Goal: Task Accomplishment & Management: Use online tool/utility

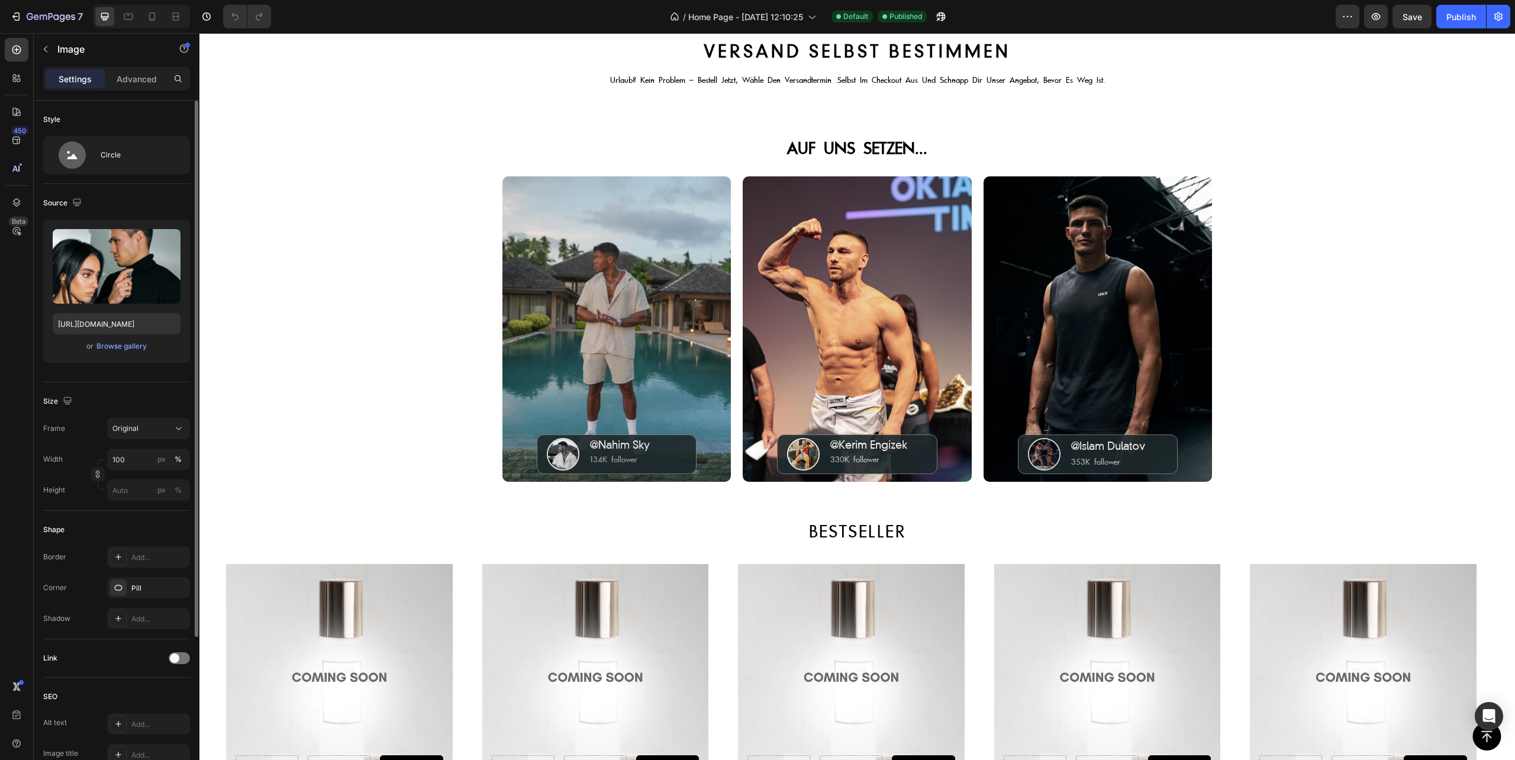
scroll to position [157, 0]
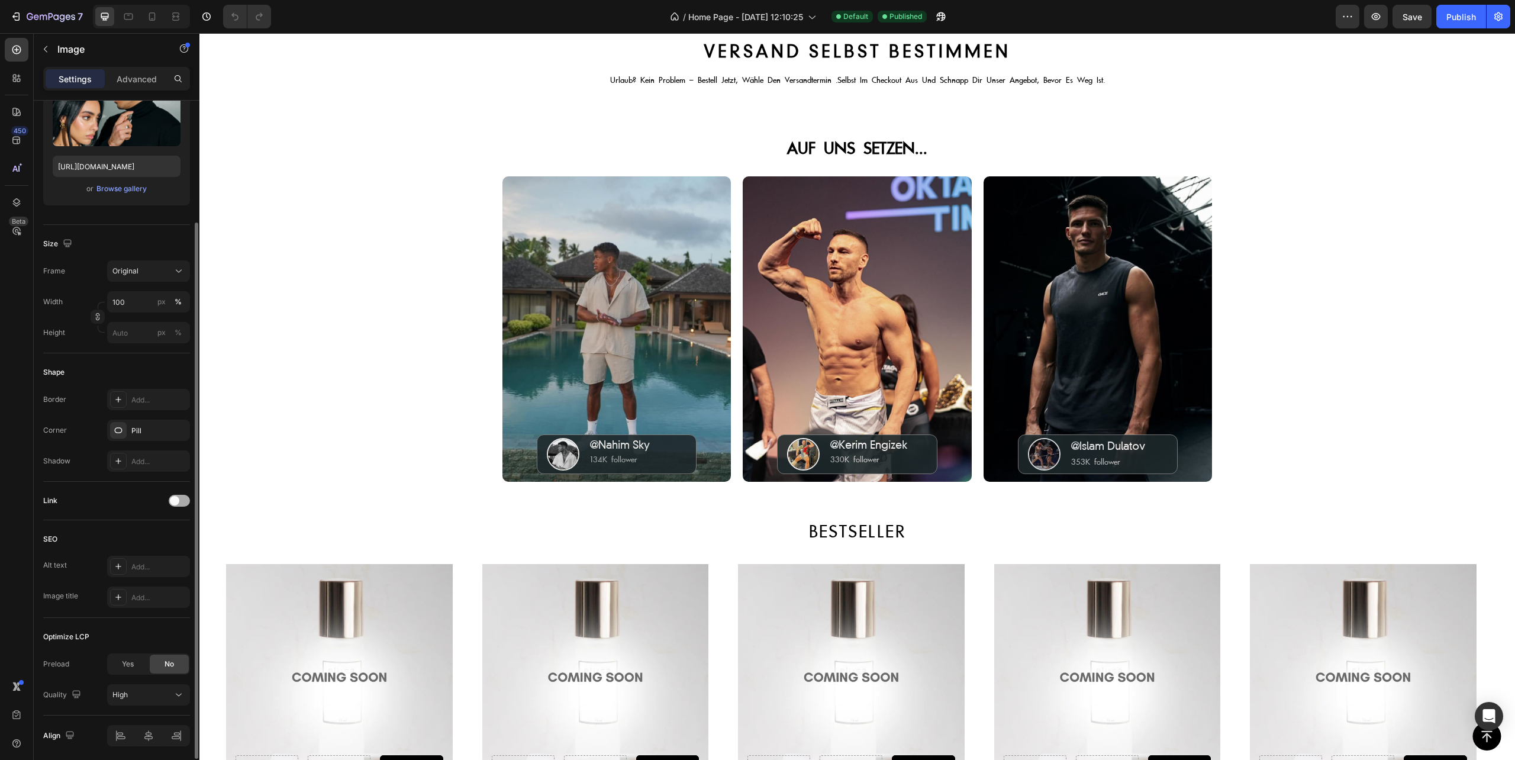
click at [176, 501] on span at bounding box center [174, 500] width 9 height 9
click at [139, 528] on span "Open page" at bounding box center [130, 530] width 36 height 9
click at [60, 562] on div "Page/link" at bounding box center [64, 561] width 43 height 11
click at [147, 564] on div "Add..." at bounding box center [159, 561] width 56 height 11
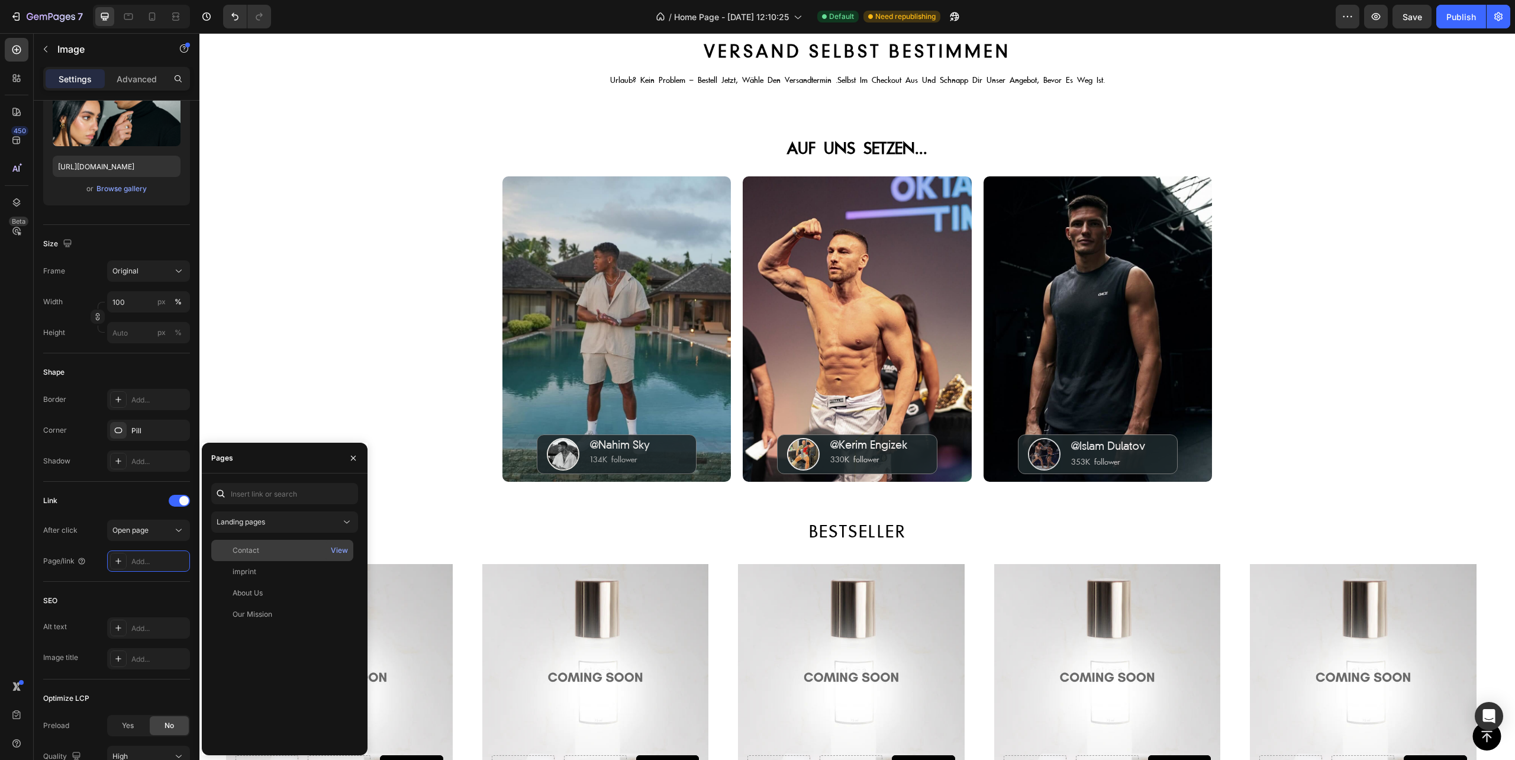
click at [309, 554] on div "Contact" at bounding box center [282, 550] width 133 height 11
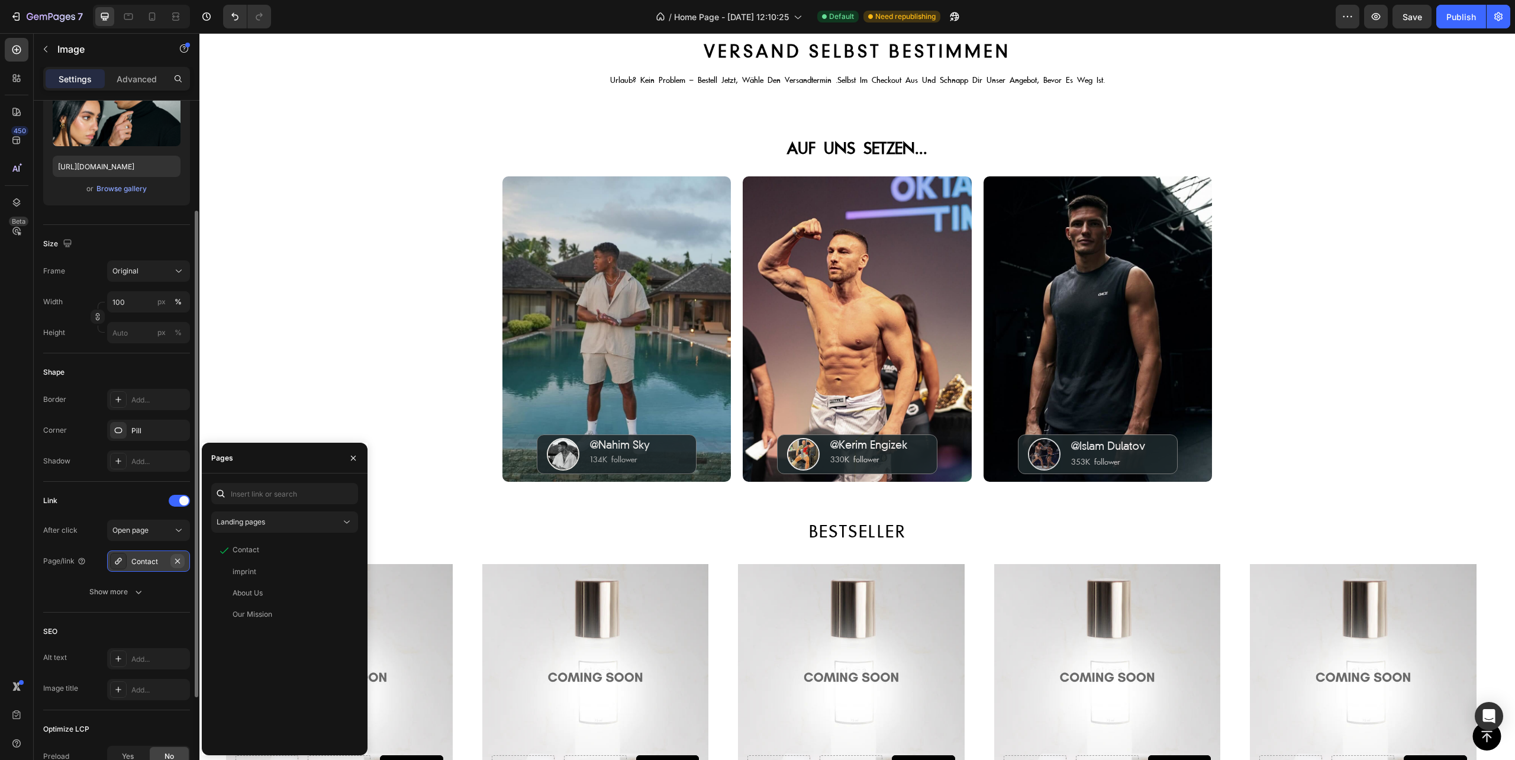
click at [178, 561] on icon "button" at bounding box center [177, 560] width 5 height 5
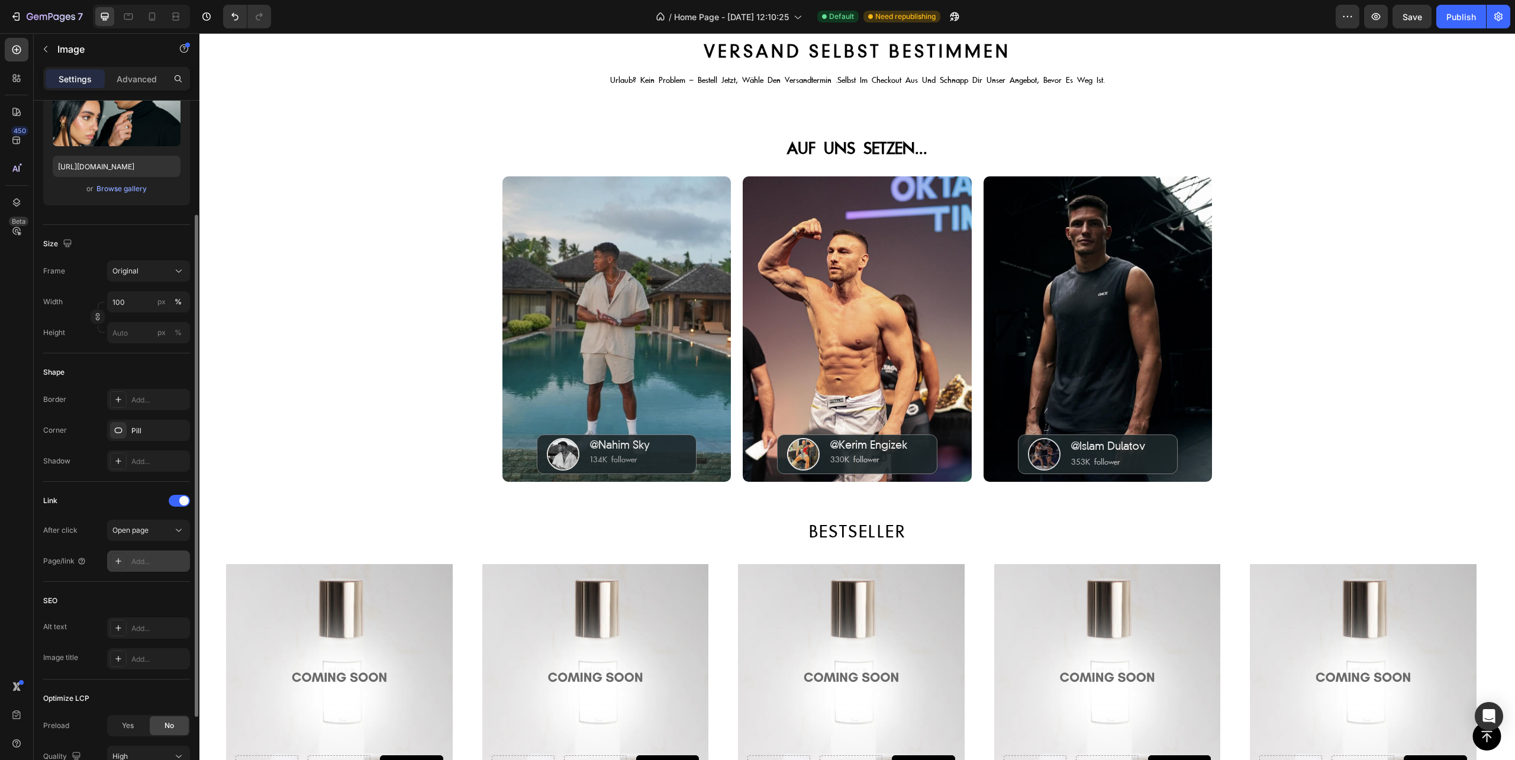
click at [146, 552] on div "Add..." at bounding box center [148, 560] width 83 height 21
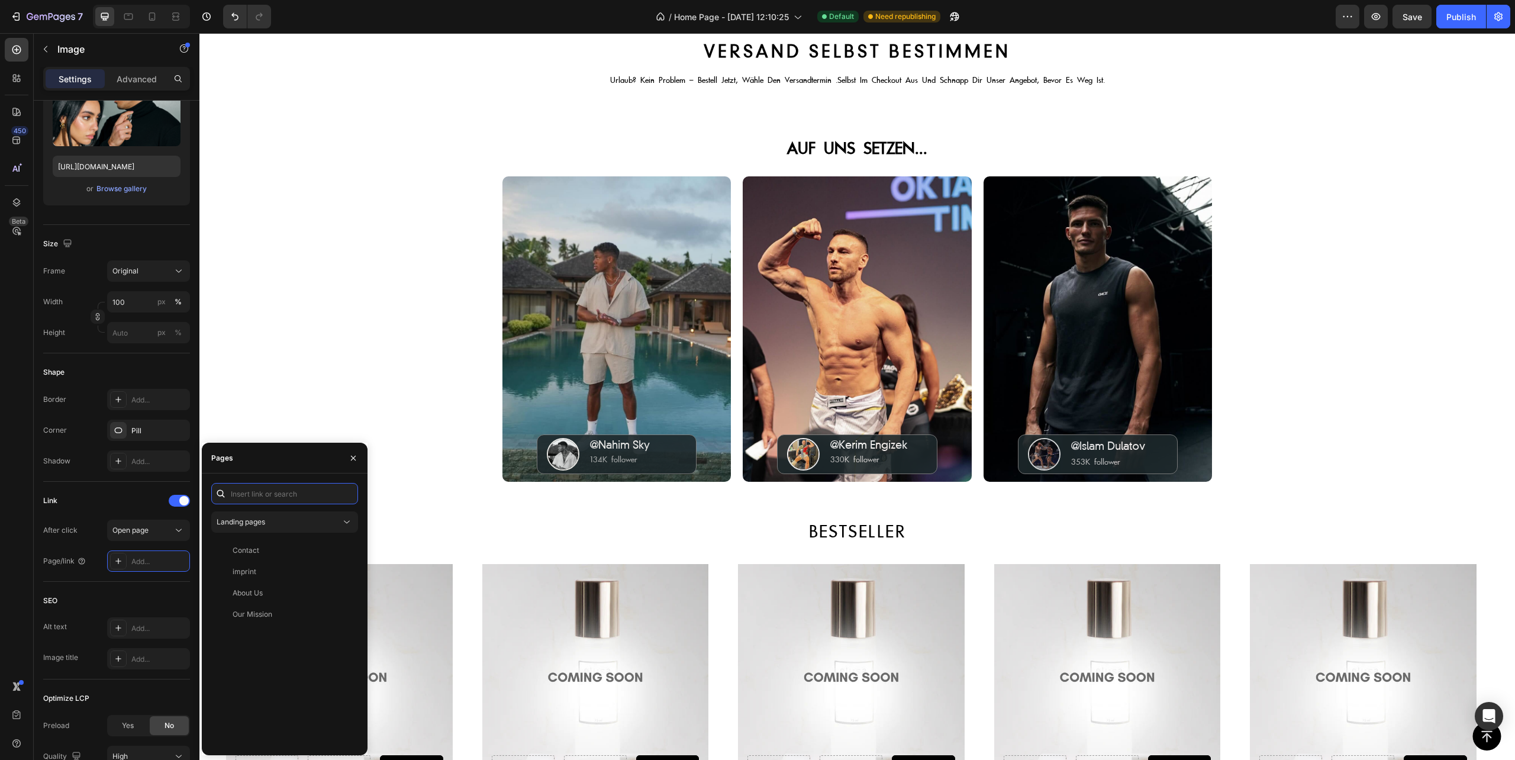
paste input "[URL][DOMAIN_NAME]"
type input "[URL][DOMAIN_NAME]"
click at [283, 520] on div "[URL][DOMAIN_NAME]" at bounding box center [271, 522] width 76 height 11
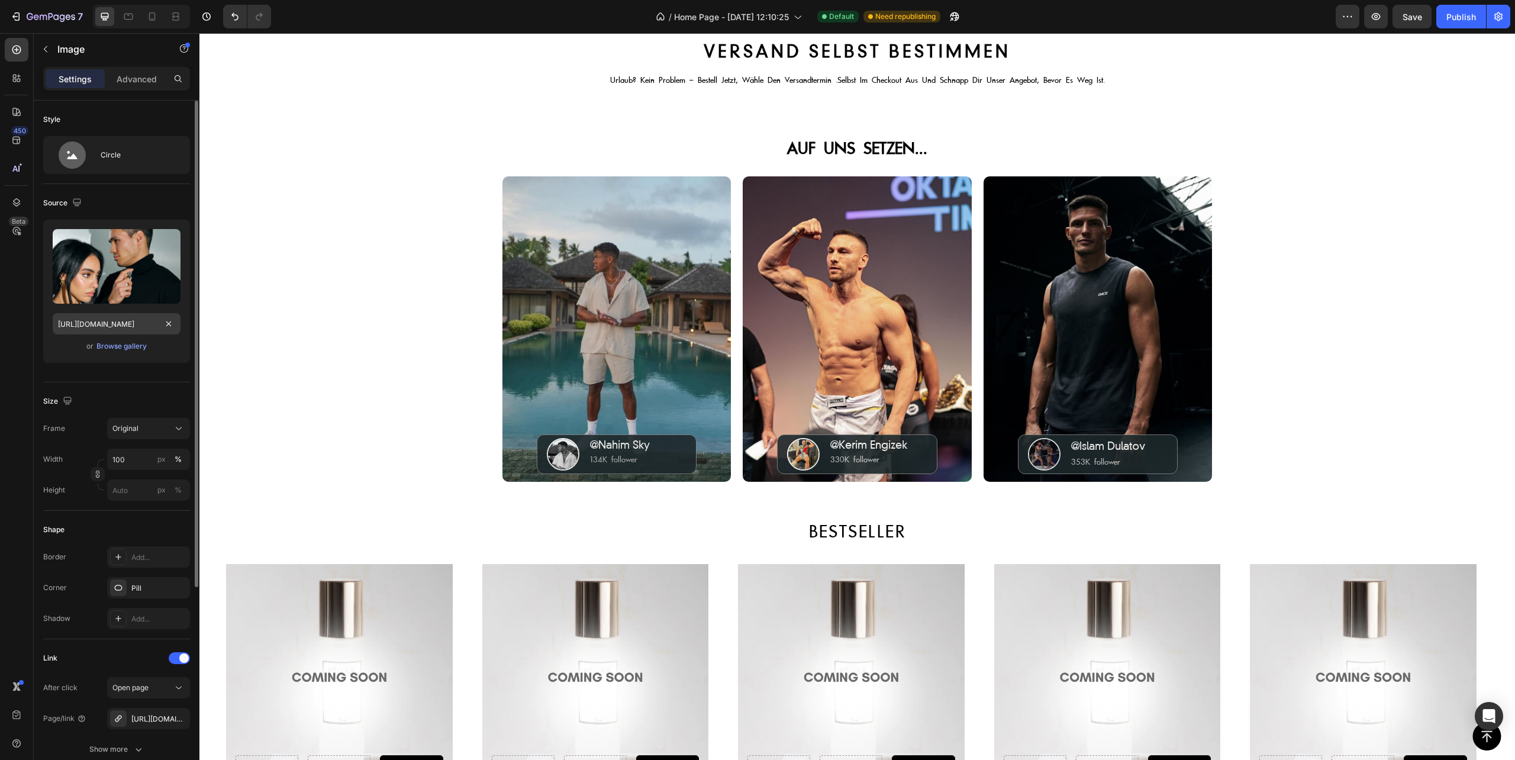
scroll to position [294, 0]
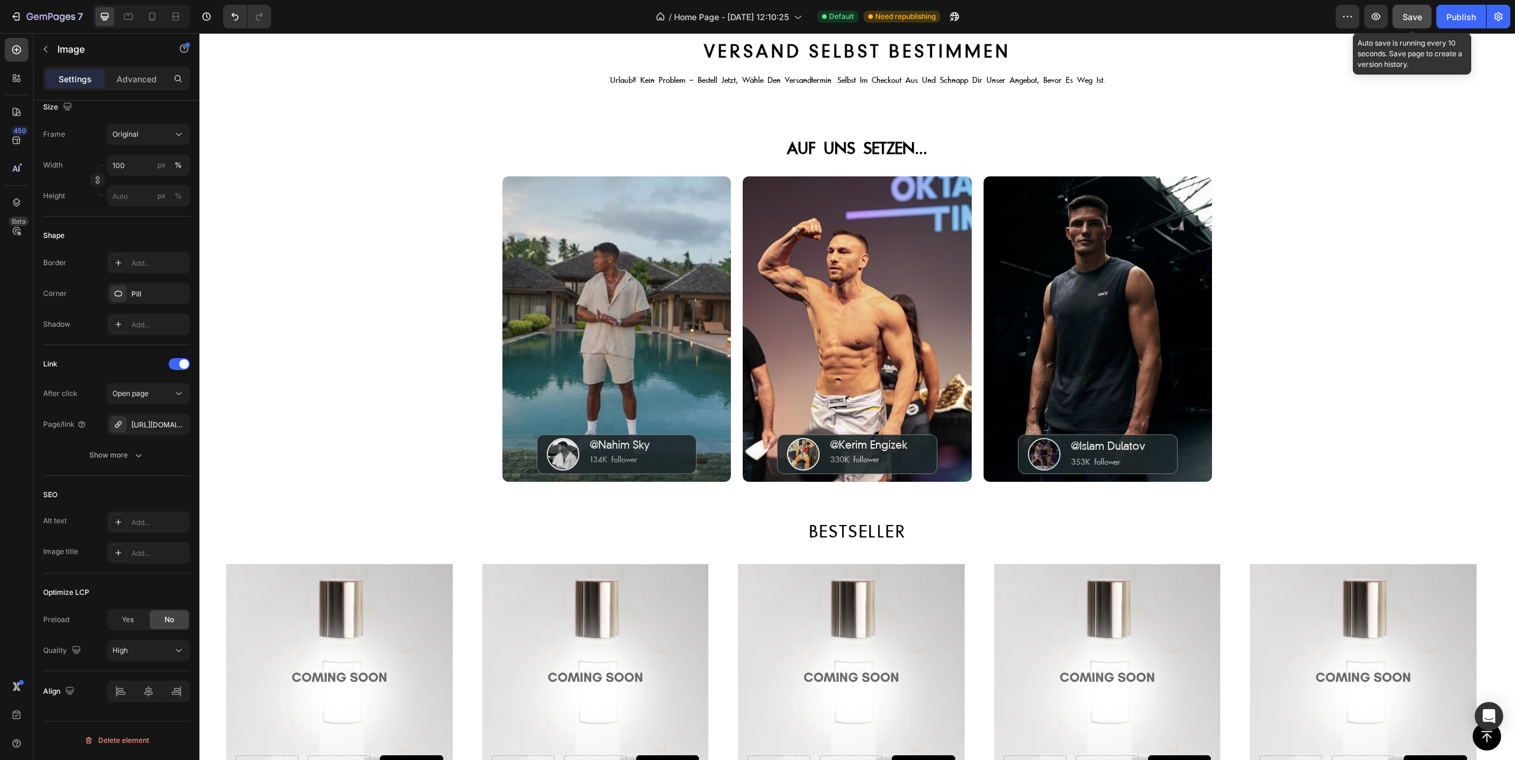
click at [1416, 14] on span "Save" at bounding box center [1413, 17] width 20 height 10
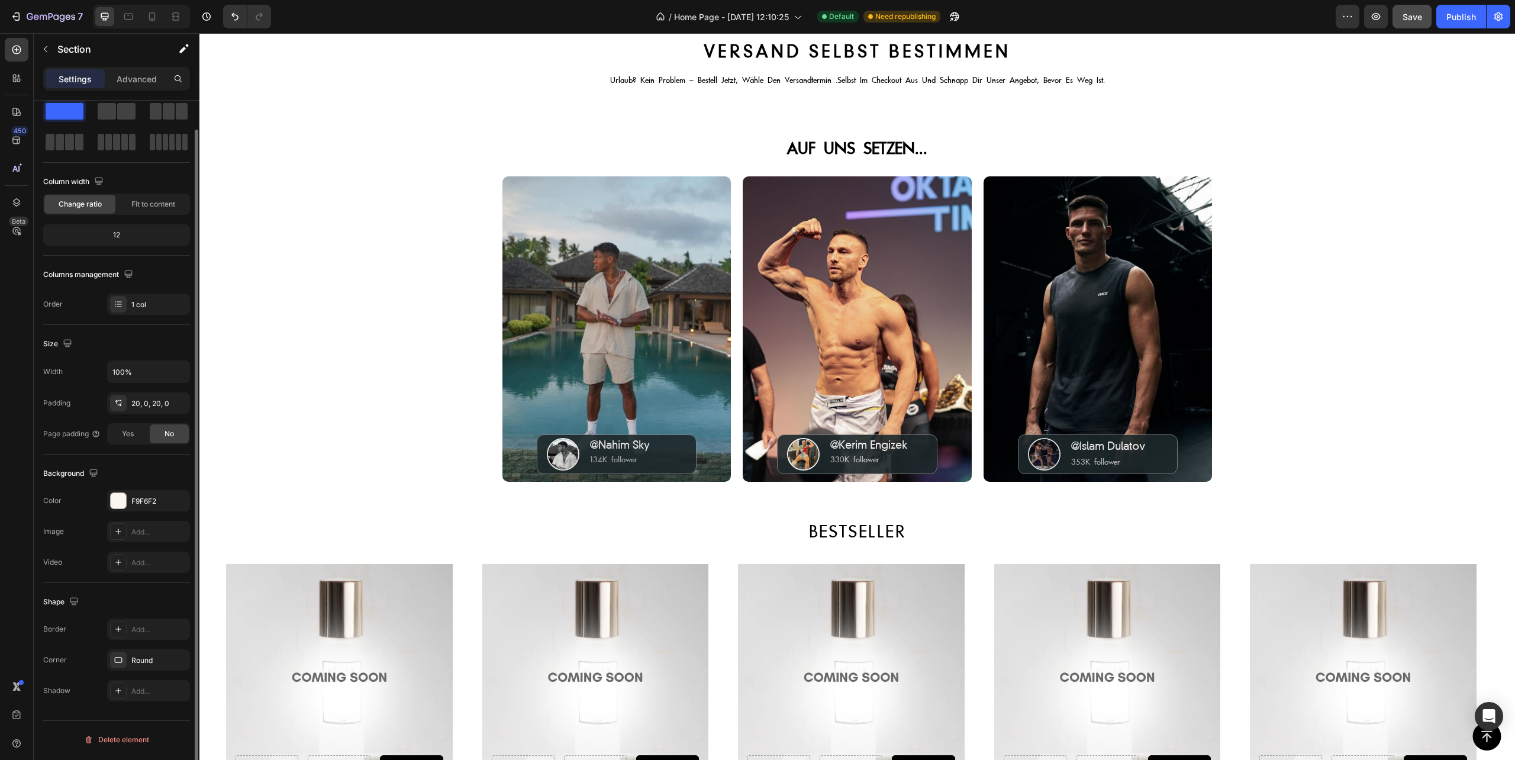
scroll to position [0, 0]
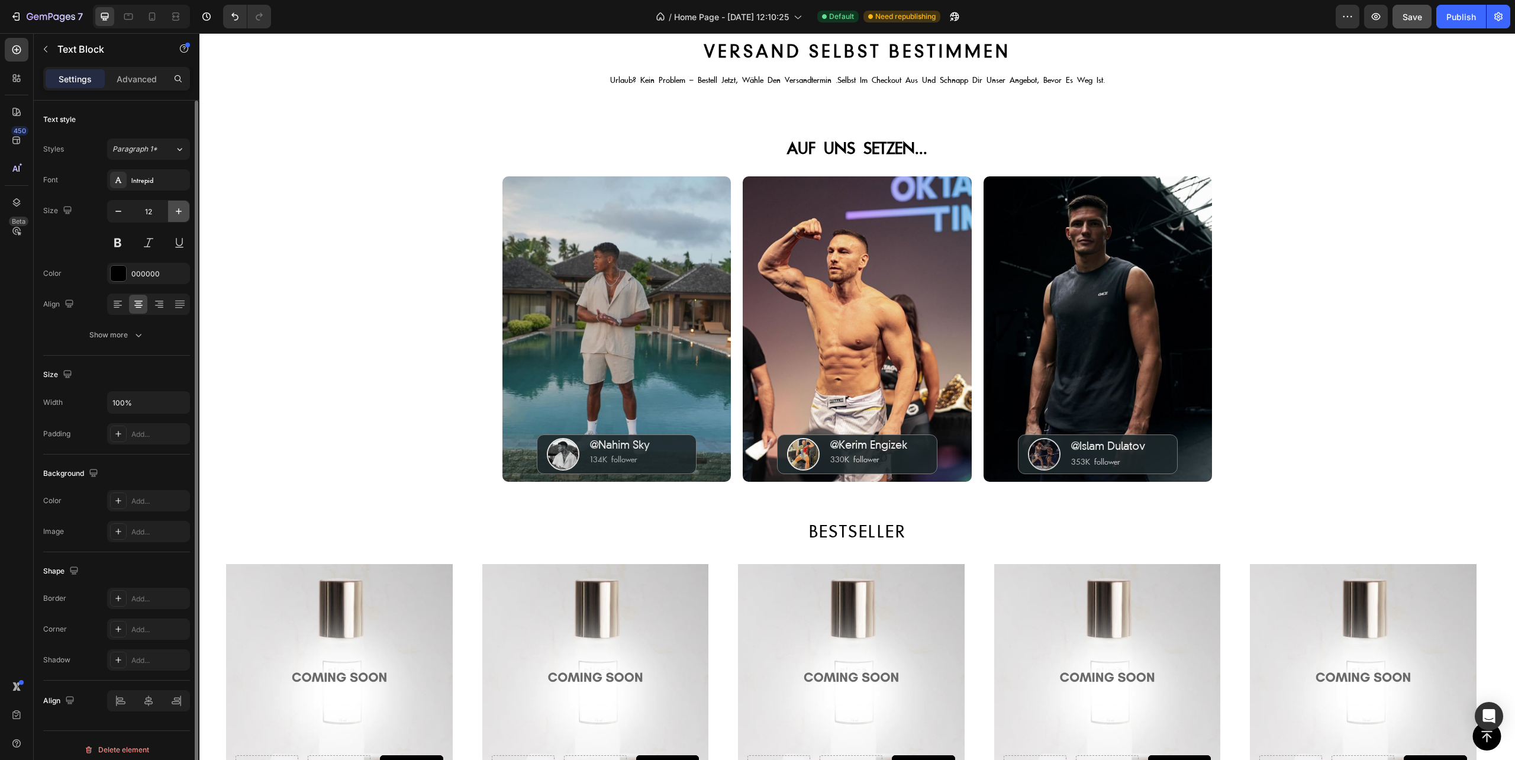
click at [178, 217] on icon "button" at bounding box center [179, 211] width 12 height 12
type input "14"
click at [182, 211] on icon "button" at bounding box center [179, 211] width 12 height 12
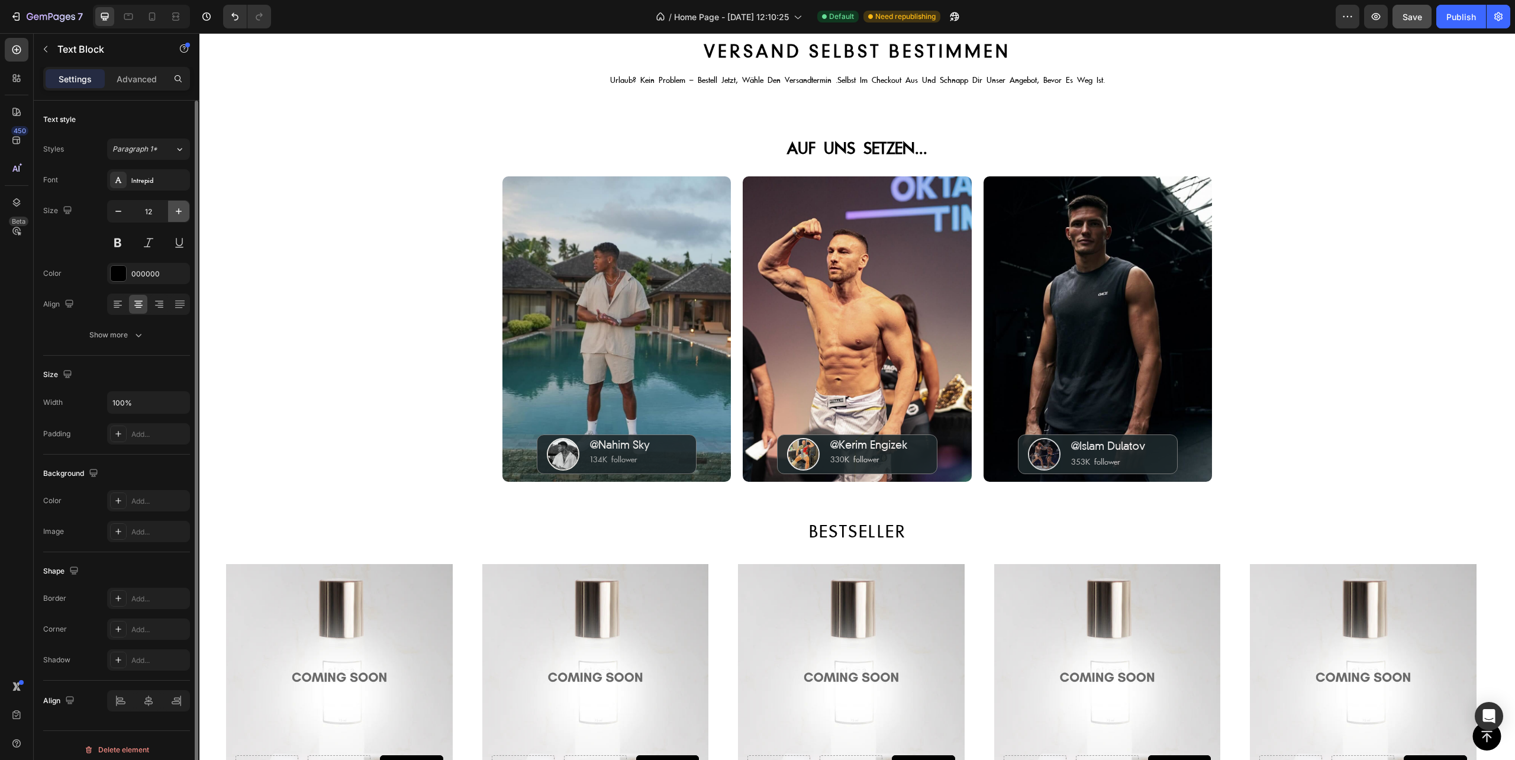
click at [182, 211] on icon "button" at bounding box center [179, 211] width 12 height 12
type input "14"
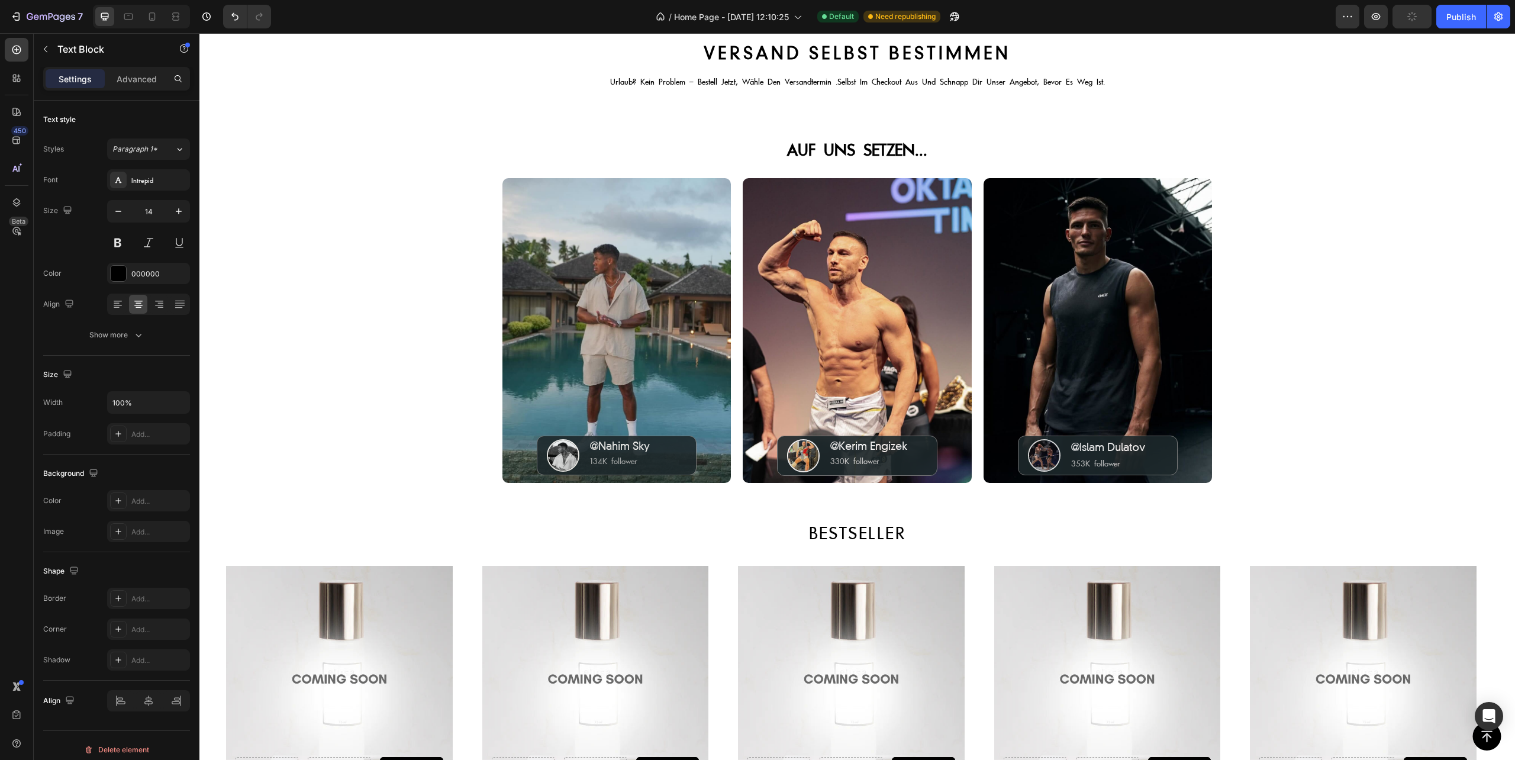
click at [183, 214] on icon "button" at bounding box center [179, 211] width 12 height 12
type input "14"
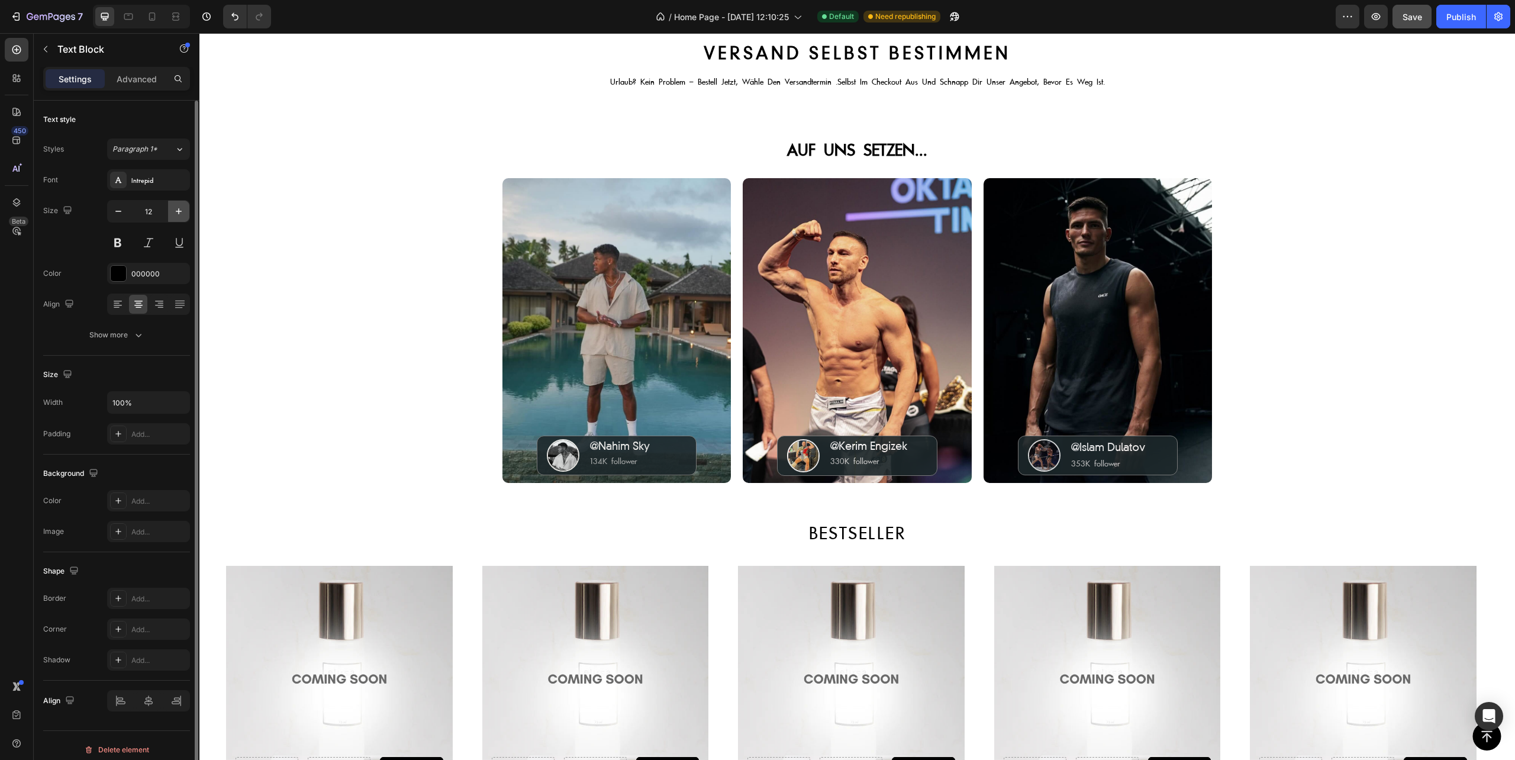
click at [178, 211] on icon "button" at bounding box center [179, 211] width 12 height 12
type input "14"
click at [181, 208] on icon "button" at bounding box center [179, 211] width 12 height 12
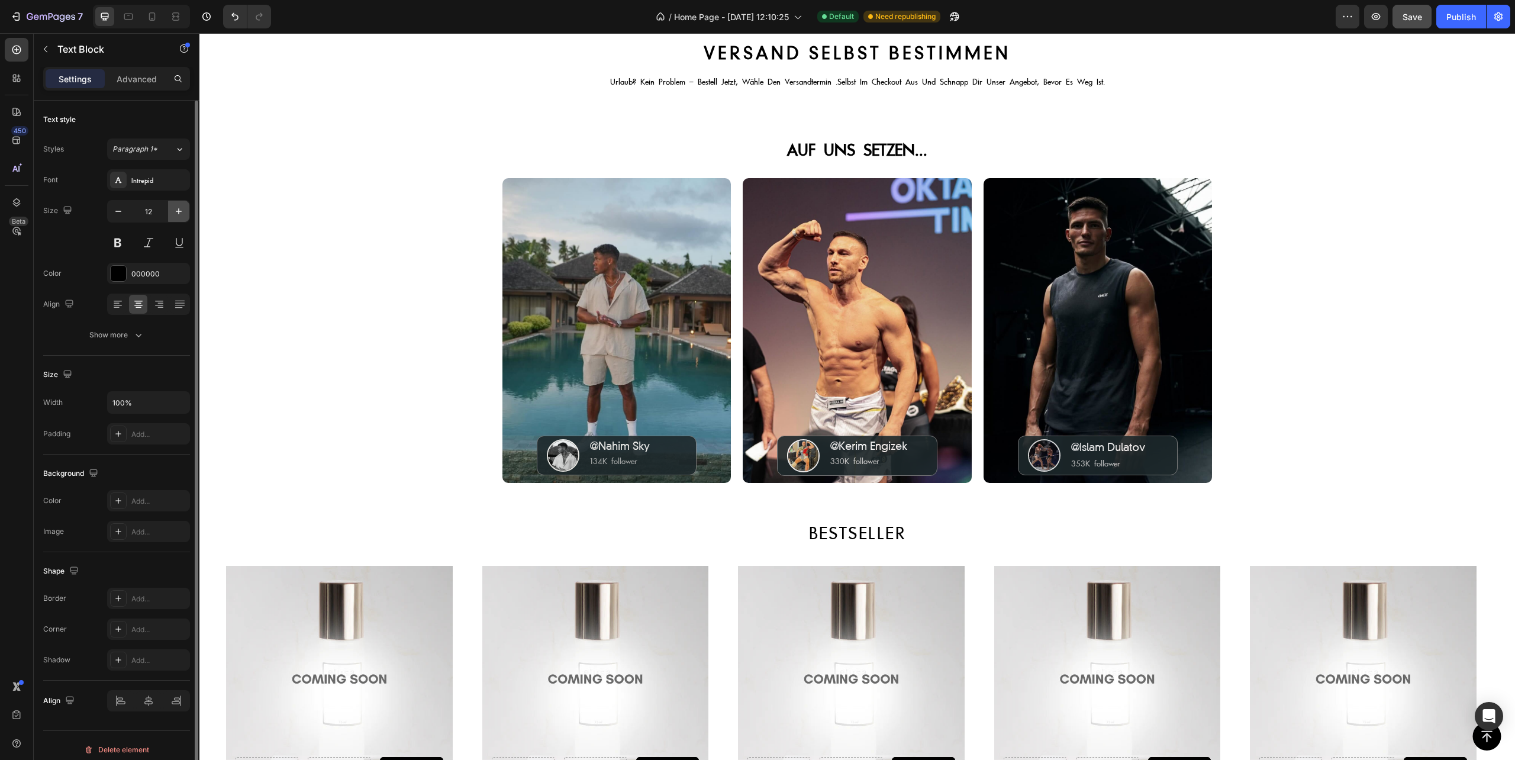
click at [181, 208] on icon "button" at bounding box center [179, 211] width 12 height 12
type input "14"
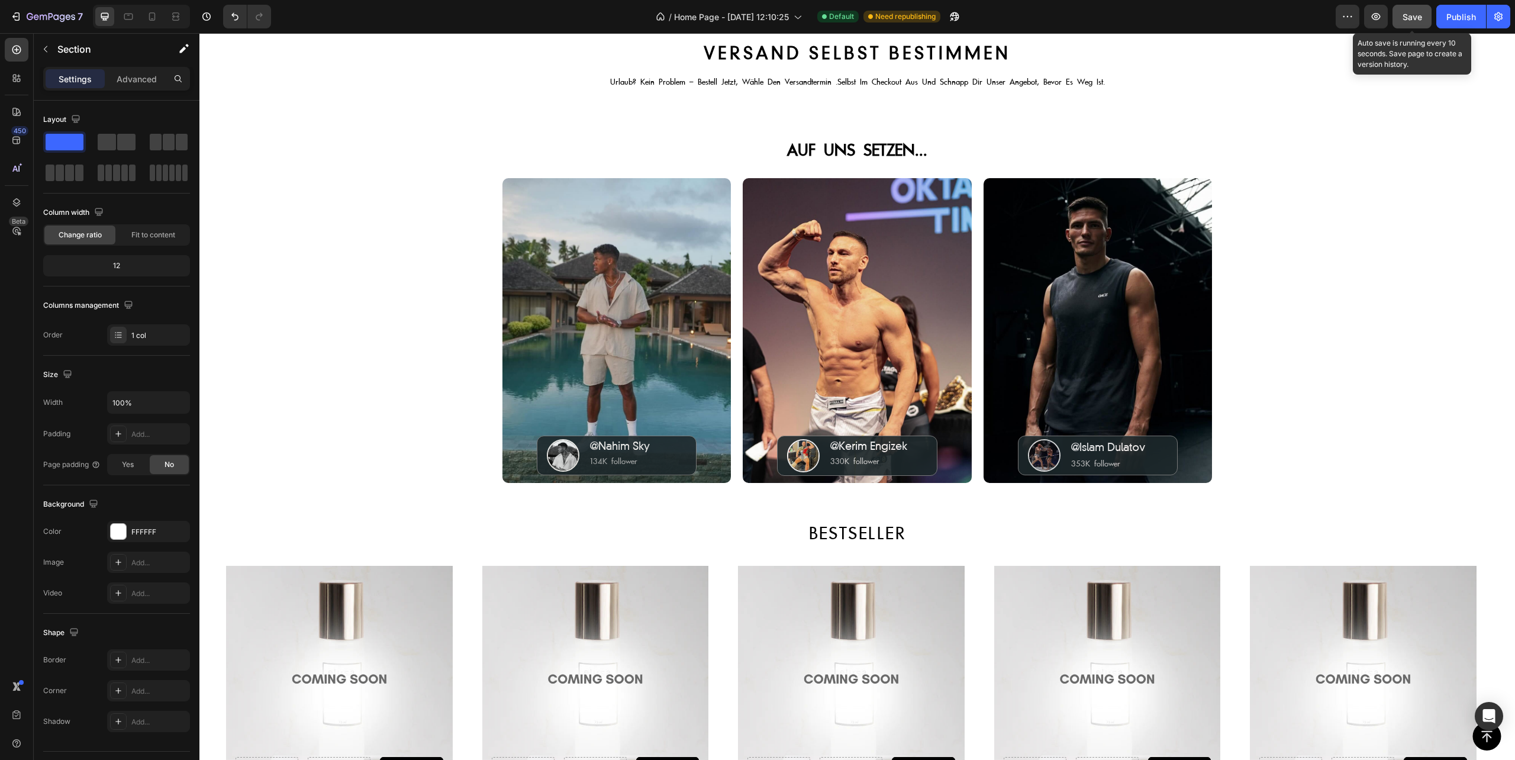
click at [1407, 12] on span "Save" at bounding box center [1413, 17] width 20 height 10
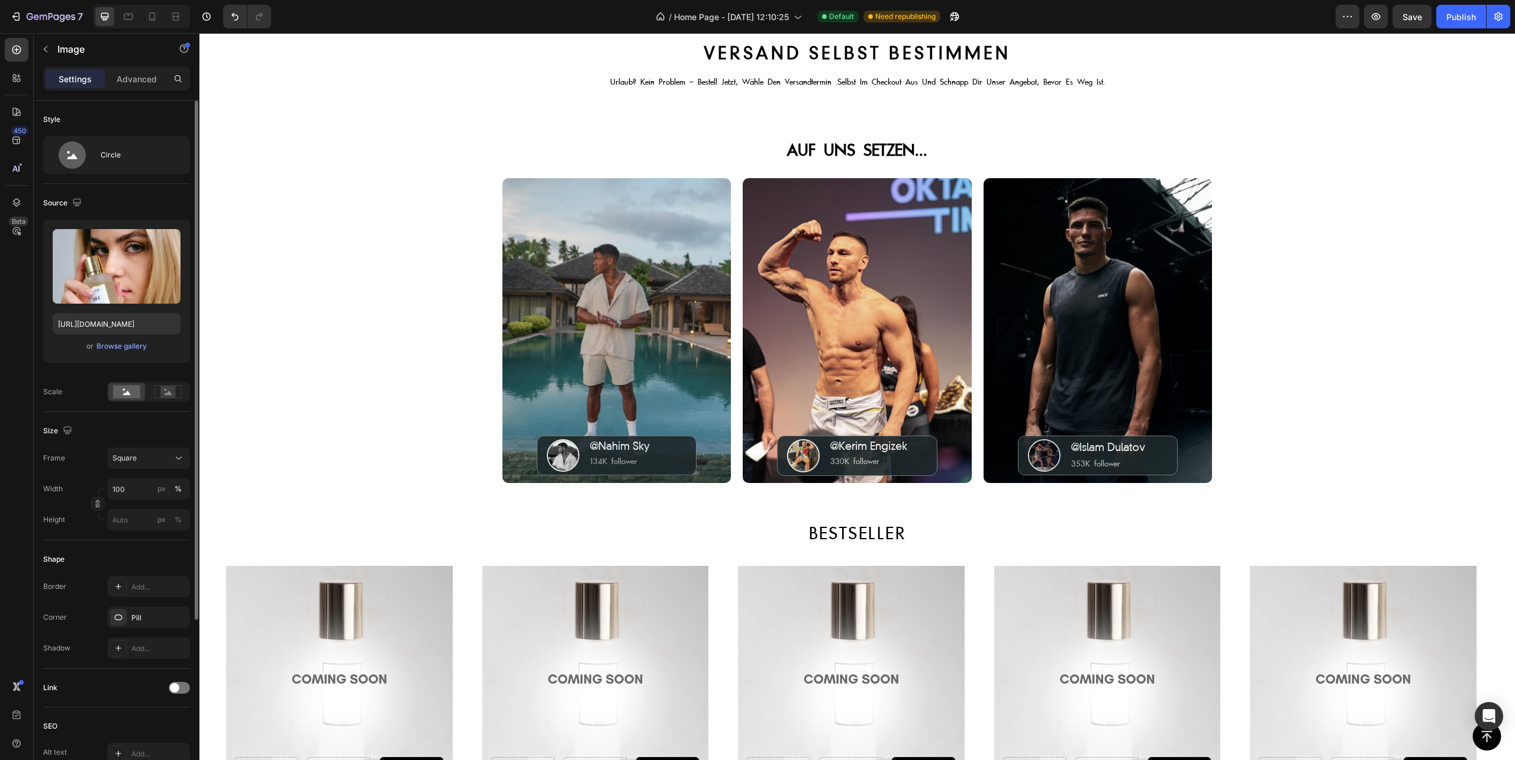
scroll to position [157, 0]
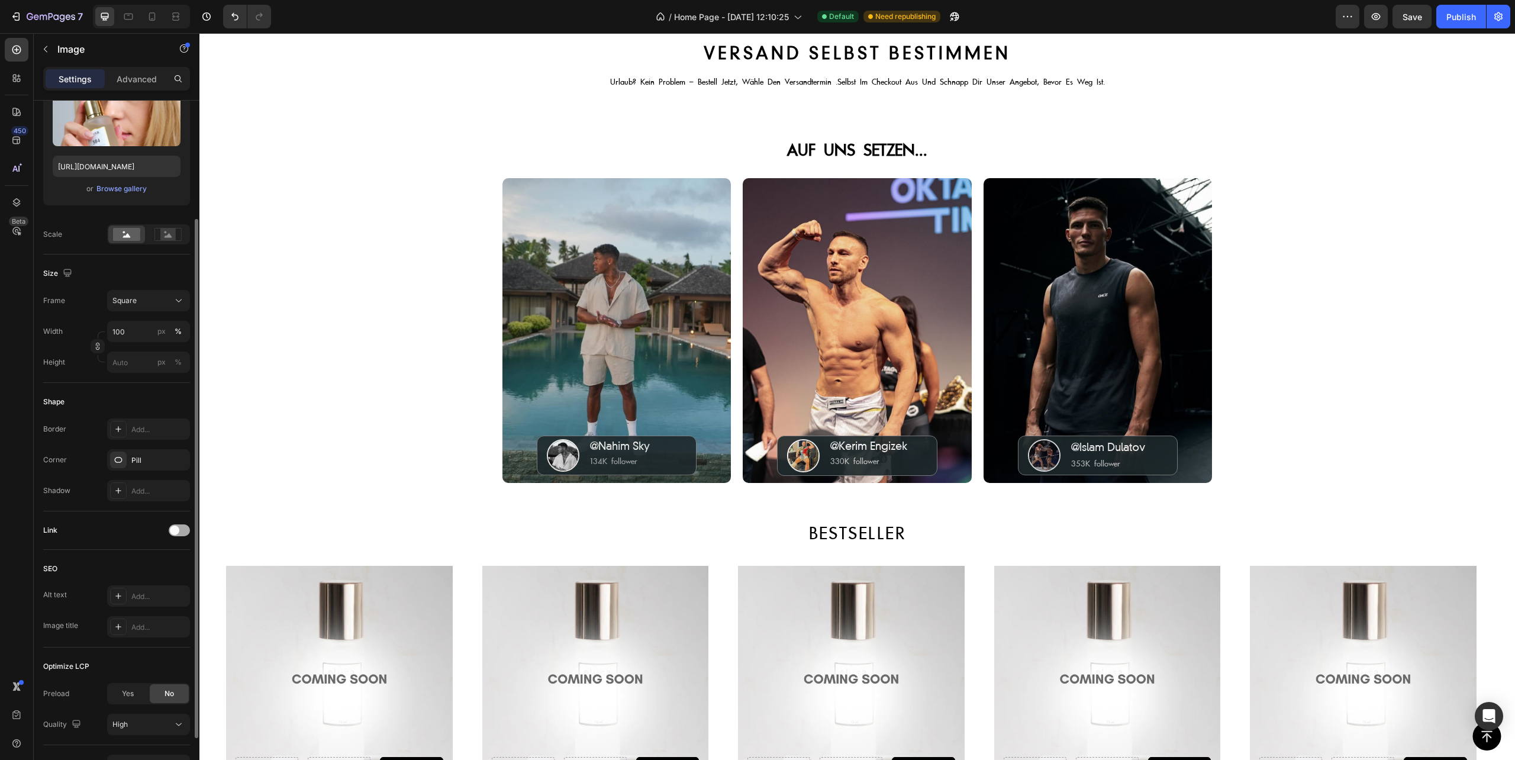
click at [182, 531] on div at bounding box center [179, 530] width 21 height 12
click at [150, 565] on div "Open page" at bounding box center [142, 560] width 60 height 11
click at [179, 562] on icon at bounding box center [179, 560] width 12 height 12
click at [116, 595] on icon at bounding box center [118, 590] width 9 height 9
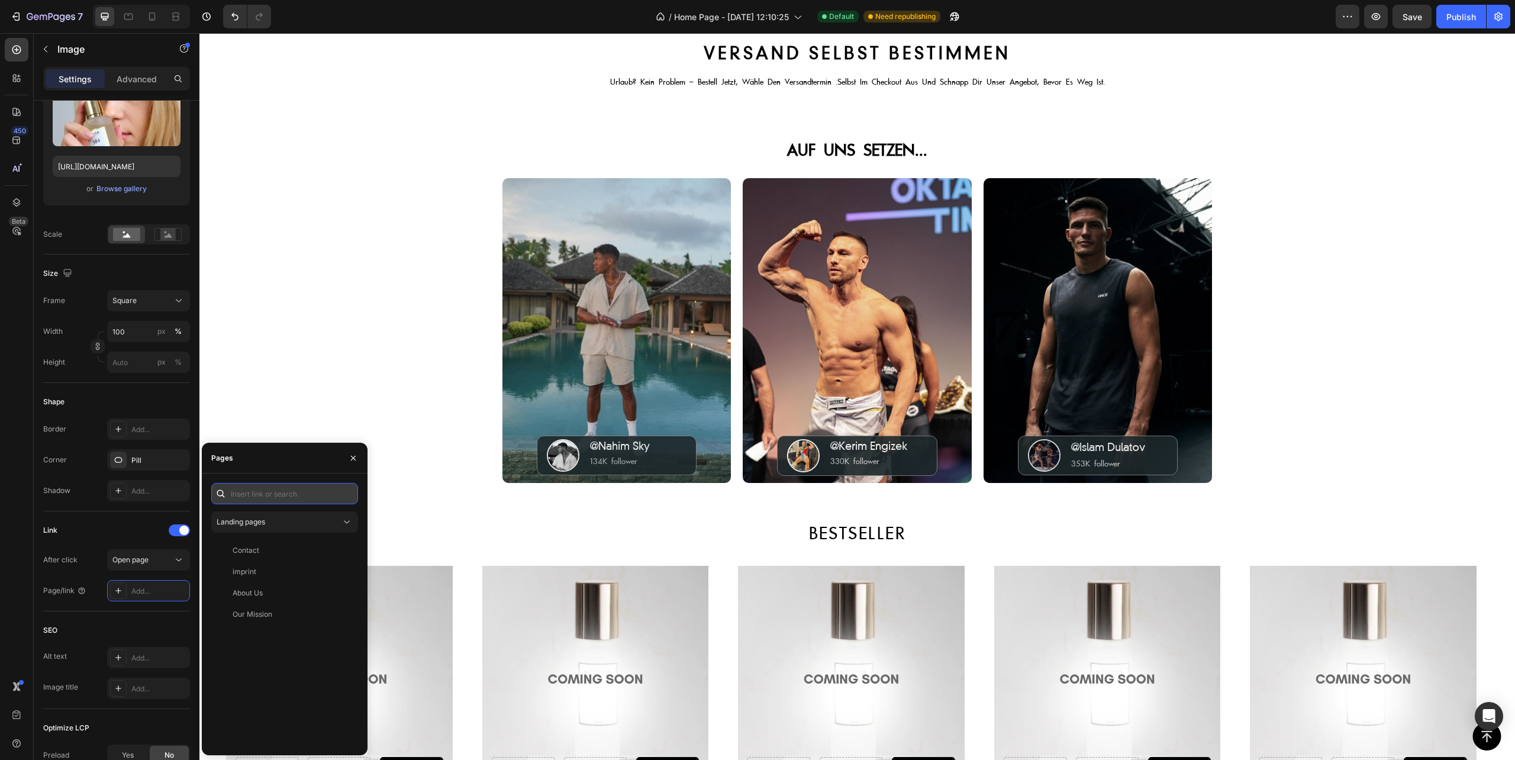
click at [259, 495] on input "text" at bounding box center [284, 493] width 147 height 21
paste input "[URL][DOMAIN_NAME]"
type input "[URL][DOMAIN_NAME]"
click at [285, 522] on div "[URL][DOMAIN_NAME]" at bounding box center [271, 522] width 76 height 11
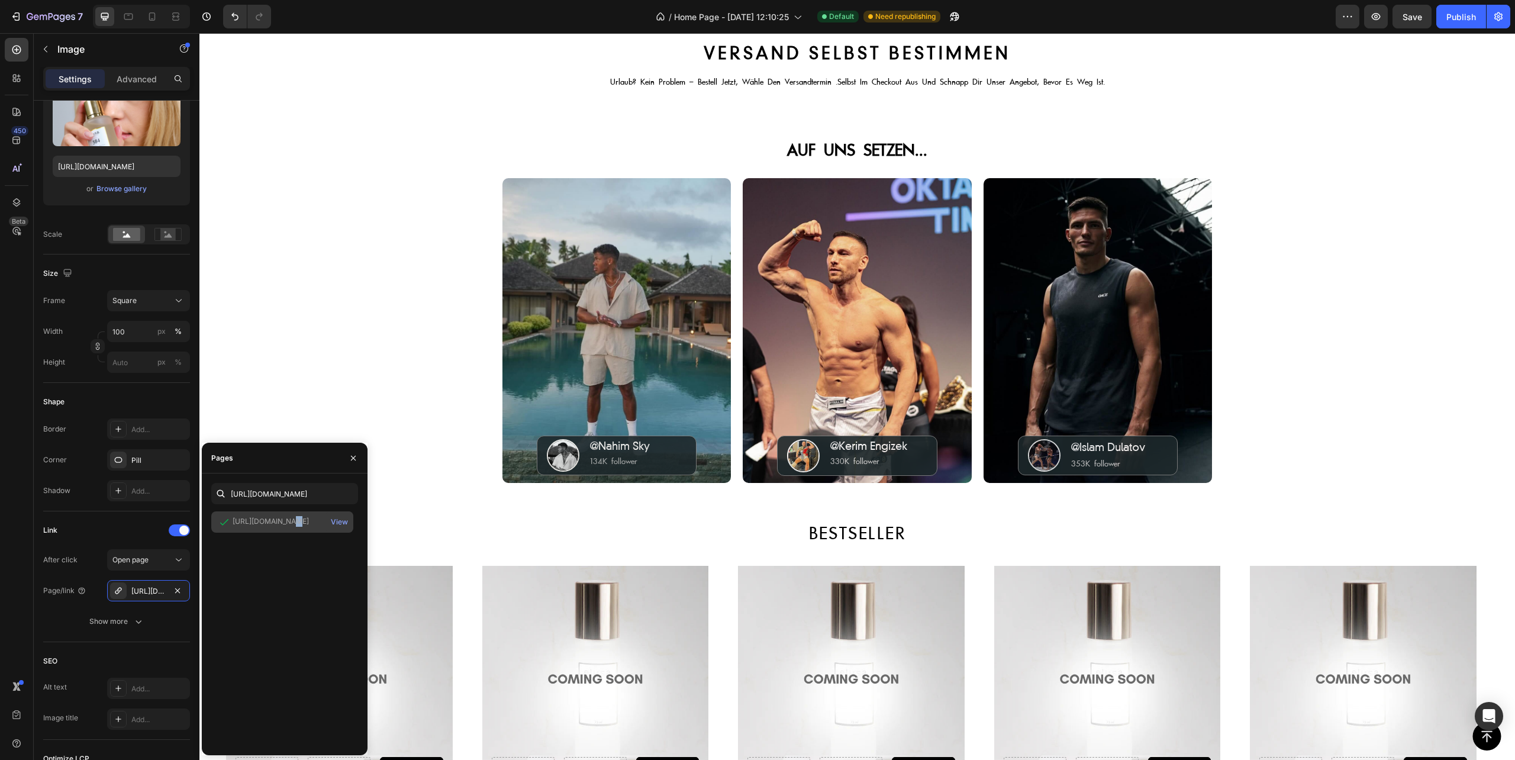
scroll to position [0, 0]
click at [219, 574] on div "[URL][DOMAIN_NAME] View" at bounding box center [284, 628] width 147 height 234
click at [173, 561] on icon at bounding box center [179, 560] width 12 height 12
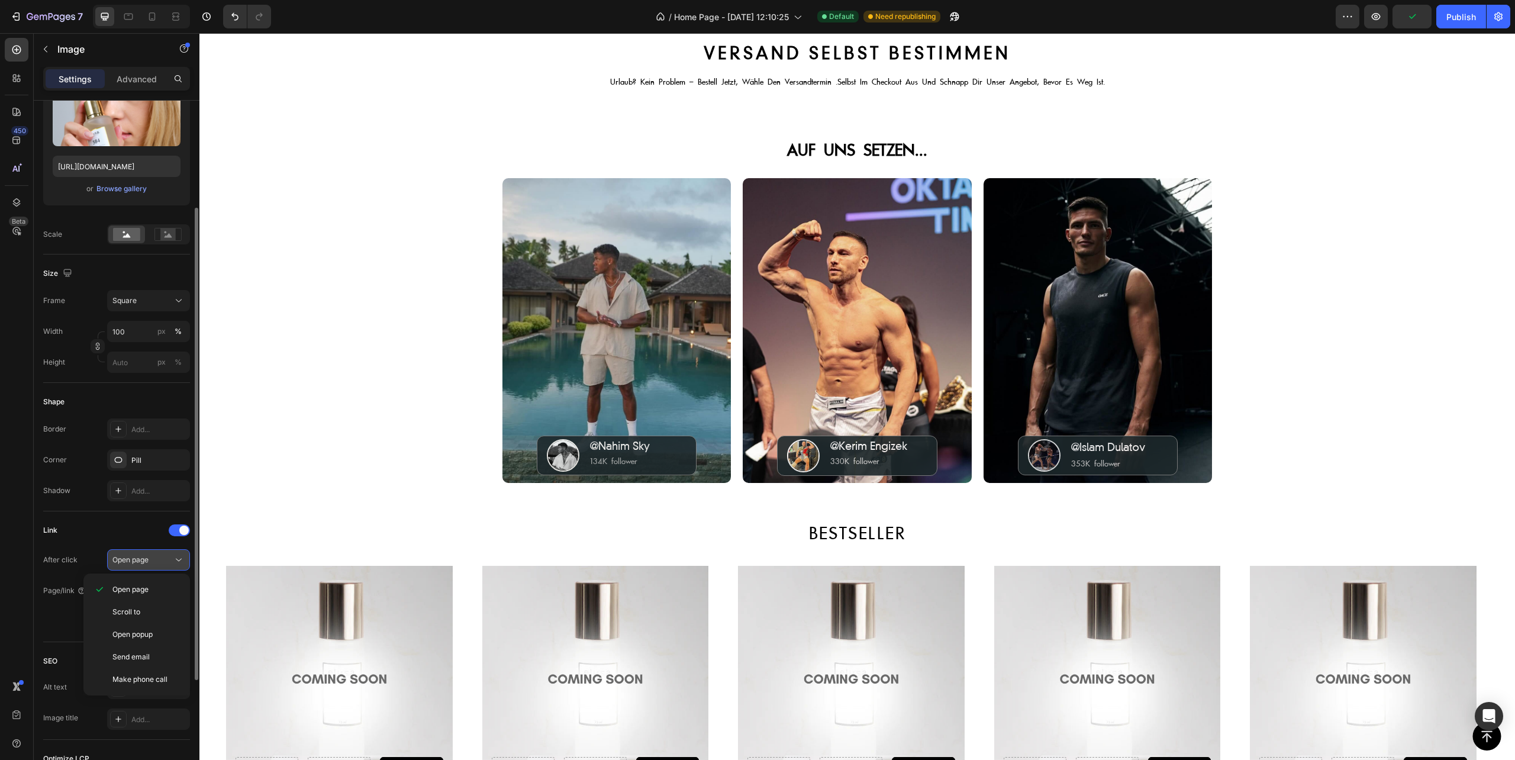
click at [176, 561] on icon at bounding box center [179, 560] width 12 height 12
click at [88, 543] on div "Link After click Open page Page/link [URL][DOMAIN_NAME] Show more" at bounding box center [116, 576] width 147 height 111
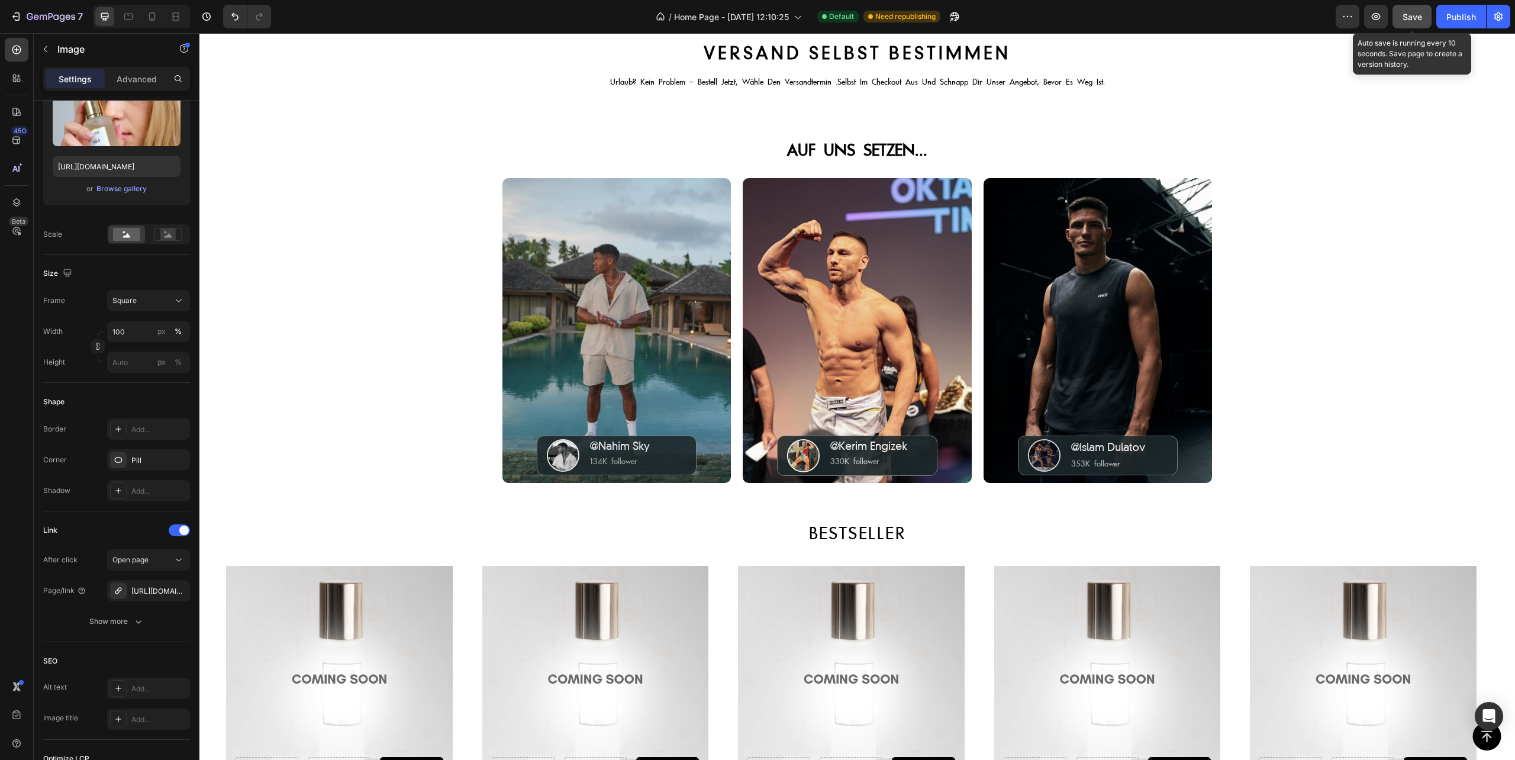
click at [1416, 21] on div "Save" at bounding box center [1413, 17] width 20 height 12
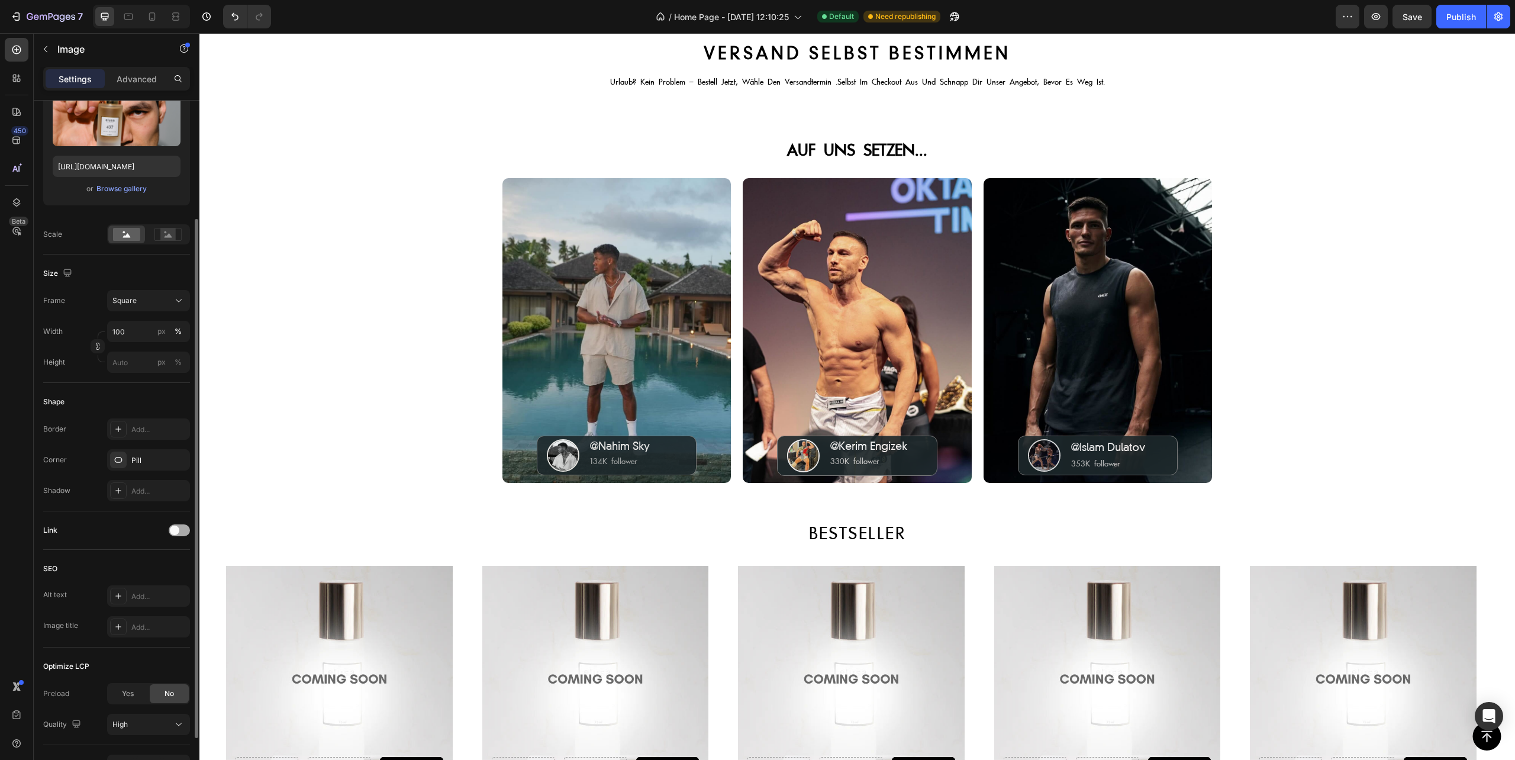
click at [179, 532] on span at bounding box center [174, 530] width 9 height 9
click at [140, 588] on div "Add..." at bounding box center [159, 591] width 56 height 11
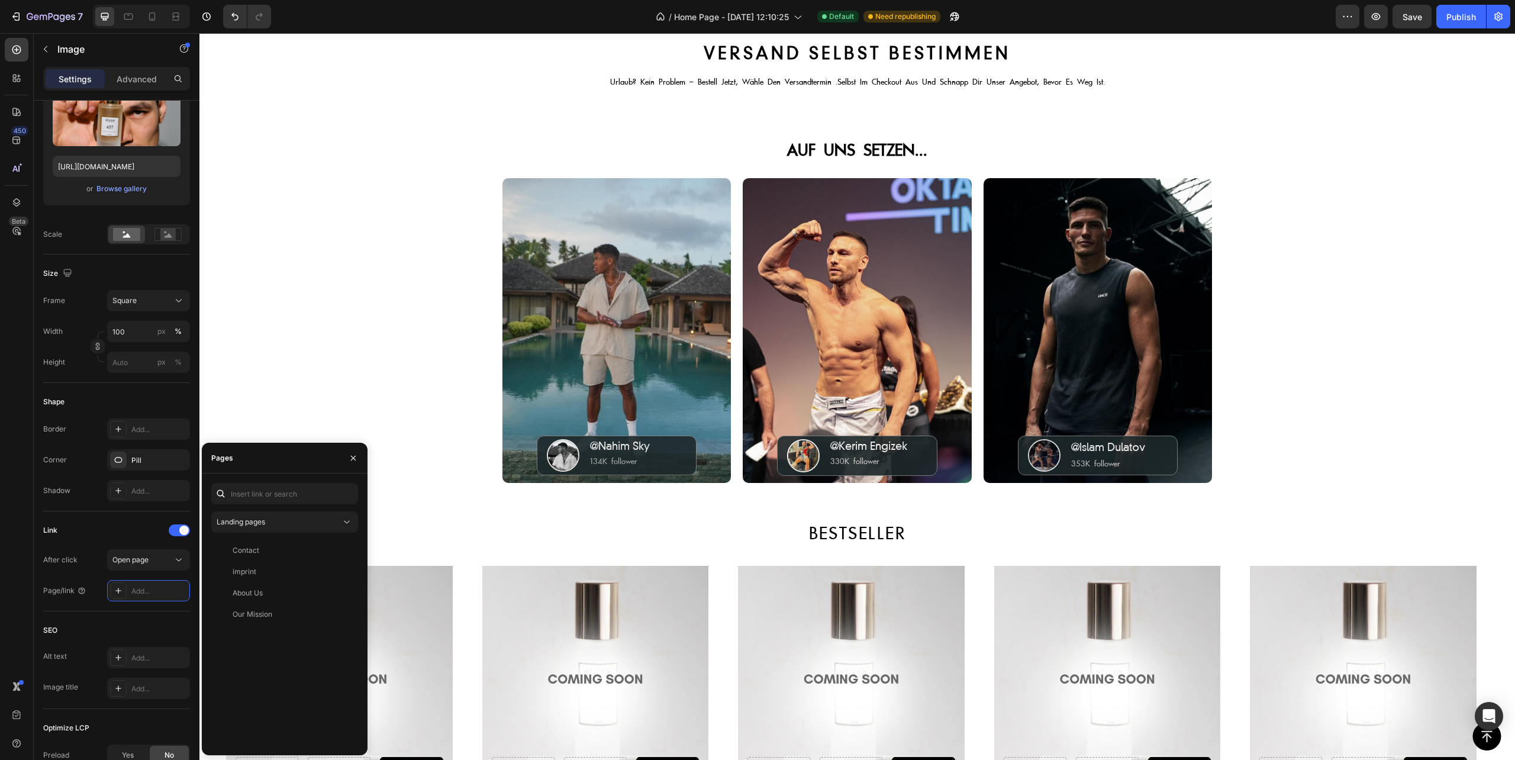
click at [243, 481] on div "Landing pages Contact View imprint View About Us View Our Mission View" at bounding box center [285, 615] width 166 height 282
click at [244, 498] on input "text" at bounding box center [284, 493] width 147 height 21
paste input "[URL][DOMAIN_NAME][PERSON_NAME]"
type input "[URL][DOMAIN_NAME][PERSON_NAME]"
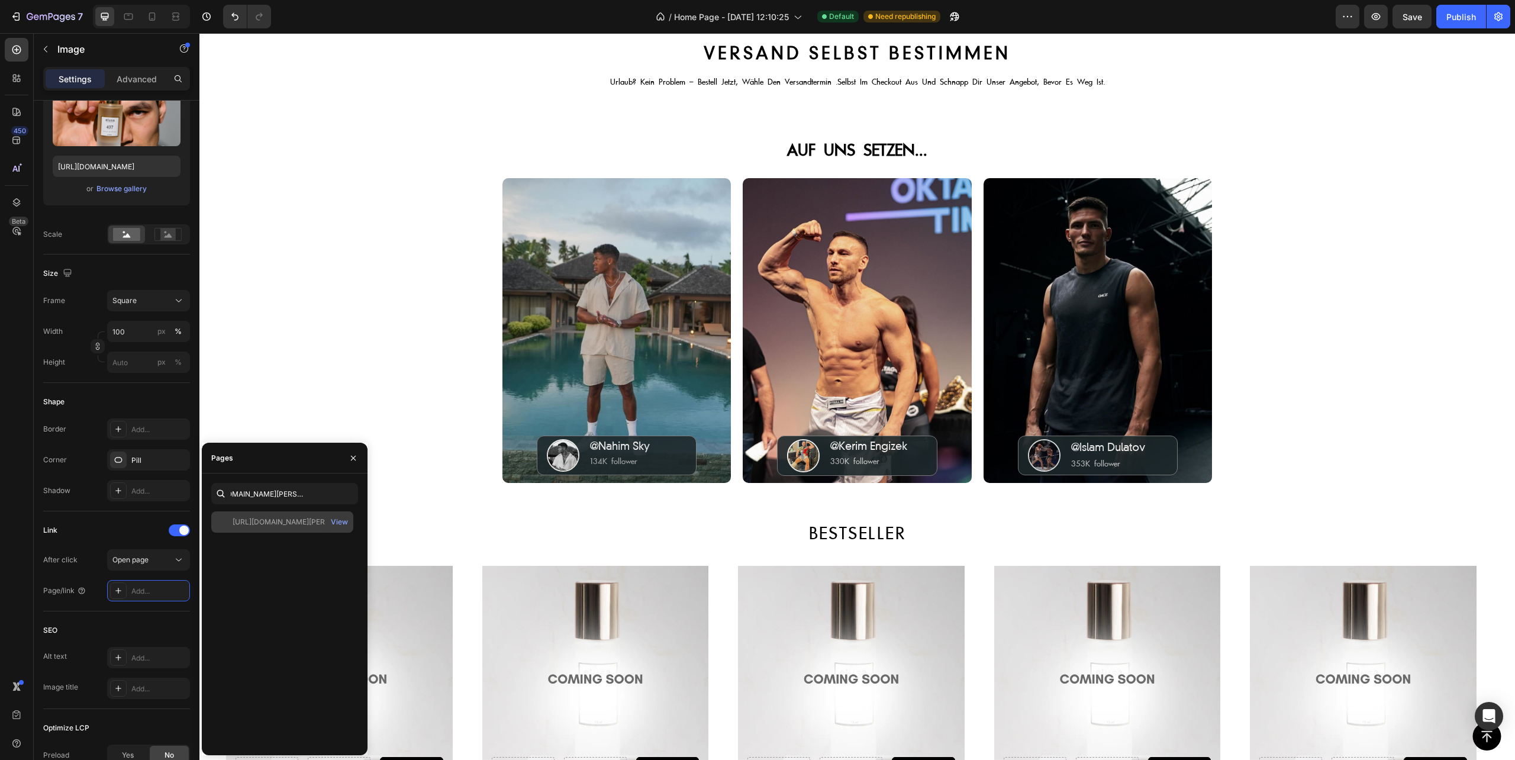
click at [278, 522] on div "[URL][DOMAIN_NAME][PERSON_NAME]" at bounding box center [290, 522] width 114 height 11
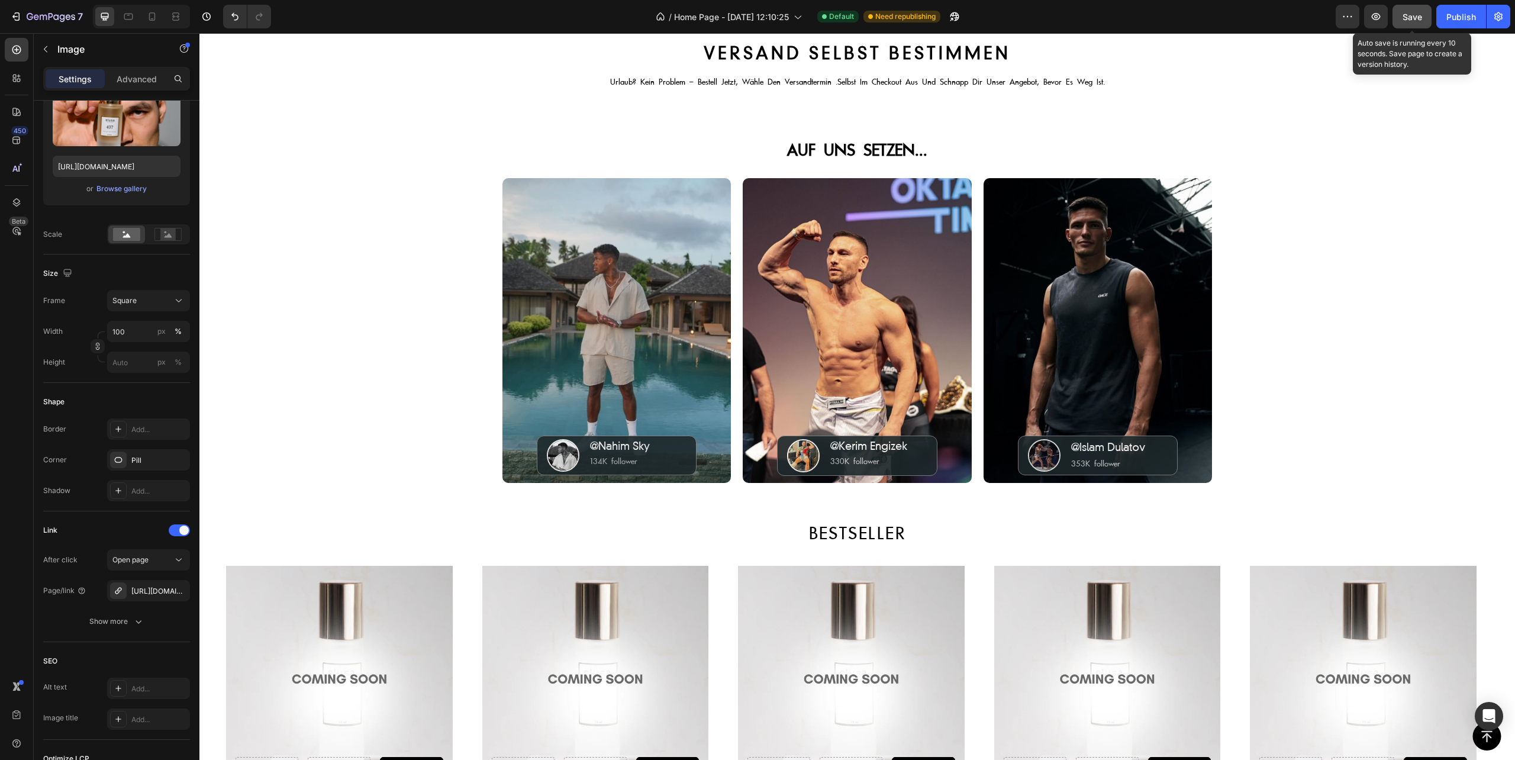
click at [1405, 17] on span "Save" at bounding box center [1413, 17] width 20 height 10
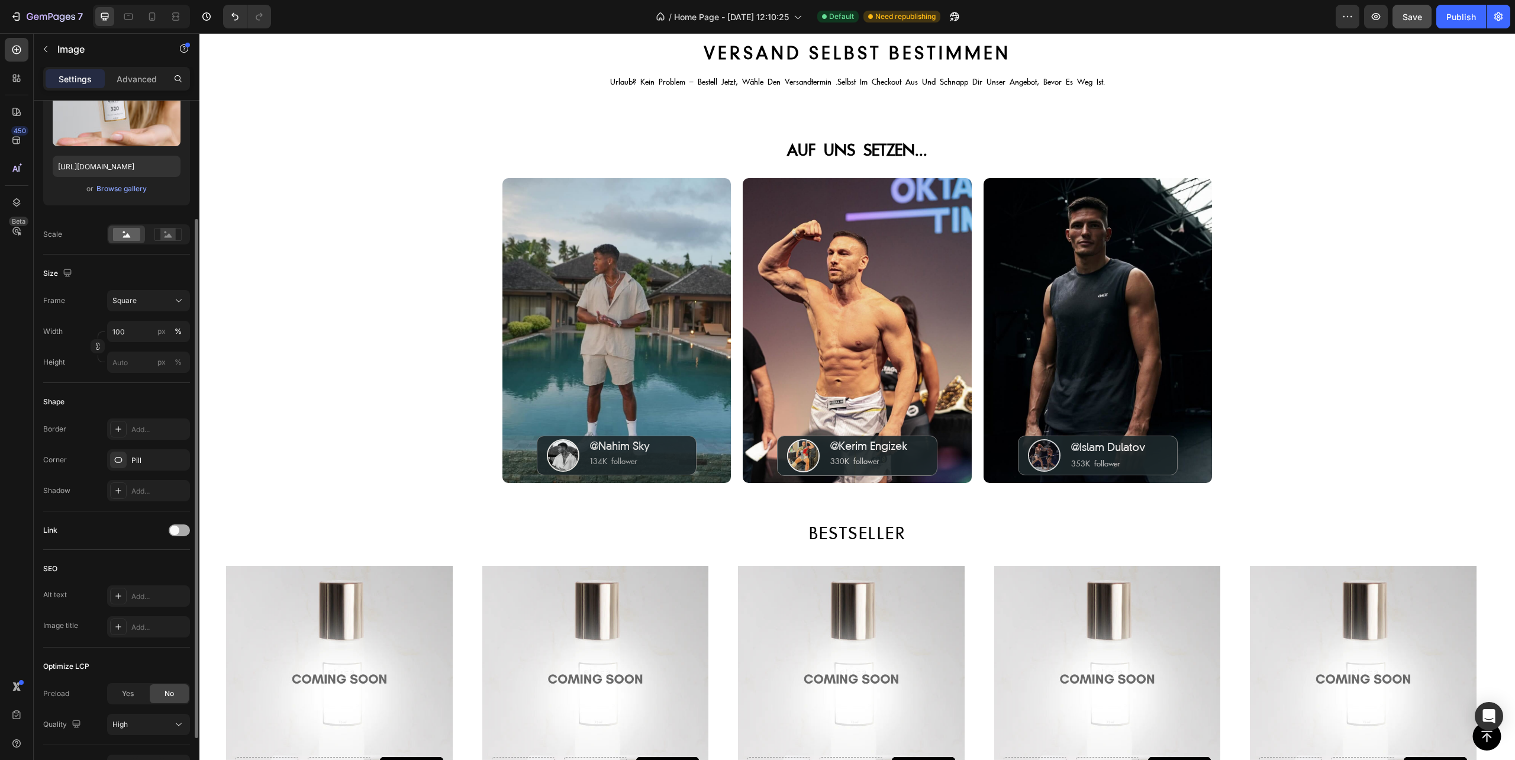
click at [174, 533] on span at bounding box center [174, 530] width 9 height 9
click at [145, 565] on span "Open page" at bounding box center [130, 560] width 36 height 11
click at [140, 591] on div "Add..." at bounding box center [159, 591] width 56 height 11
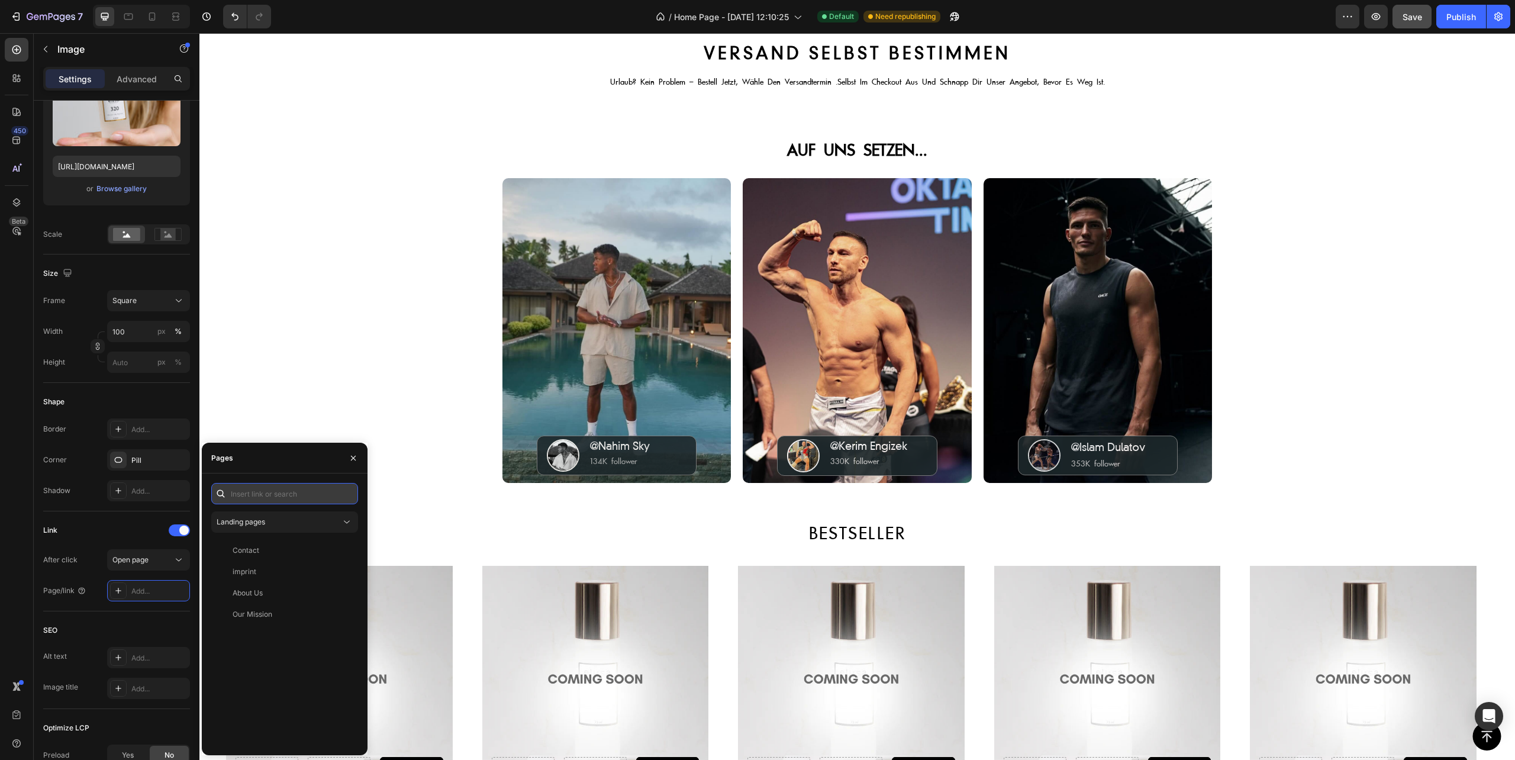
click at [266, 500] on input "text" at bounding box center [284, 493] width 147 height 21
paste input "[URL][DOMAIN_NAME]"
type input "[URL][DOMAIN_NAME]"
click at [281, 519] on div "[URL][DOMAIN_NAME]" at bounding box center [271, 522] width 76 height 11
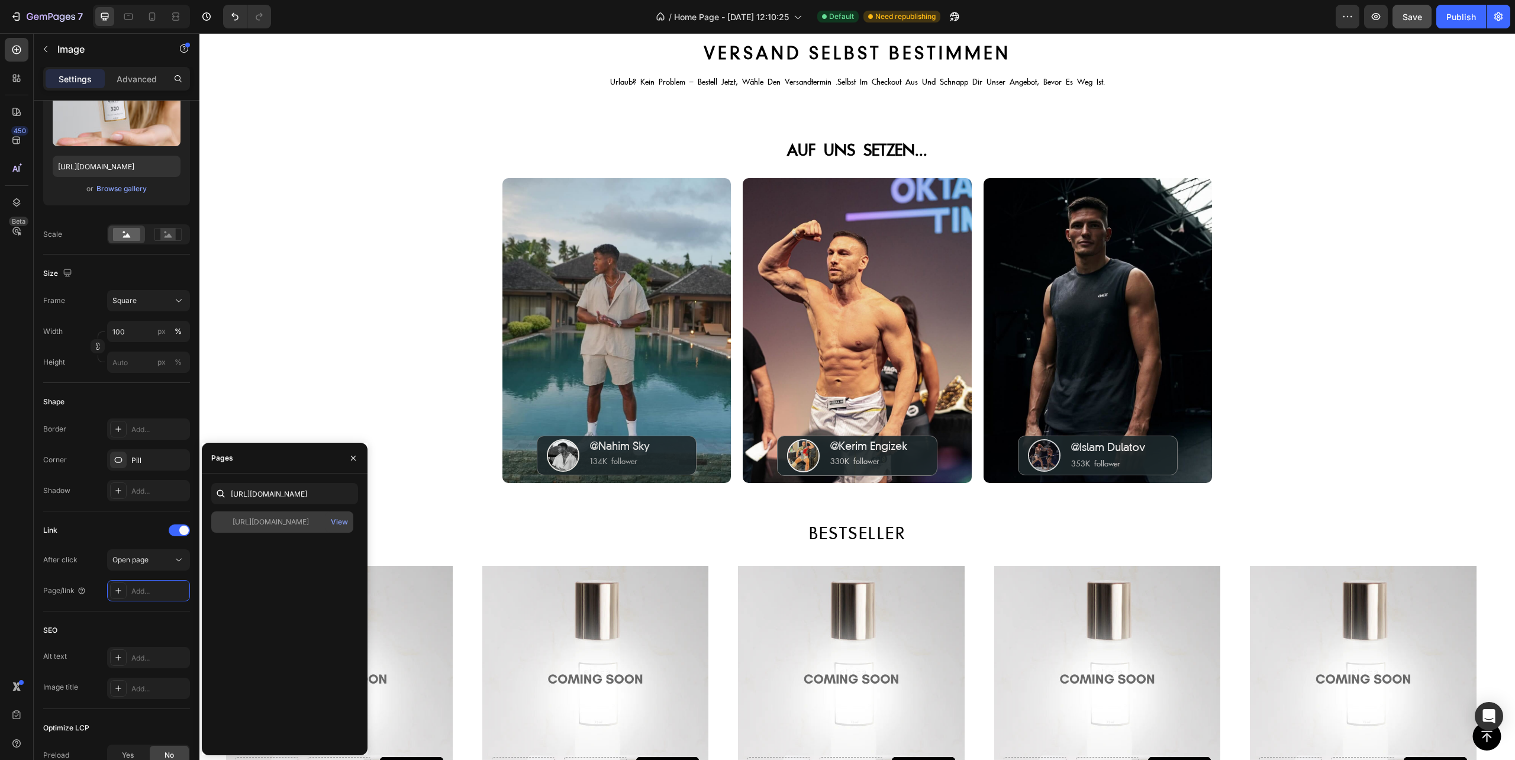
scroll to position [0, 0]
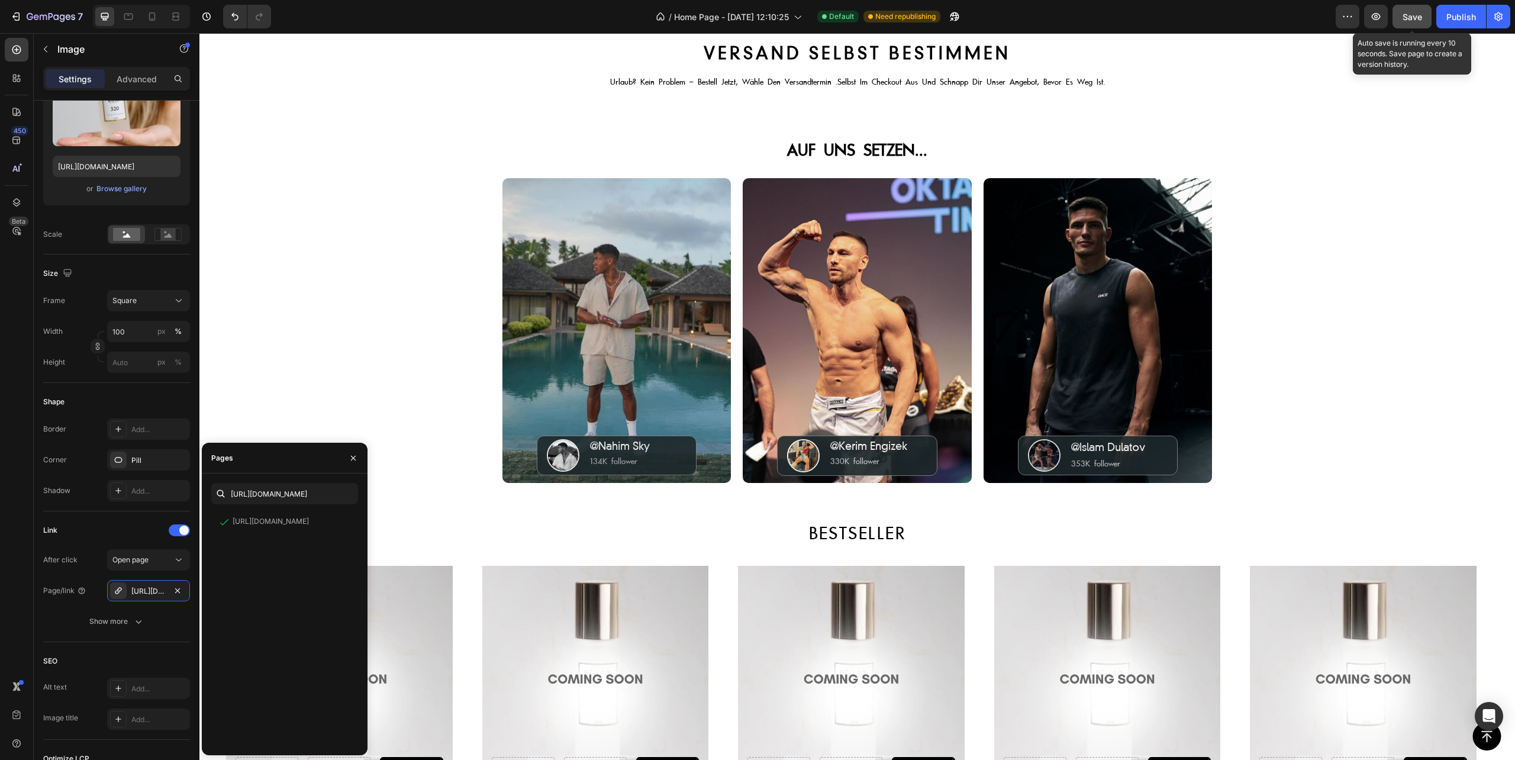
click at [1413, 13] on span "Save" at bounding box center [1413, 17] width 20 height 10
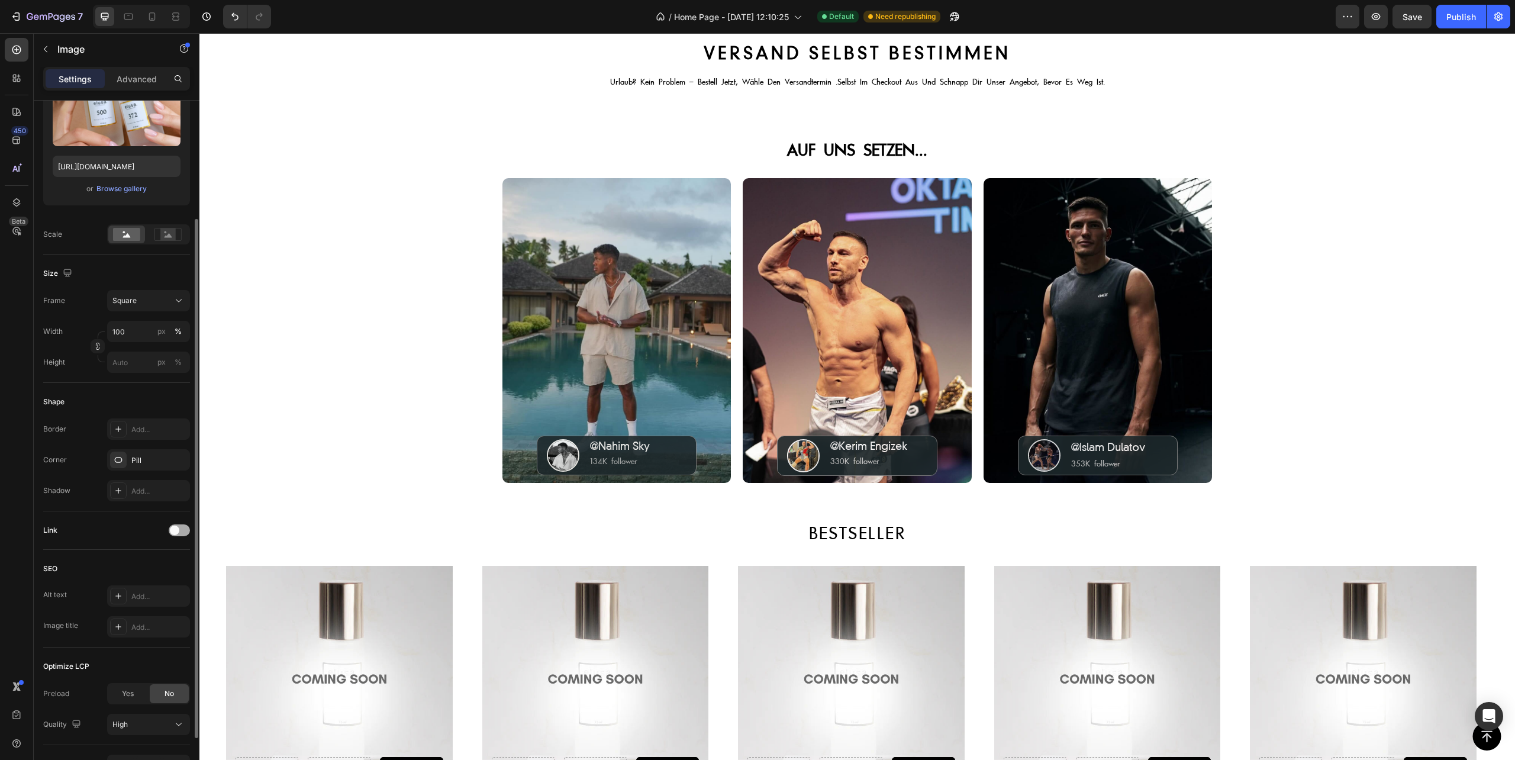
click at [187, 528] on div at bounding box center [179, 530] width 21 height 12
click at [138, 592] on div "Add..." at bounding box center [159, 591] width 56 height 11
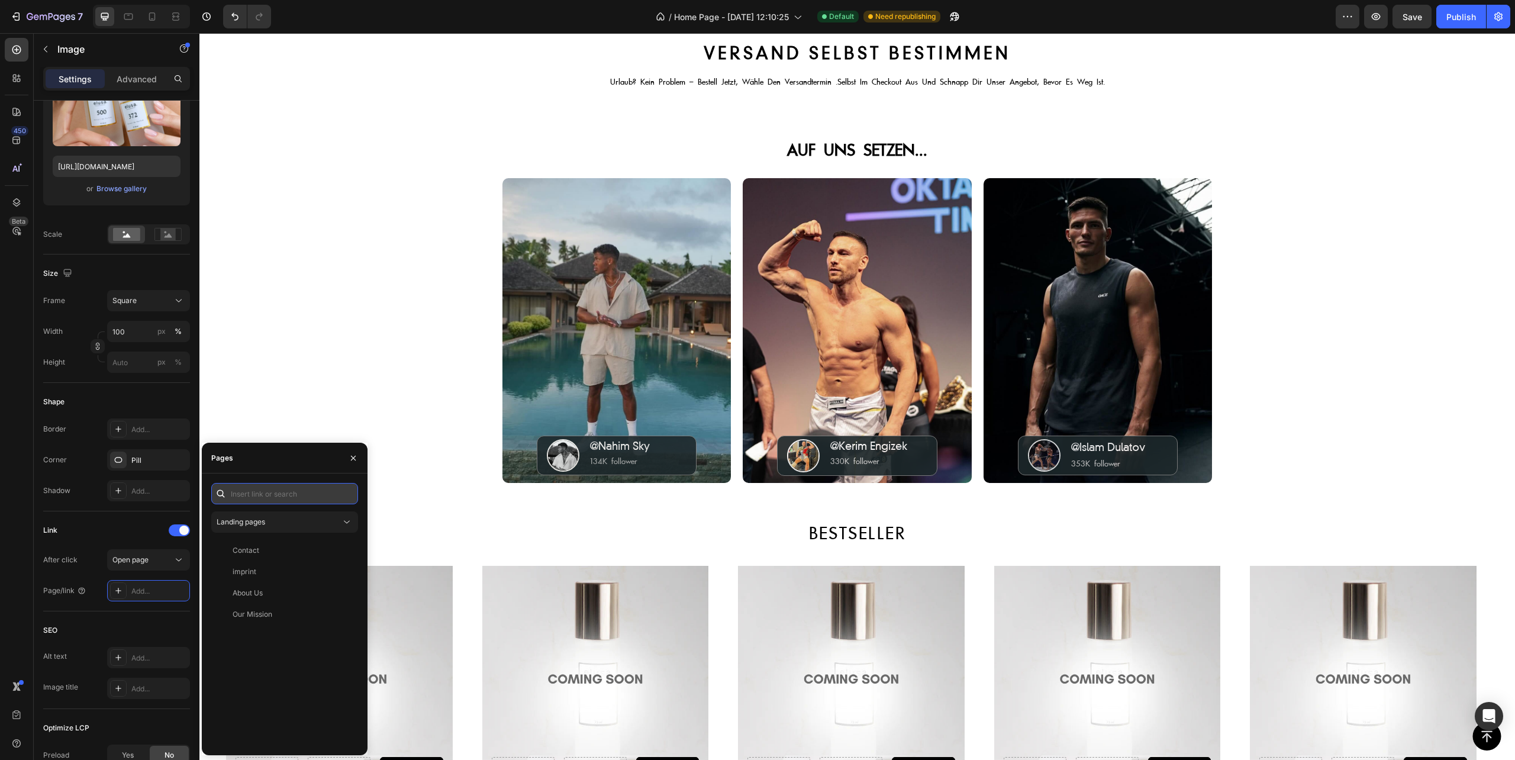
click at [262, 498] on input "text" at bounding box center [284, 493] width 147 height 21
paste input "[URL][DOMAIN_NAME]"
type input "[URL][DOMAIN_NAME]"
click at [287, 519] on div "[URL][DOMAIN_NAME]" at bounding box center [271, 522] width 76 height 11
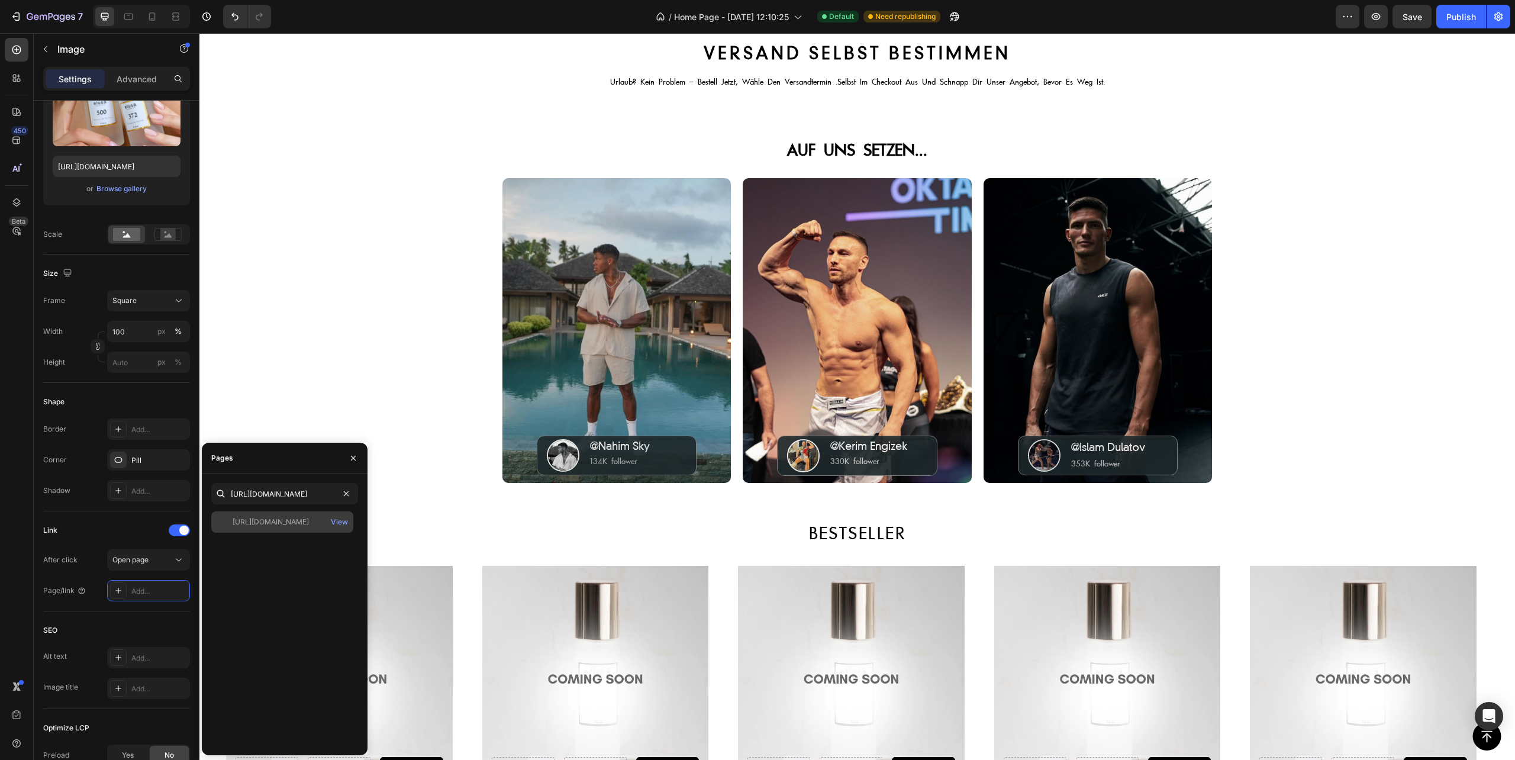
scroll to position [0, 0]
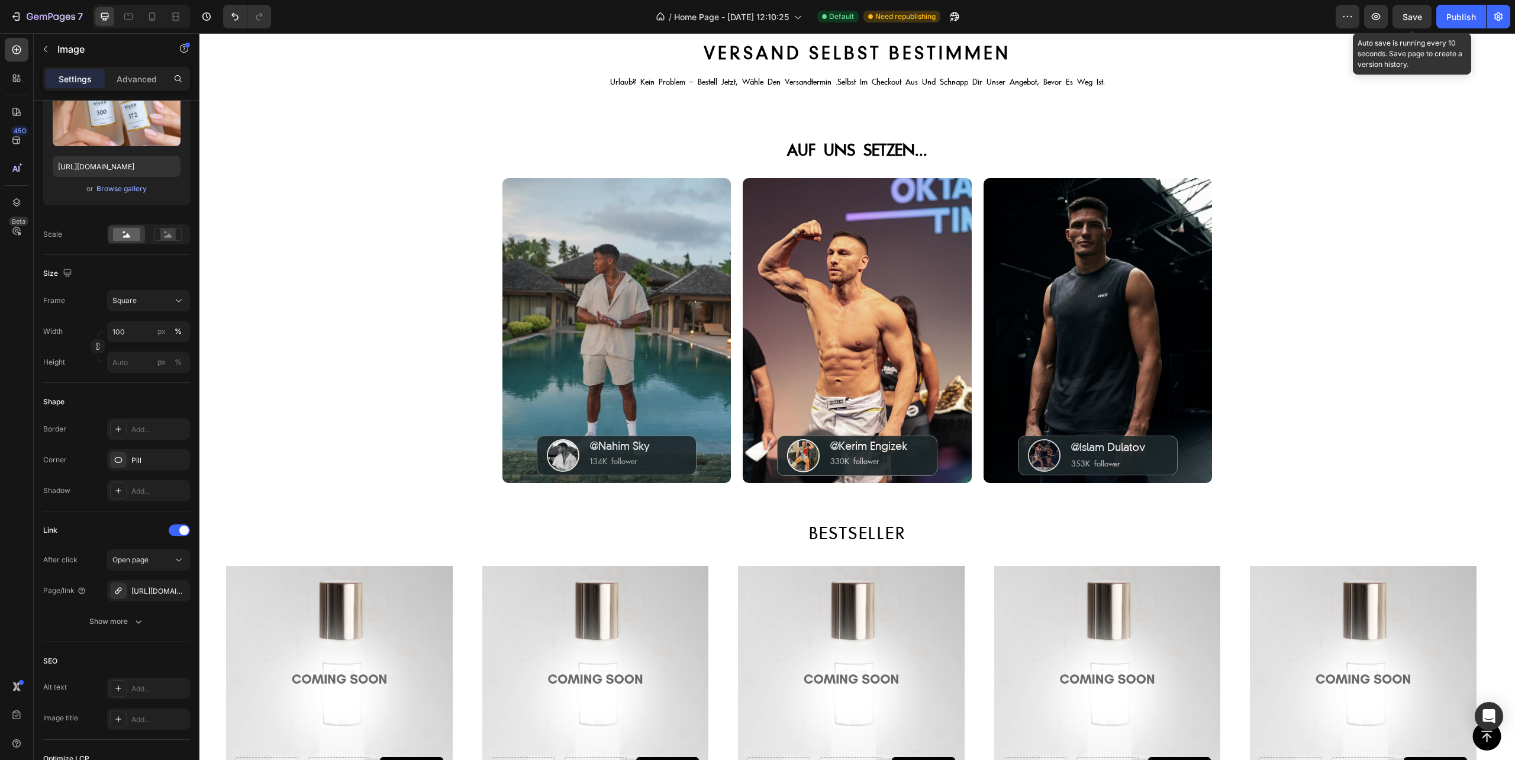
click at [1416, 15] on span "Save" at bounding box center [1413, 17] width 20 height 10
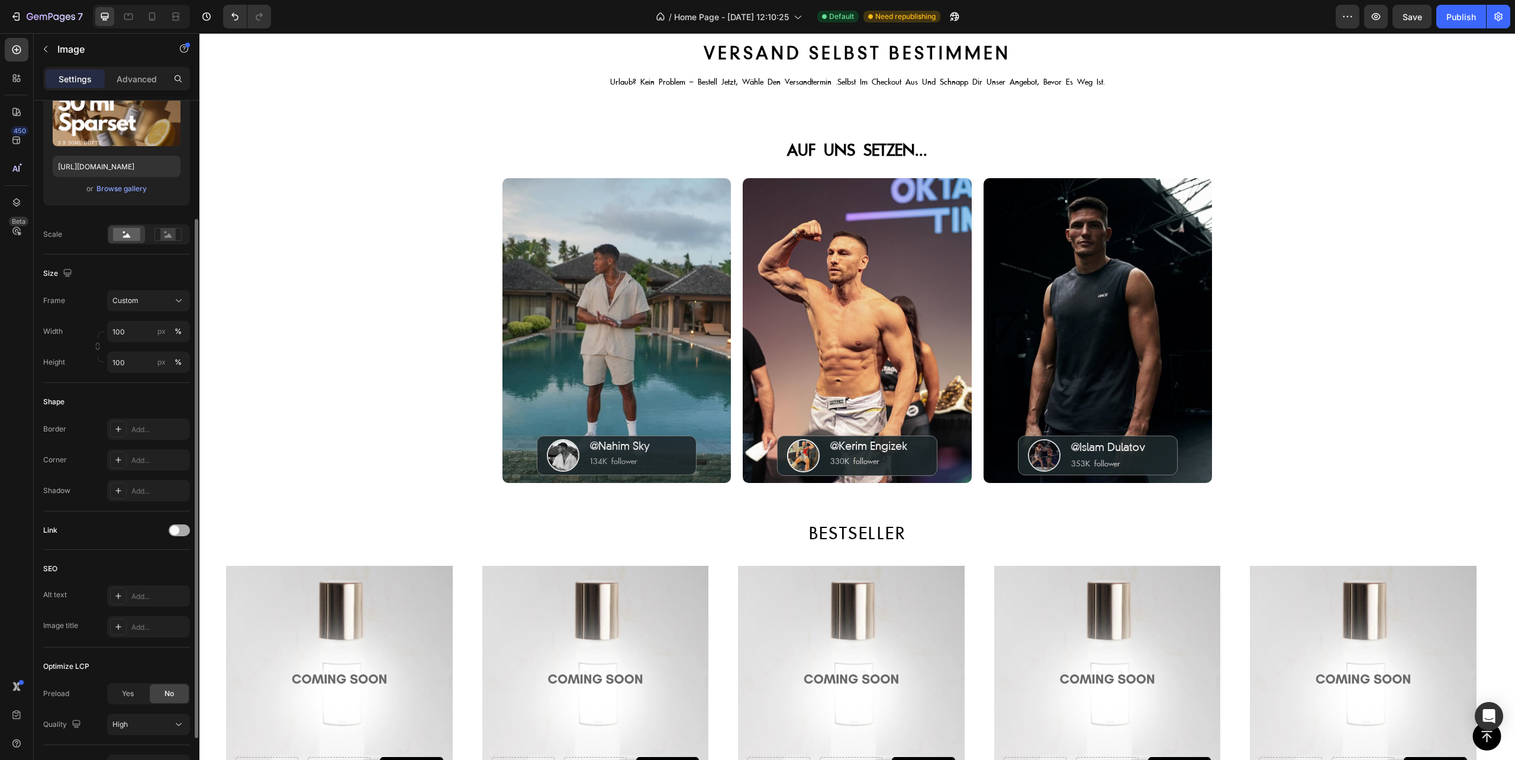
click at [181, 531] on div at bounding box center [179, 530] width 21 height 12
click at [145, 581] on div "Add..." at bounding box center [148, 590] width 83 height 21
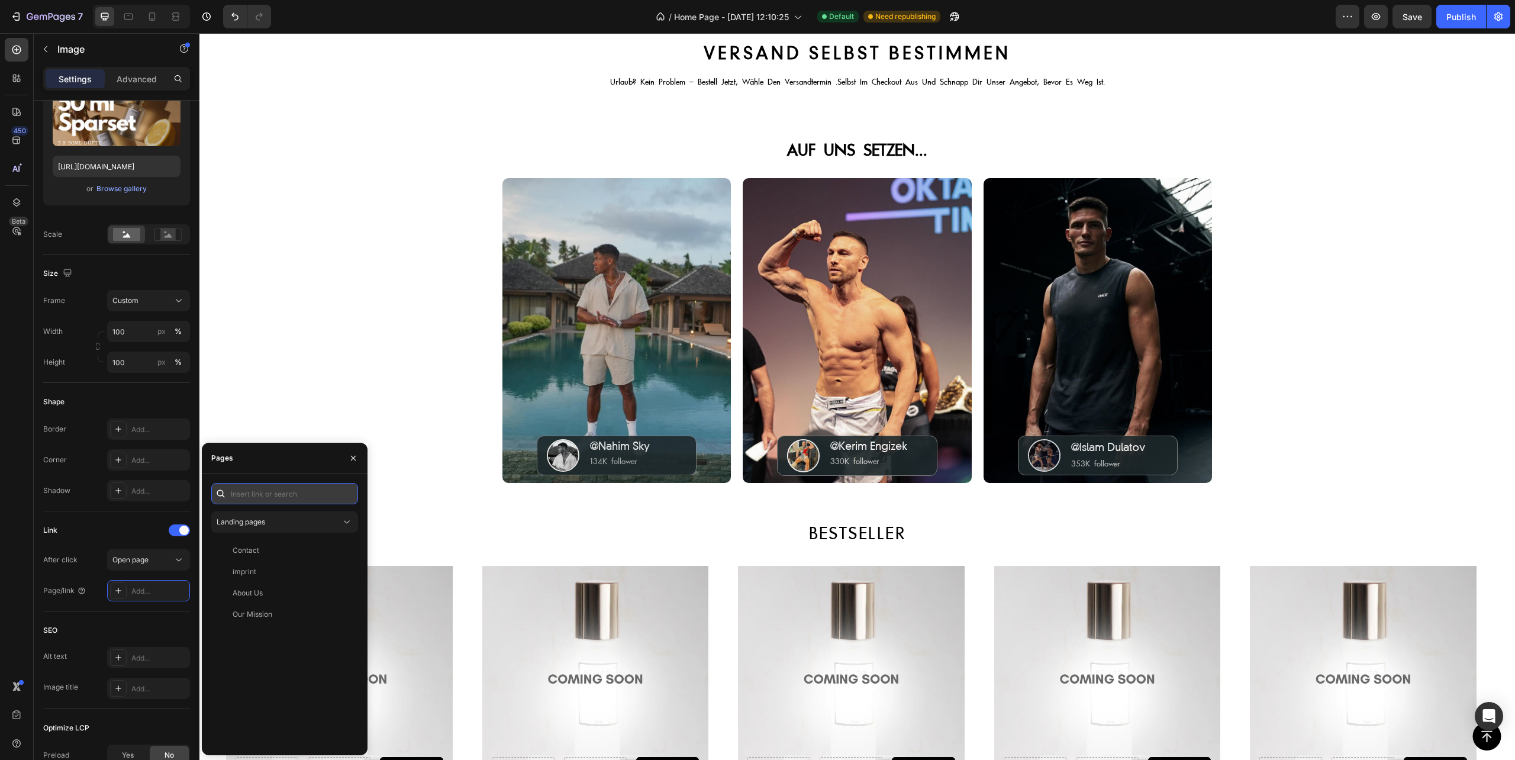
click at [268, 494] on input "text" at bounding box center [284, 493] width 147 height 21
paste input "[URL][DOMAIN_NAME]"
type input "[URL][DOMAIN_NAME]"
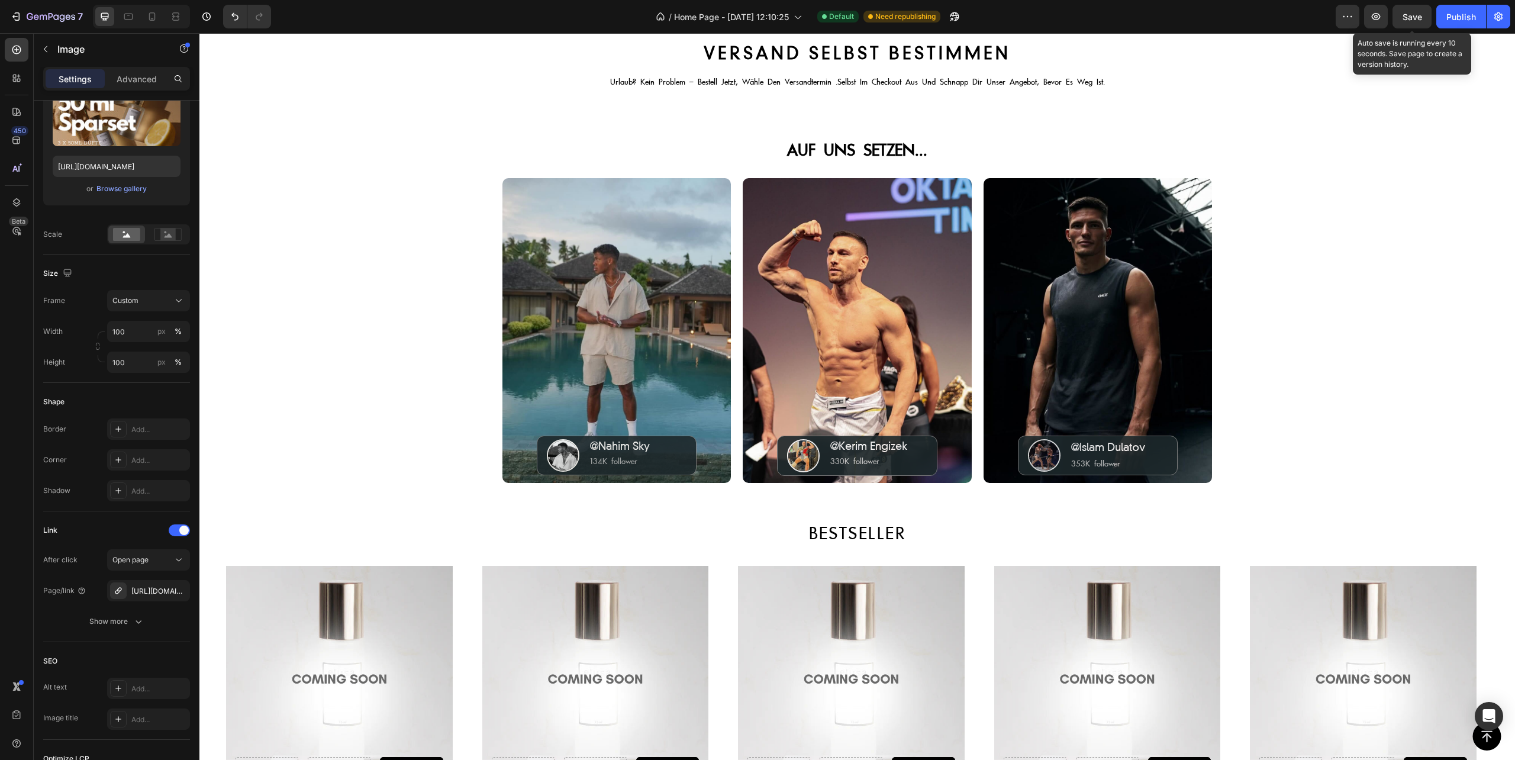
click at [1409, 20] on span "Save" at bounding box center [1413, 17] width 20 height 10
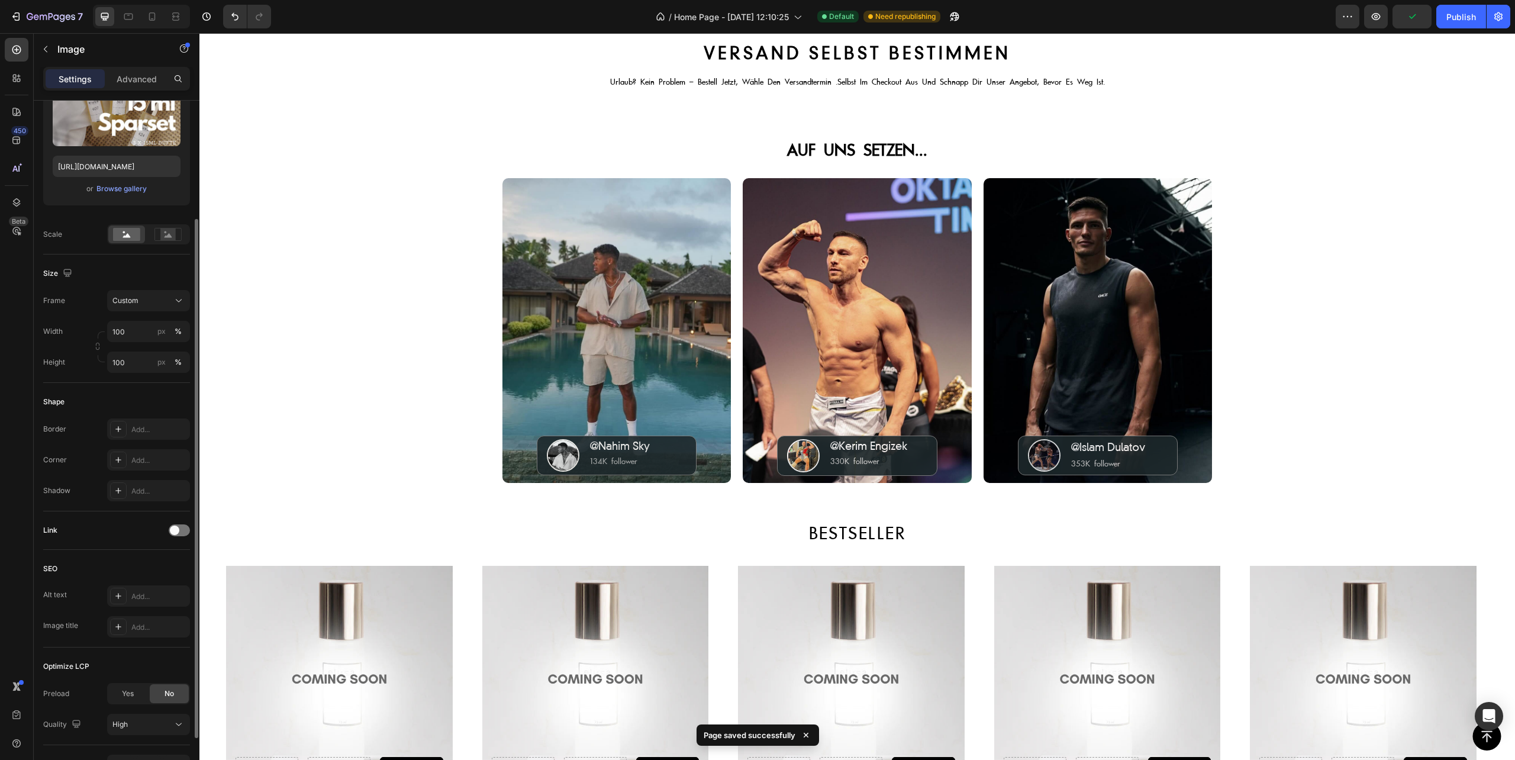
click at [176, 537] on div "Link" at bounding box center [116, 530] width 147 height 19
click at [173, 531] on span at bounding box center [174, 530] width 9 height 9
click at [136, 588] on div "Add..." at bounding box center [159, 591] width 56 height 11
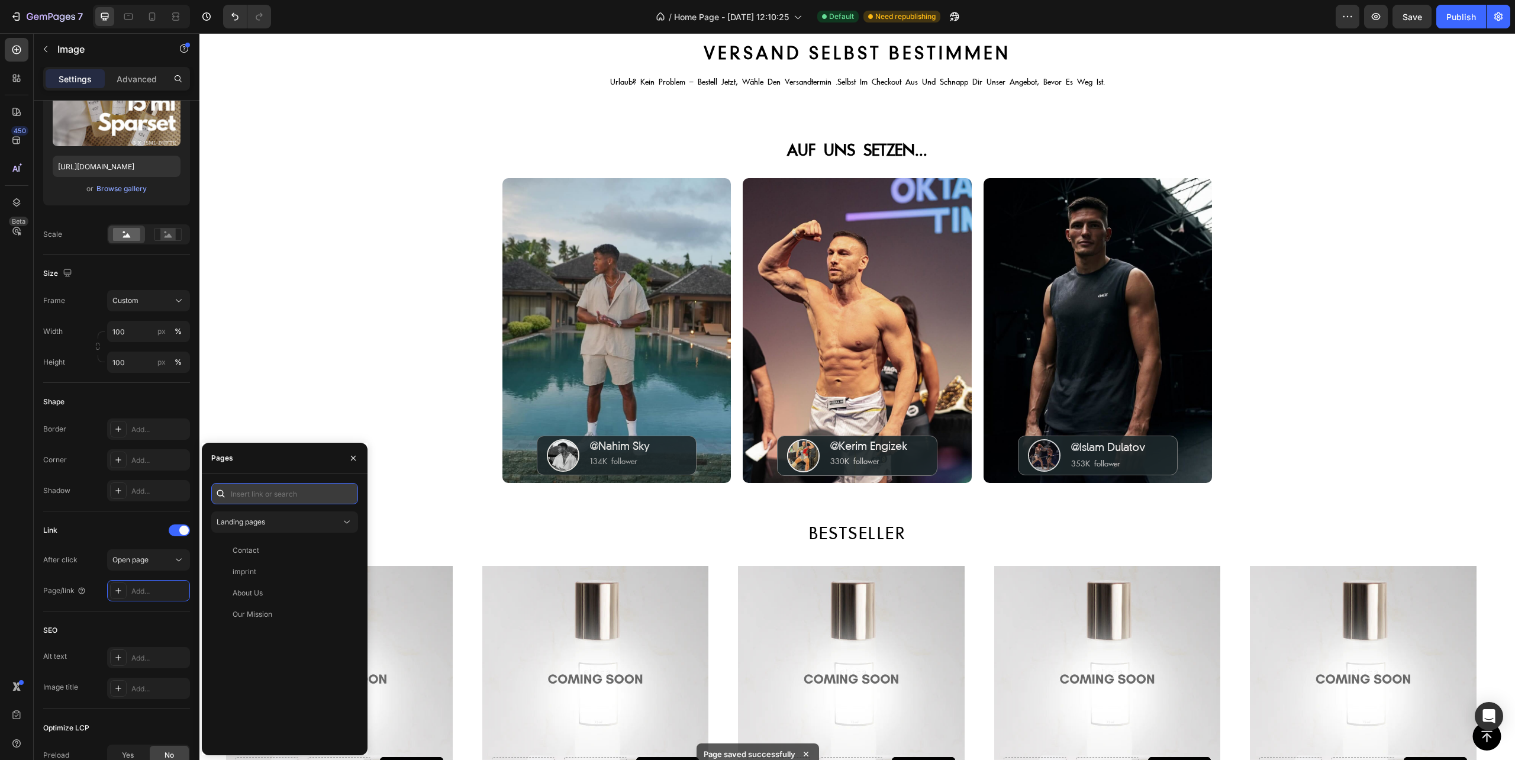
click at [257, 492] on input "text" at bounding box center [284, 493] width 147 height 21
paste input "[URL][DOMAIN_NAME]"
type input "[URL][DOMAIN_NAME]"
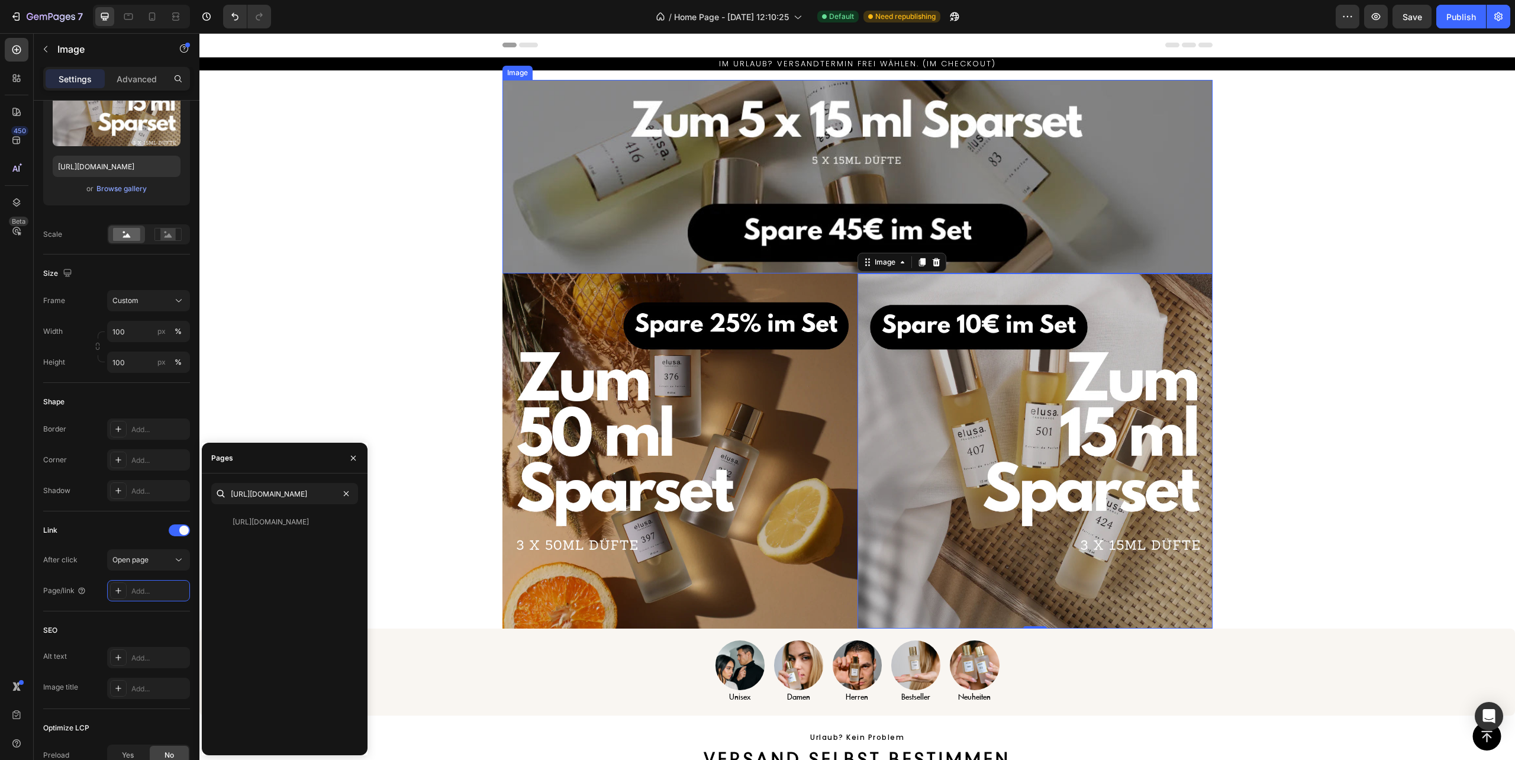
click at [626, 193] on img at bounding box center [858, 177] width 710 height 194
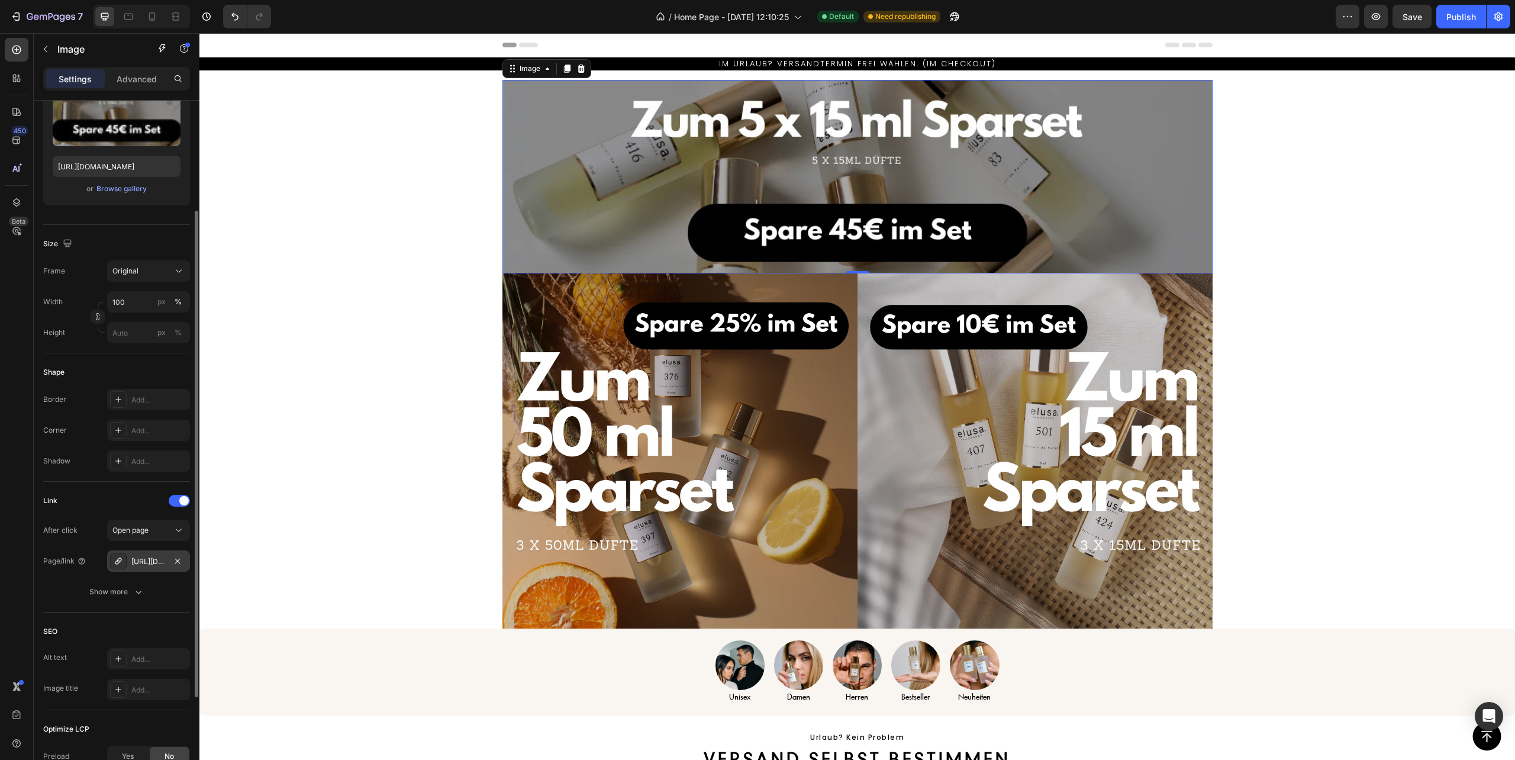
click at [166, 560] on div "[URL][DOMAIN_NAME]" at bounding box center [148, 560] width 83 height 21
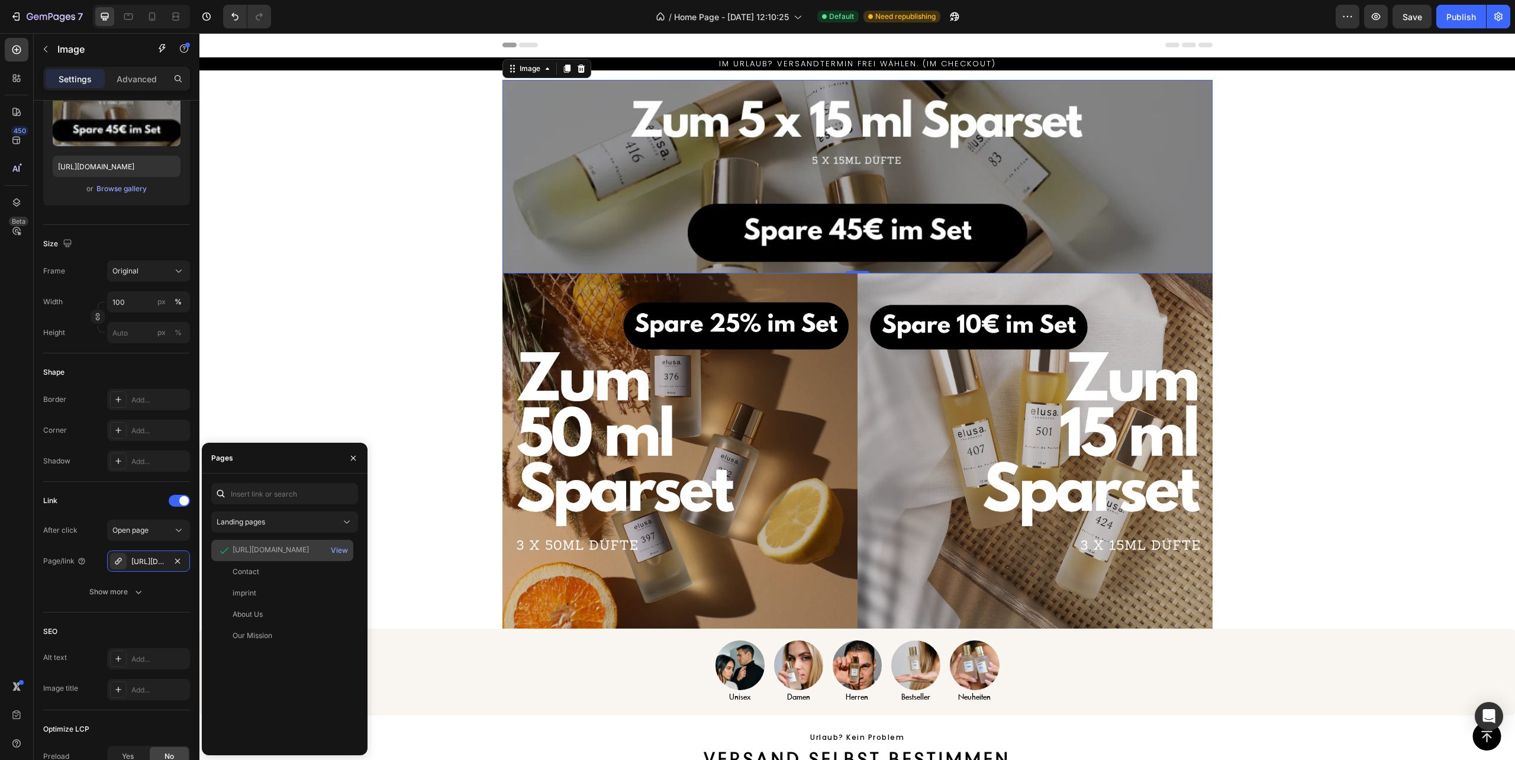
click at [278, 545] on div "[URL][DOMAIN_NAME]" at bounding box center [271, 550] width 76 height 11
click at [297, 548] on div "[URL][DOMAIN_NAME]" at bounding box center [271, 550] width 76 height 11
click at [298, 548] on div "[URL][DOMAIN_NAME]" at bounding box center [271, 550] width 76 height 11
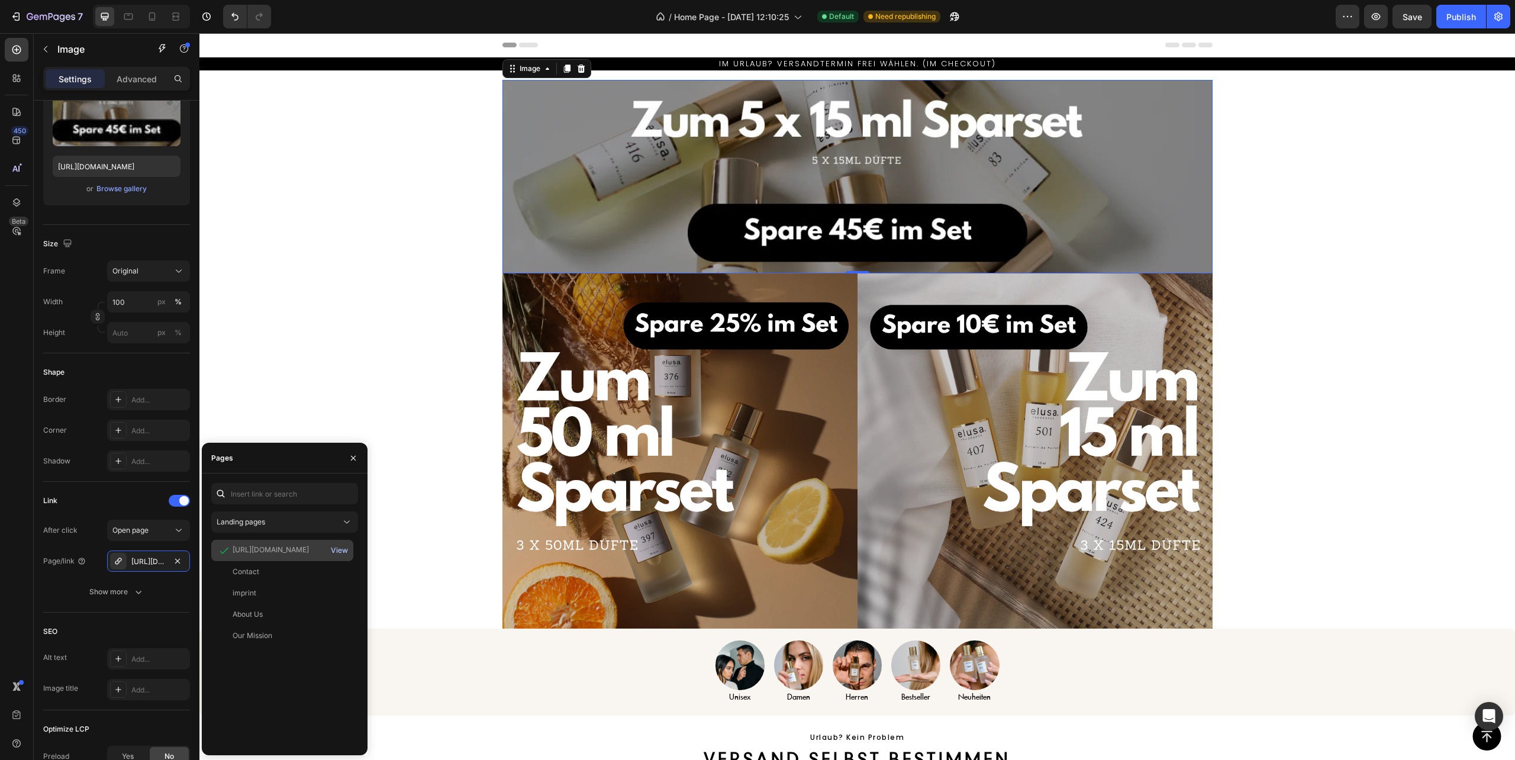
click at [332, 548] on div "View" at bounding box center [339, 550] width 17 height 11
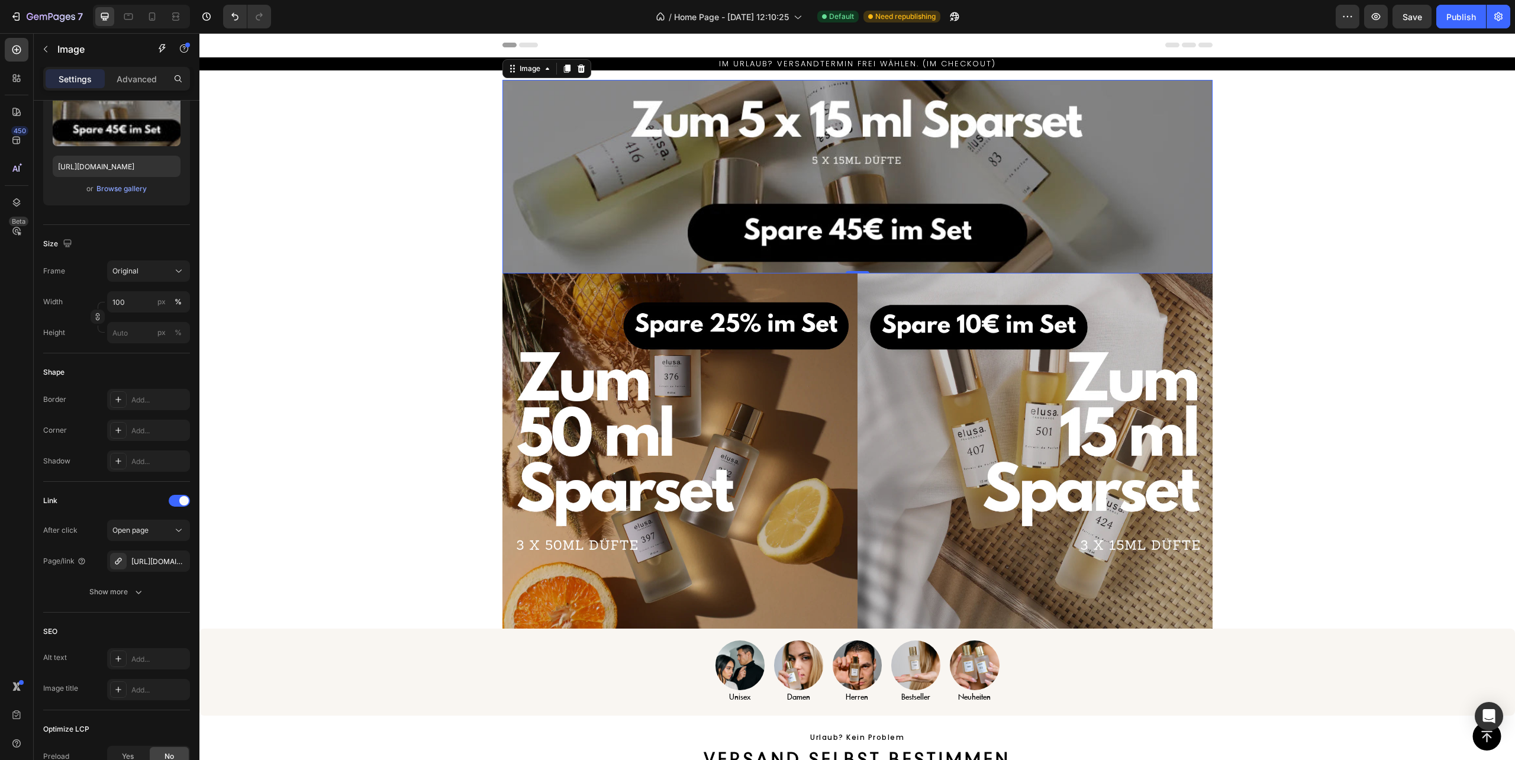
click at [666, 212] on img at bounding box center [858, 177] width 710 height 194
click at [578, 141] on img at bounding box center [858, 177] width 710 height 194
click at [143, 566] on div "[URL][DOMAIN_NAME]" at bounding box center [148, 561] width 34 height 11
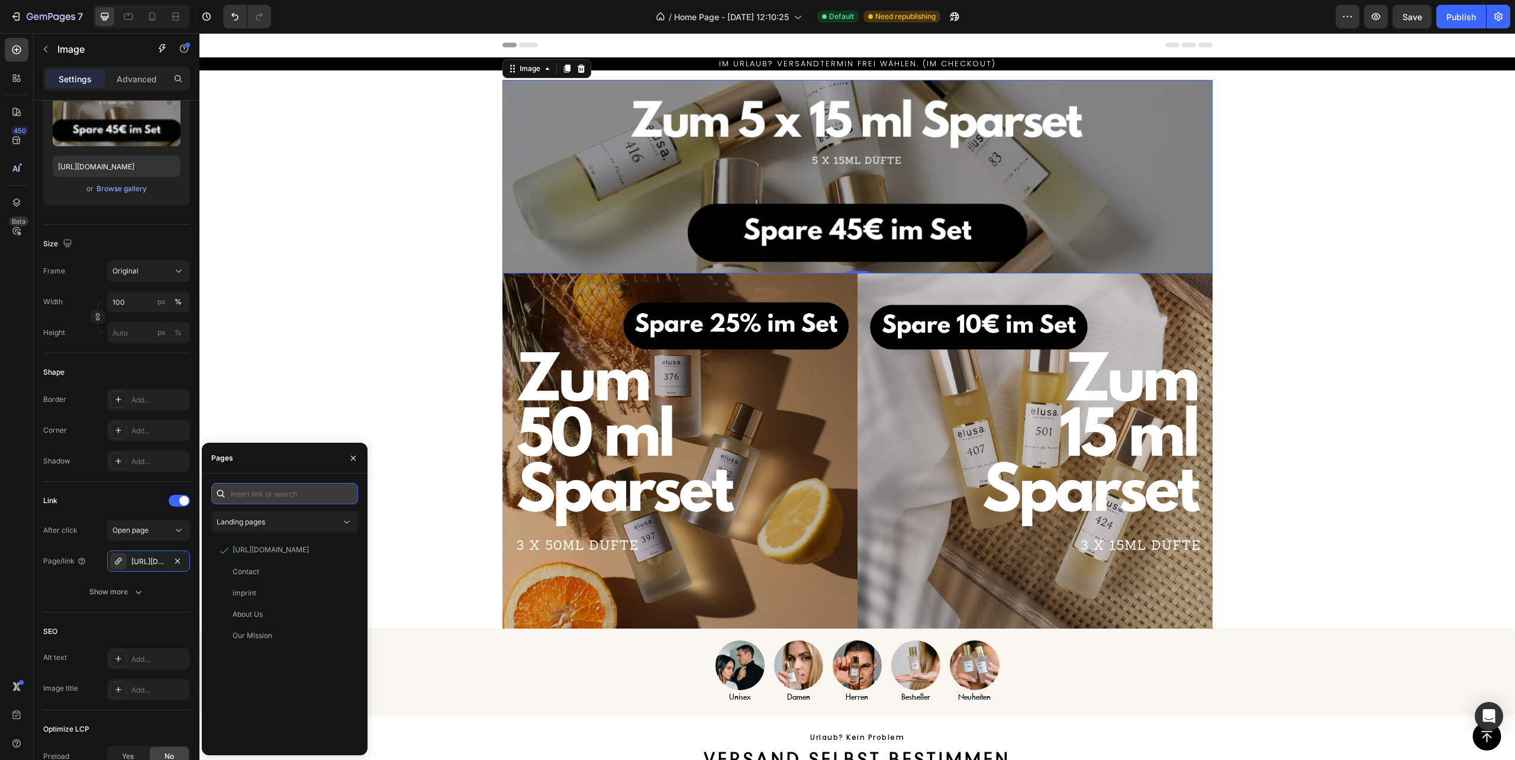
click at [282, 484] on input "text" at bounding box center [284, 493] width 147 height 21
paste input "[URL][DOMAIN_NAME]"
type input "[URL][DOMAIN_NAME]"
click at [288, 519] on div "[URL][DOMAIN_NAME]" at bounding box center [271, 522] width 76 height 11
click at [288, 519] on div "[URL][DOMAIN_NAME]" at bounding box center [271, 521] width 76 height 11
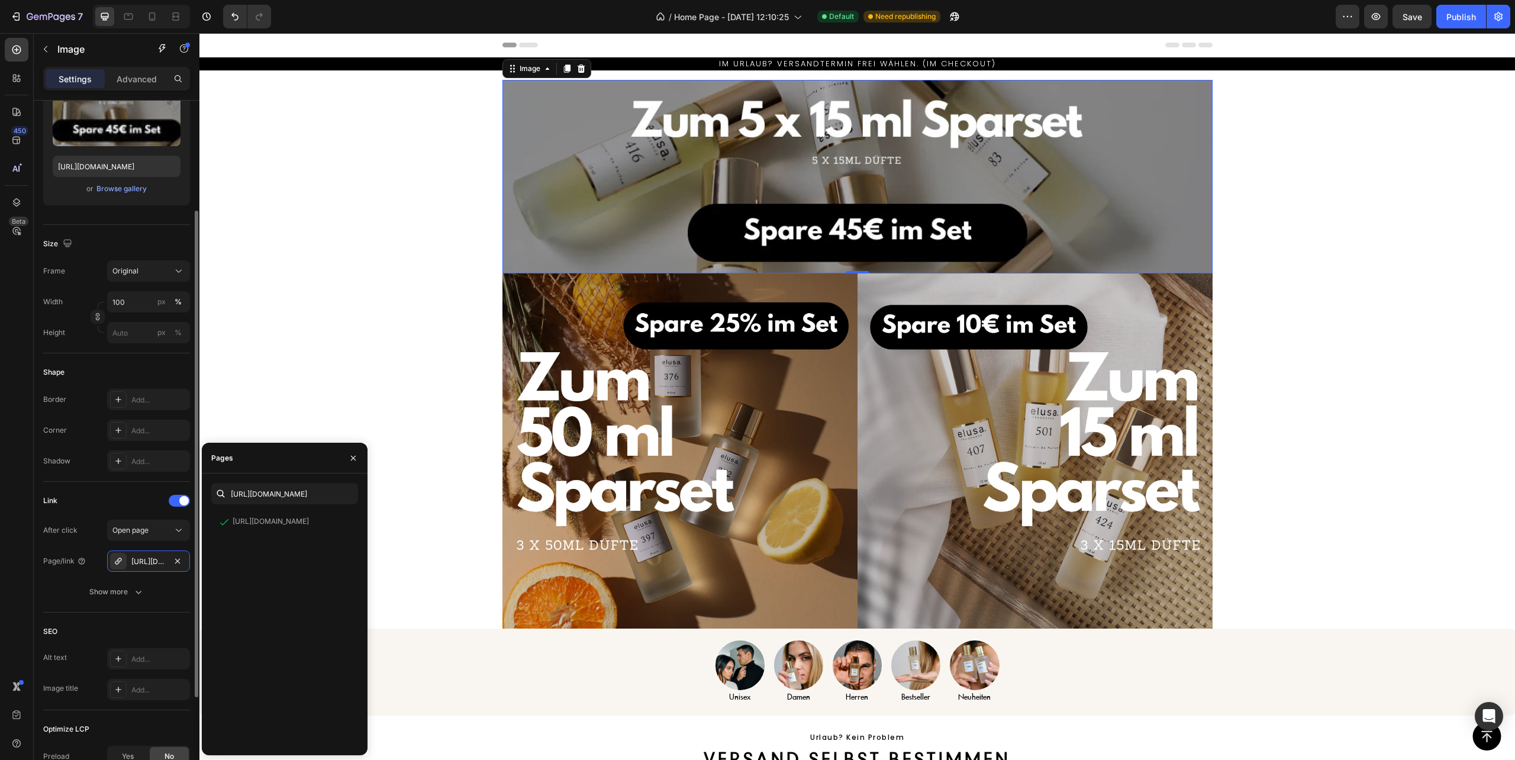
click at [84, 577] on div "After click Open page Page/link [URL][DOMAIN_NAME] Show more" at bounding box center [116, 561] width 147 height 83
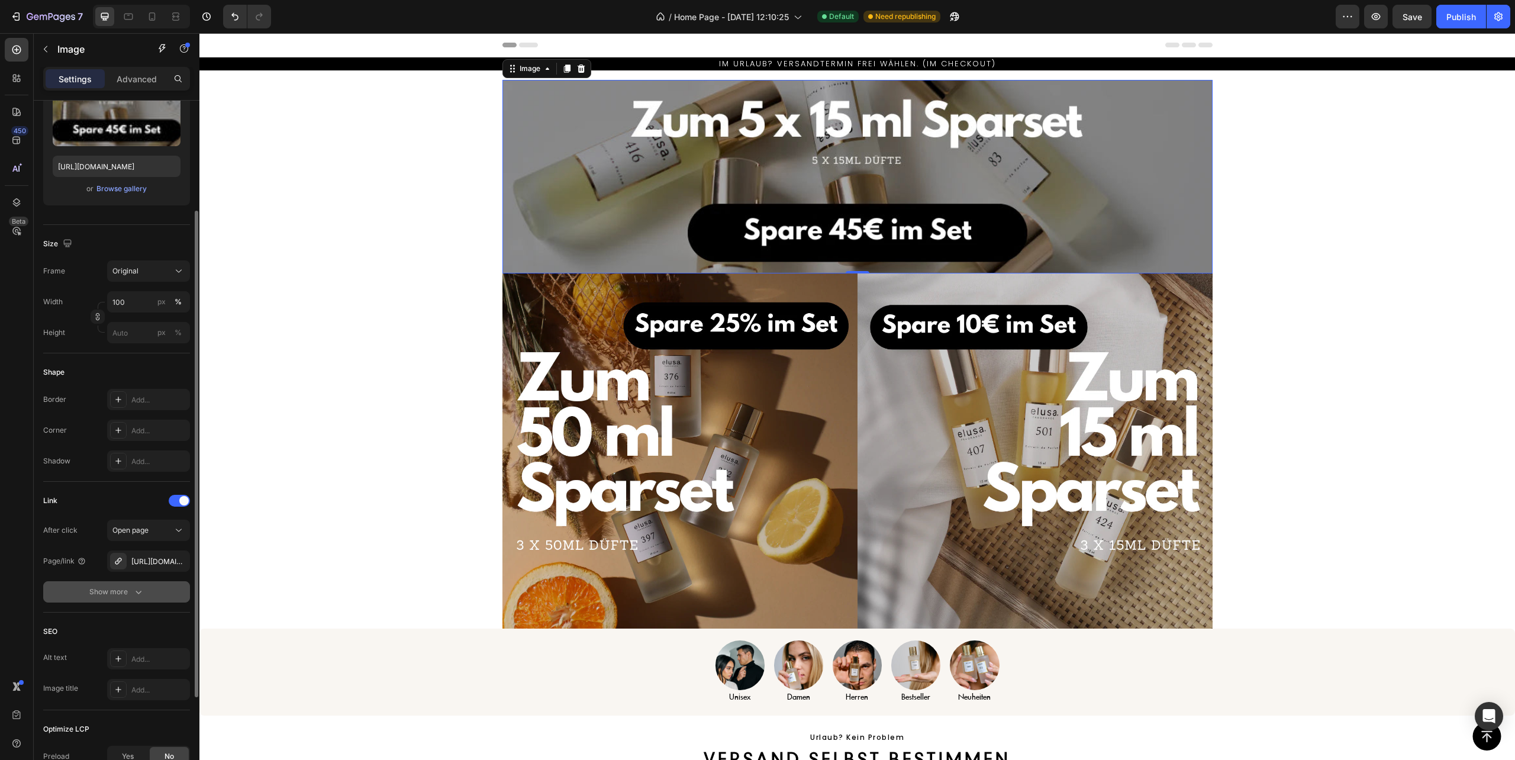
click at [114, 588] on div "Show more" at bounding box center [116, 592] width 55 height 12
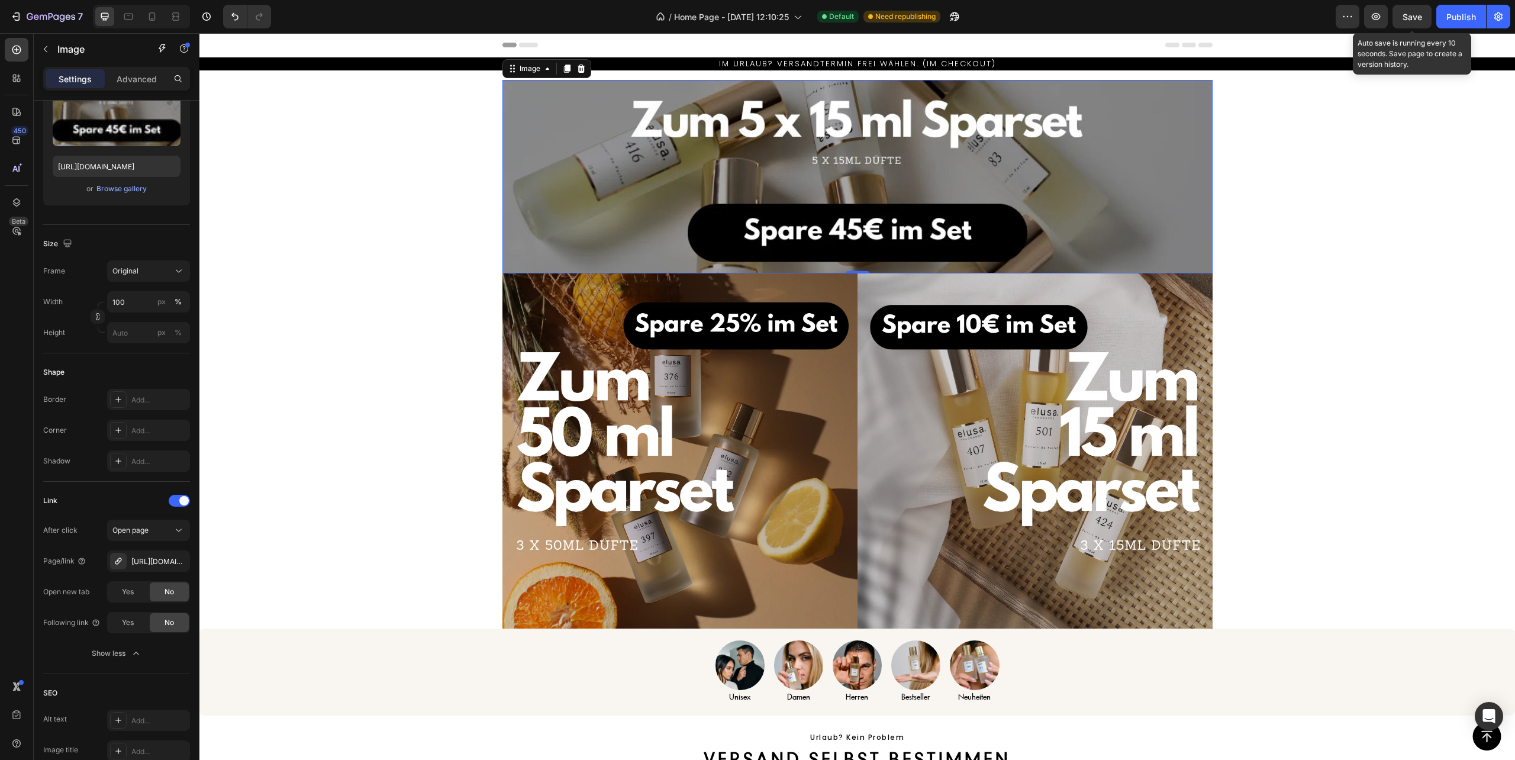
click at [1416, 13] on span "Save" at bounding box center [1413, 17] width 20 height 10
click at [1414, 15] on span "Save" at bounding box center [1413, 17] width 20 height 10
click at [1469, 15] on div "Publish" at bounding box center [1462, 17] width 30 height 12
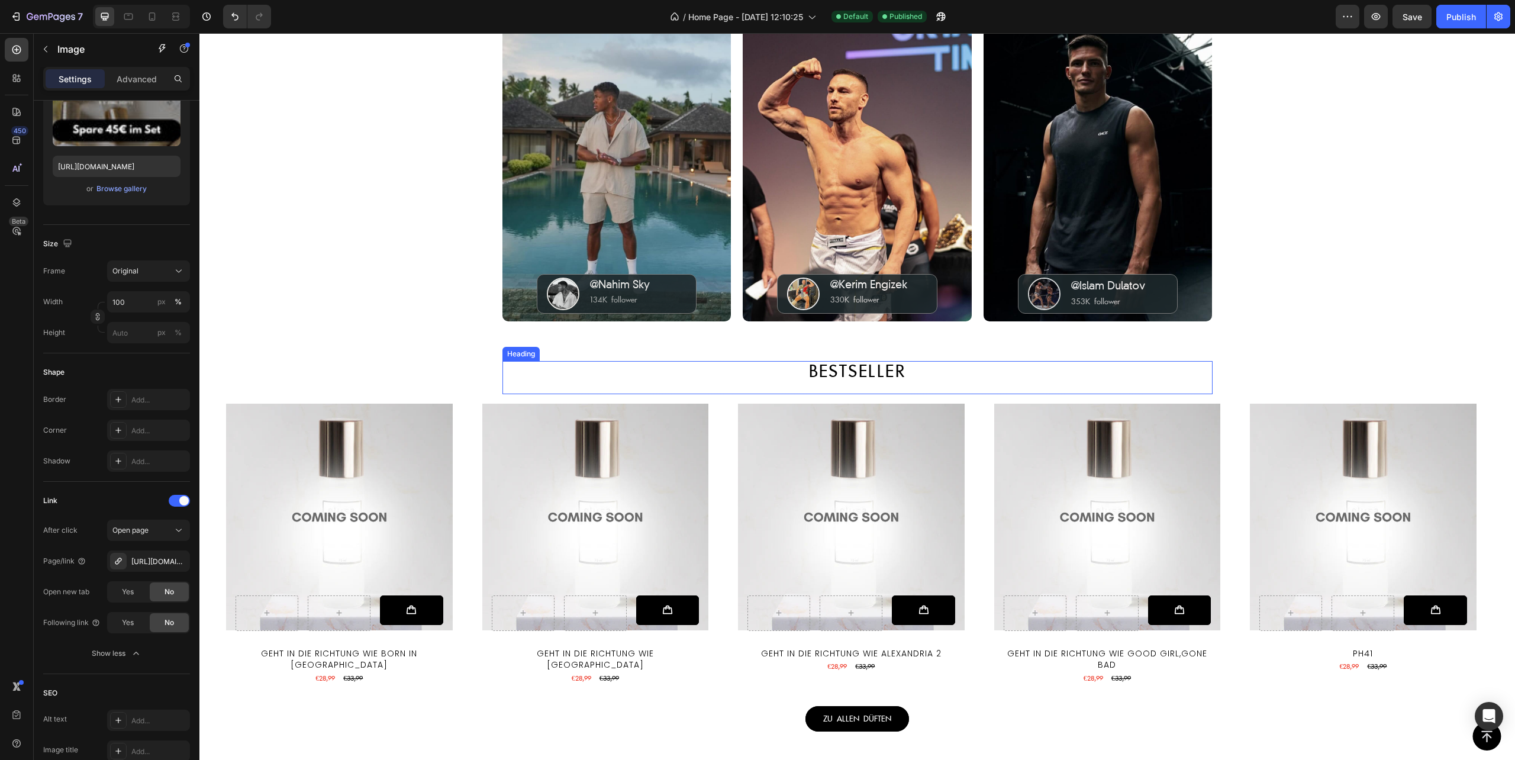
scroll to position [1026, 0]
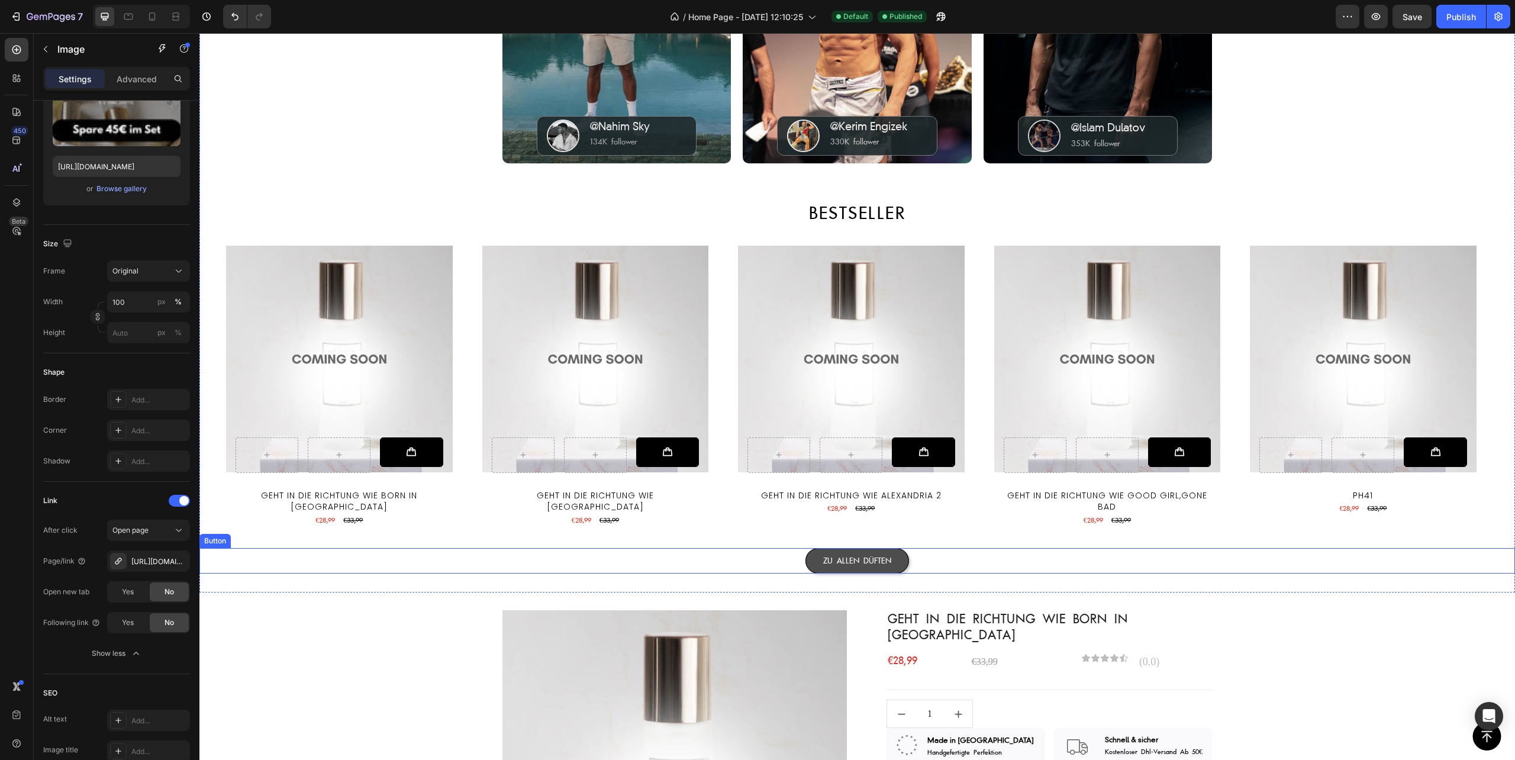
click at [877, 550] on link "ZU ALLEN DÜFTEN" at bounding box center [858, 561] width 104 height 26
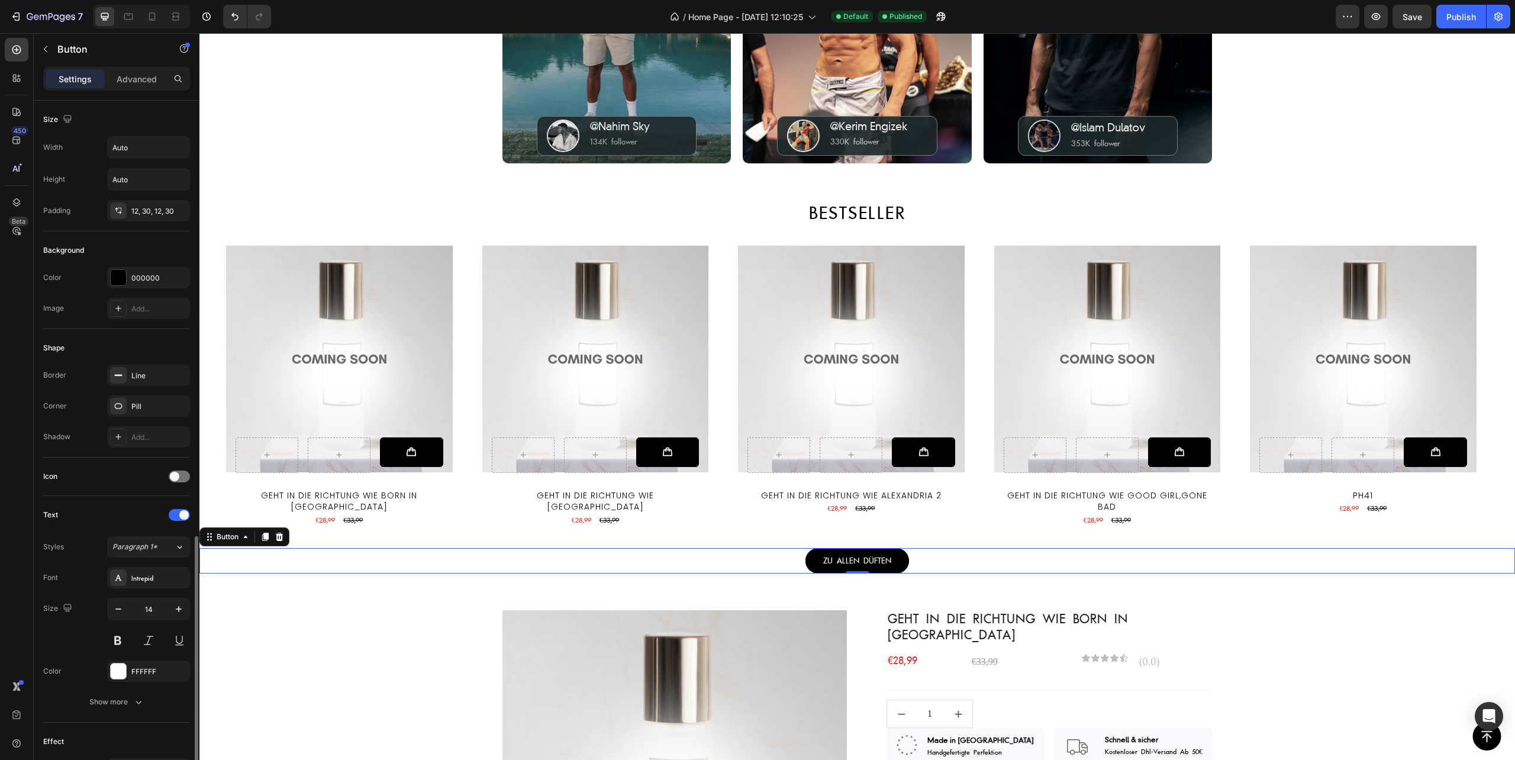
scroll to position [251, 0]
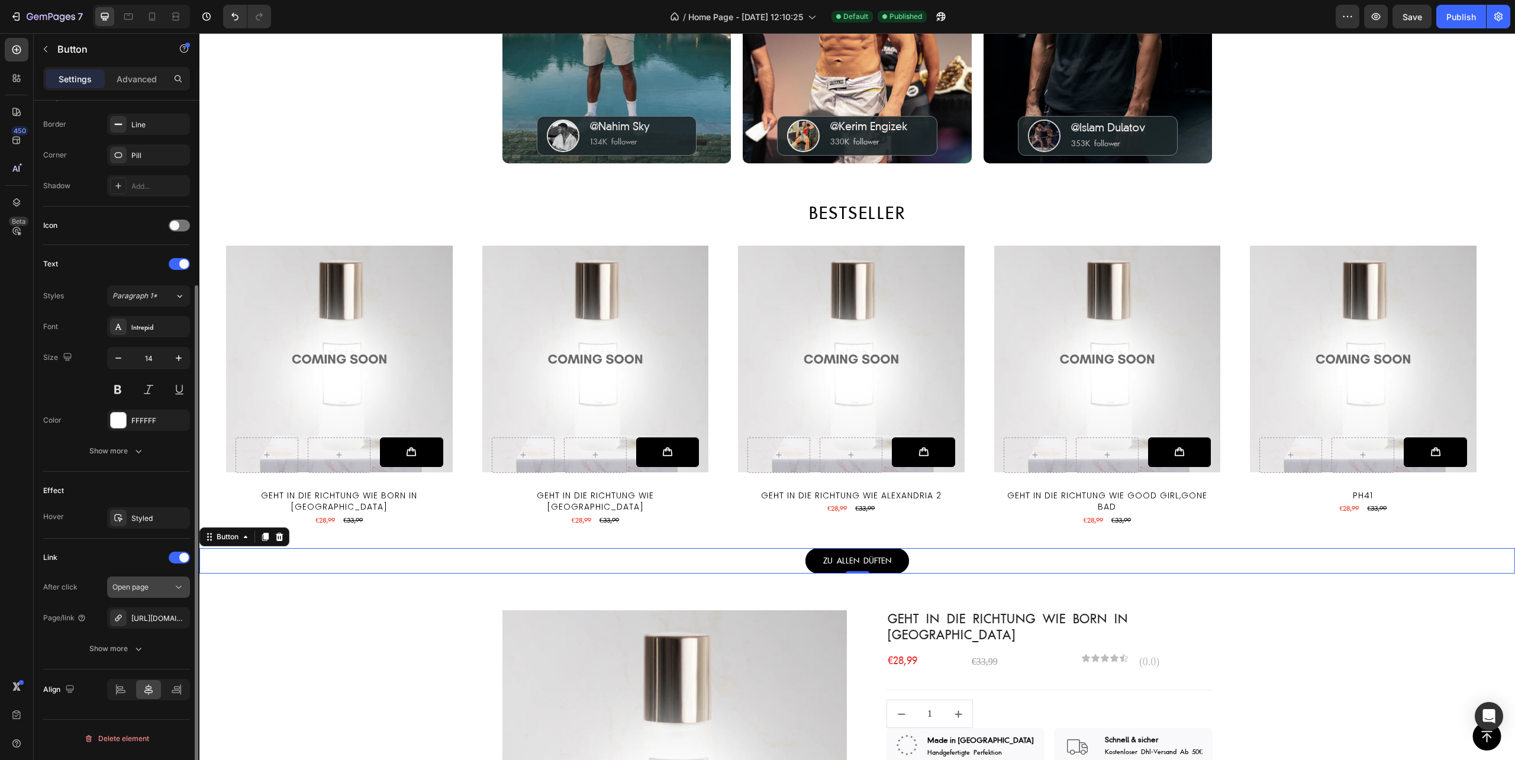
drag, startPoint x: 131, startPoint y: 588, endPoint x: 131, endPoint y: 597, distance: 8.9
drag, startPoint x: 131, startPoint y: 597, endPoint x: 6, endPoint y: 503, distance: 156.4
click at [6, 503] on div "450 Beta" at bounding box center [17, 356] width 24 height 637
click at [144, 519] on div "Styled" at bounding box center [148, 518] width 34 height 11
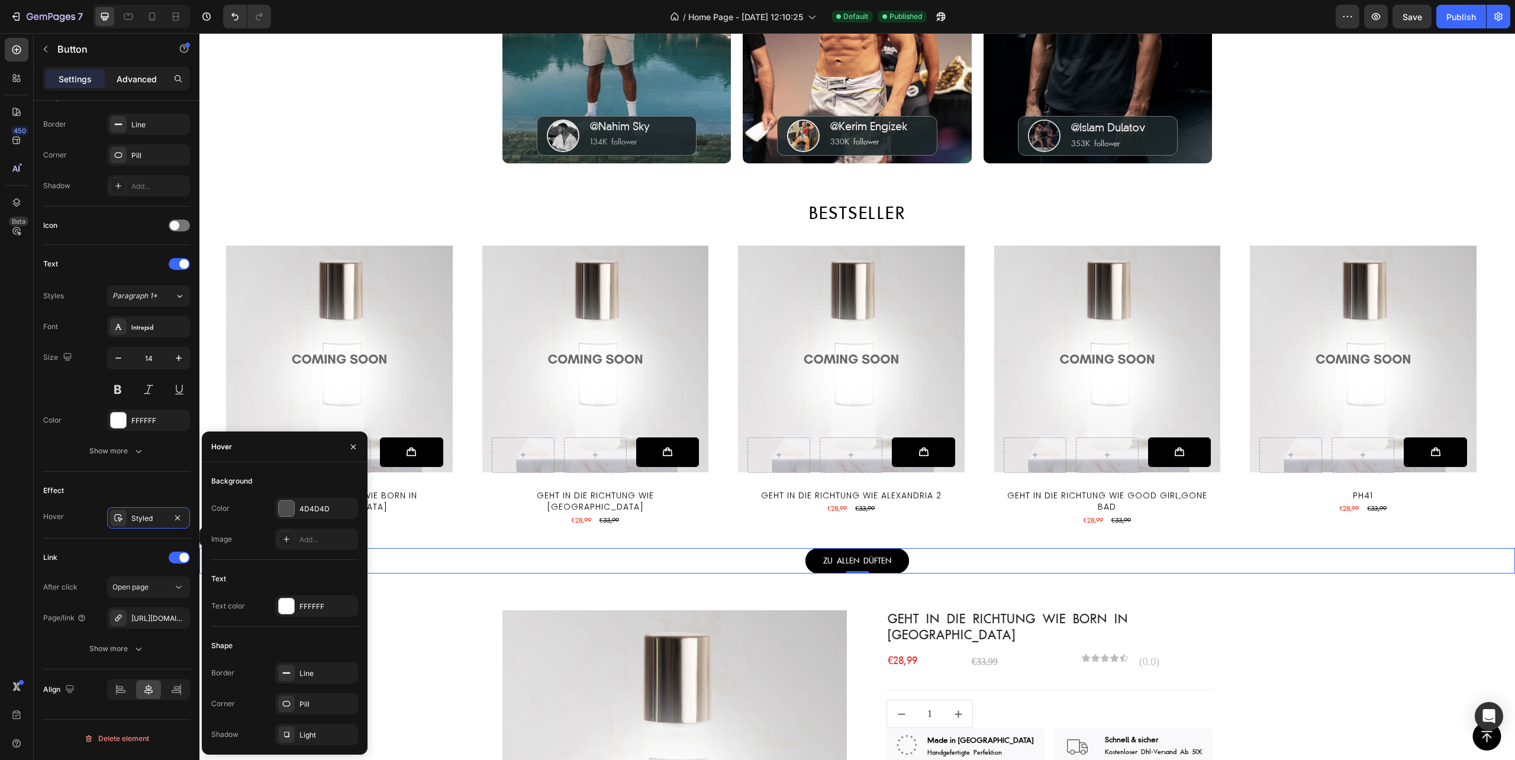
click at [141, 77] on p "Advanced" at bounding box center [137, 79] width 40 height 12
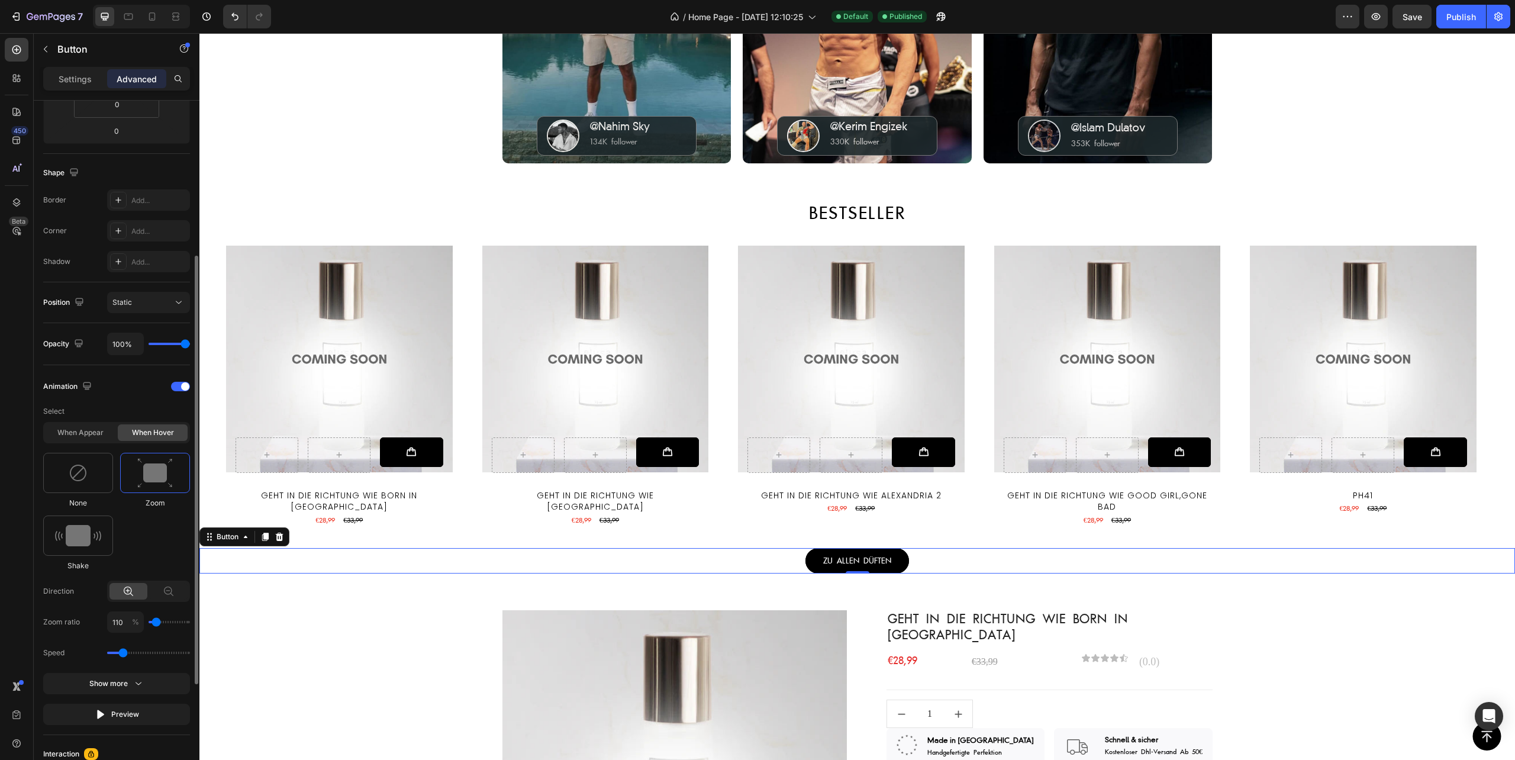
scroll to position [427, 0]
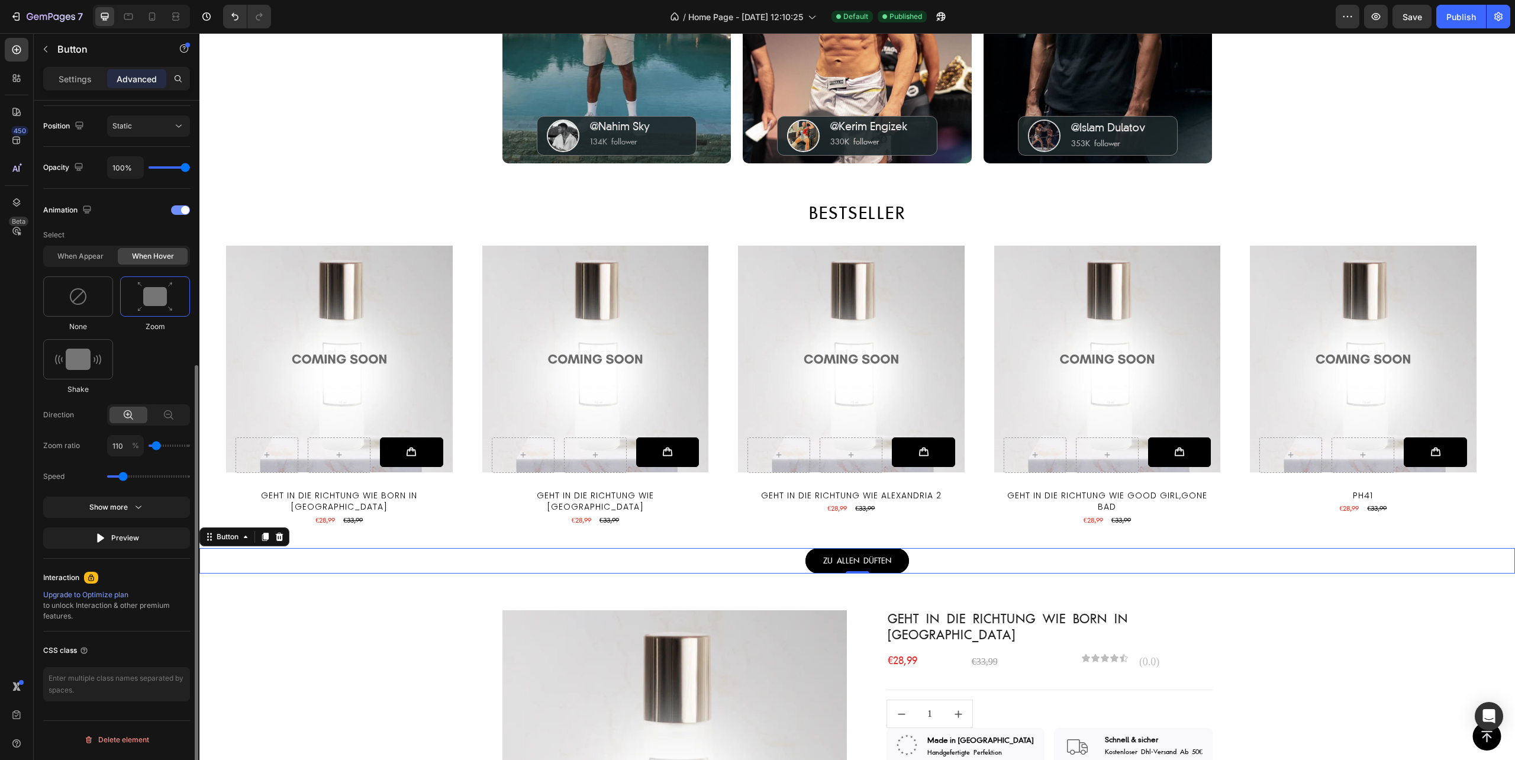
click at [174, 215] on div at bounding box center [180, 209] width 19 height 9
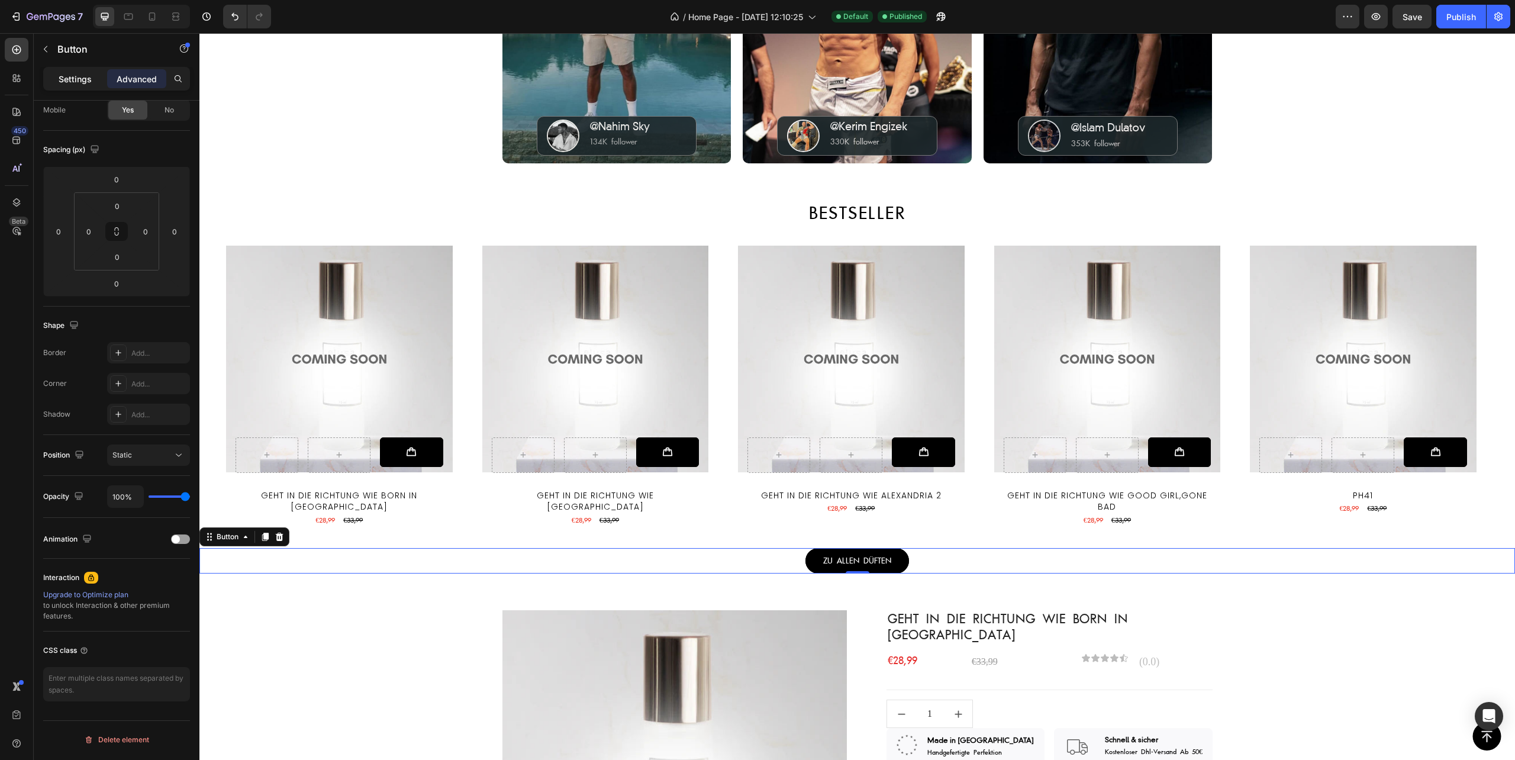
click at [74, 73] on p "Settings" at bounding box center [75, 79] width 33 height 12
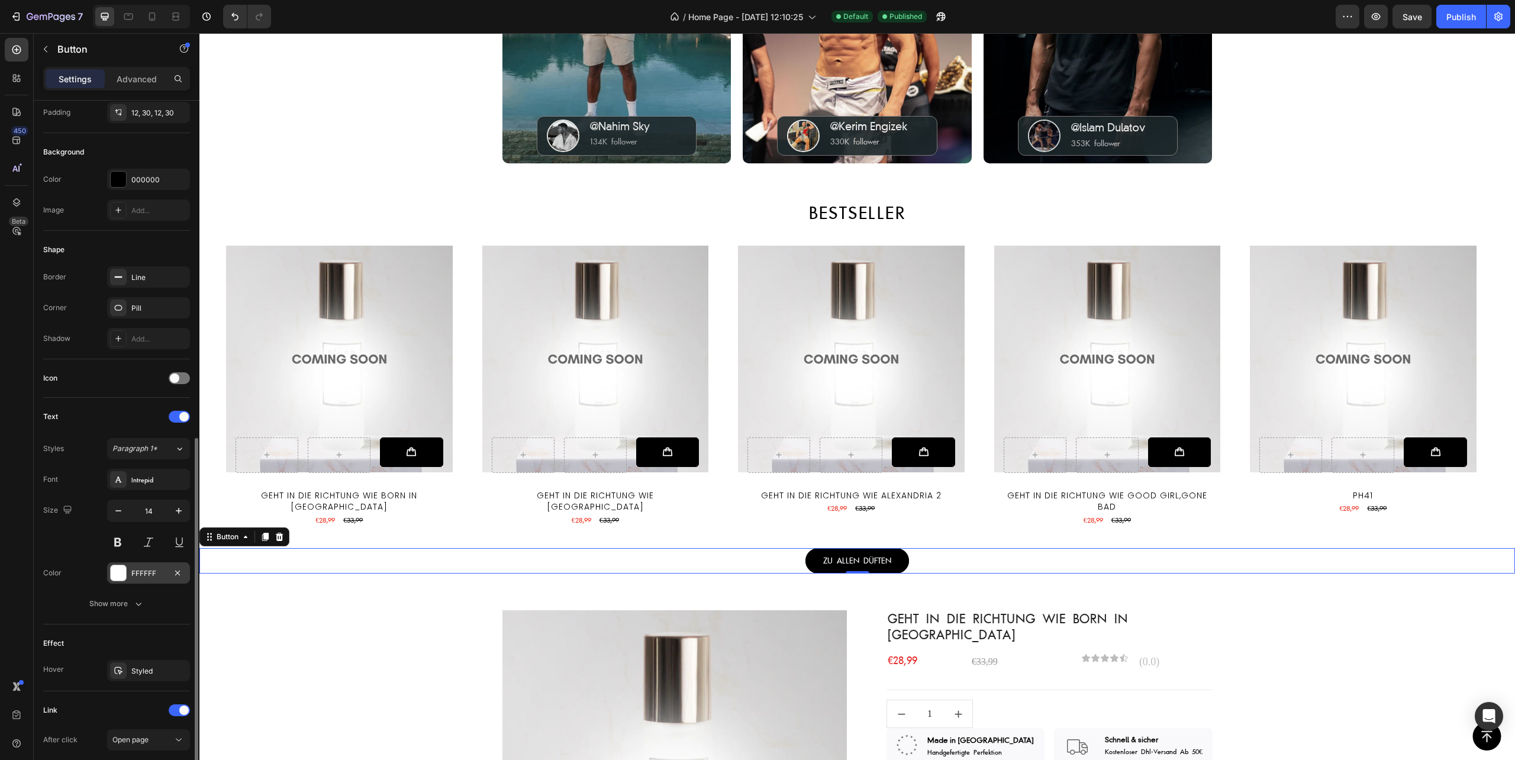
scroll to position [251, 0]
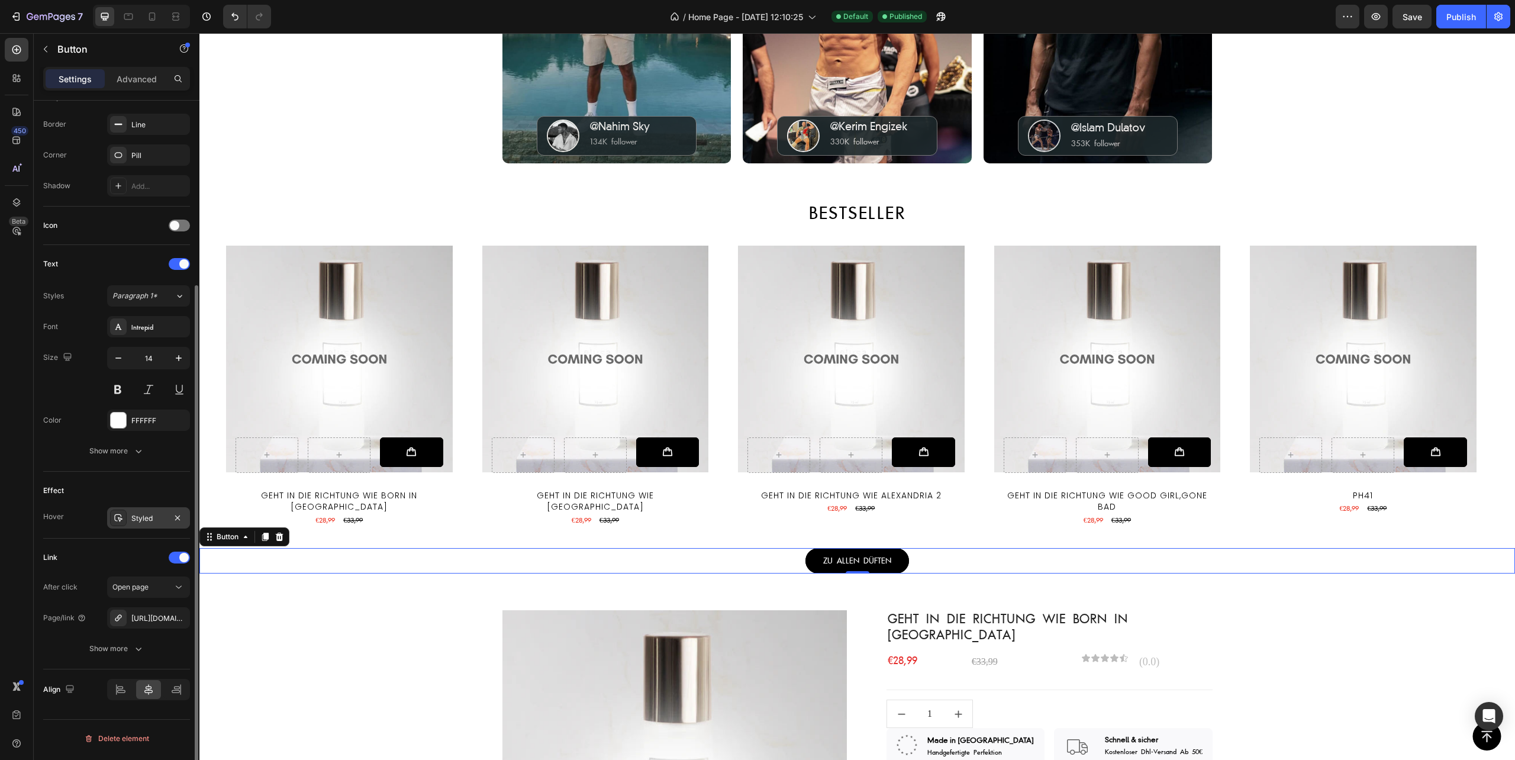
click at [147, 521] on div "Styled" at bounding box center [148, 518] width 34 height 11
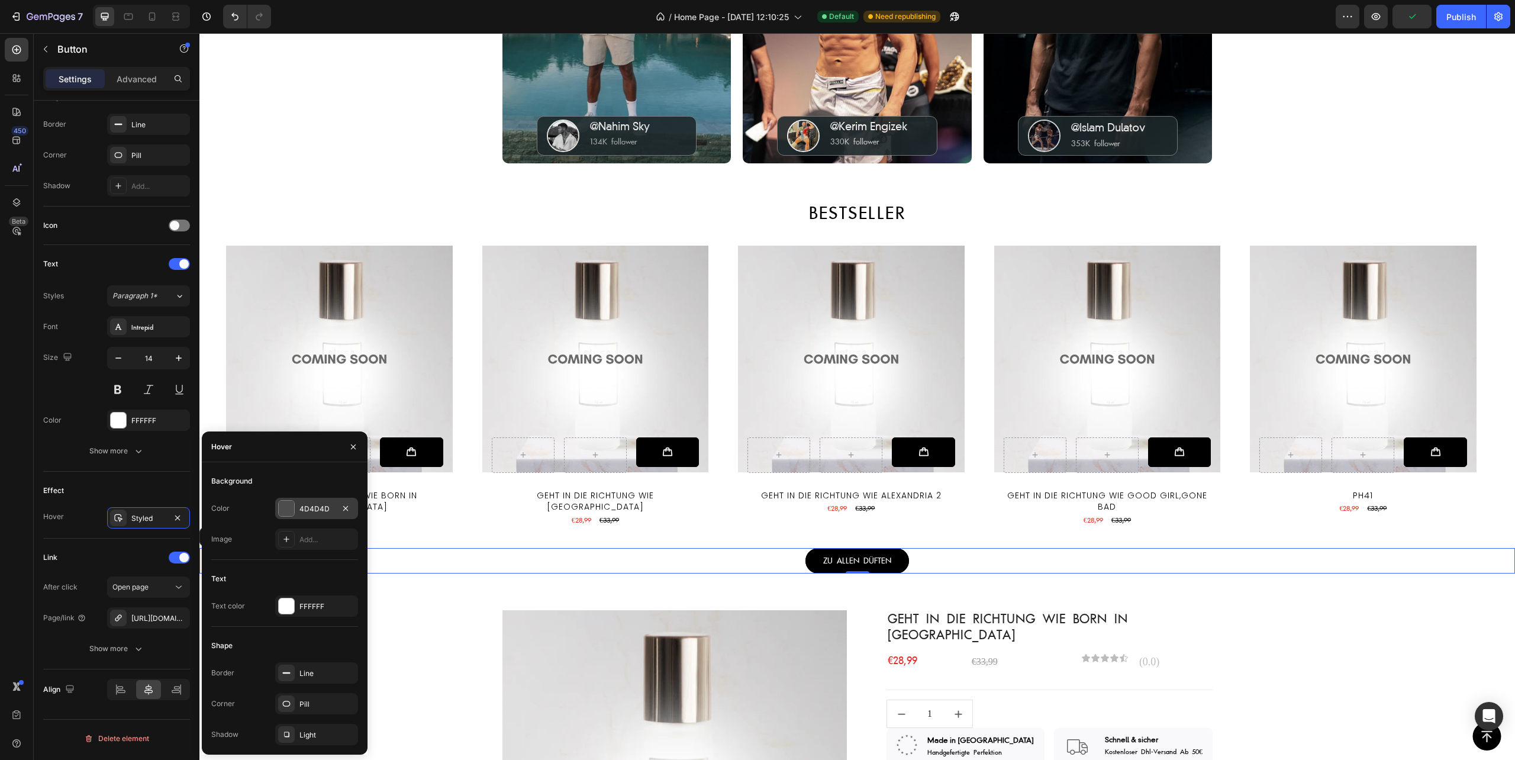
click at [289, 511] on div at bounding box center [286, 508] width 15 height 15
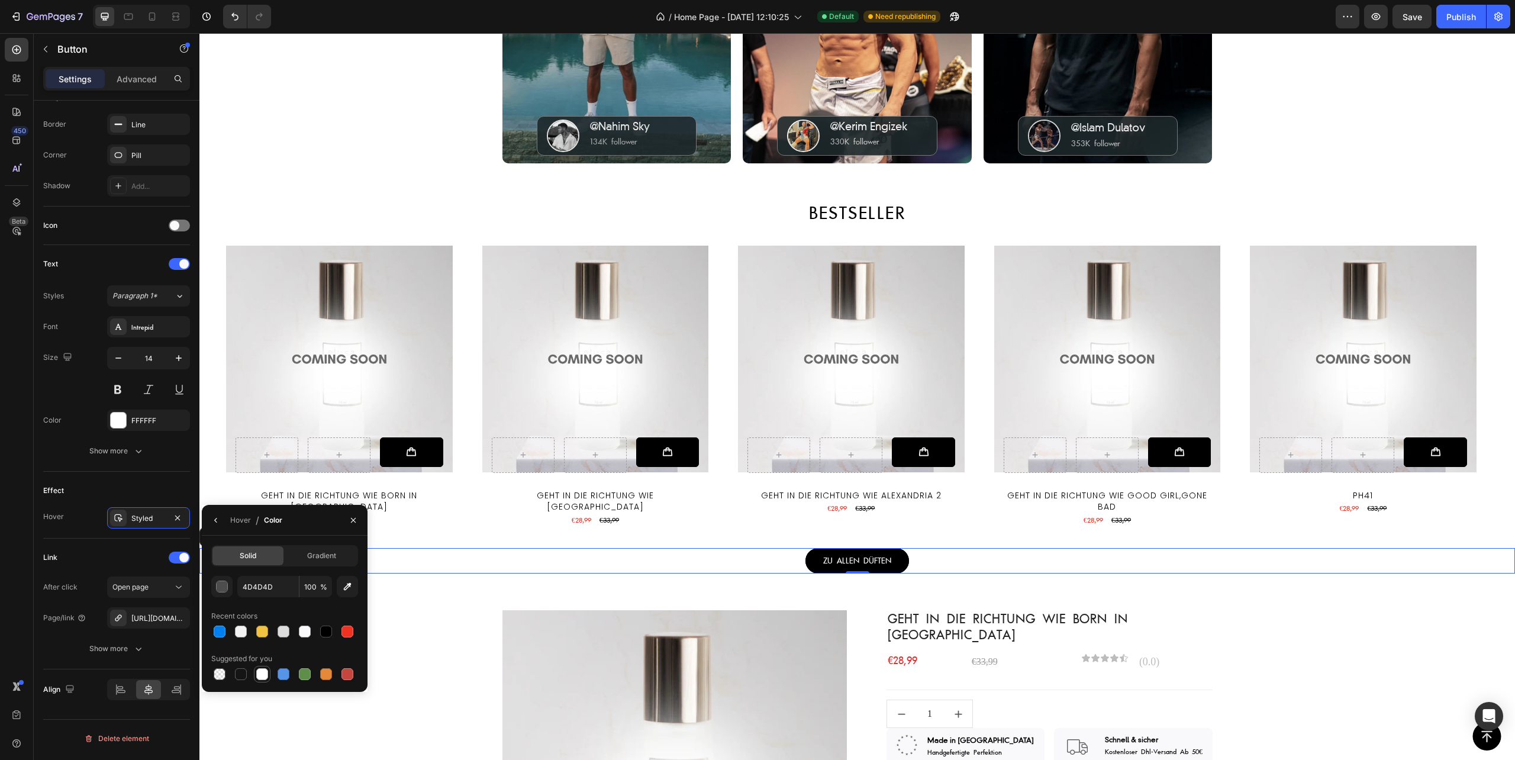
click at [259, 674] on div at bounding box center [262, 674] width 12 height 12
type input "FFFFFF"
click at [212, 520] on icon "button" at bounding box center [215, 520] width 9 height 9
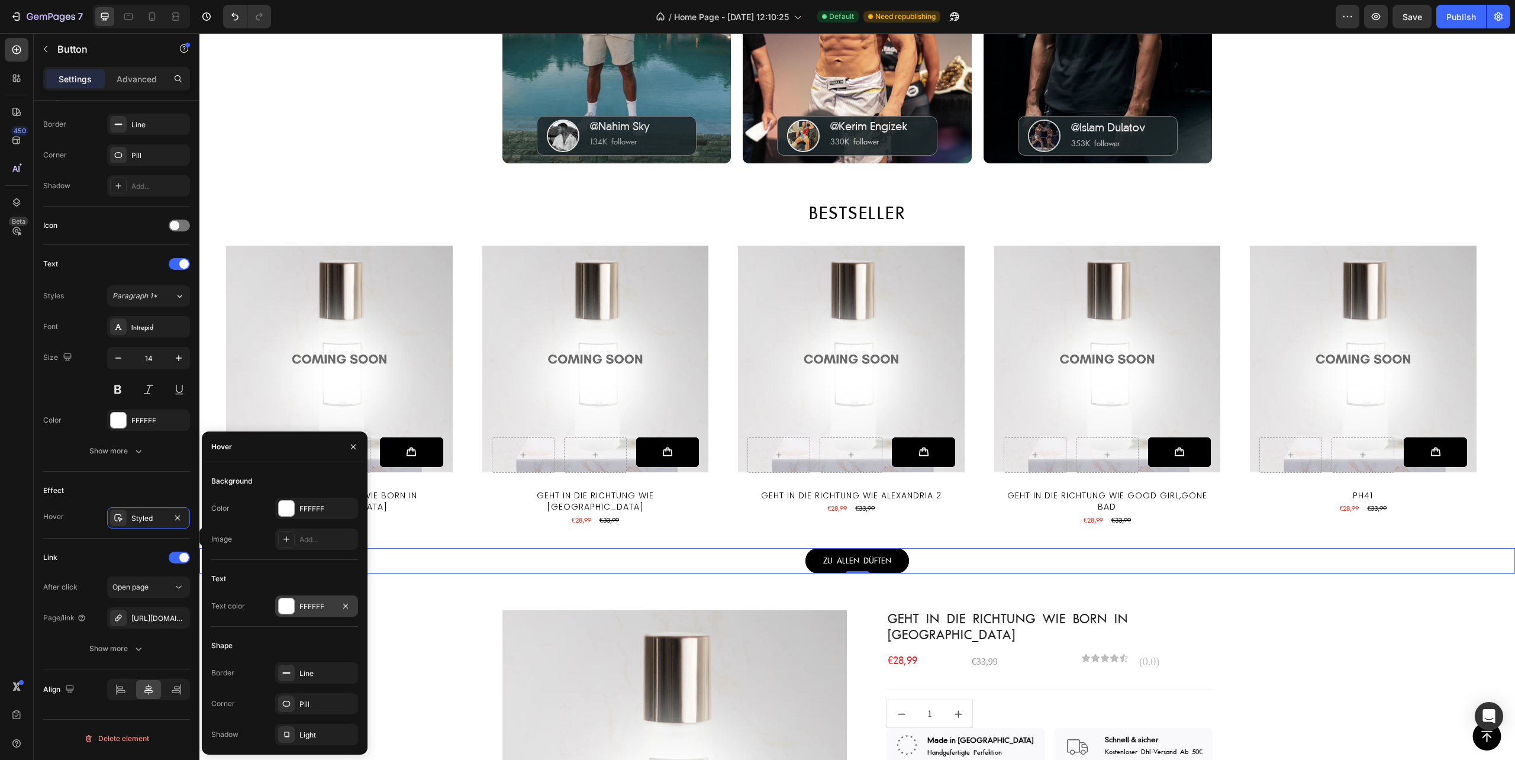
click at [287, 612] on div at bounding box center [286, 605] width 15 height 15
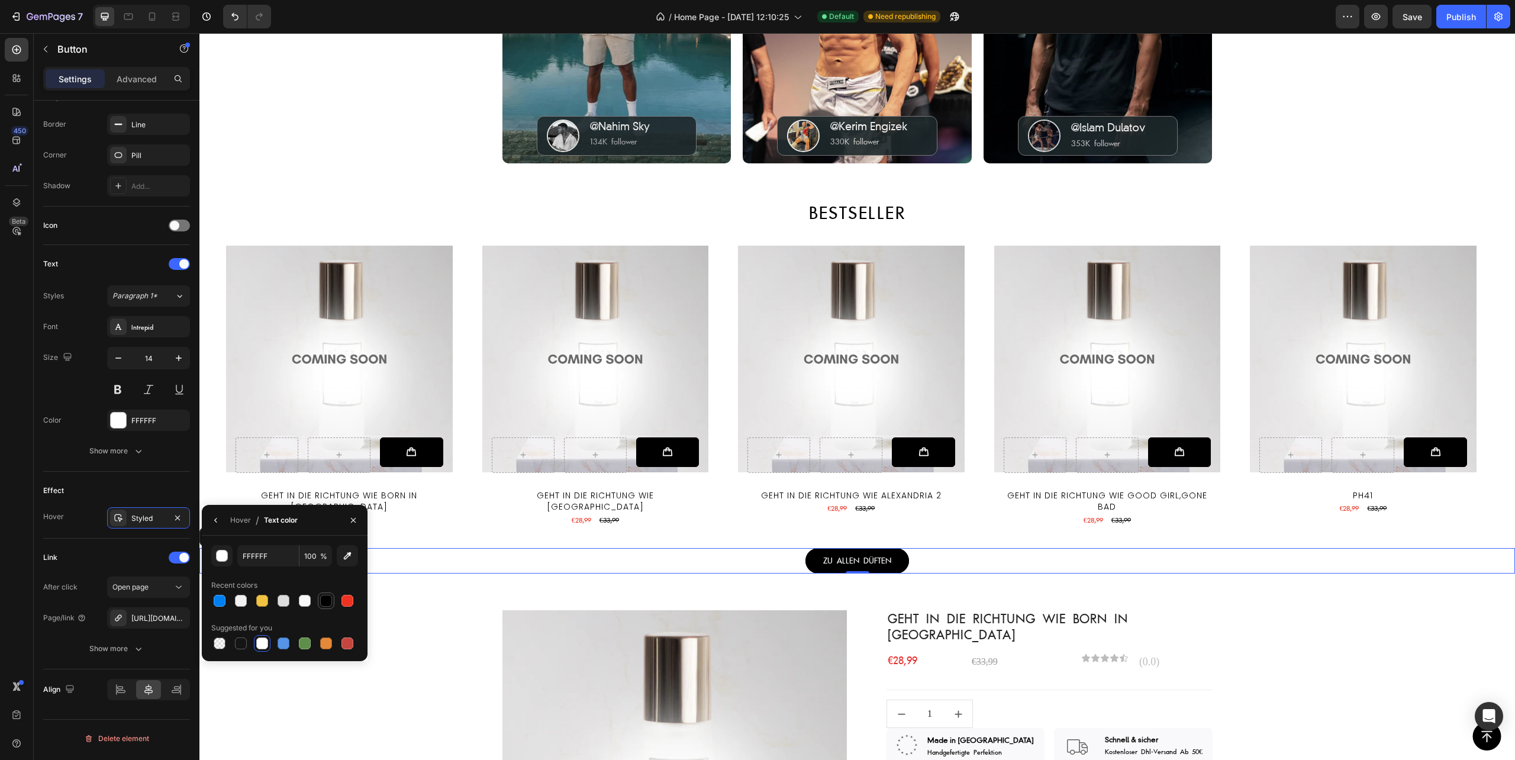
click at [328, 604] on div at bounding box center [326, 601] width 12 height 12
type input "000000"
click at [216, 520] on icon "button" at bounding box center [215, 520] width 9 height 9
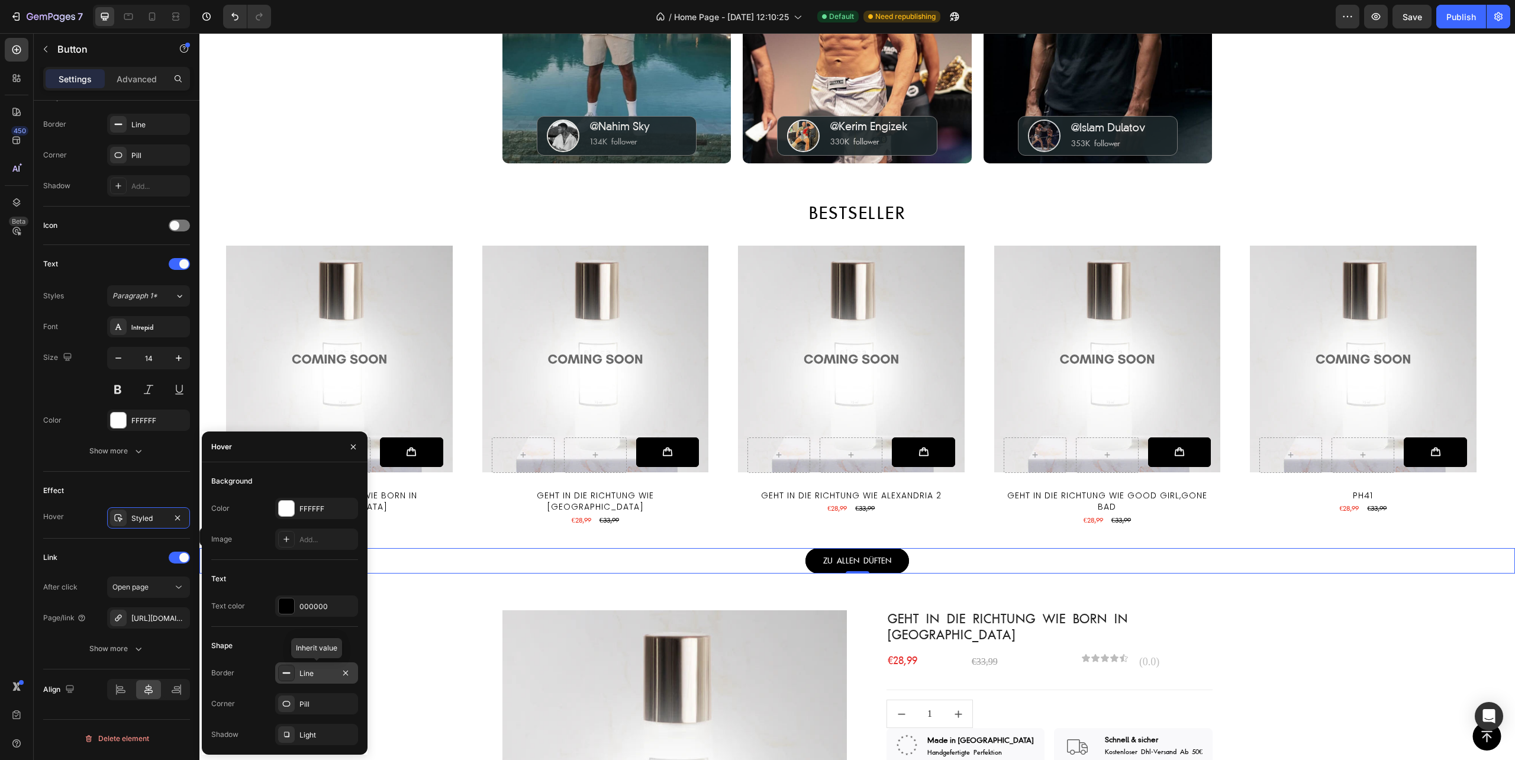
click at [285, 677] on icon at bounding box center [286, 672] width 9 height 9
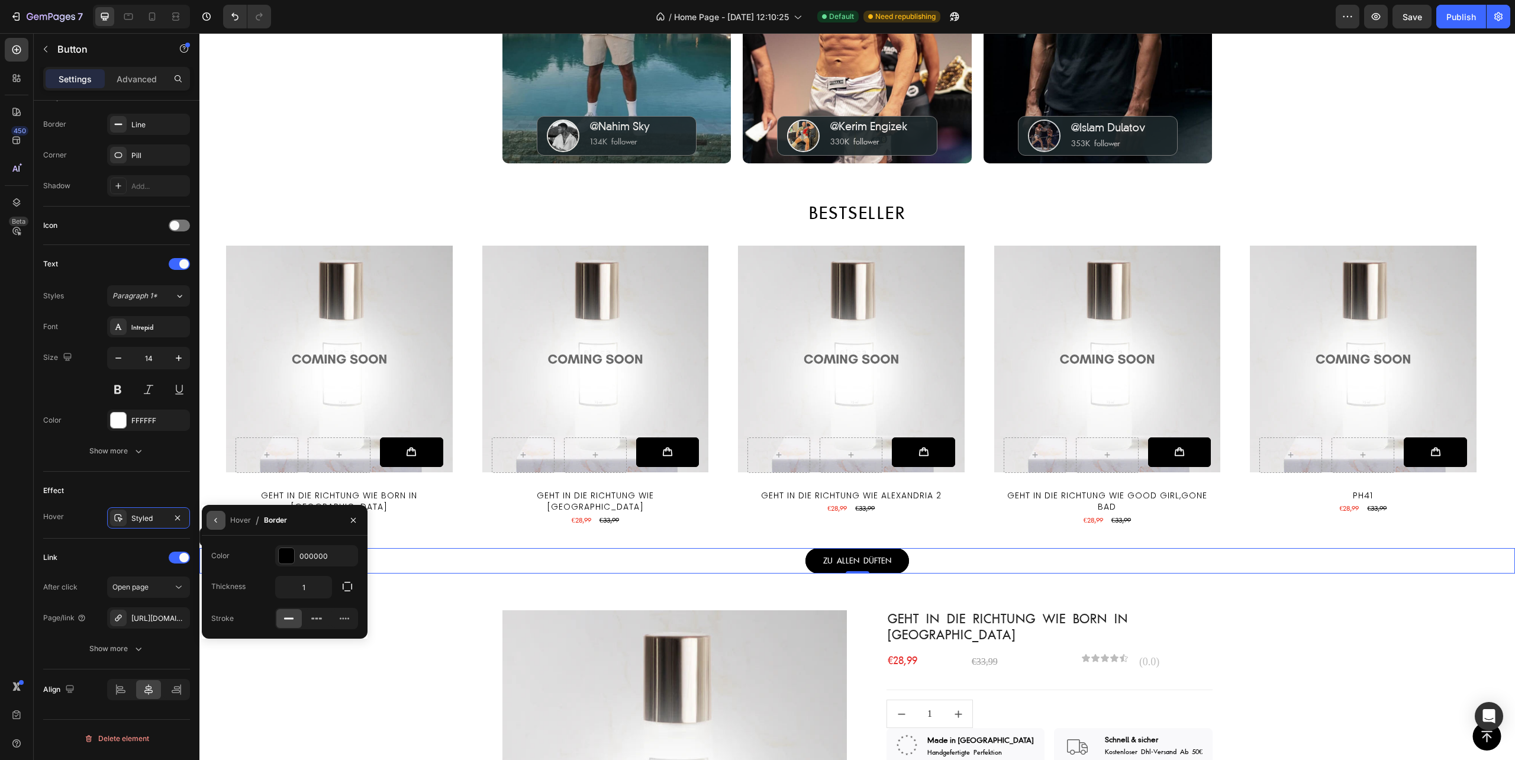
click at [218, 519] on icon "button" at bounding box center [215, 520] width 9 height 9
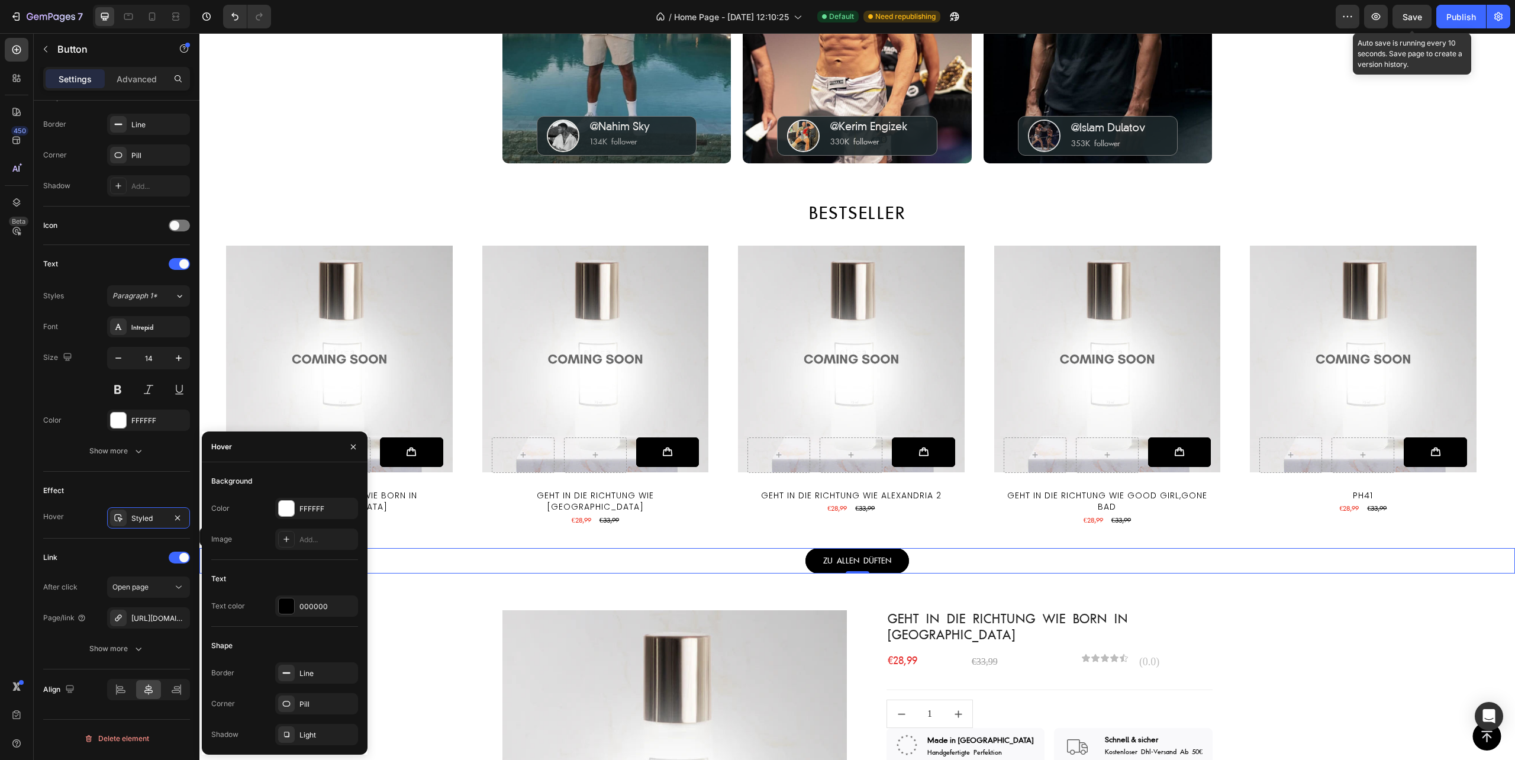
click at [1409, 15] on span "Save" at bounding box center [1413, 17] width 20 height 10
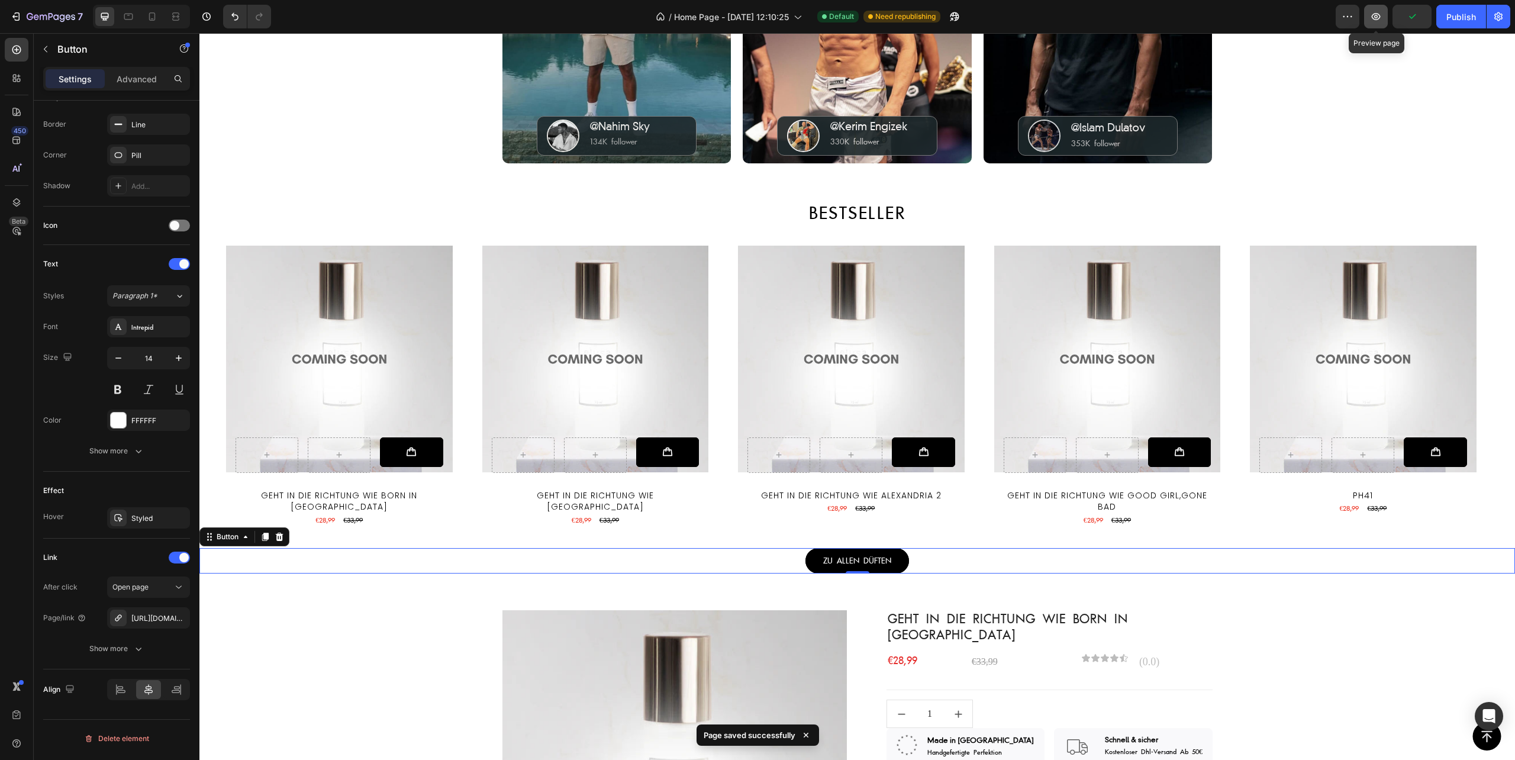
click at [1373, 15] on icon "button" at bounding box center [1376, 17] width 12 height 12
click at [410, 453] on icon at bounding box center [411, 452] width 11 height 11
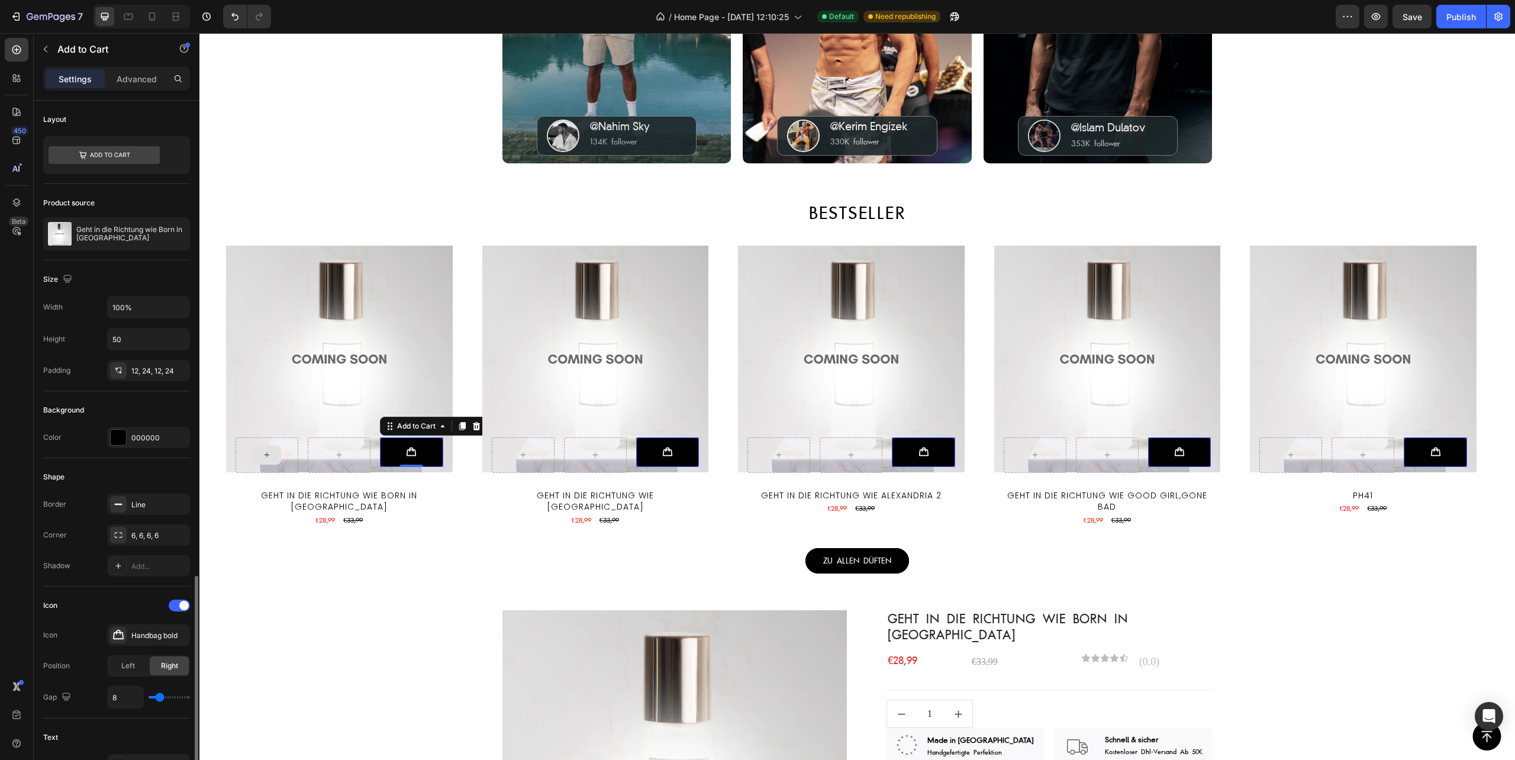
scroll to position [394, 0]
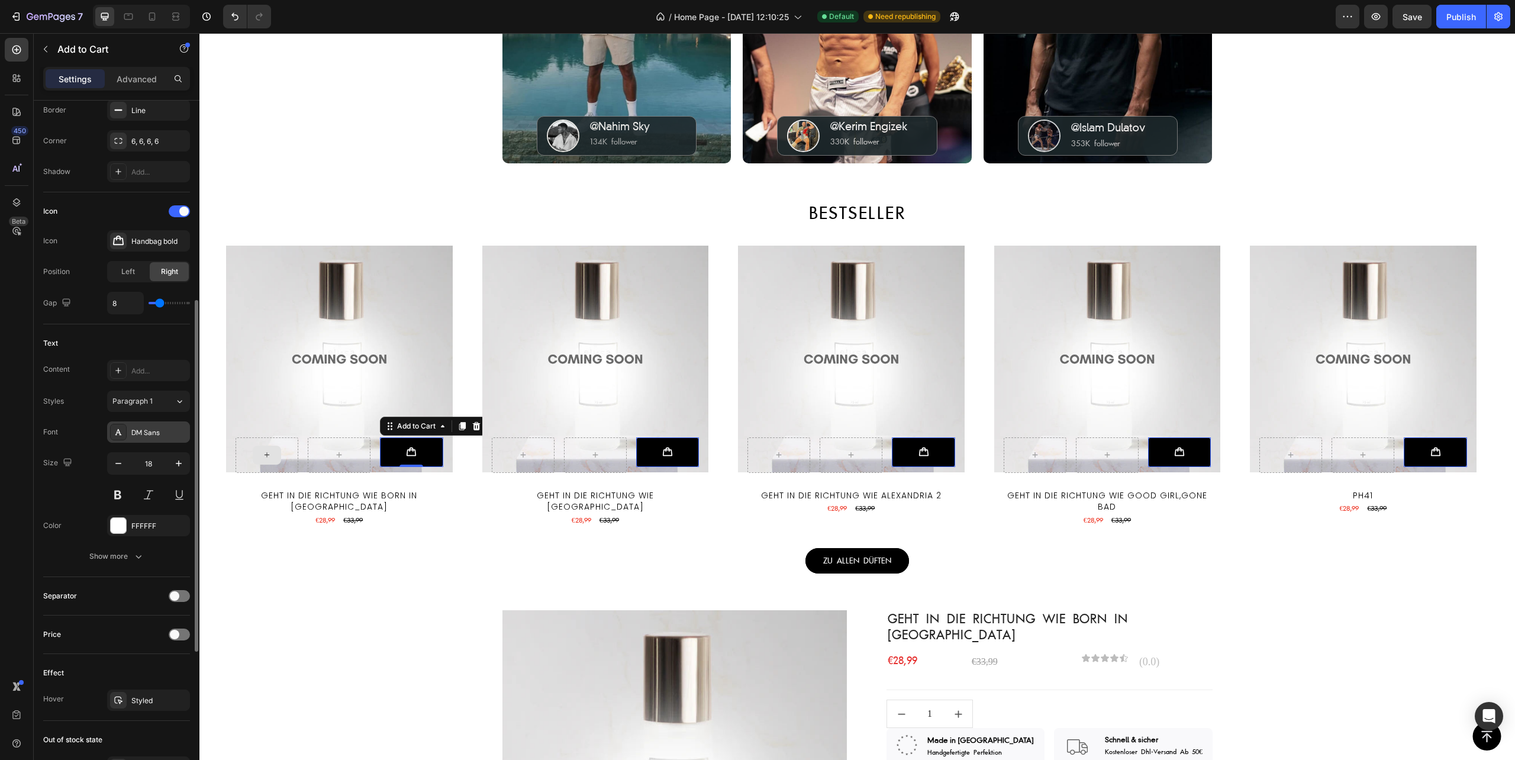
click at [148, 433] on div "DM Sans" at bounding box center [159, 432] width 56 height 11
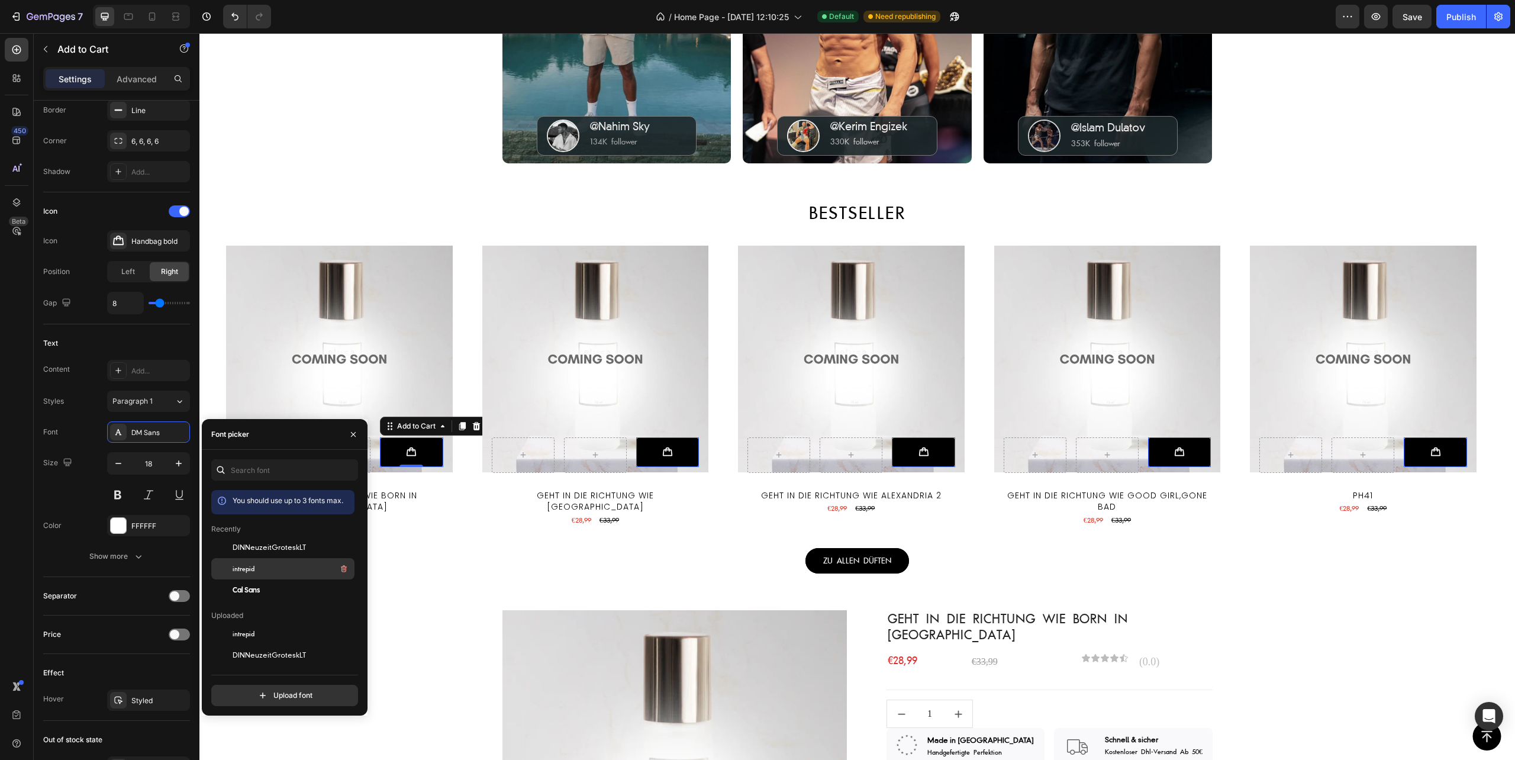
click at [256, 569] on div "intrepid" at bounding box center [293, 569] width 120 height 14
click at [7, 434] on div "450 Beta" at bounding box center [17, 356] width 24 height 637
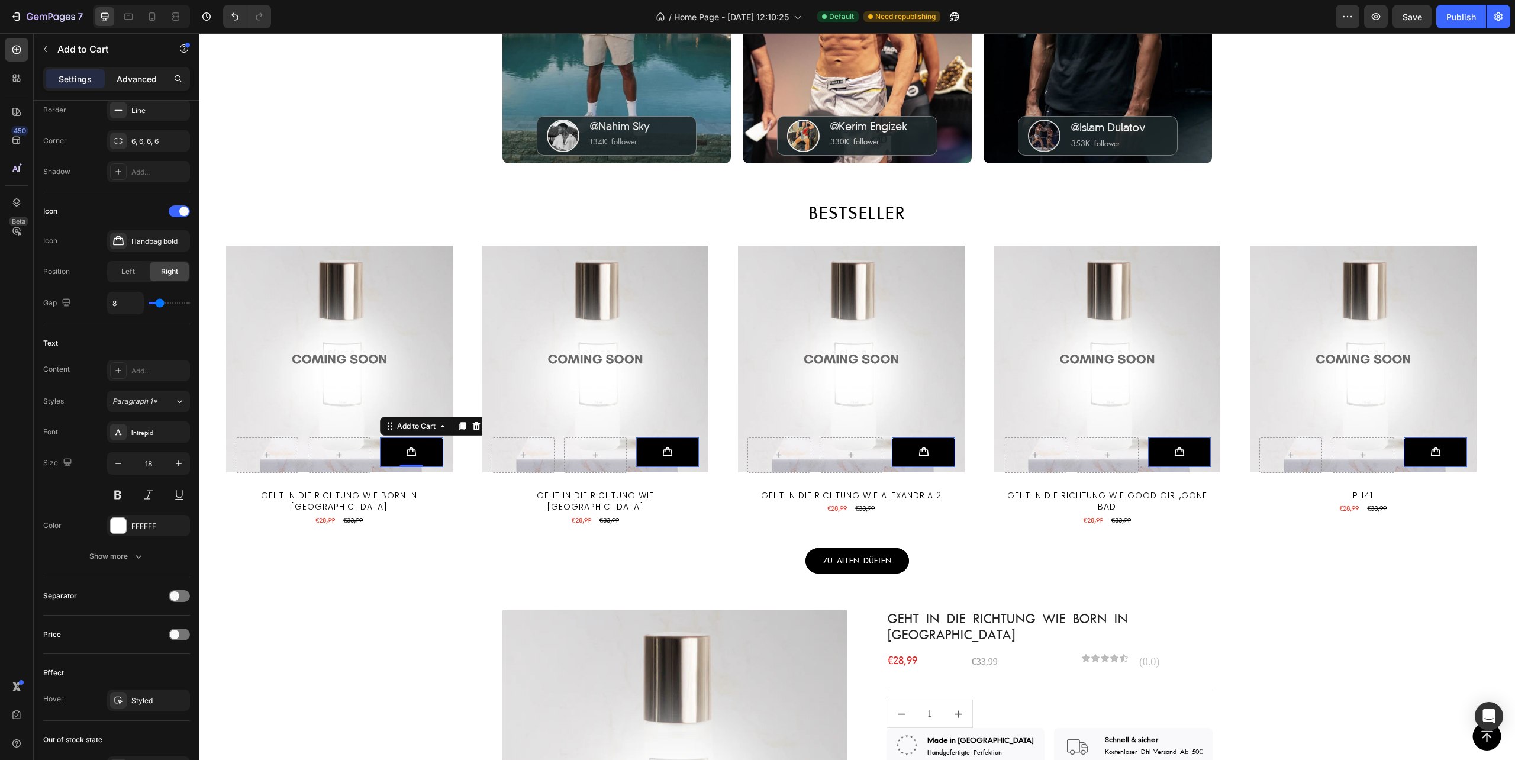
click at [131, 72] on div "Advanced" at bounding box center [136, 78] width 59 height 19
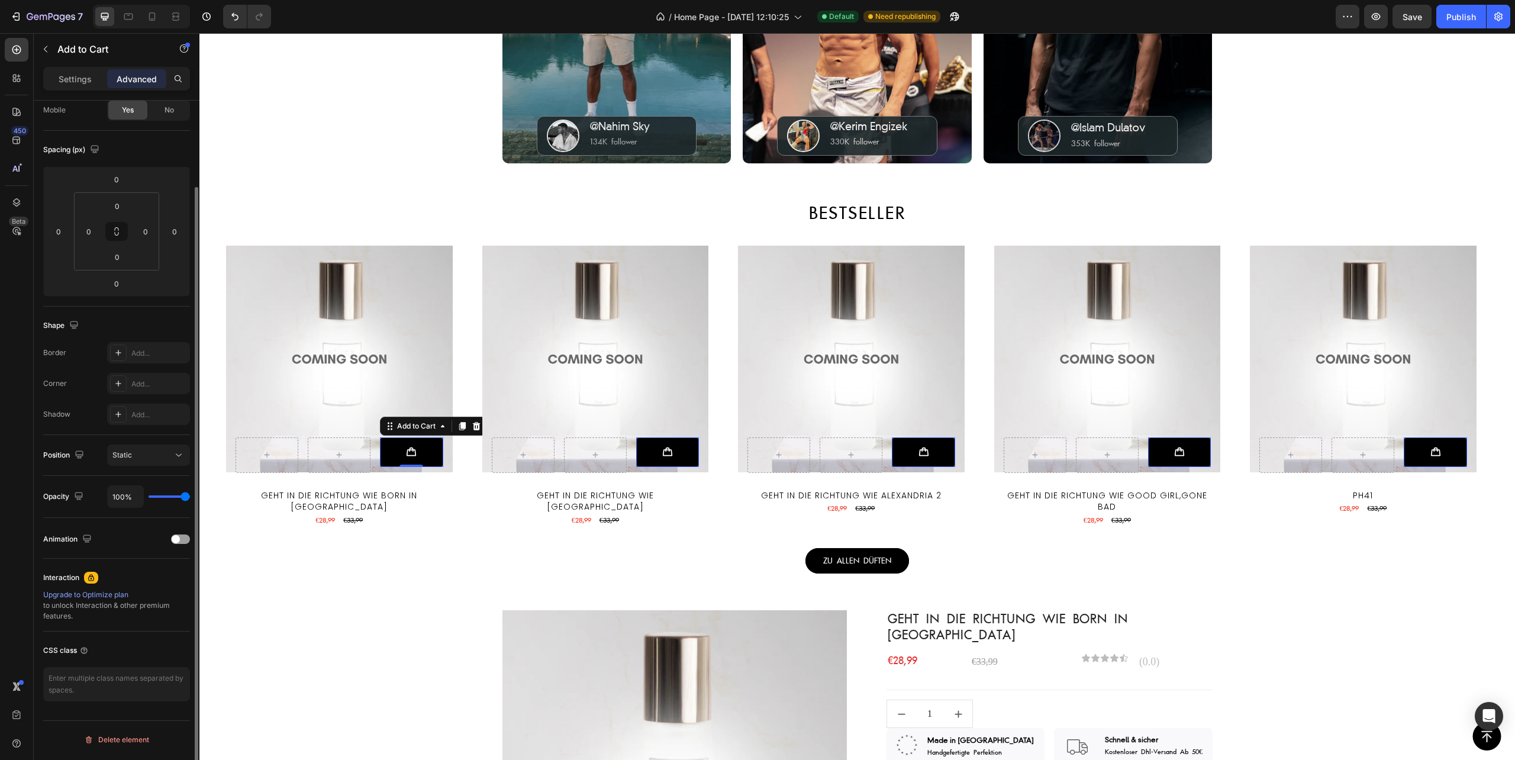
scroll to position [98, 0]
click at [55, 74] on div "Settings" at bounding box center [75, 78] width 59 height 19
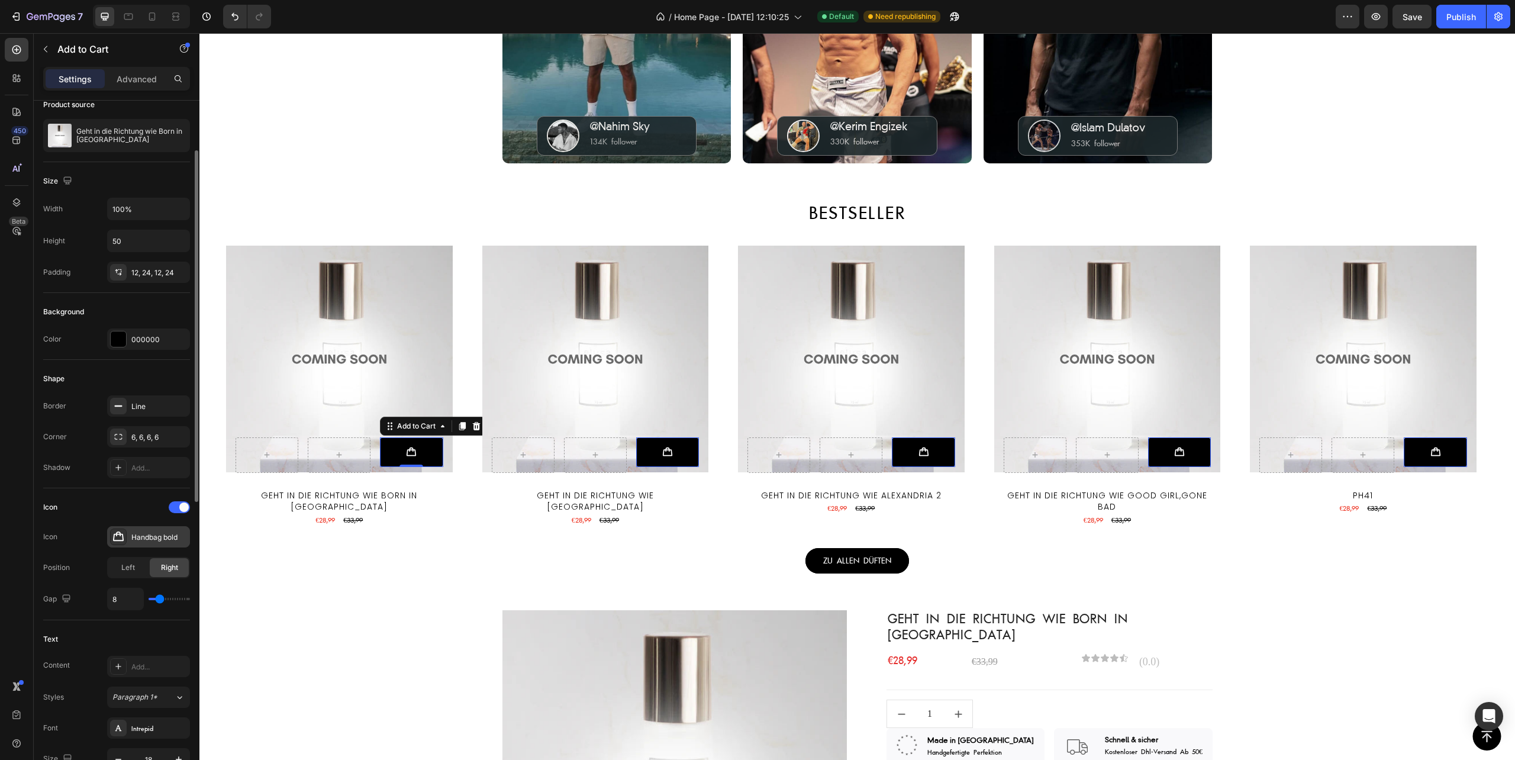
click at [152, 540] on div "Handbag bold" at bounding box center [159, 537] width 56 height 11
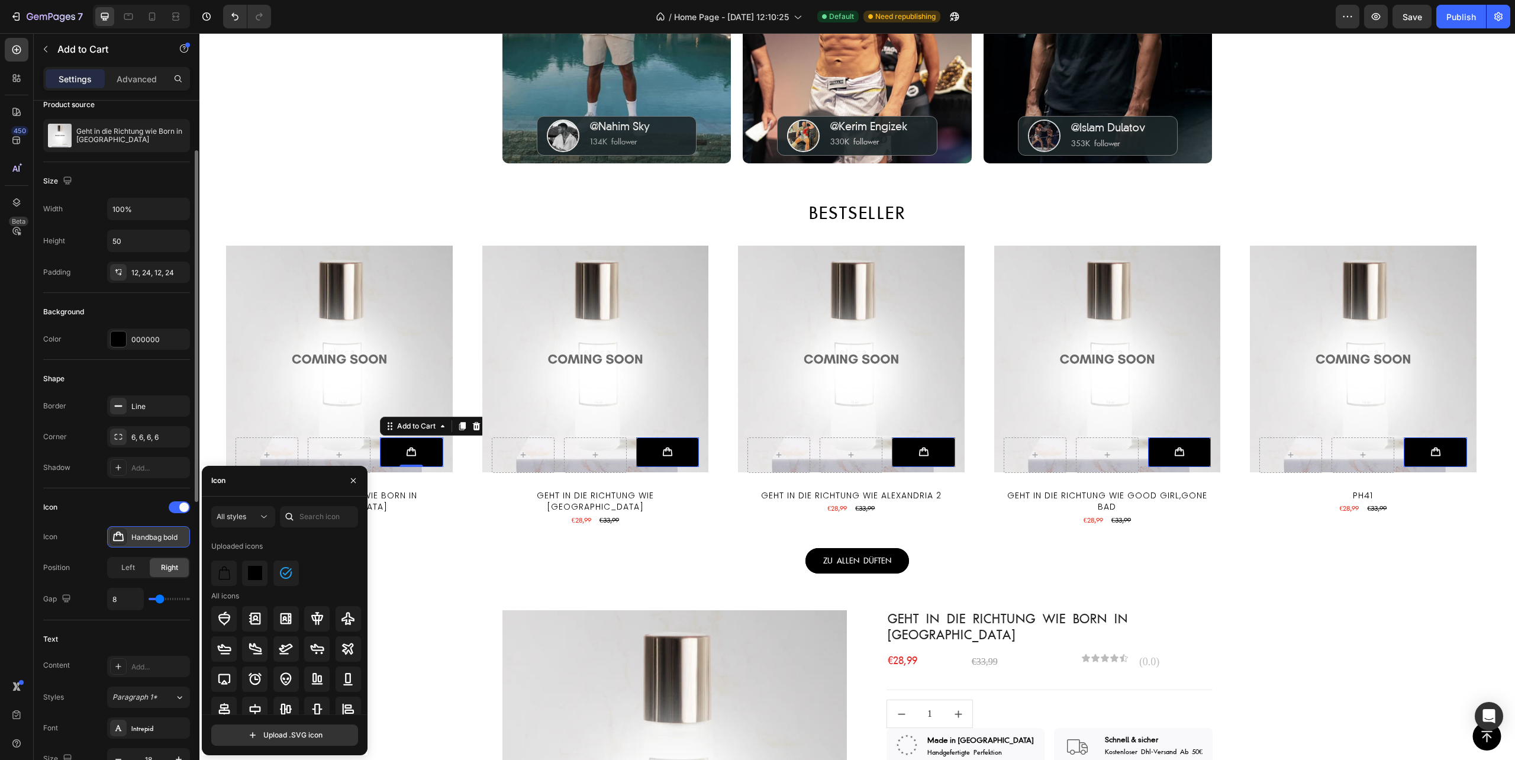
click at [152, 540] on div "Handbag bold" at bounding box center [159, 537] width 56 height 11
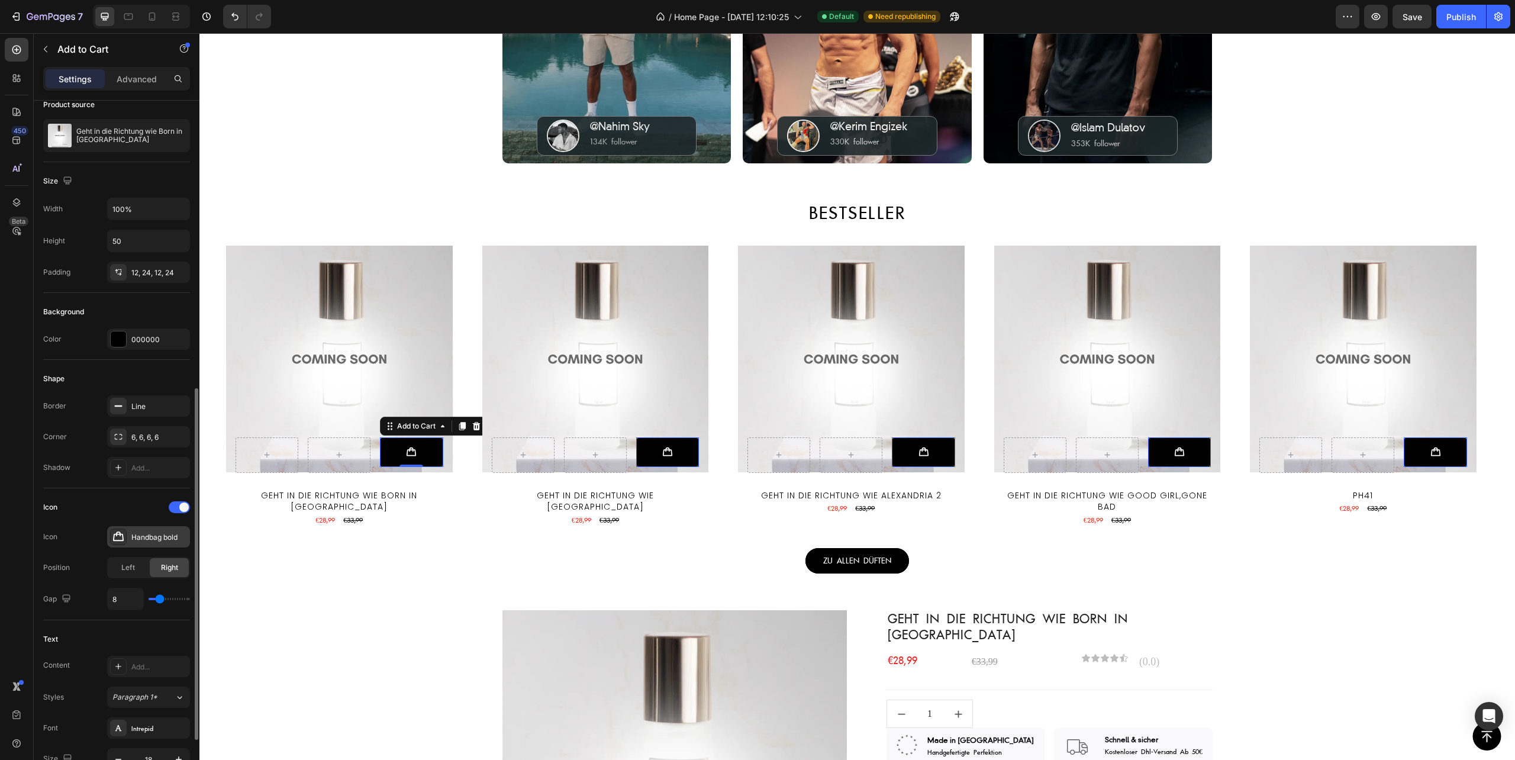
scroll to position [256, 0]
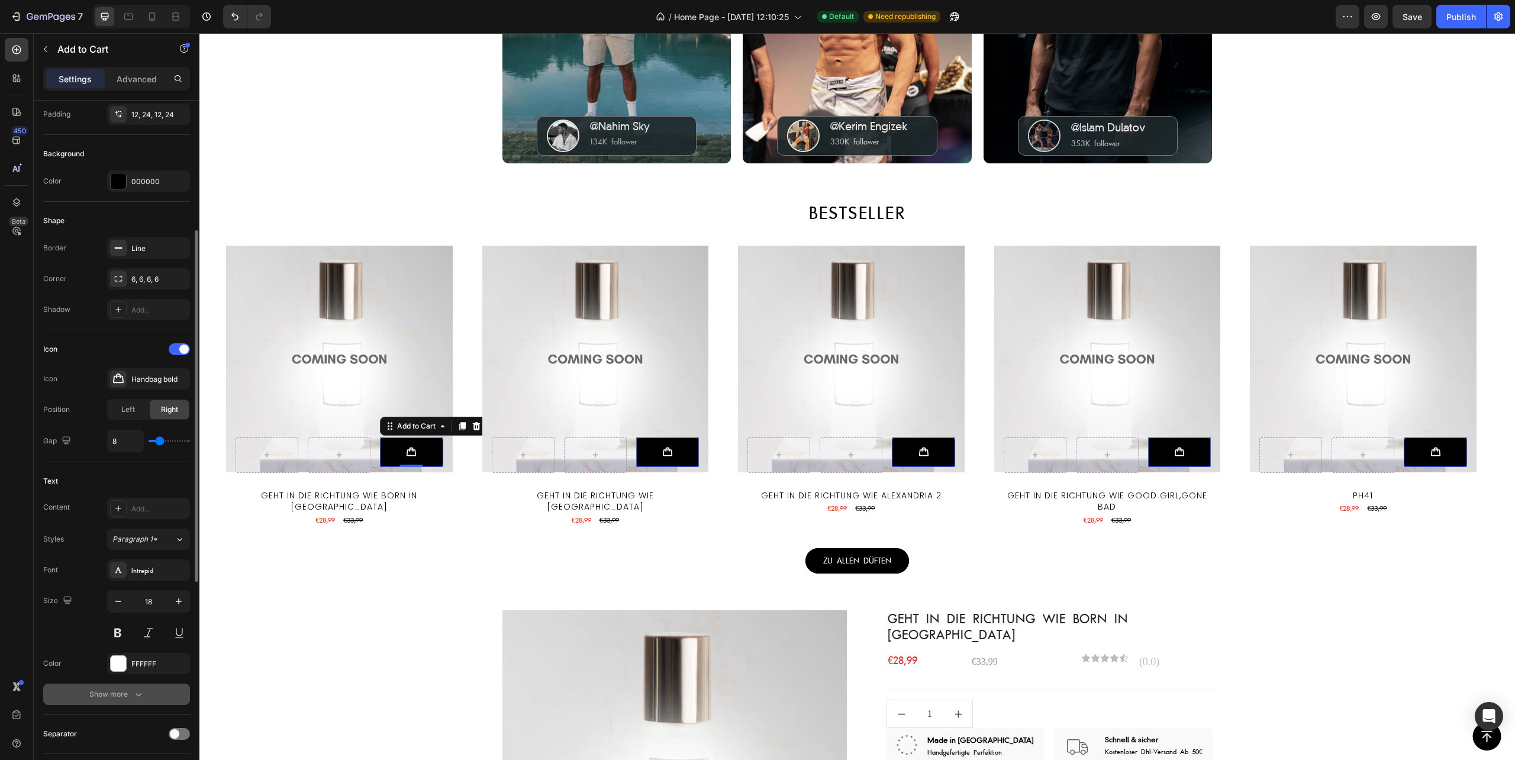
click at [133, 700] on icon "button" at bounding box center [139, 694] width 12 height 12
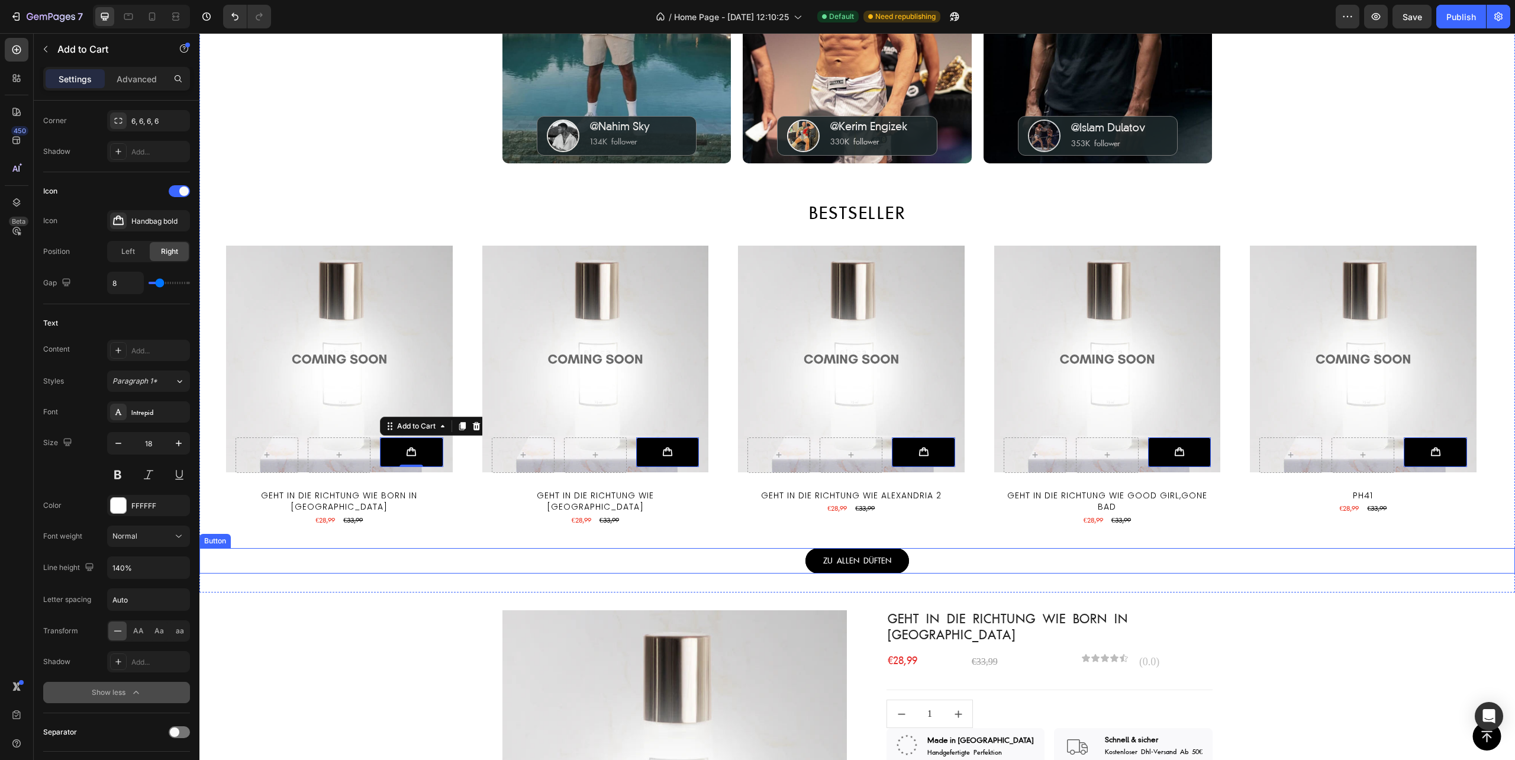
click at [912, 563] on div "ZU ALLEN DÜFTEN Button" at bounding box center [857, 561] width 1316 height 26
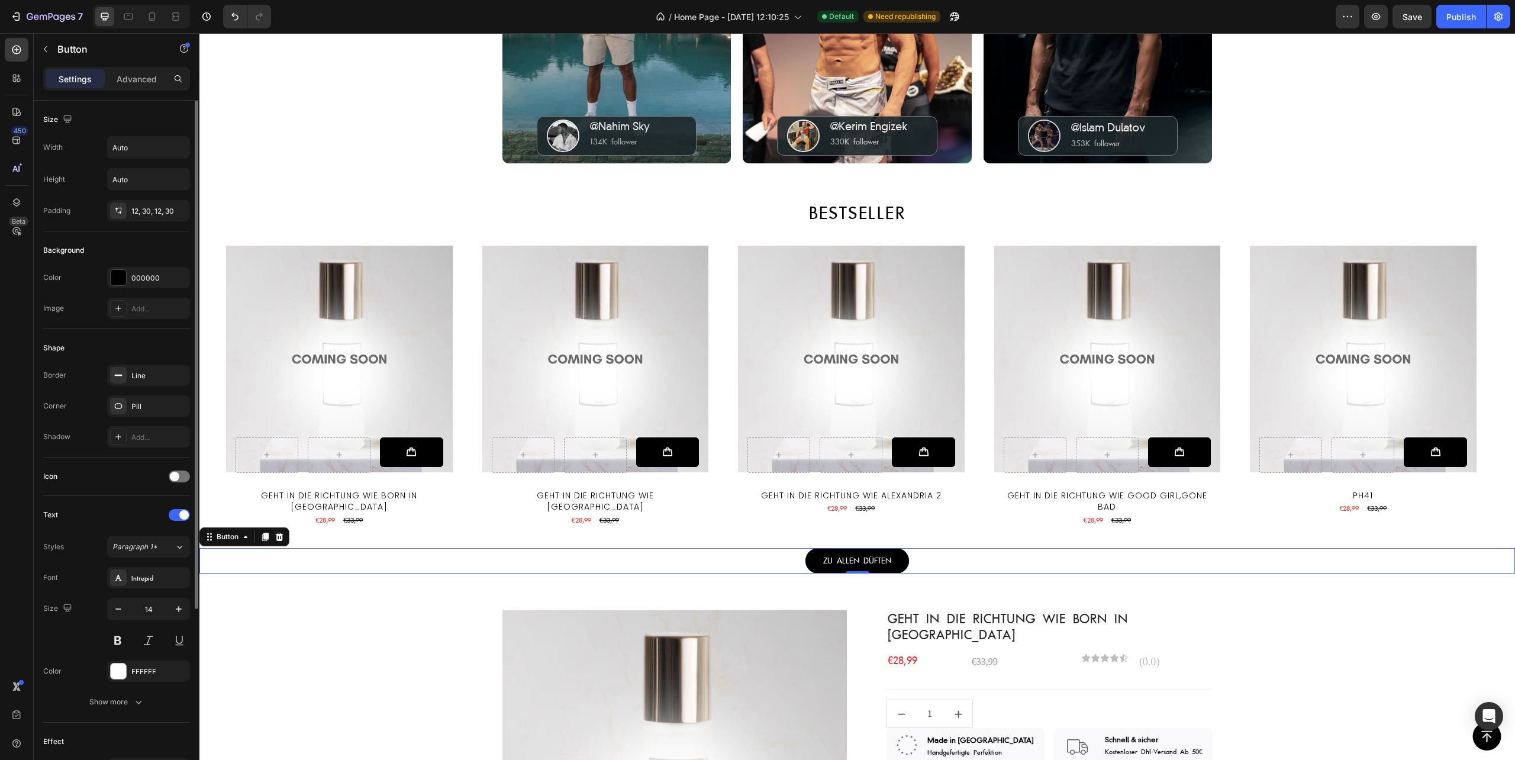
scroll to position [251, 0]
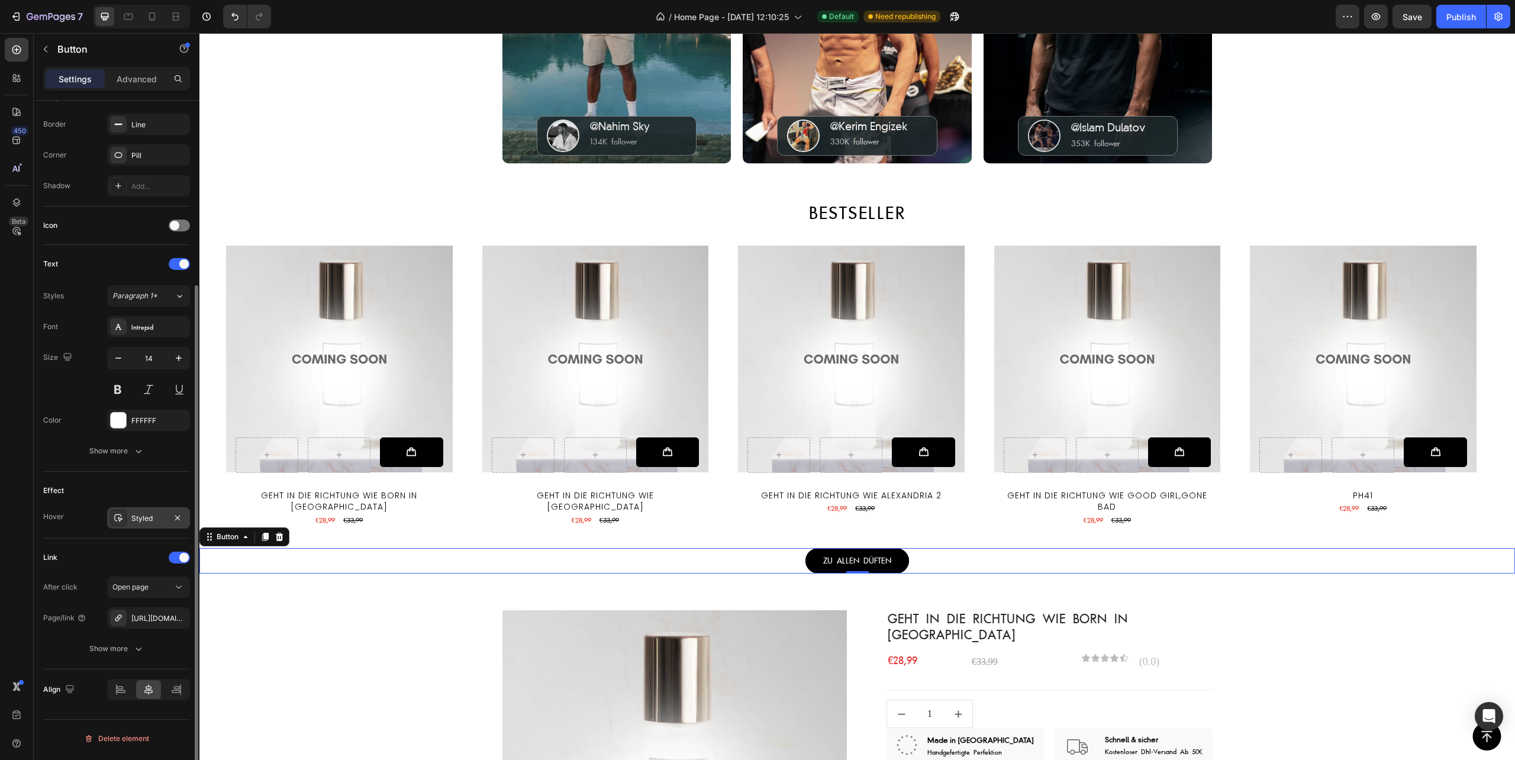
click at [144, 524] on div "Styled" at bounding box center [148, 518] width 34 height 11
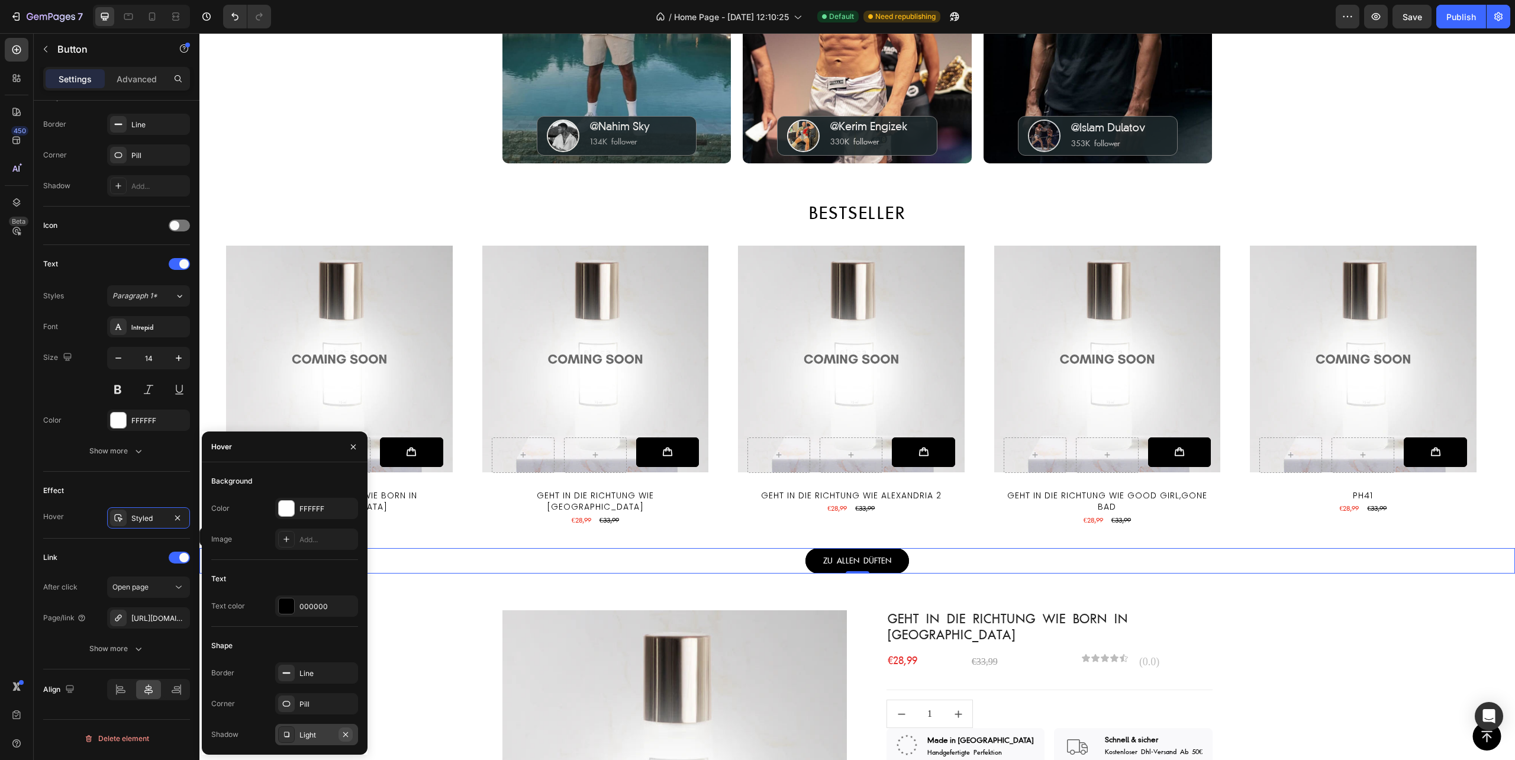
click at [344, 736] on icon "button" at bounding box center [345, 734] width 9 height 9
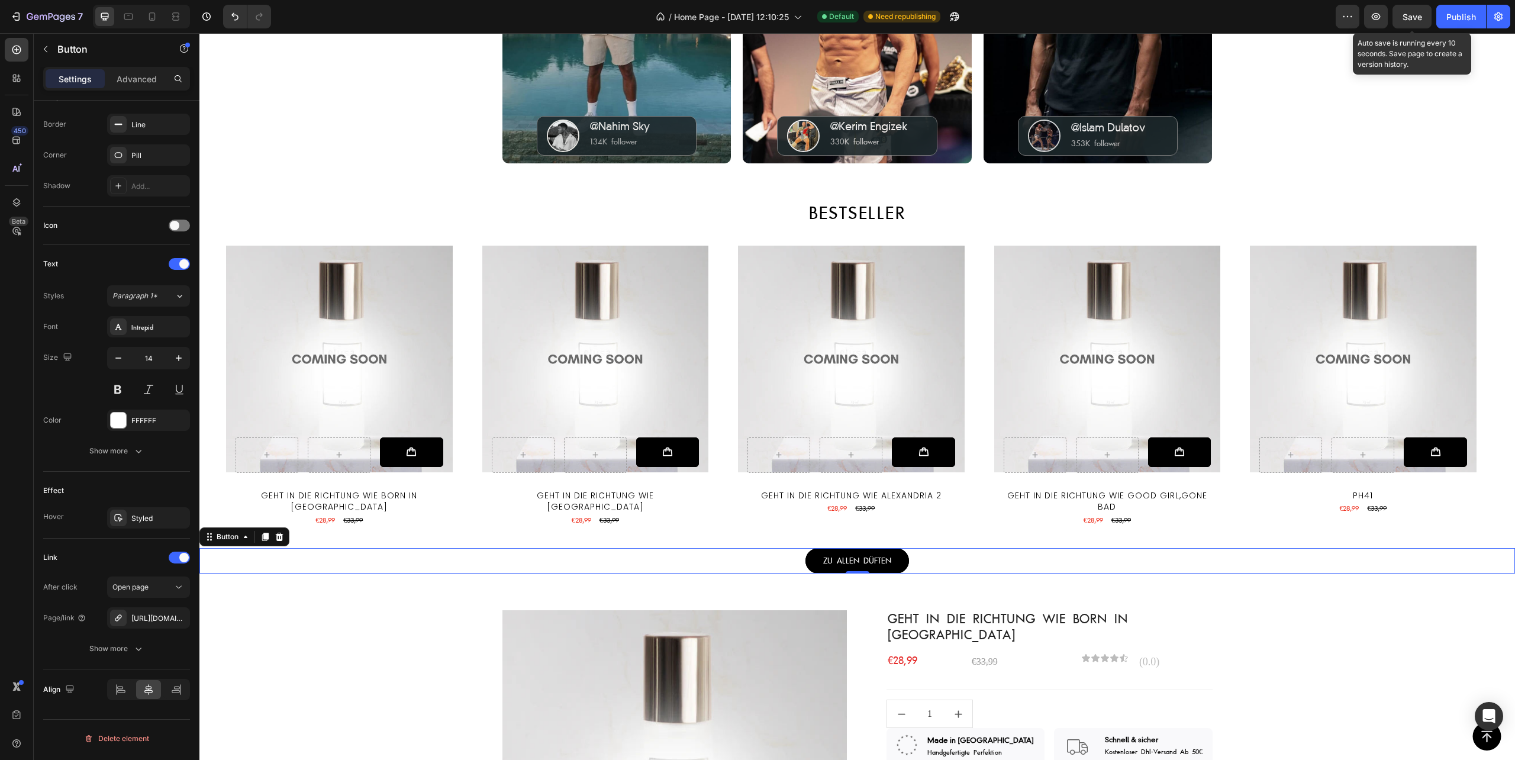
click at [1412, 20] on span "Save" at bounding box center [1413, 17] width 20 height 10
click at [1376, 19] on icon "button" at bounding box center [1376, 17] width 12 height 12
click at [1466, 12] on div "Publish" at bounding box center [1462, 17] width 30 height 12
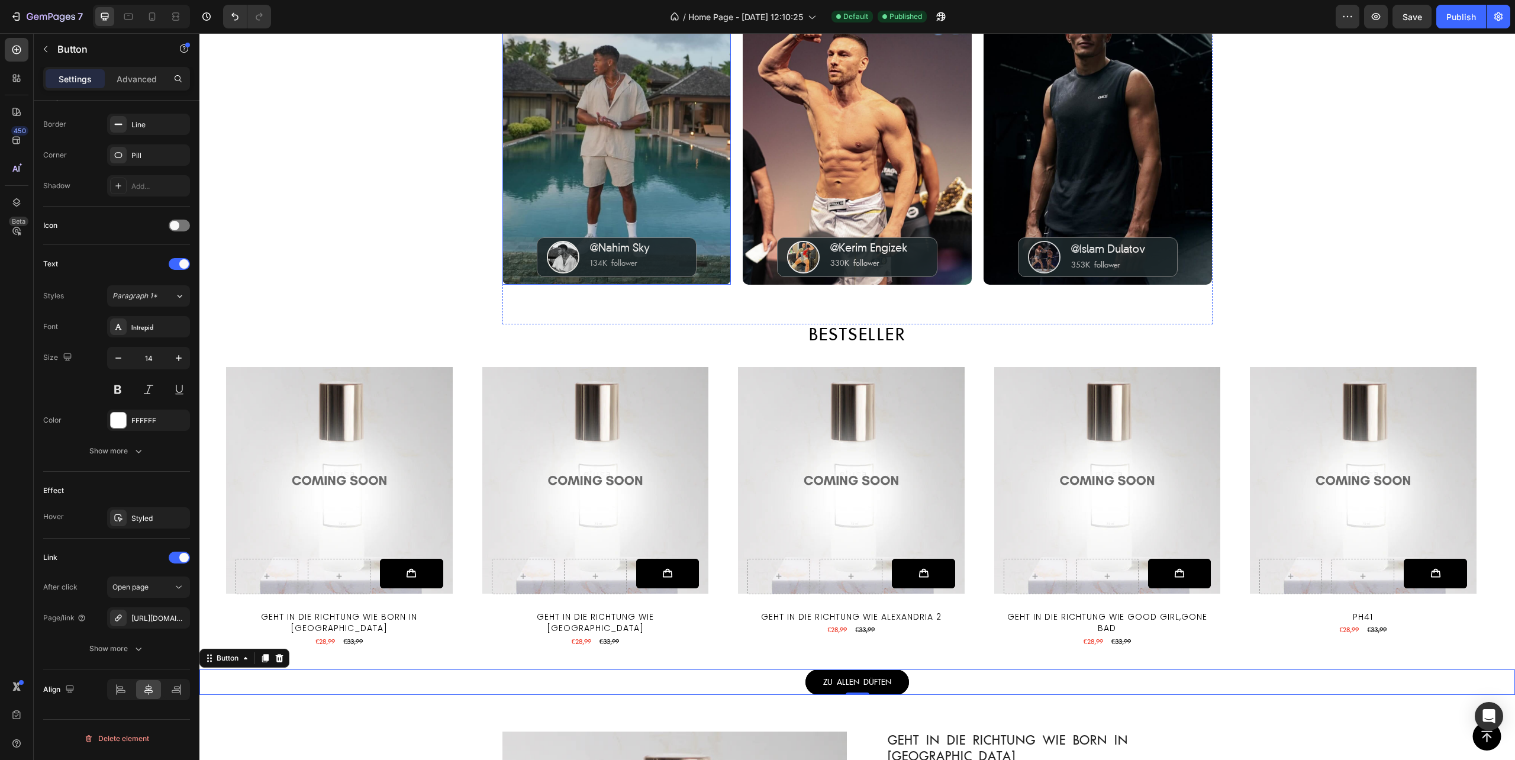
scroll to position [0, 0]
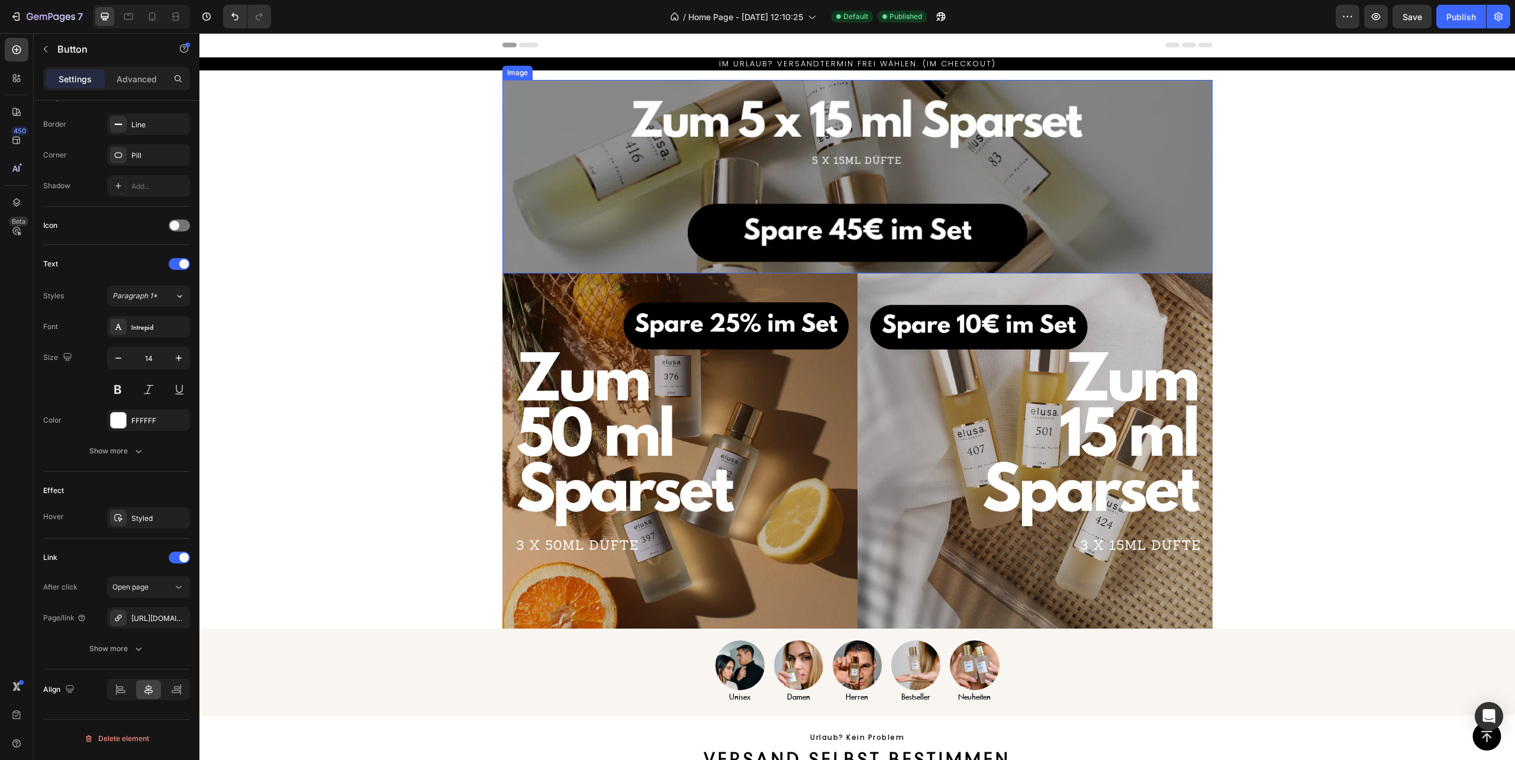
click at [631, 187] on img at bounding box center [858, 177] width 710 height 194
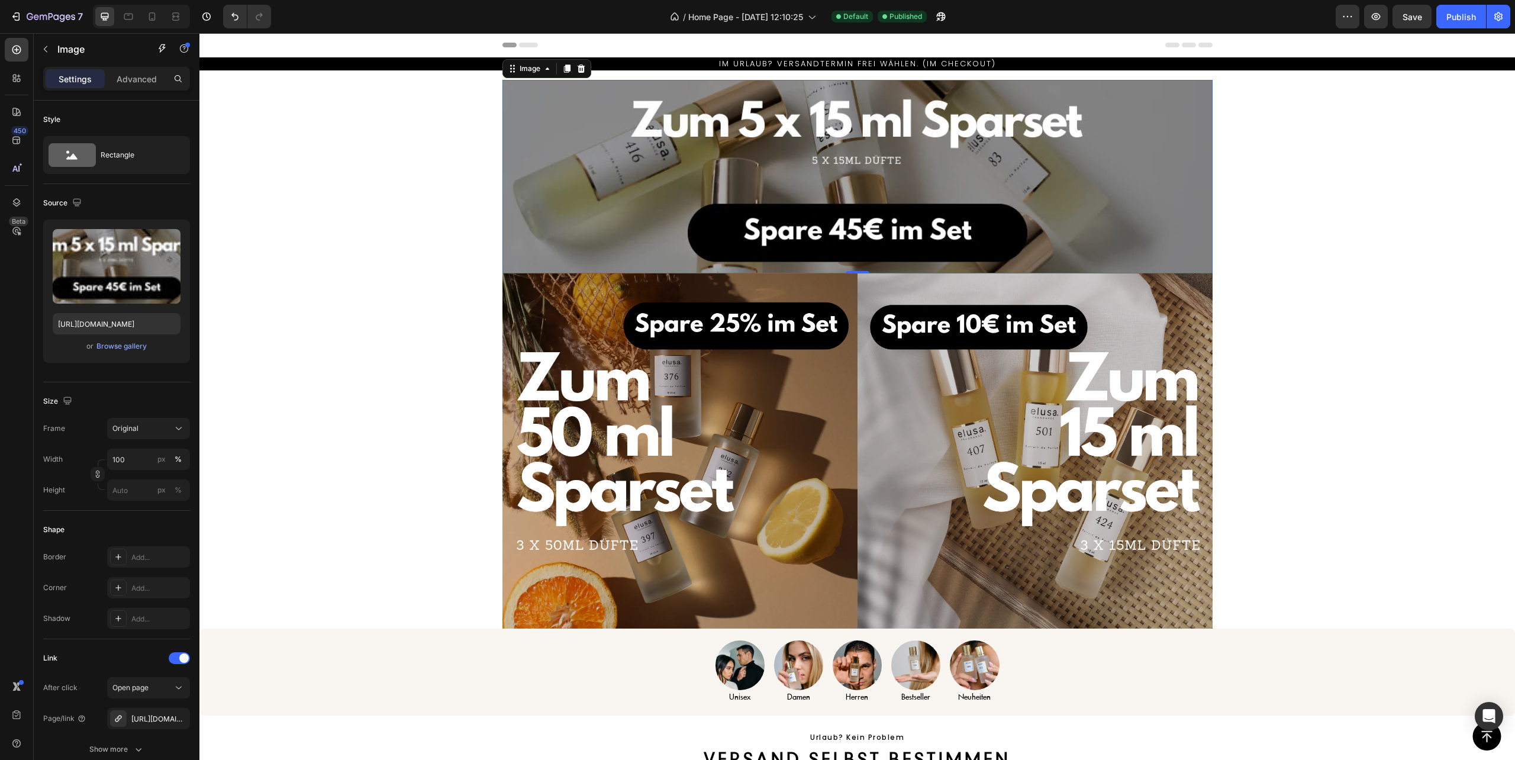
click at [133, 69] on div "Settings Advanced" at bounding box center [116, 79] width 147 height 24
click at [134, 76] on p "Advanced" at bounding box center [137, 79] width 40 height 12
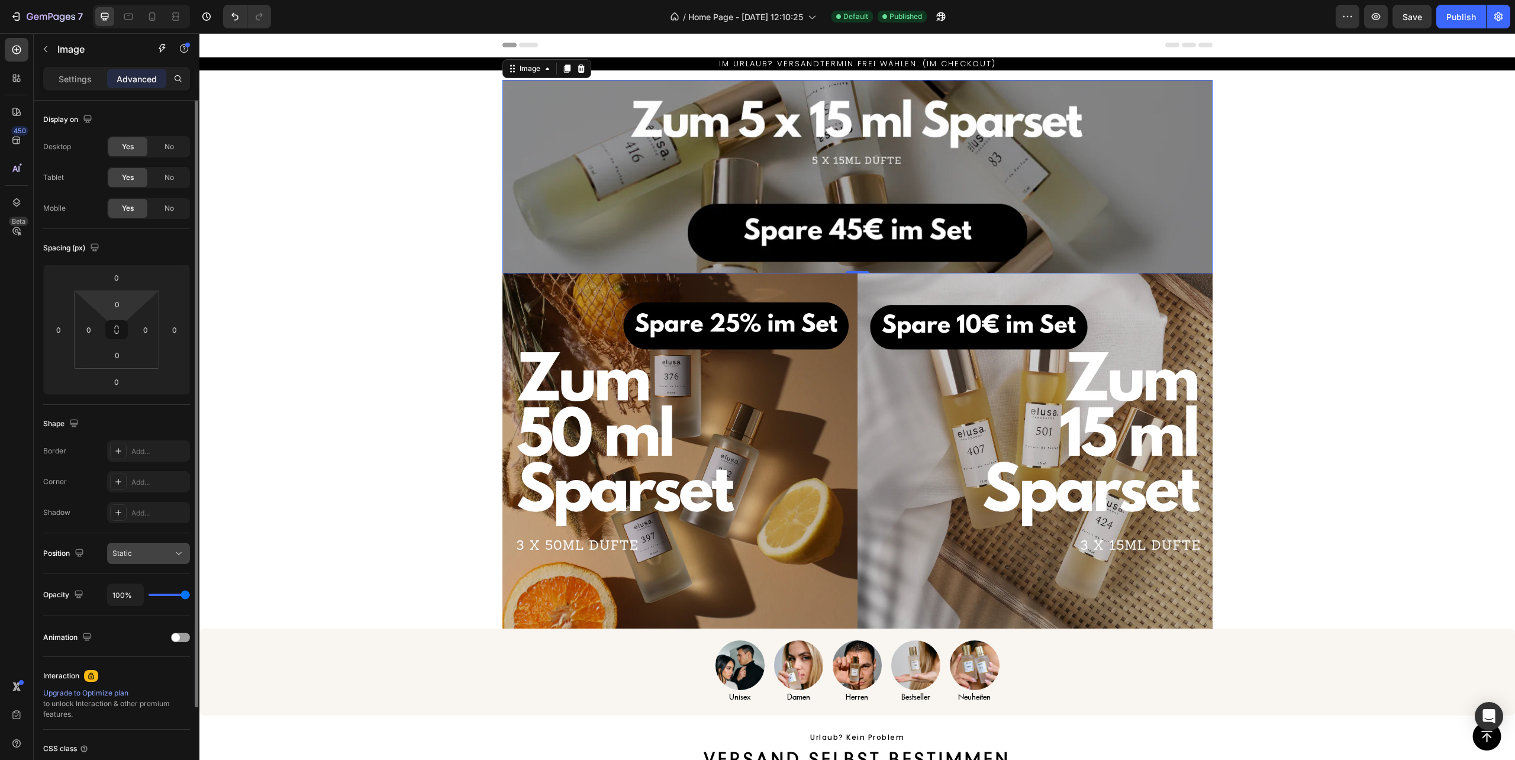
scroll to position [98, 0]
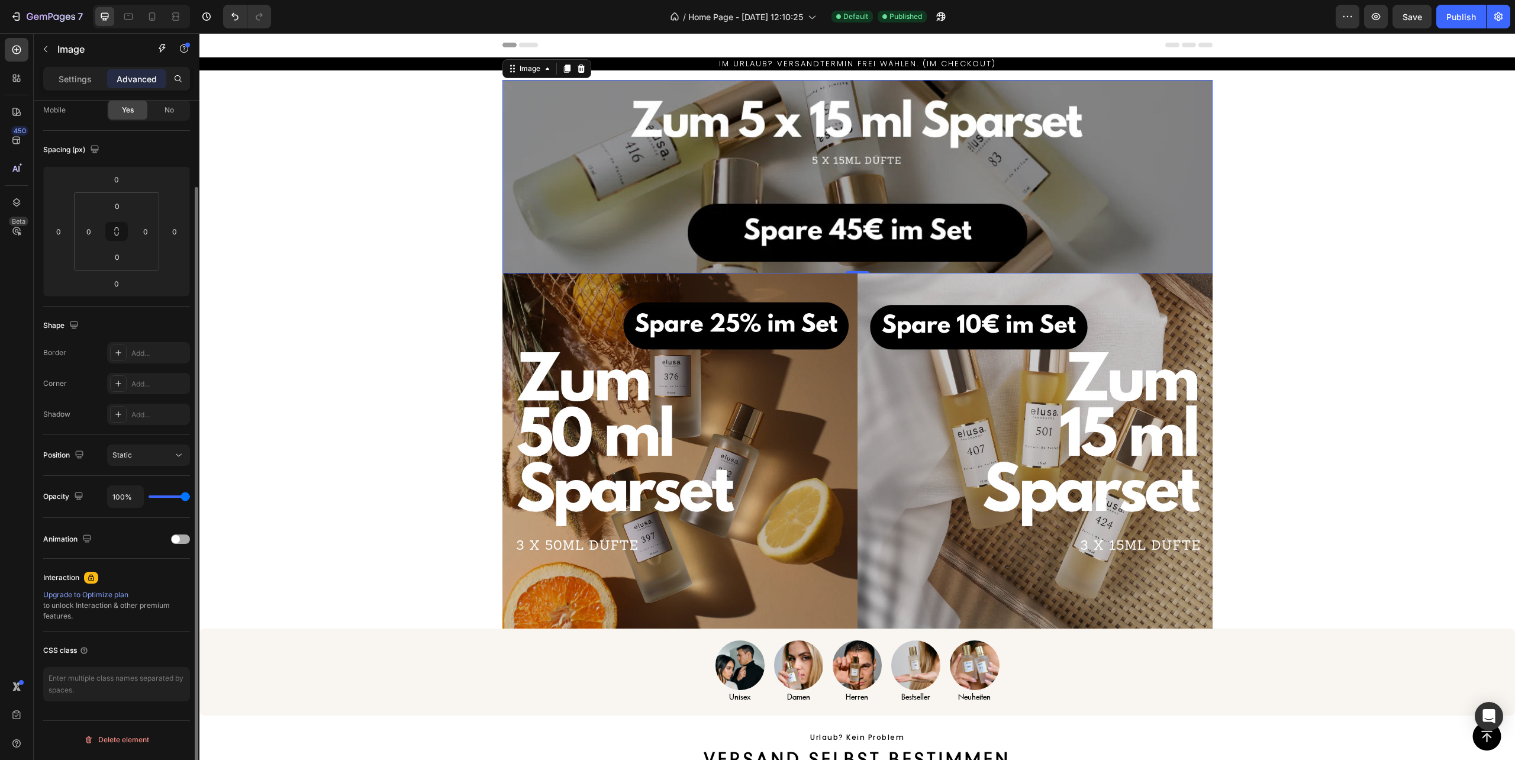
click at [175, 539] on span at bounding box center [176, 539] width 8 height 8
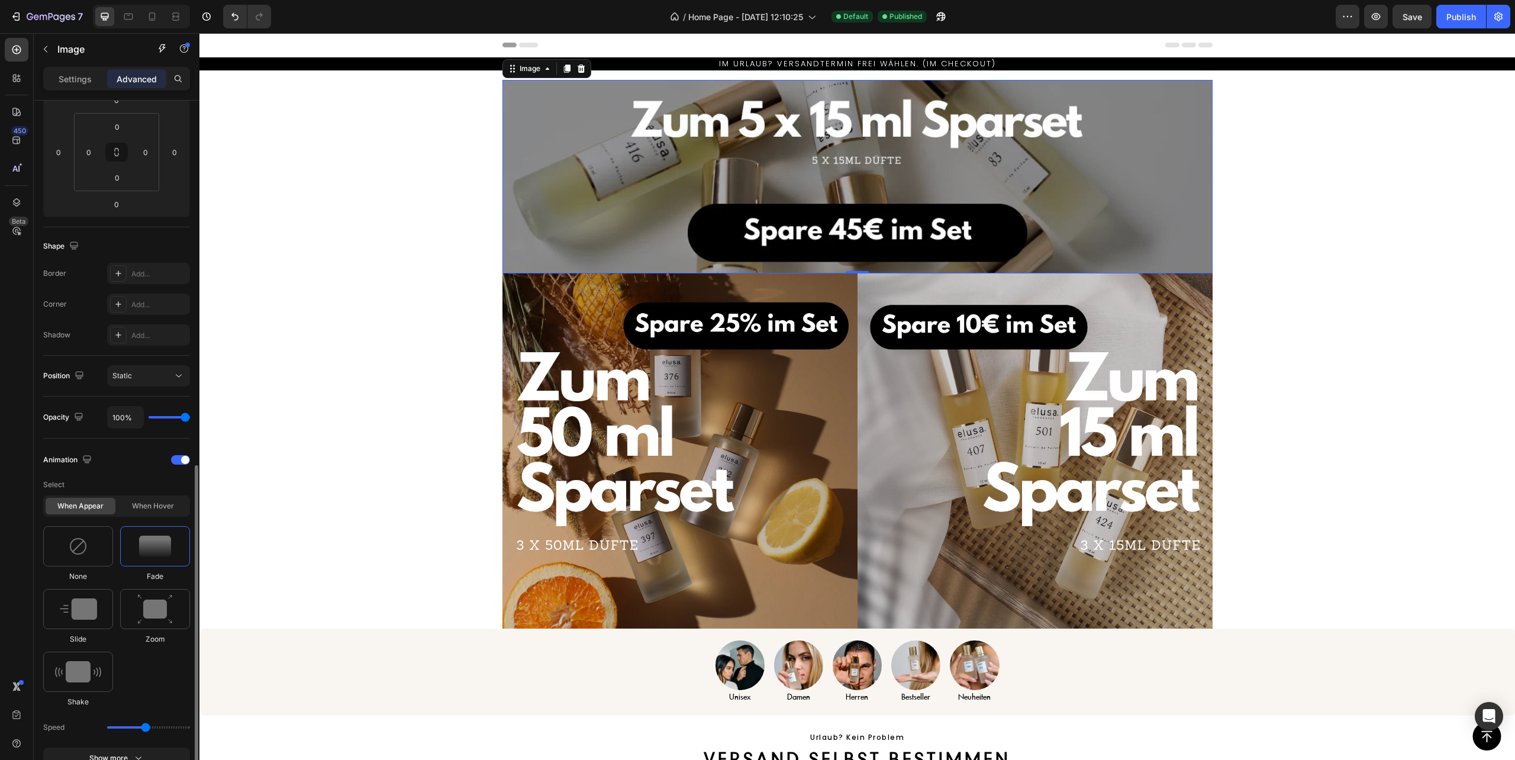
scroll to position [335, 0]
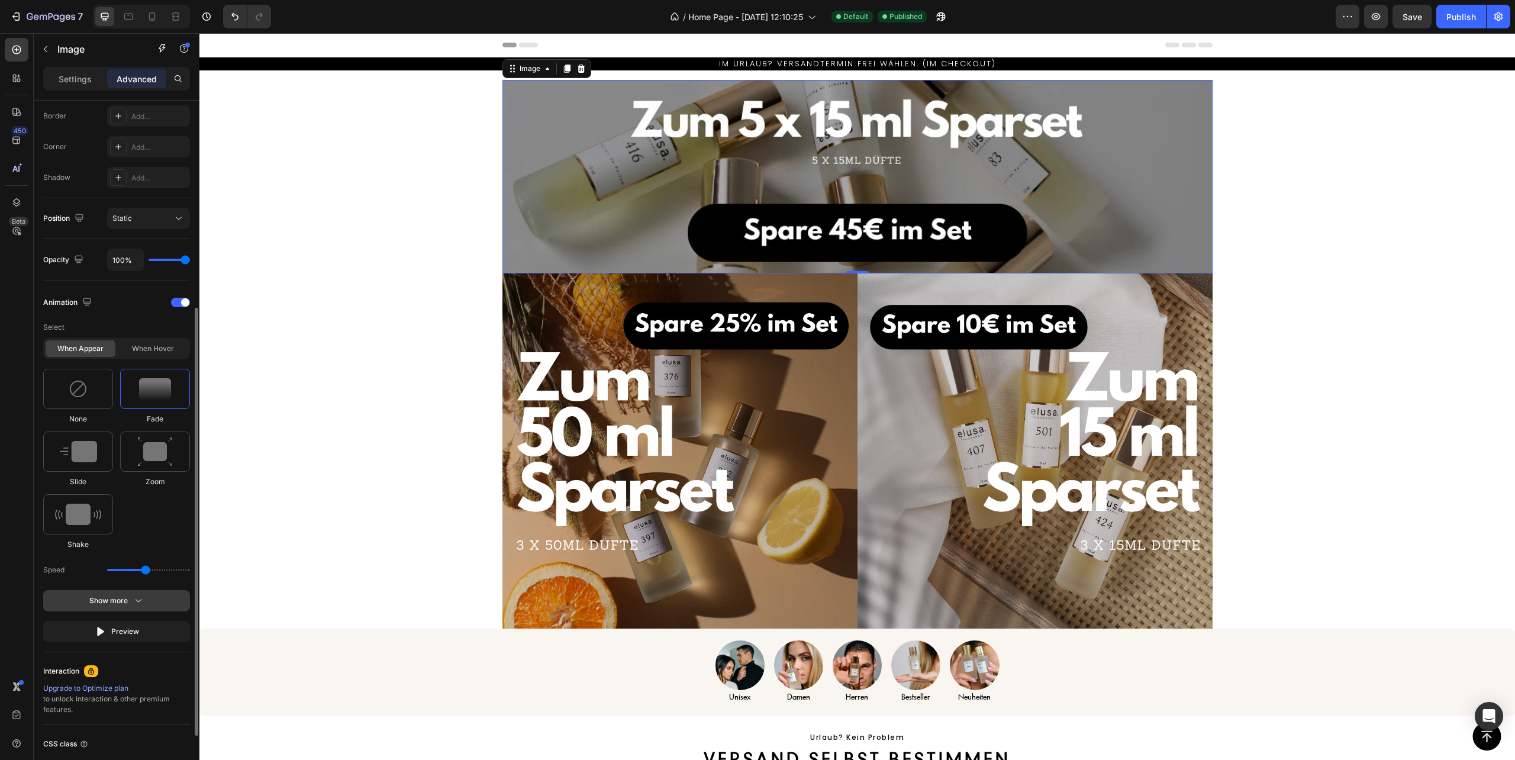
click at [147, 621] on button "Show more" at bounding box center [116, 631] width 147 height 21
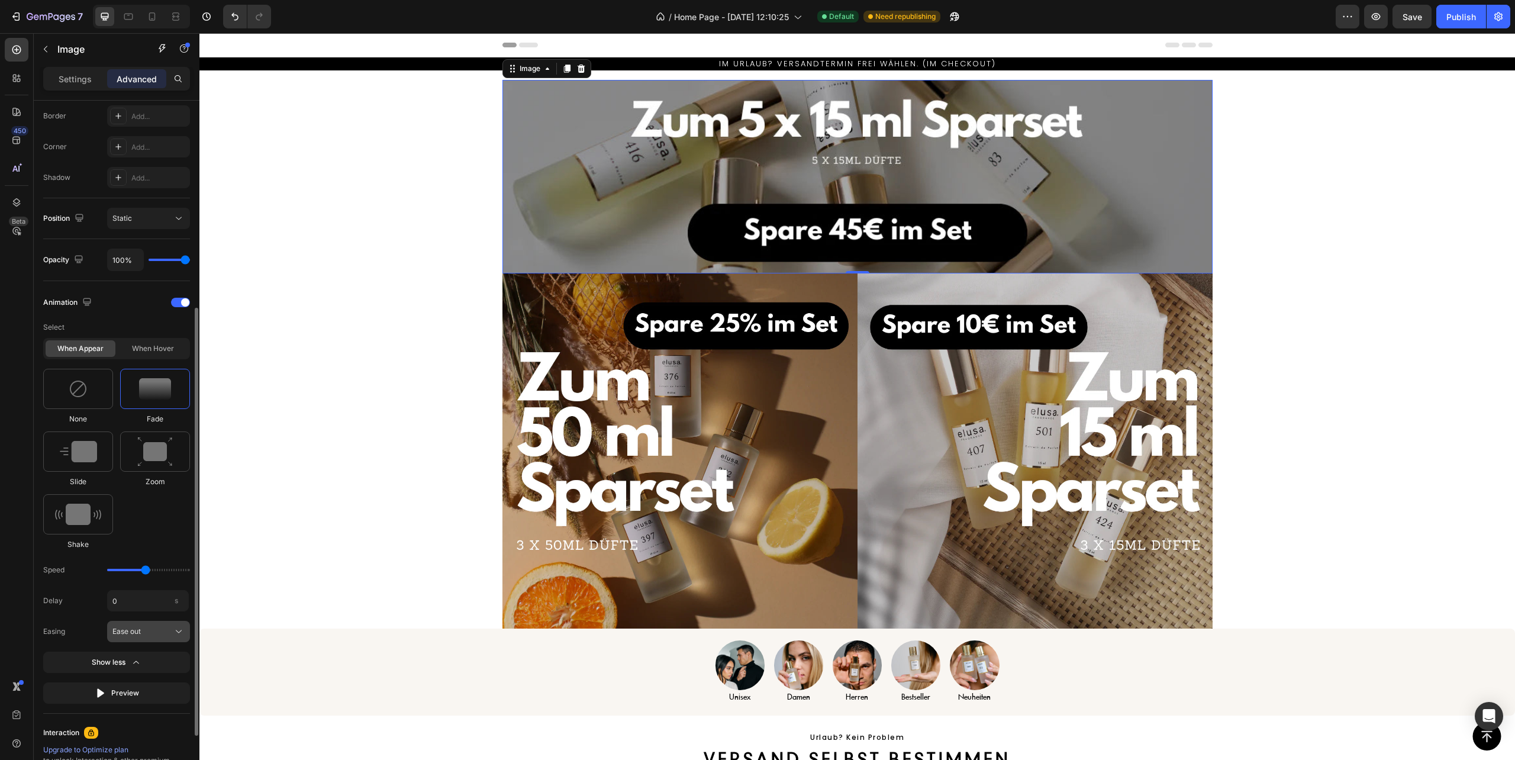
click at [152, 636] on div "Ease out" at bounding box center [141, 631] width 58 height 11
click at [150, 631] on div "Ease out" at bounding box center [141, 631] width 58 height 11
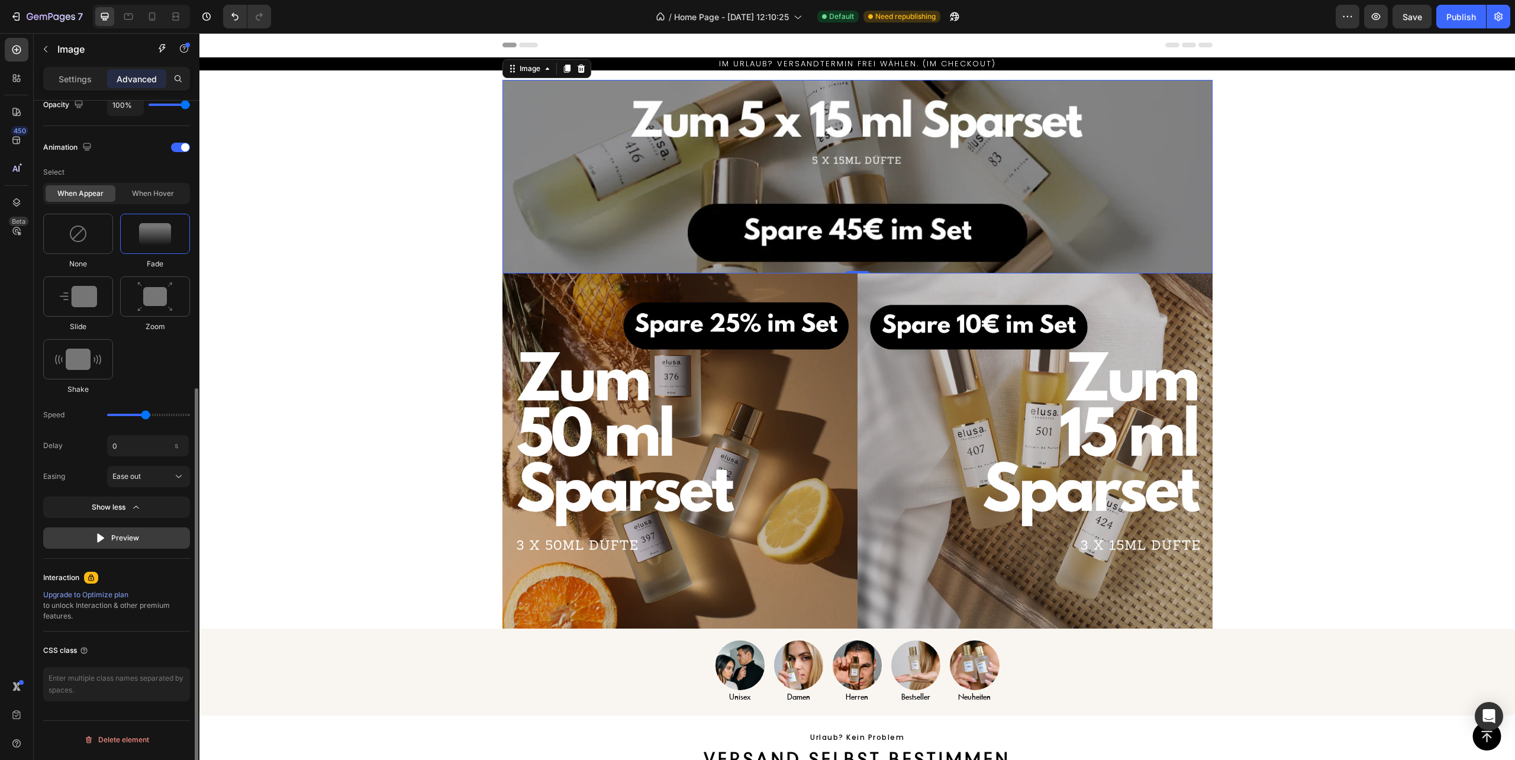
click at [136, 537] on div "Preview" at bounding box center [117, 538] width 44 height 12
drag, startPoint x: 141, startPoint y: 415, endPoint x: 126, endPoint y: 416, distance: 14.8
click at [126, 416] on input "range" at bounding box center [148, 415] width 83 height 2
click at [131, 537] on div "Preview" at bounding box center [117, 538] width 44 height 12
click at [131, 536] on div "Preview" at bounding box center [117, 538] width 44 height 12
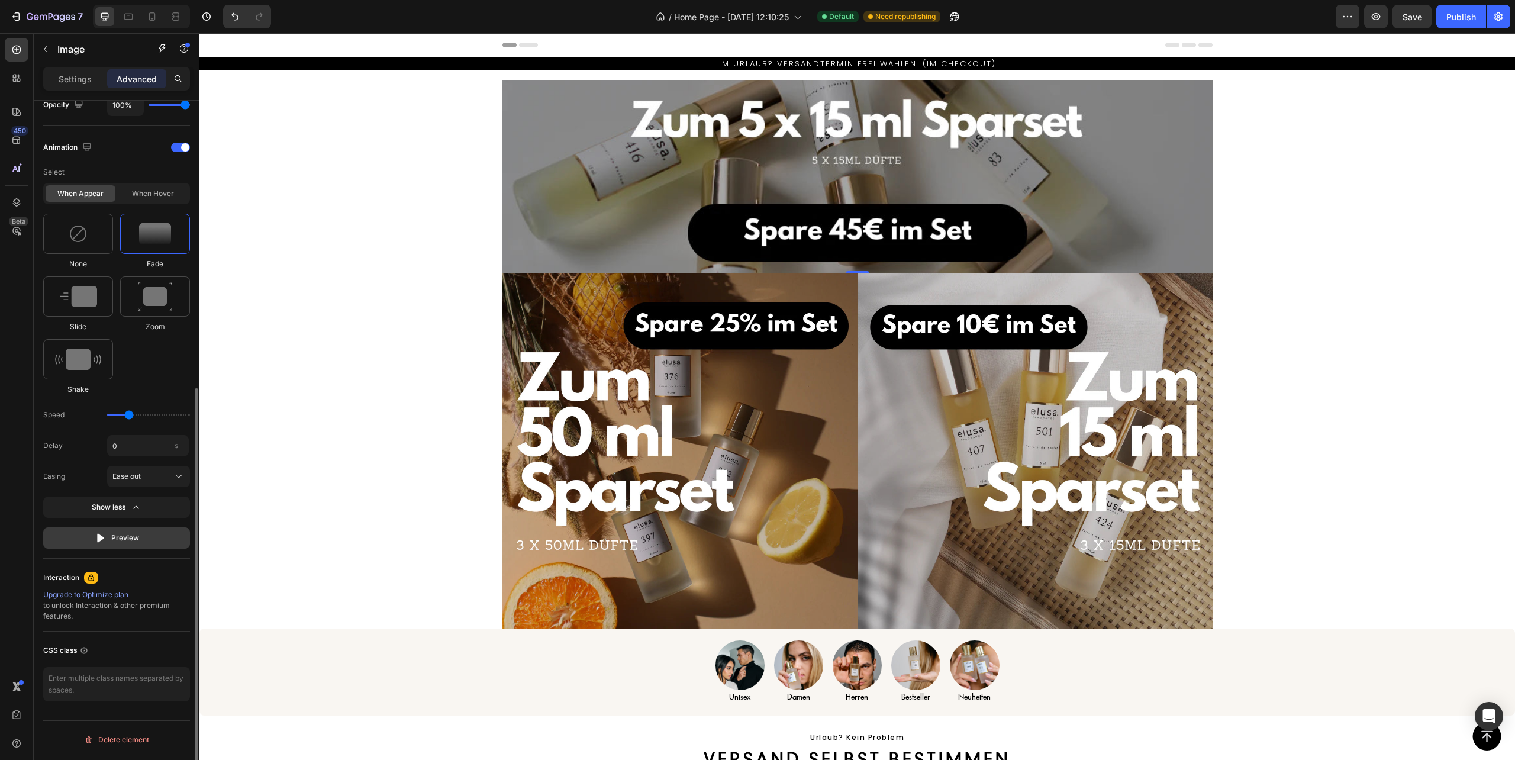
click at [120, 543] on div "Preview" at bounding box center [117, 538] width 44 height 12
drag, startPoint x: 125, startPoint y: 413, endPoint x: 159, endPoint y: 418, distance: 34.1
type input "2.1"
click at [159, 416] on input "range" at bounding box center [148, 415] width 83 height 2
click at [138, 540] on div "Preview" at bounding box center [117, 538] width 44 height 12
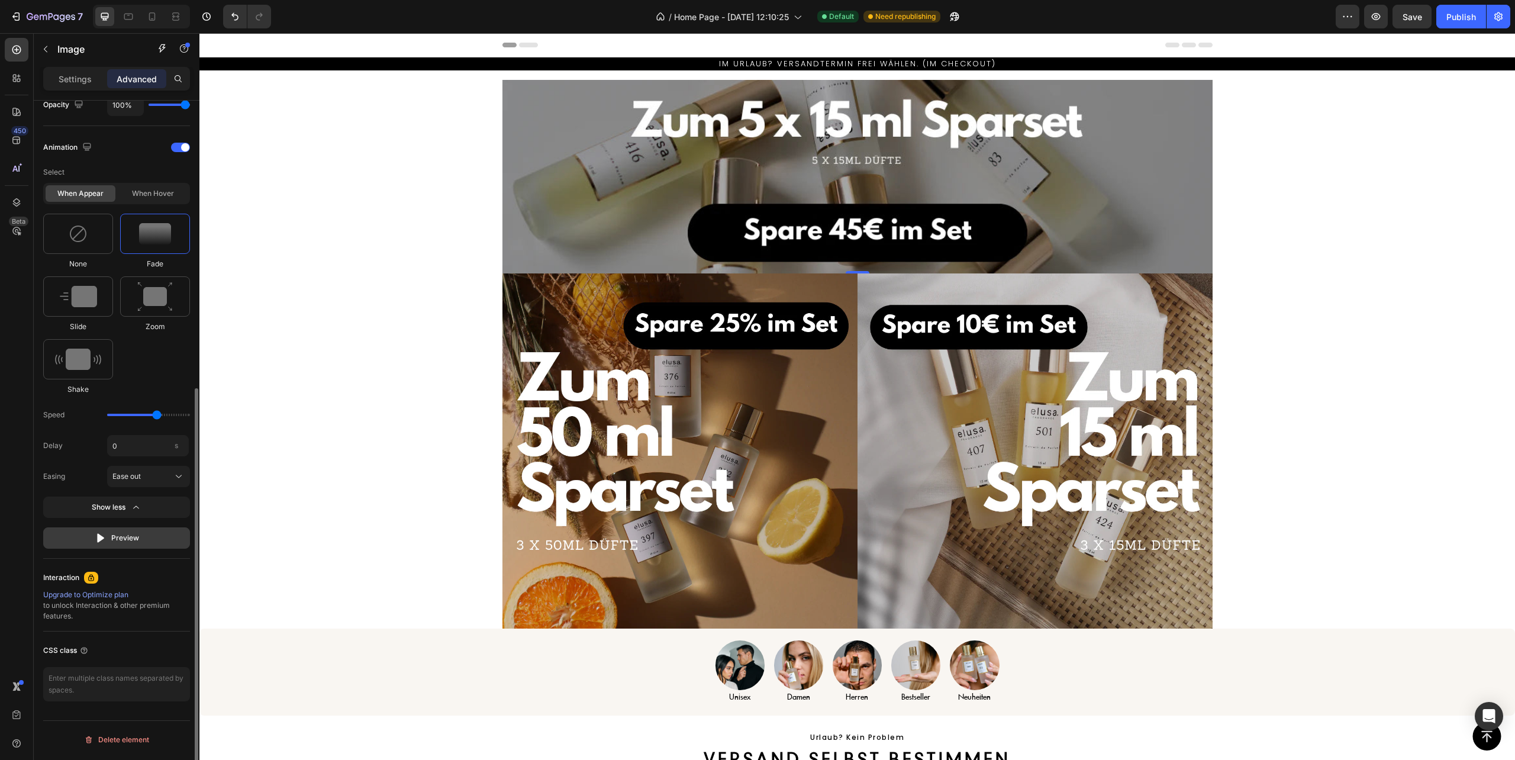
click at [131, 537] on div "Preview" at bounding box center [117, 538] width 44 height 12
click at [565, 462] on img at bounding box center [680, 450] width 355 height 355
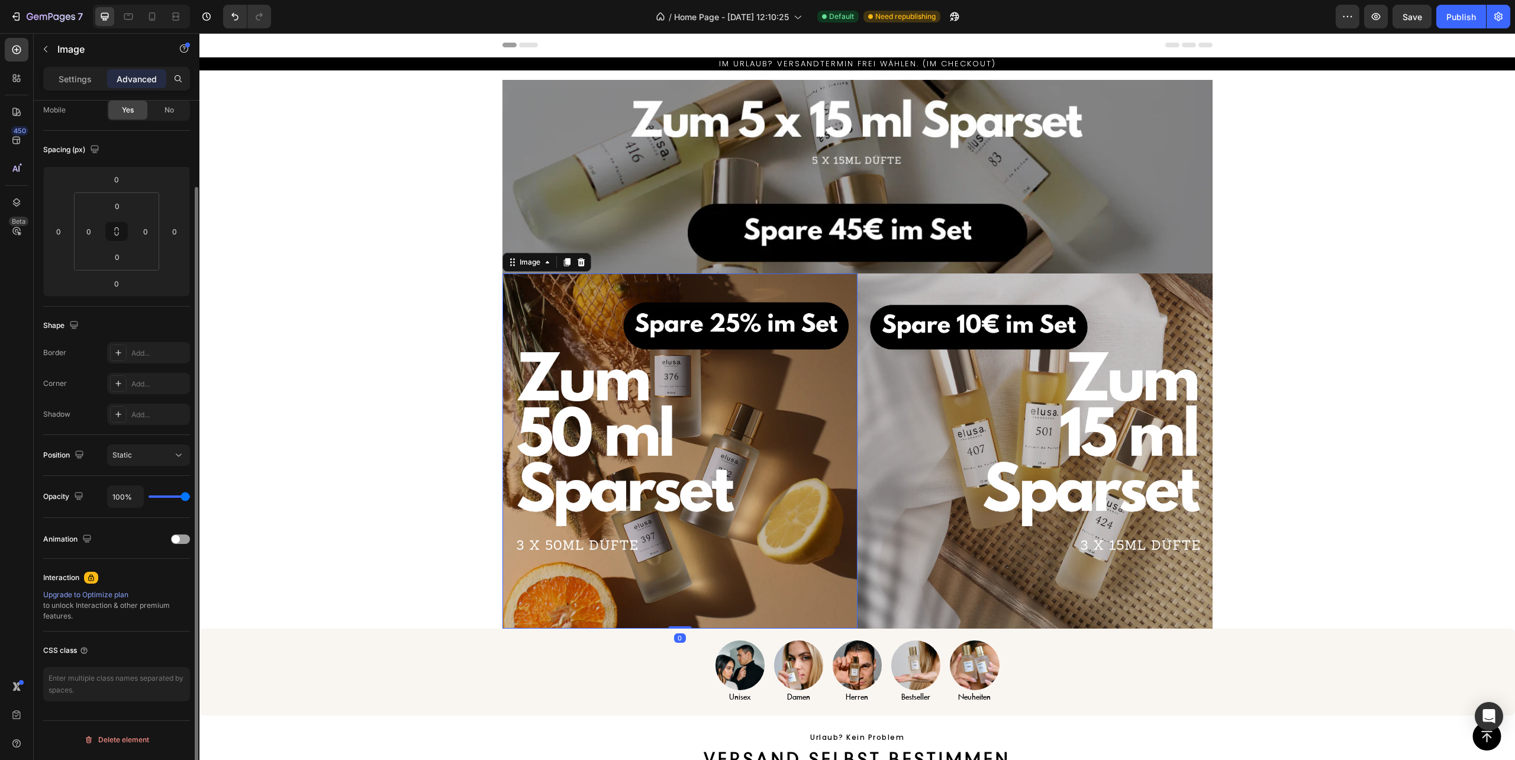
scroll to position [98, 0]
click at [175, 538] on span at bounding box center [176, 539] width 8 height 8
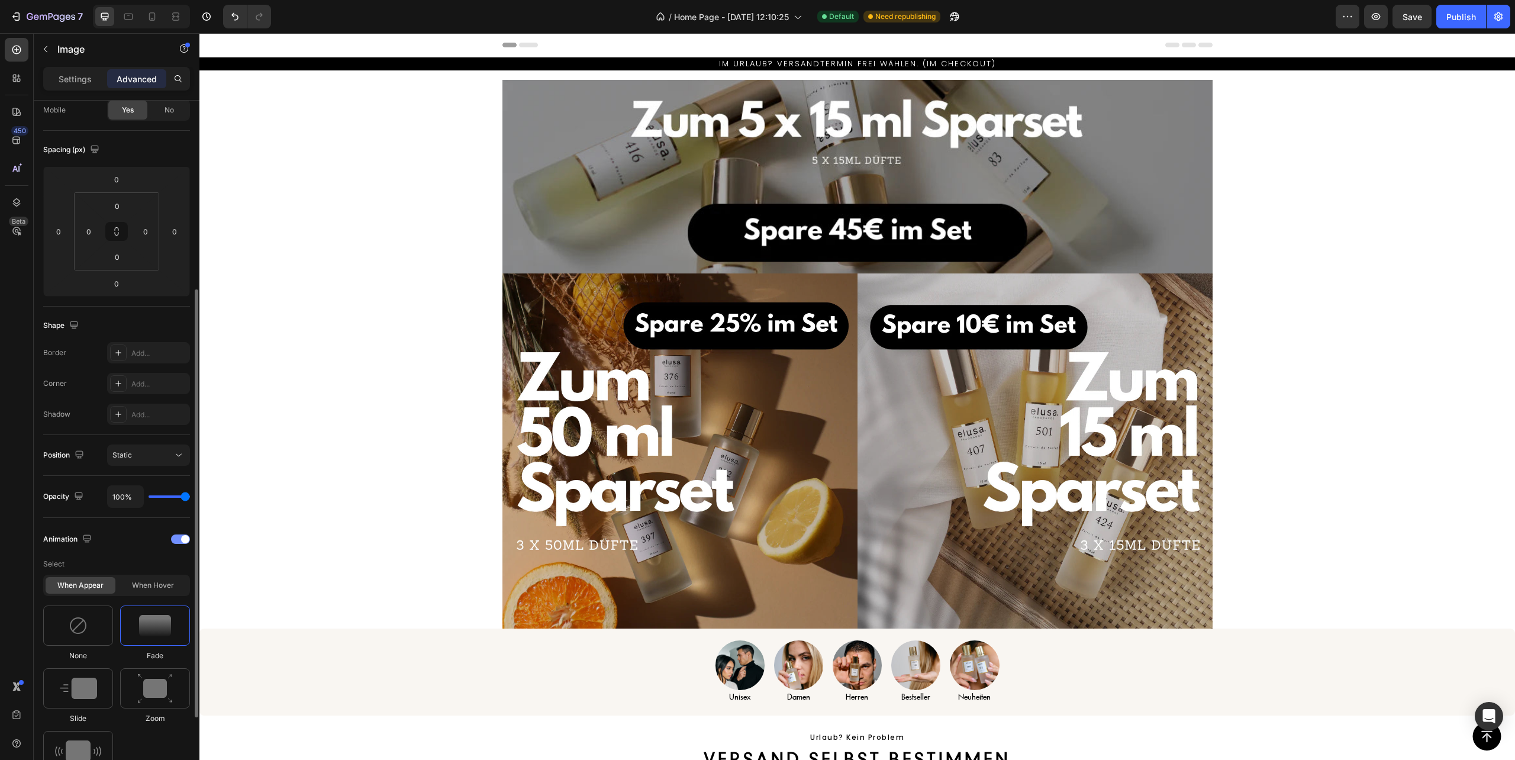
scroll to position [256, 0]
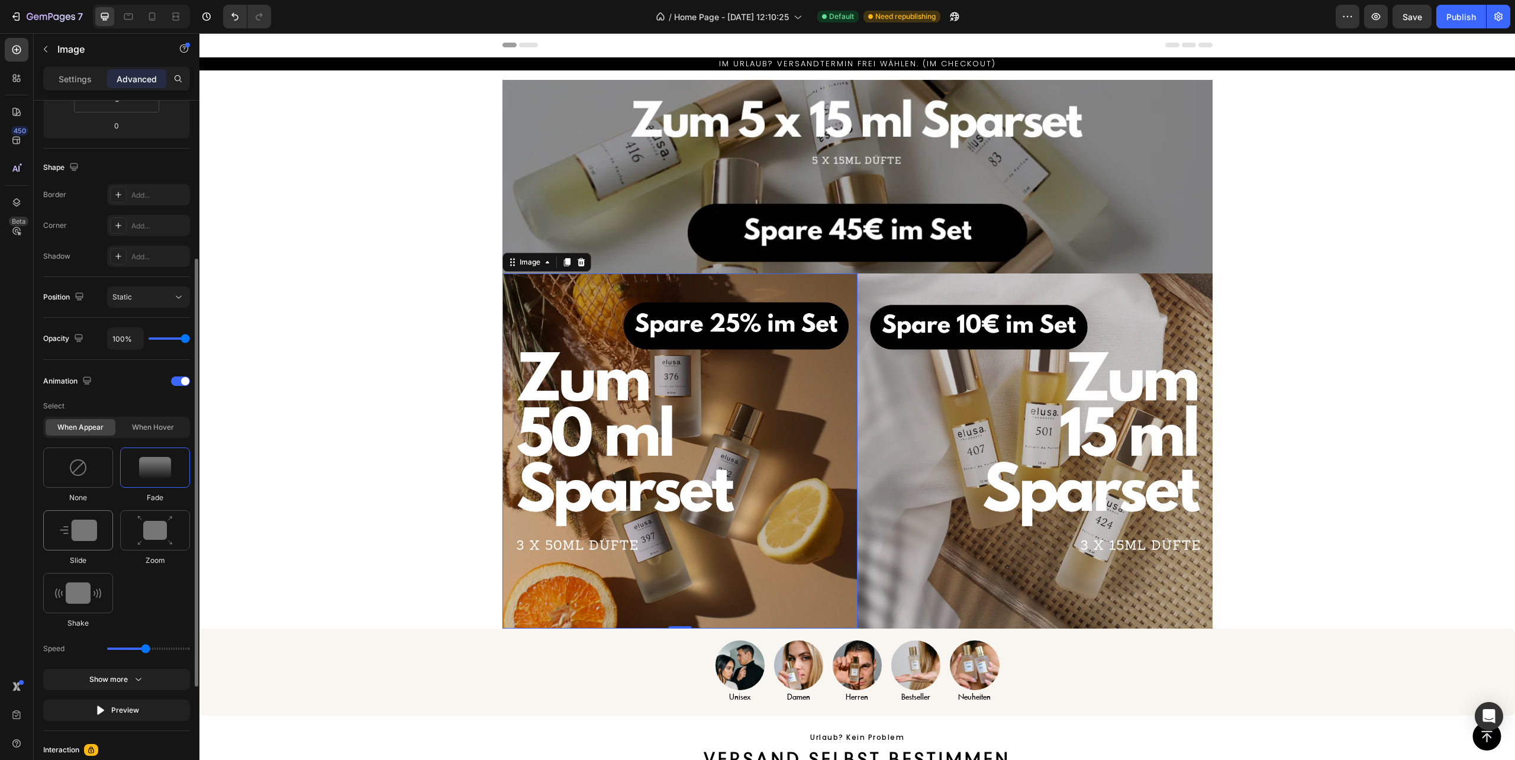
click at [91, 541] on img at bounding box center [78, 530] width 37 height 21
click at [951, 497] on img at bounding box center [1035, 450] width 355 height 355
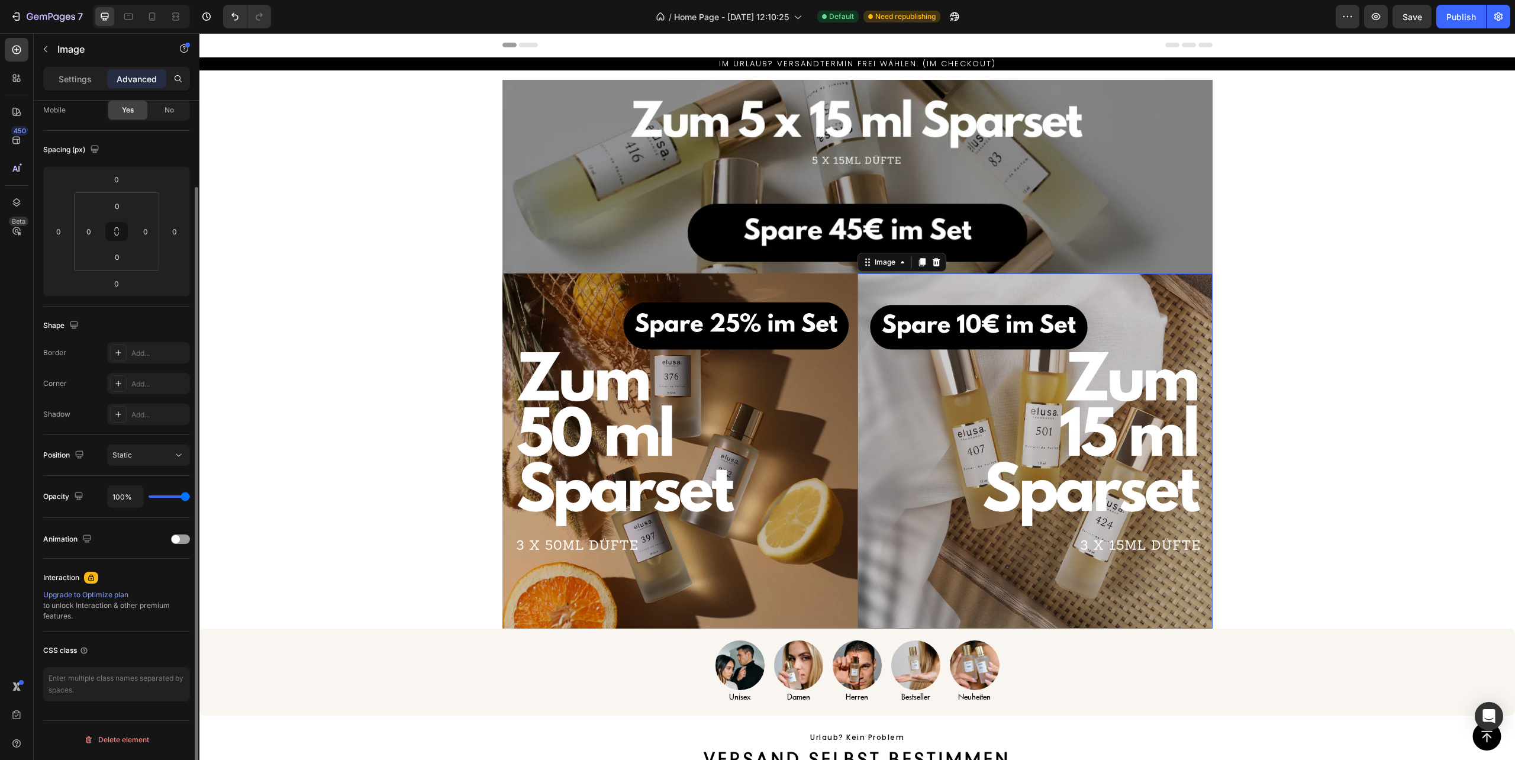
scroll to position [98, 0]
click at [175, 536] on span at bounding box center [176, 539] width 8 height 8
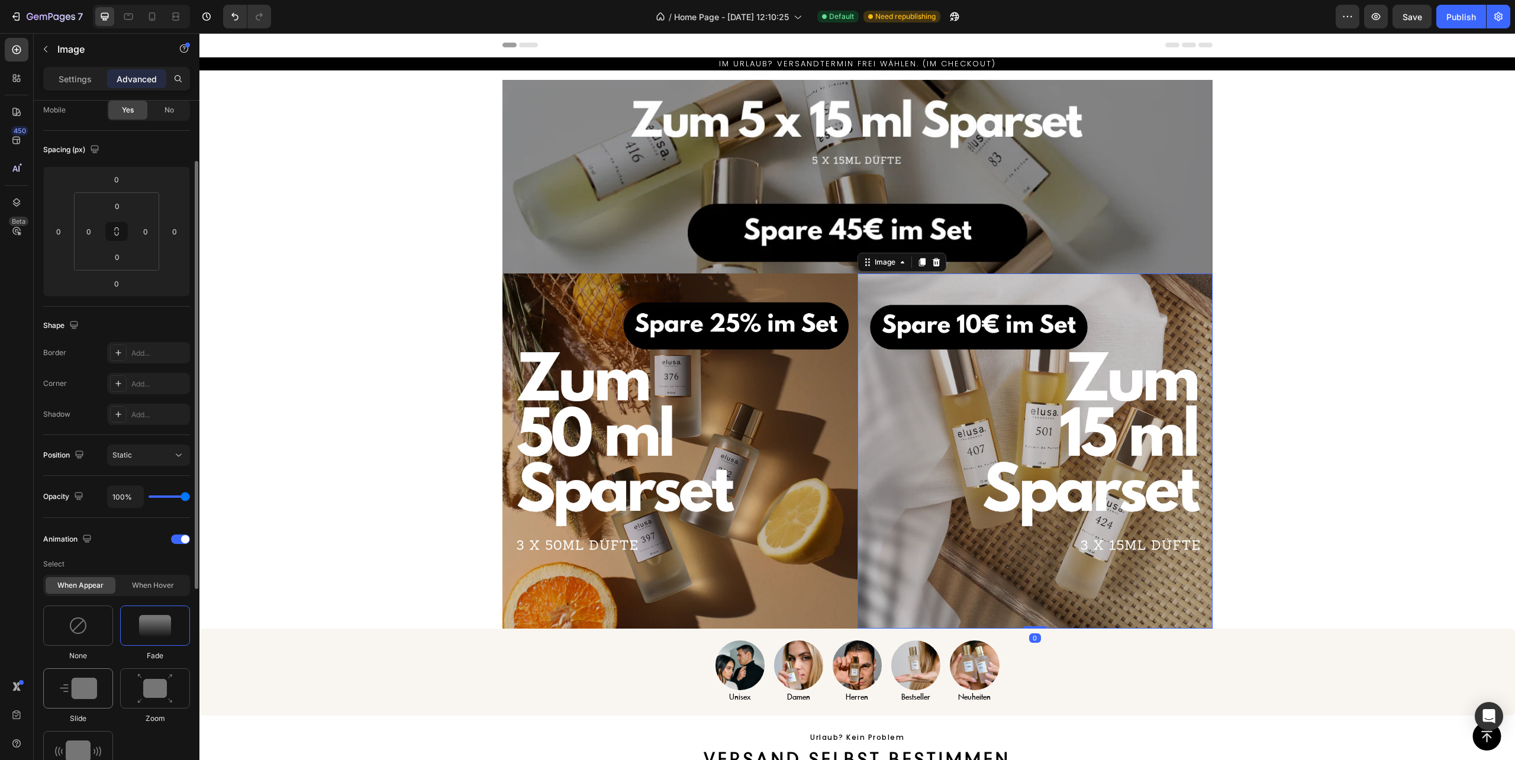
click at [95, 693] on img at bounding box center [78, 688] width 37 height 21
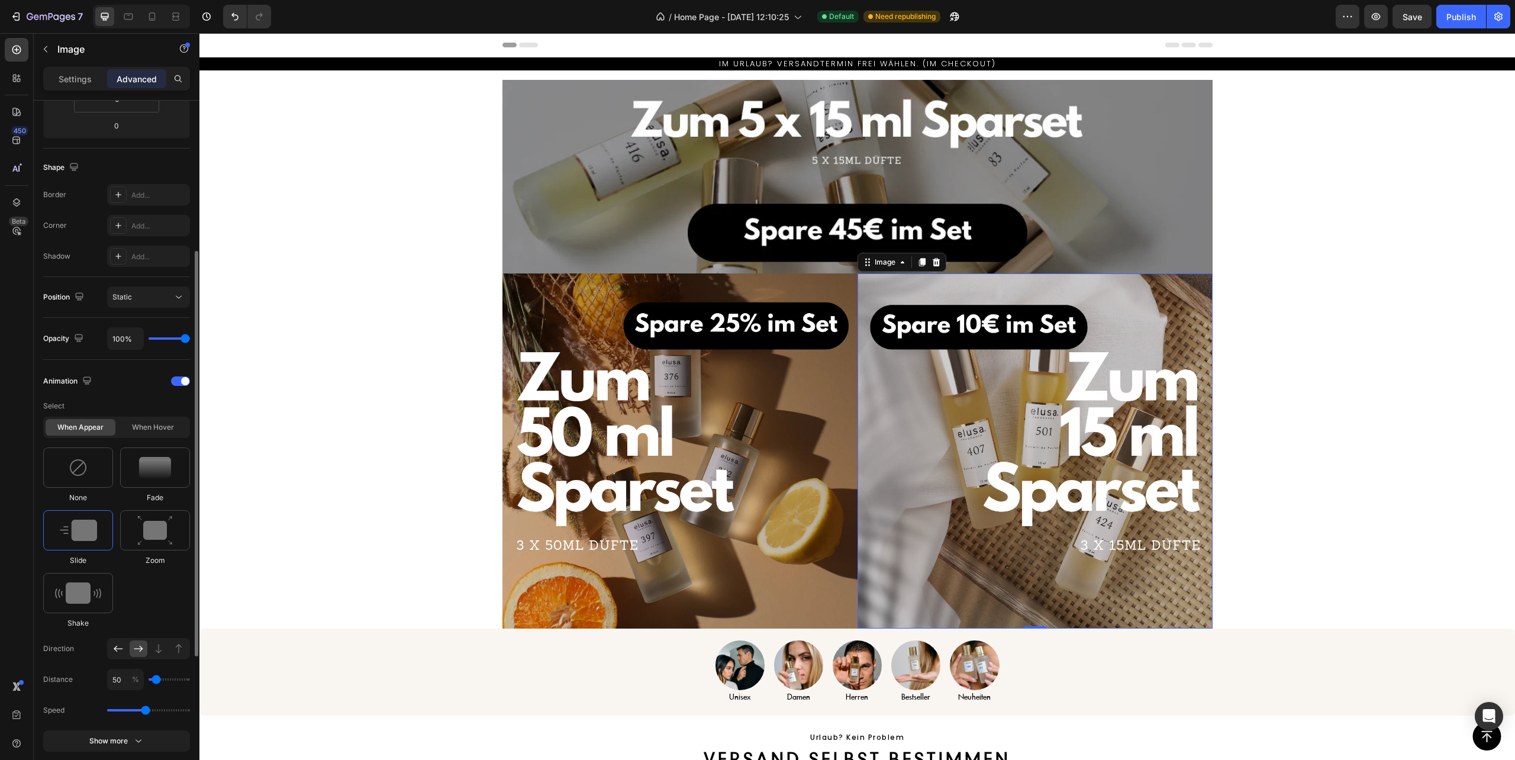
click at [123, 652] on icon at bounding box center [118, 649] width 12 height 12
click at [1376, 18] on icon "button" at bounding box center [1376, 17] width 12 height 12
click at [179, 379] on div "Animation" at bounding box center [116, 381] width 147 height 19
click at [623, 323] on img at bounding box center [680, 450] width 355 height 355
click at [173, 384] on div at bounding box center [180, 380] width 19 height 9
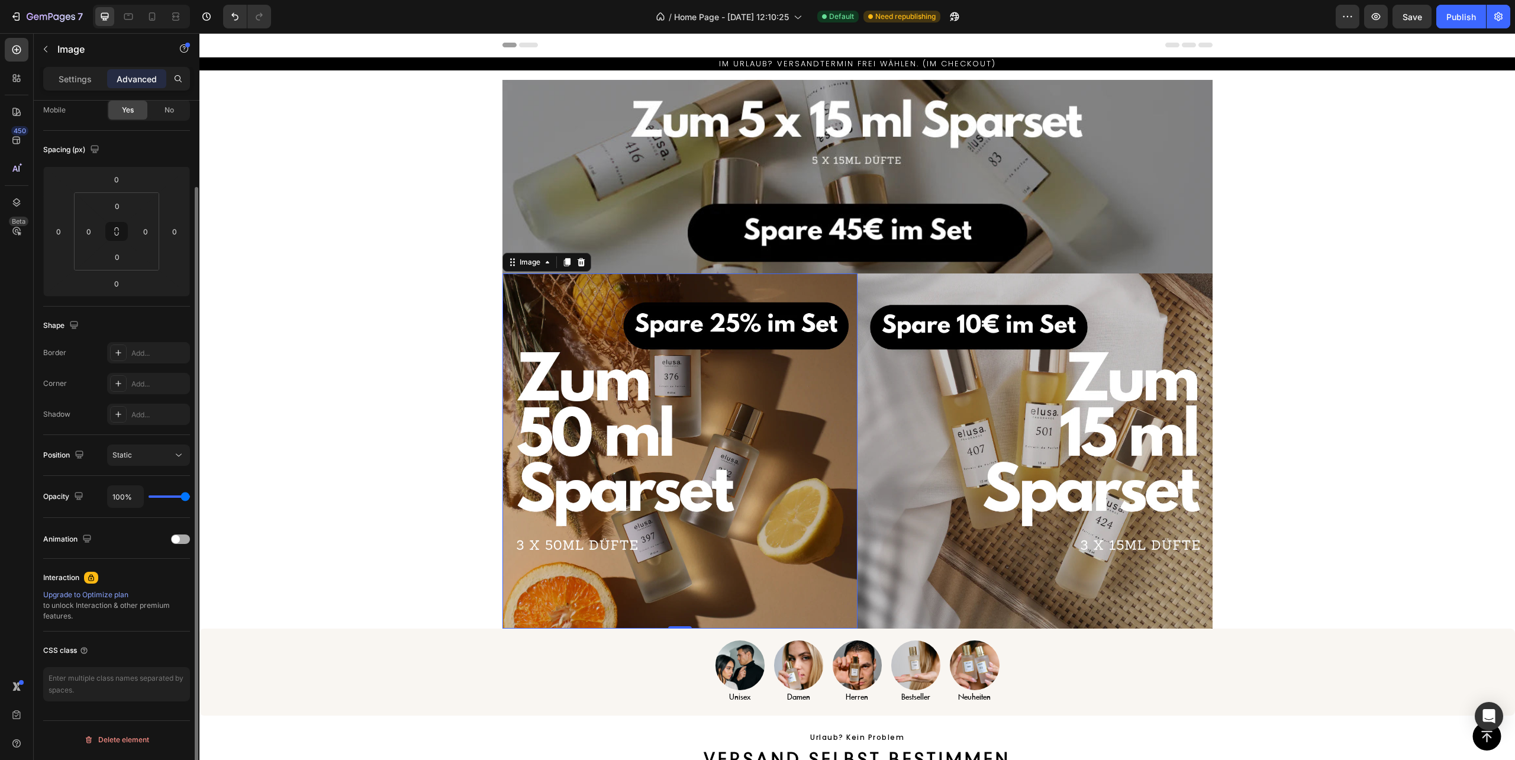
scroll to position [98, 0]
click at [590, 170] on img at bounding box center [858, 177] width 710 height 194
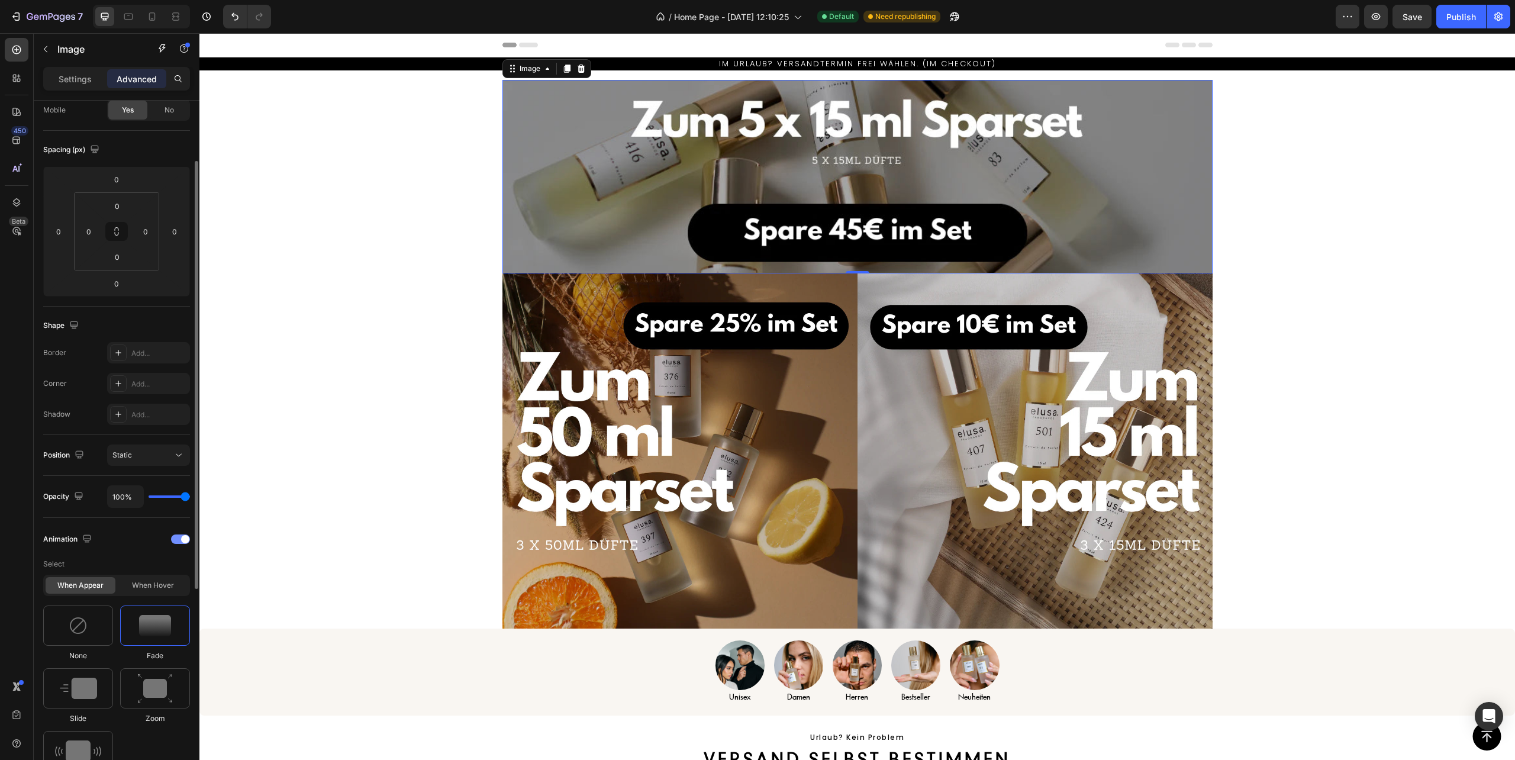
click at [176, 538] on div at bounding box center [180, 538] width 19 height 9
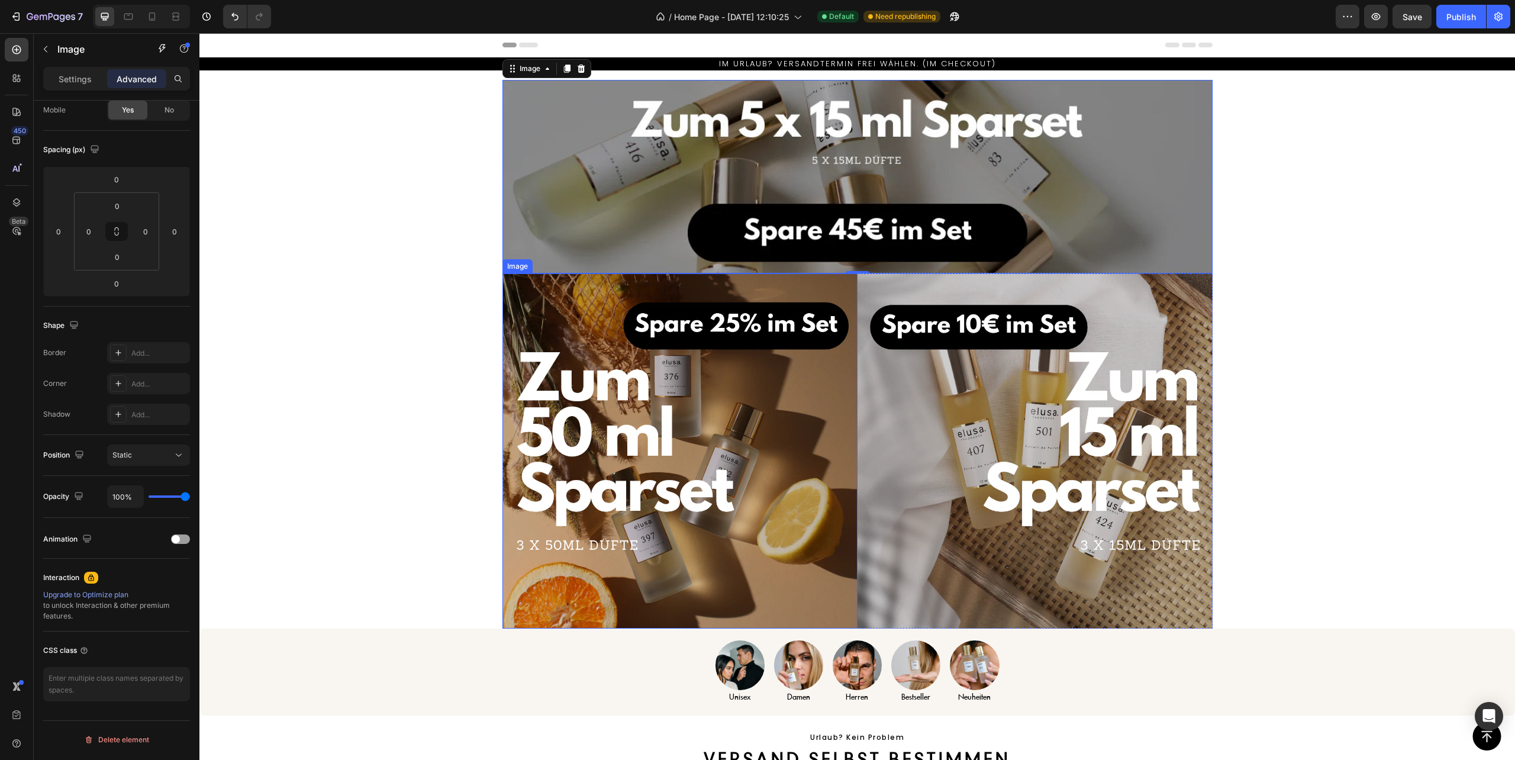
click at [619, 450] on img at bounding box center [680, 450] width 355 height 355
click at [925, 429] on img at bounding box center [1035, 450] width 355 height 355
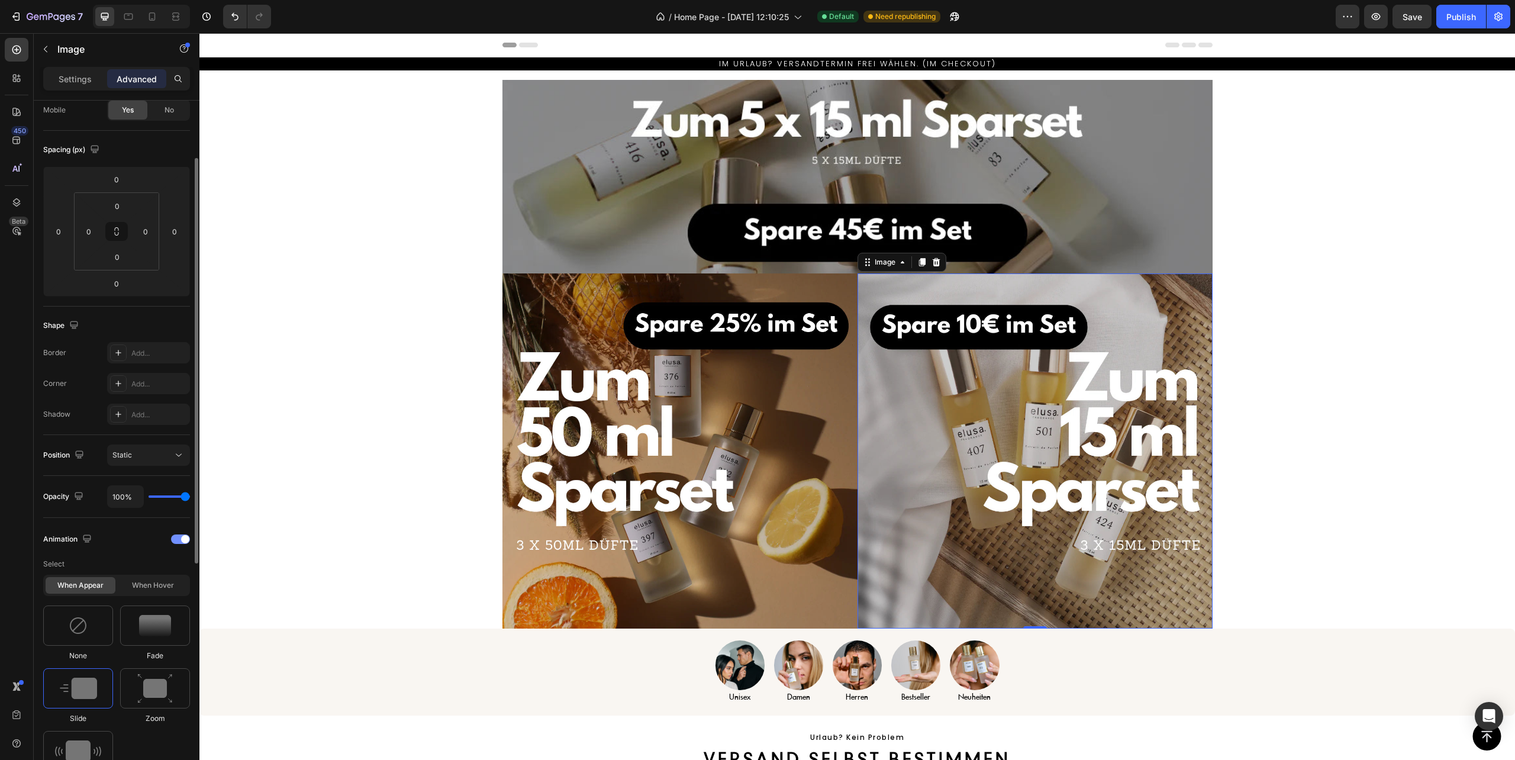
click at [176, 543] on div at bounding box center [180, 538] width 19 height 9
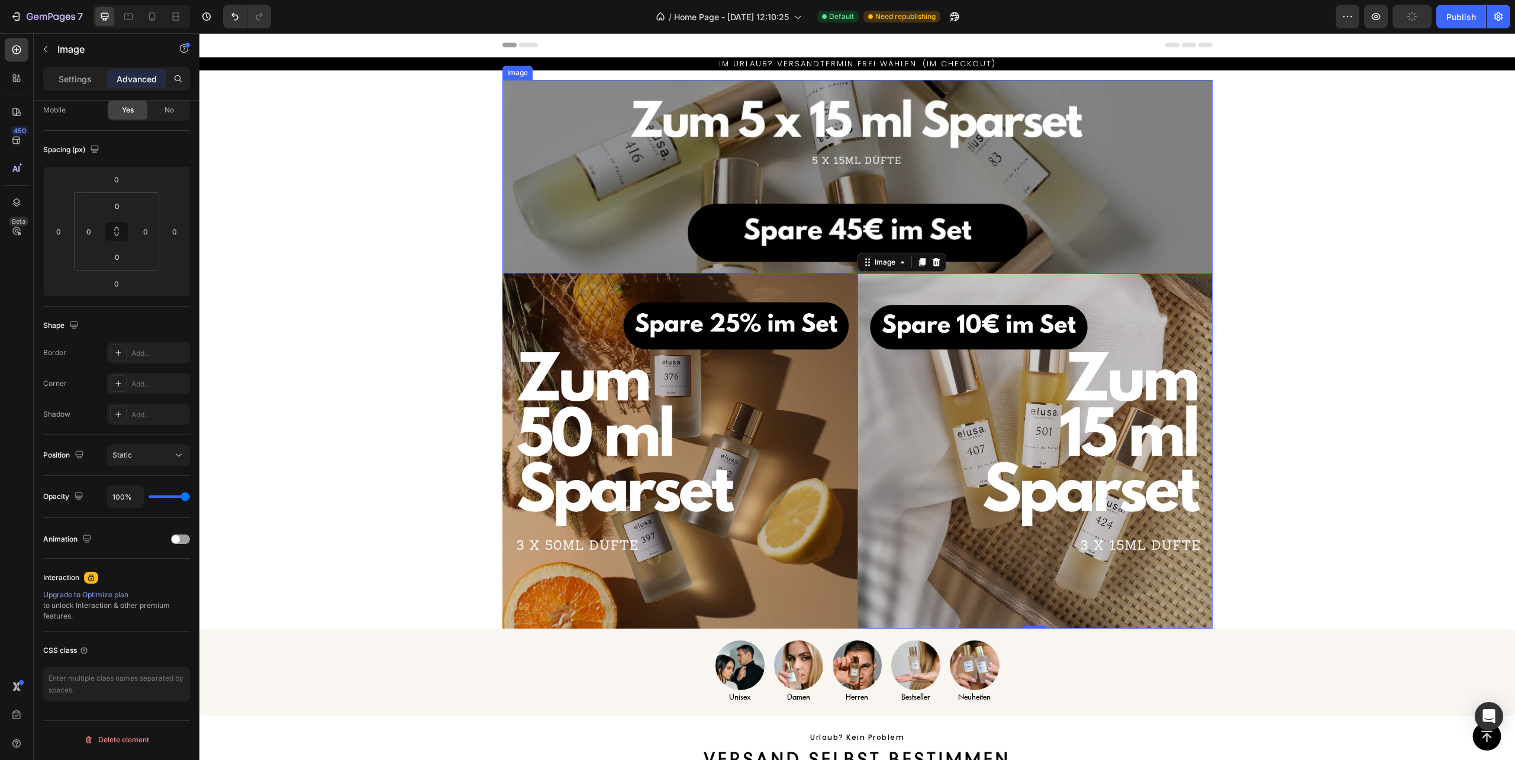
click at [633, 191] on img at bounding box center [858, 177] width 710 height 194
click at [1374, 12] on icon "button" at bounding box center [1376, 17] width 12 height 12
click at [1456, 5] on button "Publish" at bounding box center [1462, 17] width 50 height 24
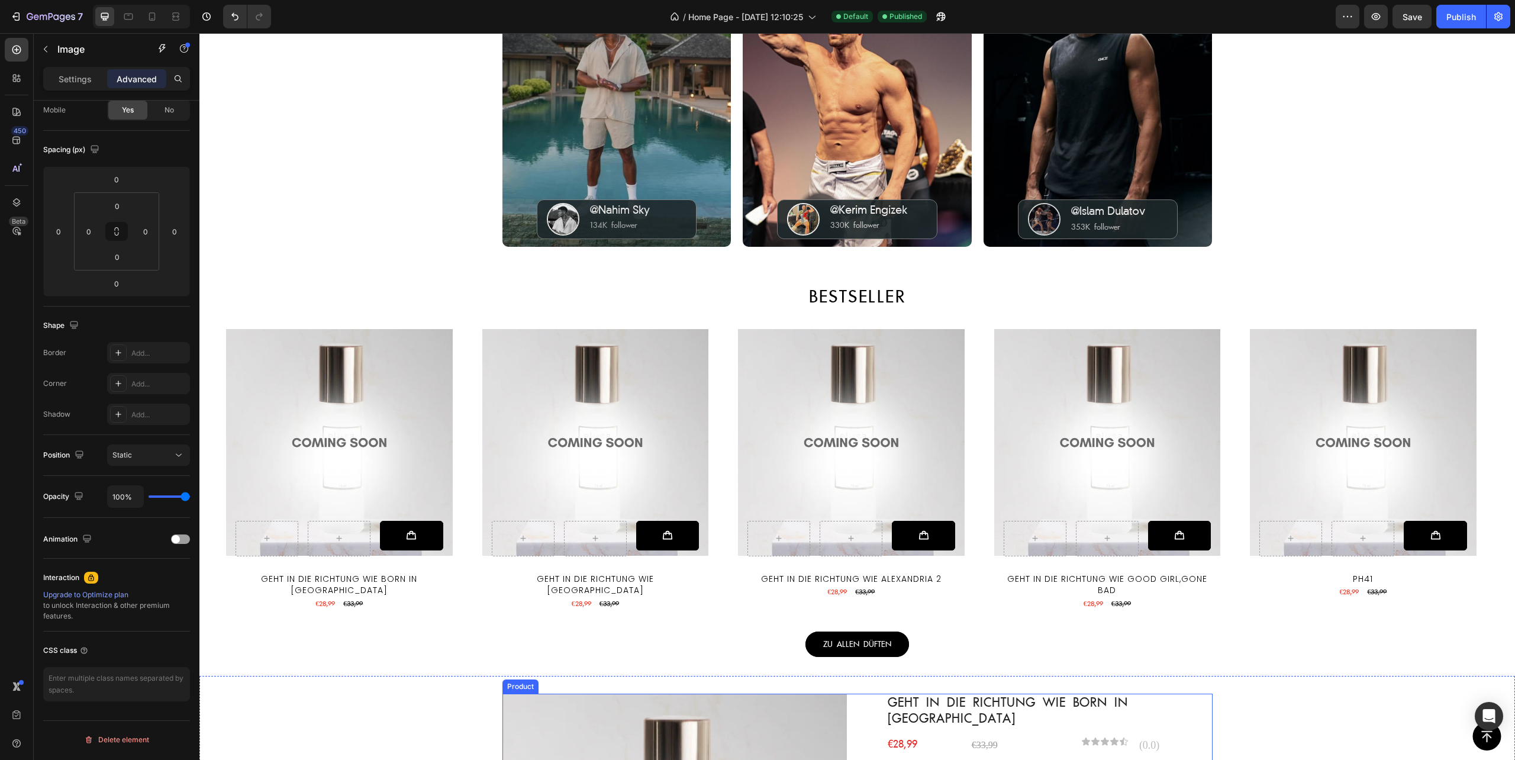
scroll to position [1341, 0]
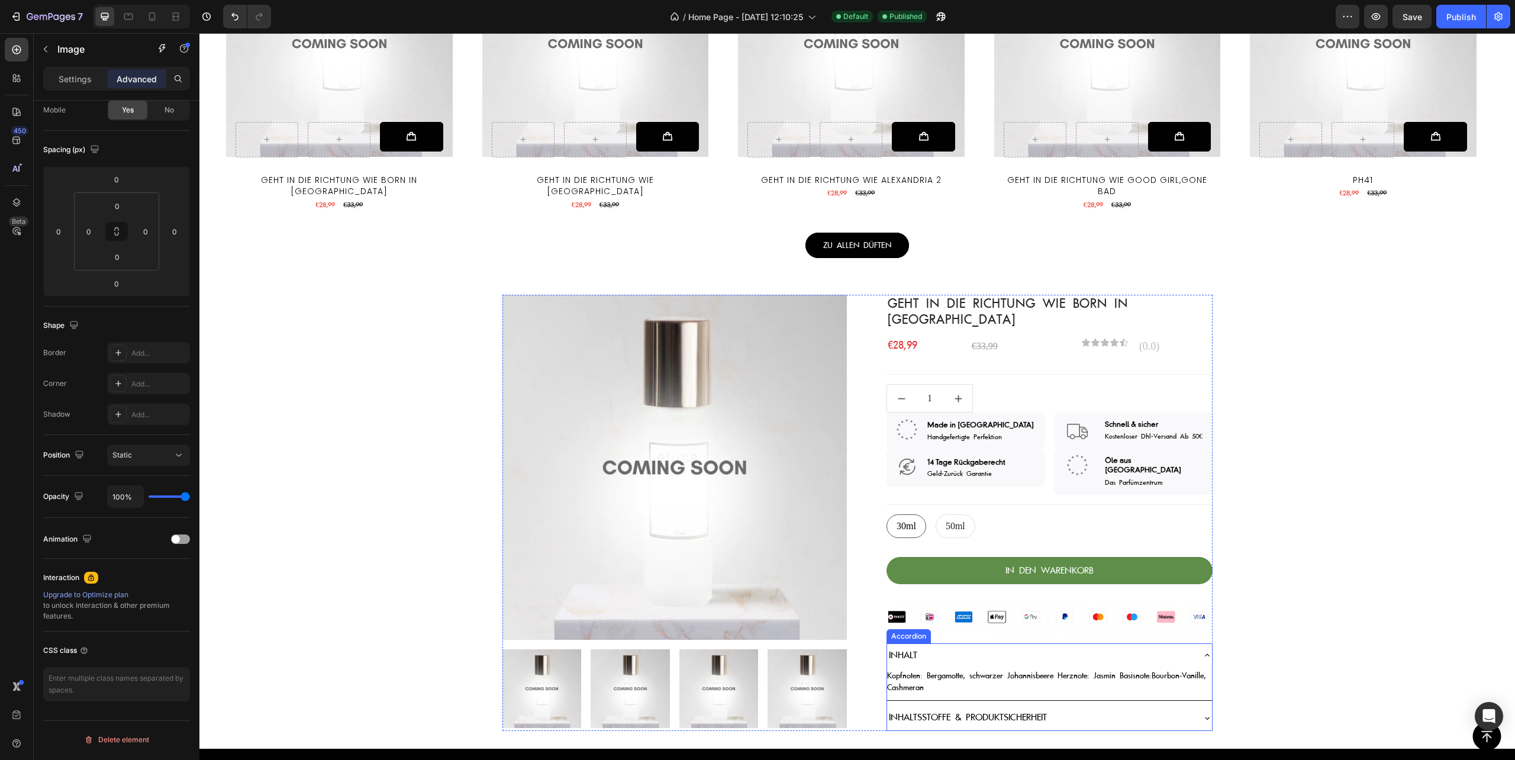
click at [907, 649] on span "INHALT" at bounding box center [903, 655] width 28 height 12
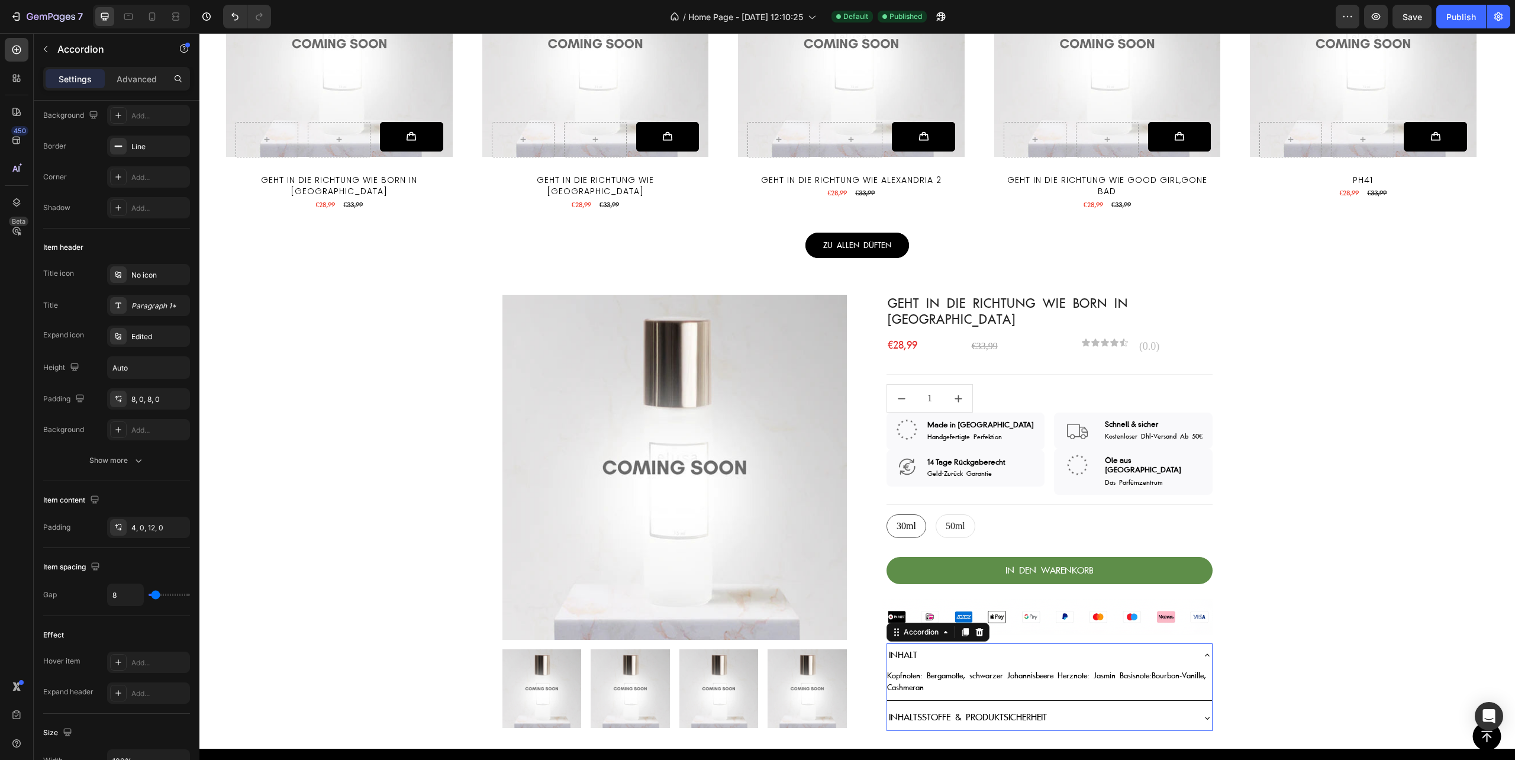
scroll to position [0, 0]
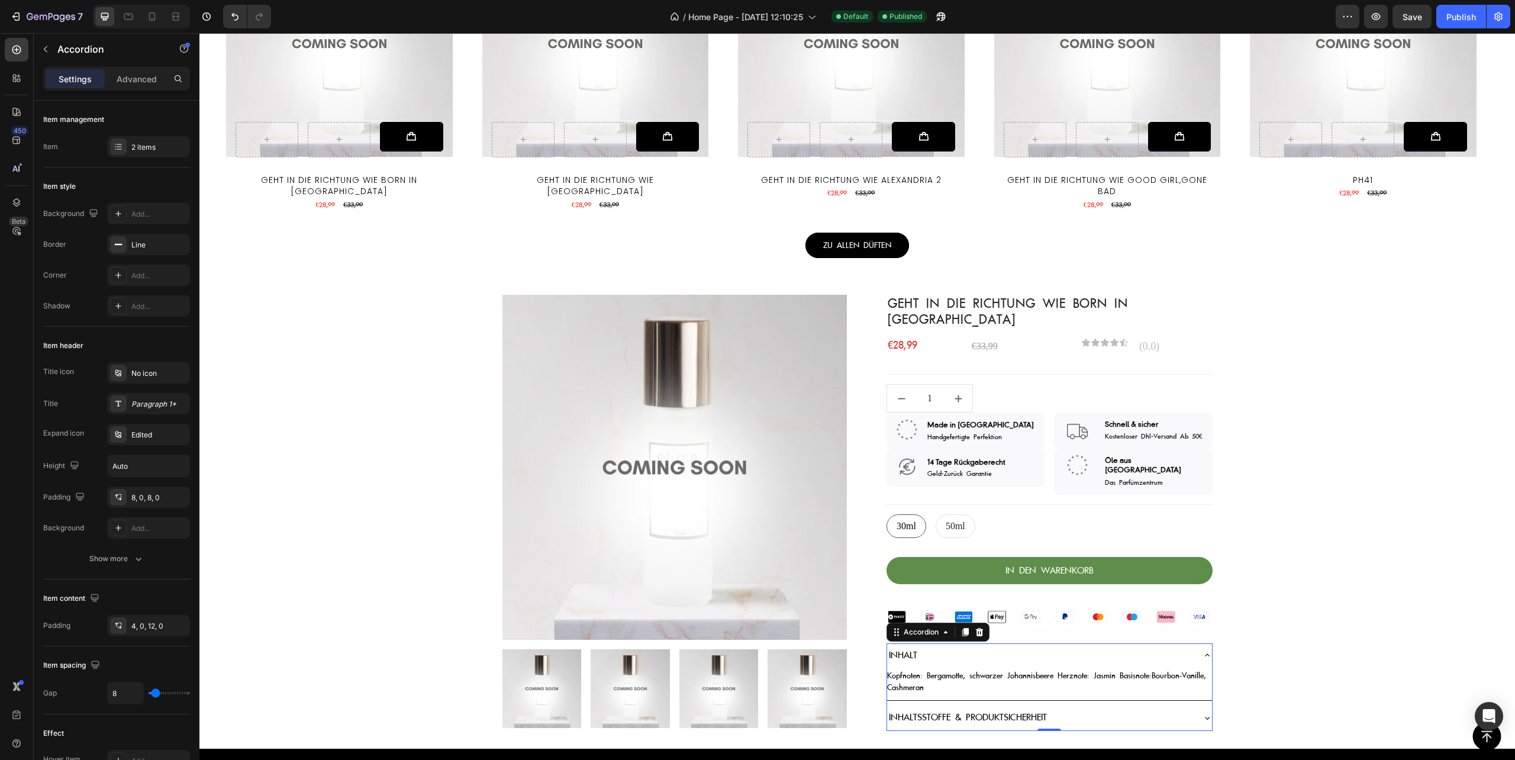
click at [903, 649] on span "INHALT" at bounding box center [903, 655] width 28 height 12
click at [967, 670] on p "Kopfnoten: Bergamotte, schwarzer Johannisbeere Herznote: Jasmin Basisnote:Bourb…" at bounding box center [1049, 681] width 325 height 23
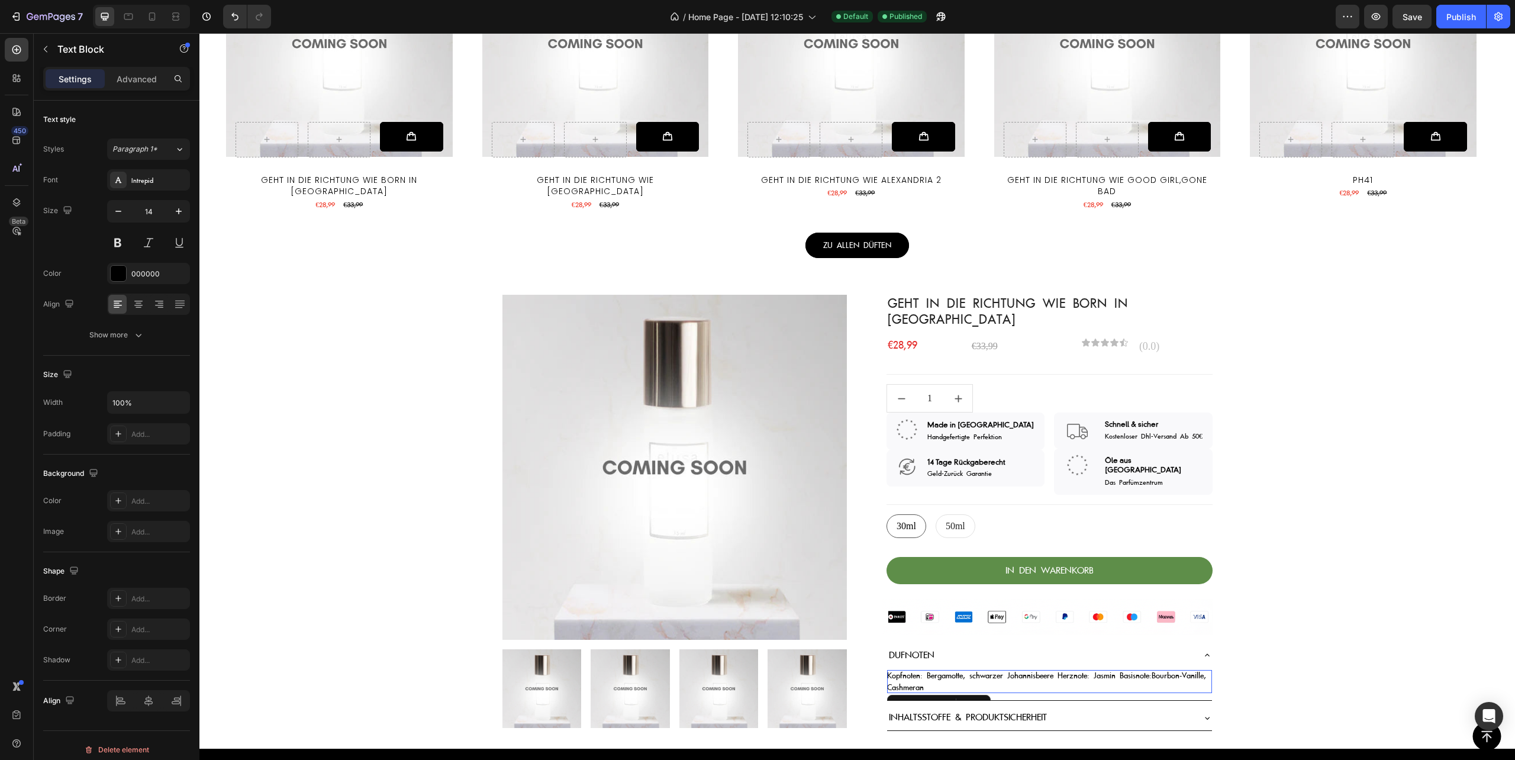
click at [967, 670] on p "Kopfnoten: Bergamotte, schwarzer Johannisbeere Herznote: Jasmin Basisnote:Bourb…" at bounding box center [1049, 681] width 325 height 23
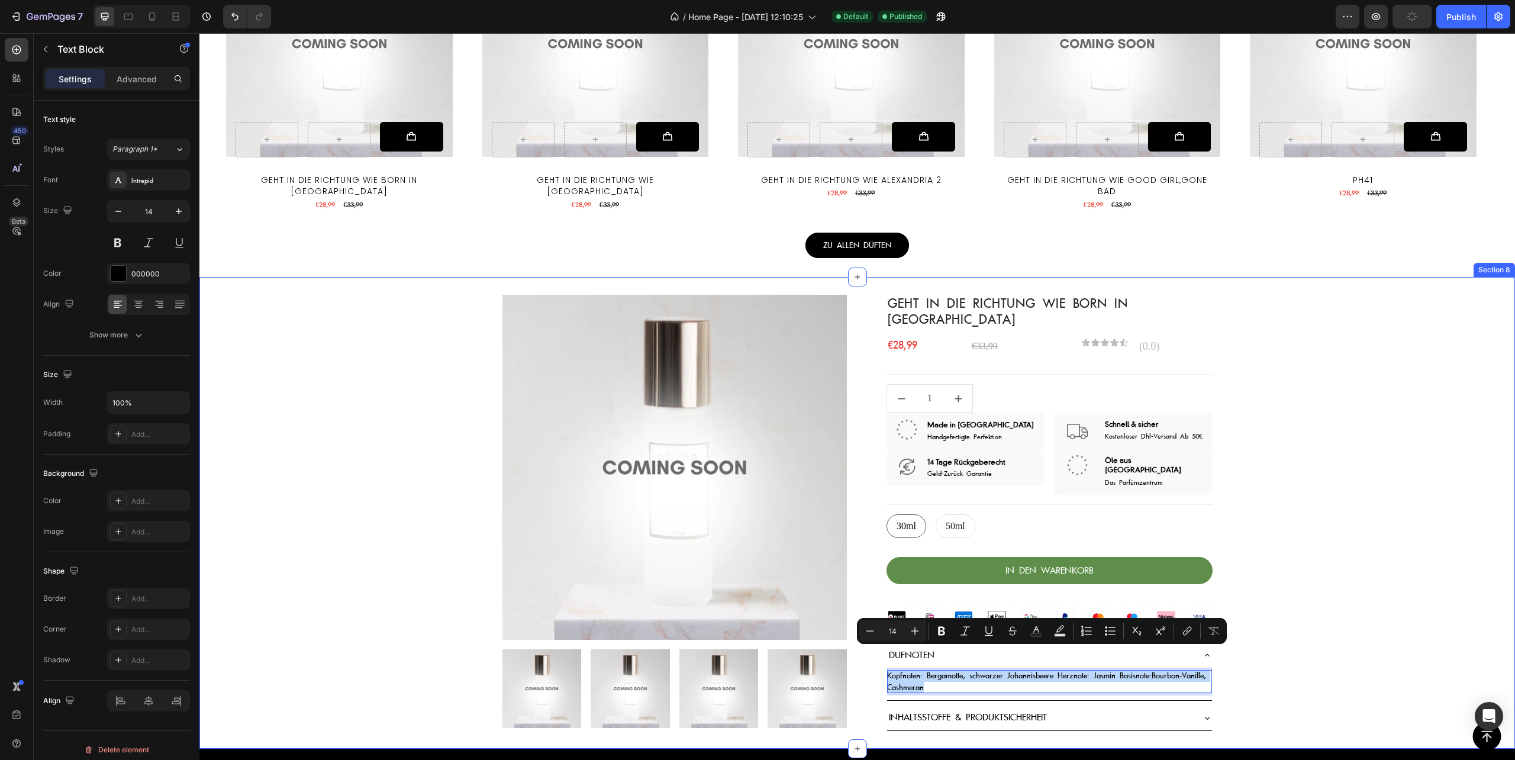
click at [1274, 609] on div "Product Images & Gallery Geht in die Richtung wie Born in [GEOGRAPHIC_DATA] (P)…" at bounding box center [857, 513] width 1316 height 436
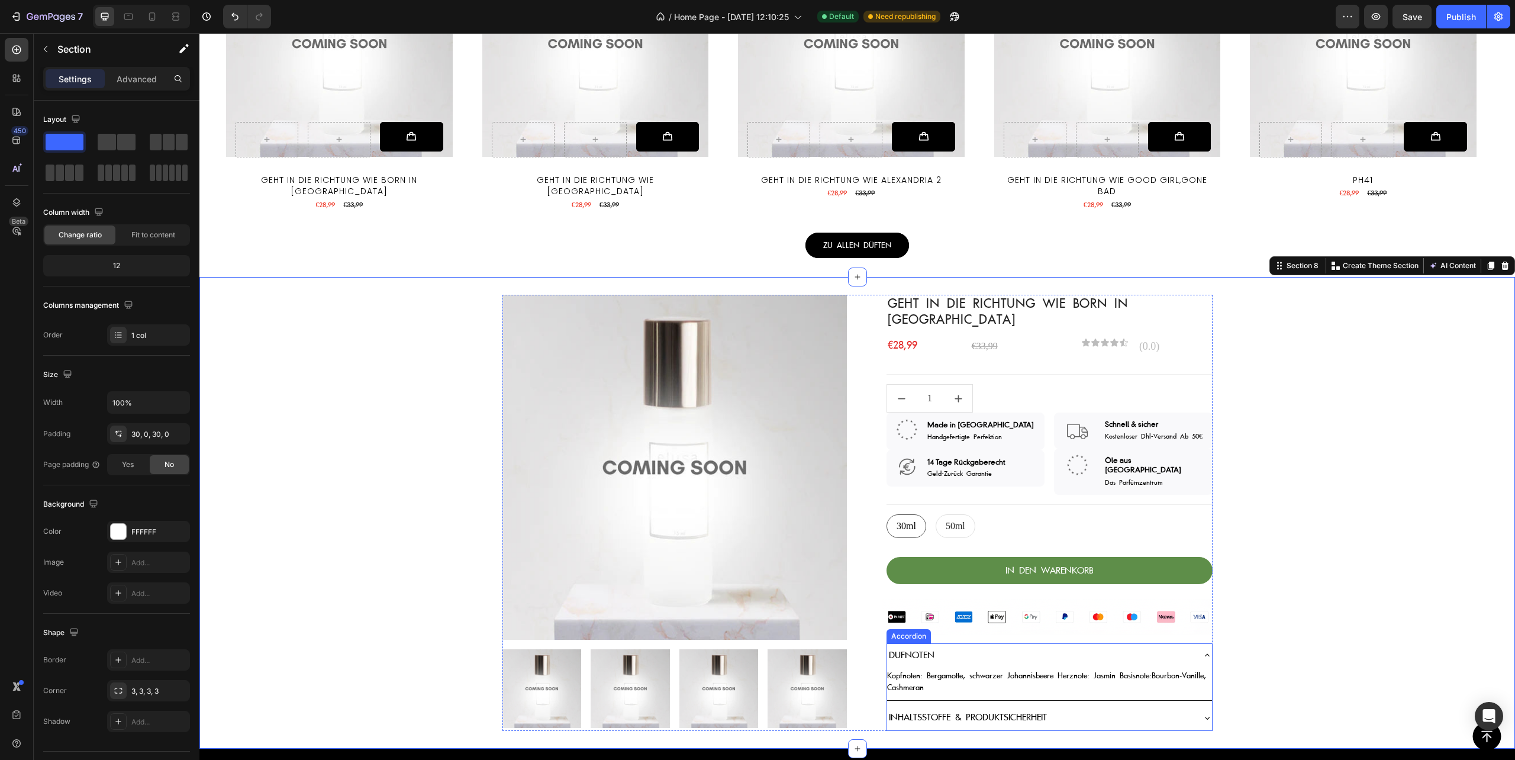
click at [897, 711] on span "Inhaltsstoffe & Produktsicherheit" at bounding box center [968, 717] width 158 height 12
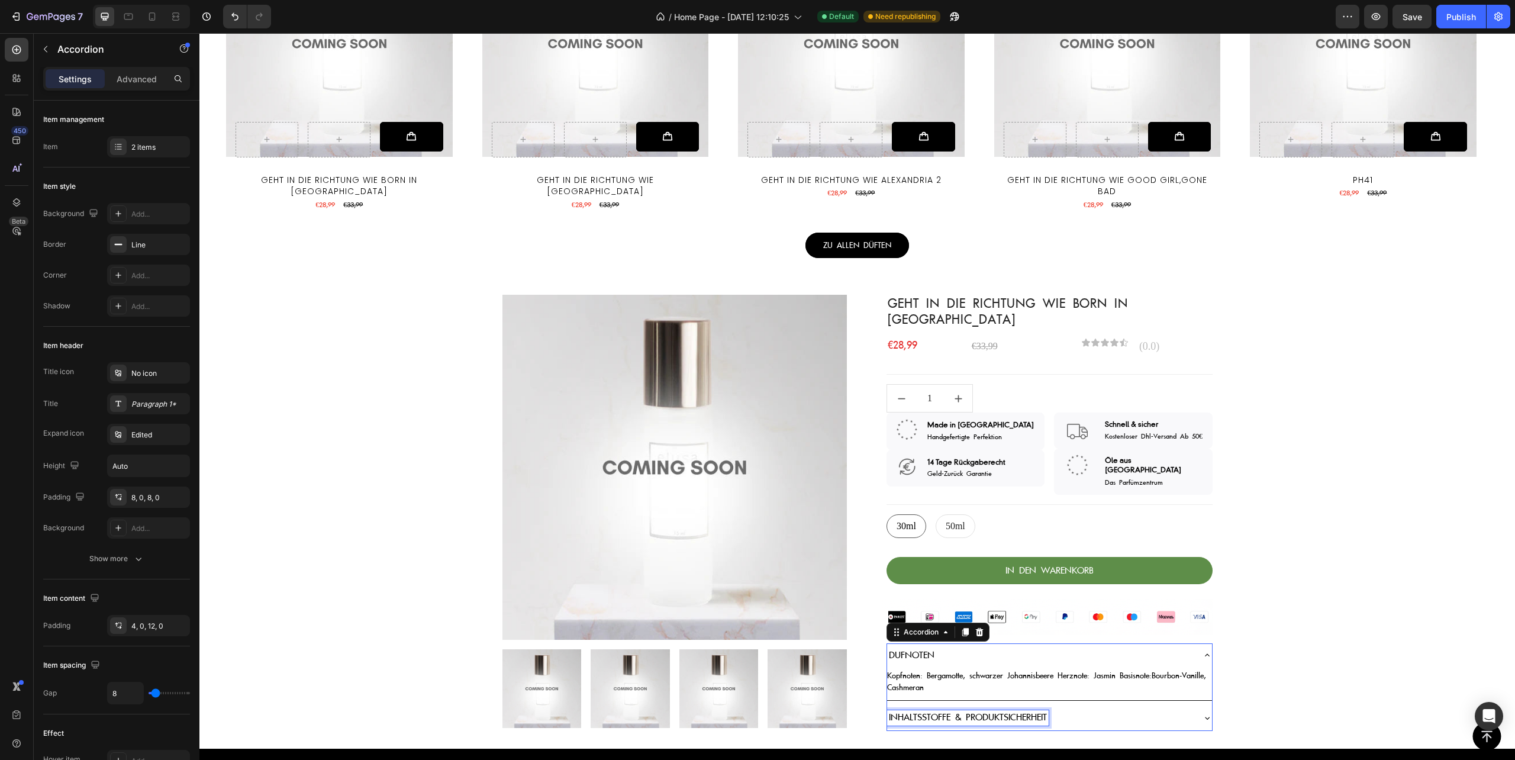
click at [897, 711] on span "Inhaltsstoffe & Produktsicherheit" at bounding box center [968, 717] width 158 height 12
click at [1335, 542] on div "Product Images & Gallery Geht in die Richtung wie Born in [GEOGRAPHIC_DATA] (P)…" at bounding box center [857, 513] width 1316 height 436
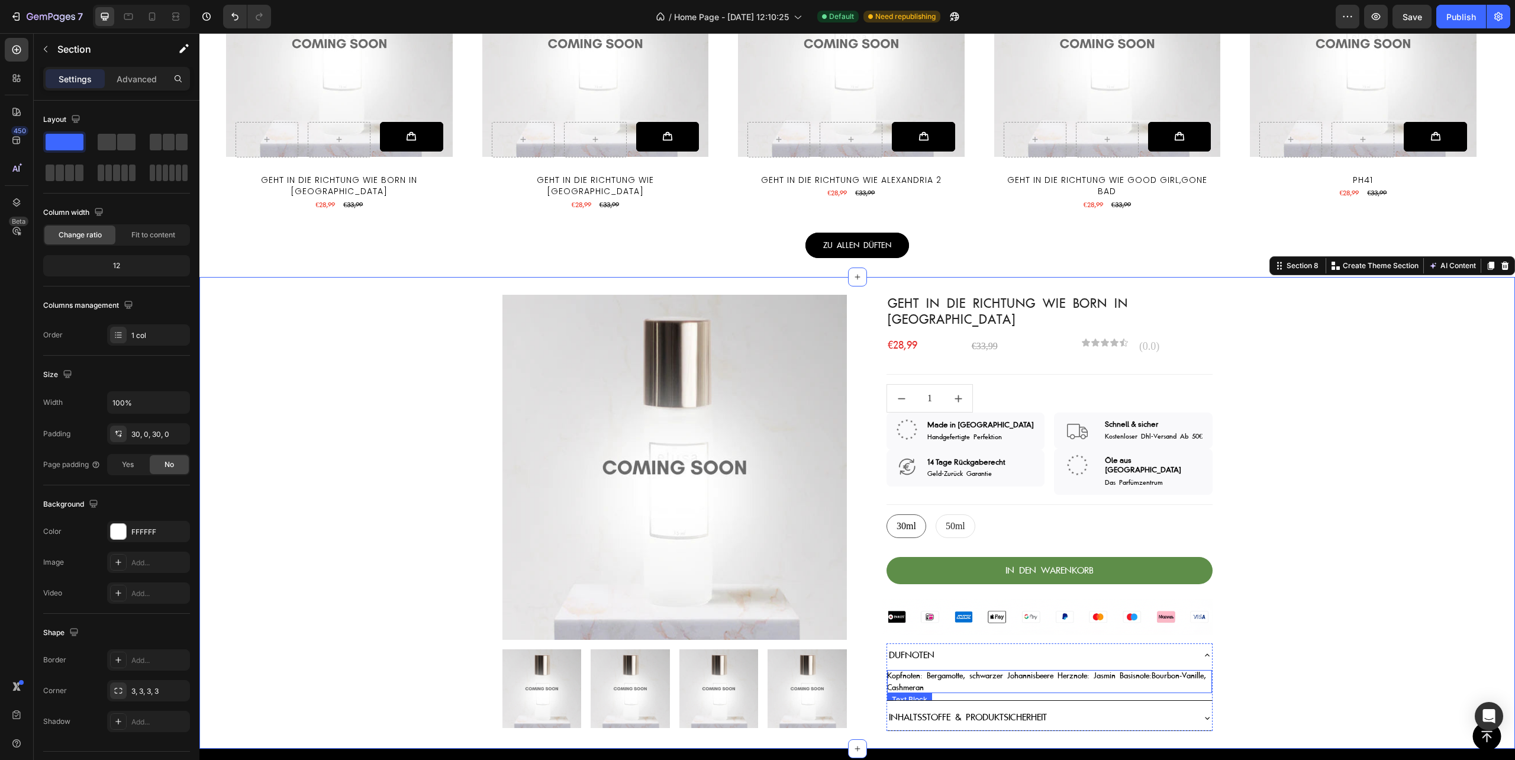
click at [1118, 706] on div "Inhaltsstoffe & Produktsicherheit" at bounding box center [1049, 718] width 325 height 25
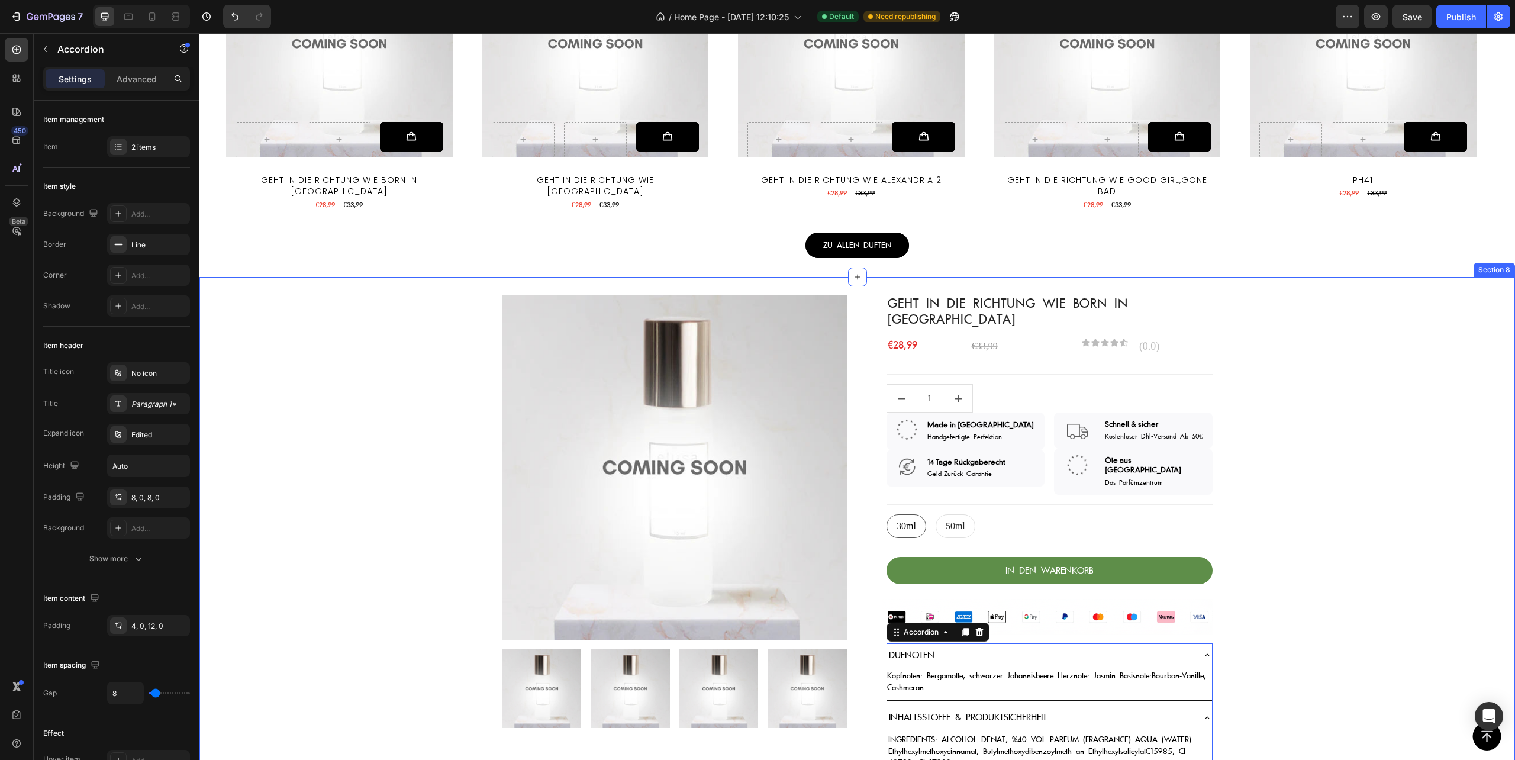
scroll to position [1499, 0]
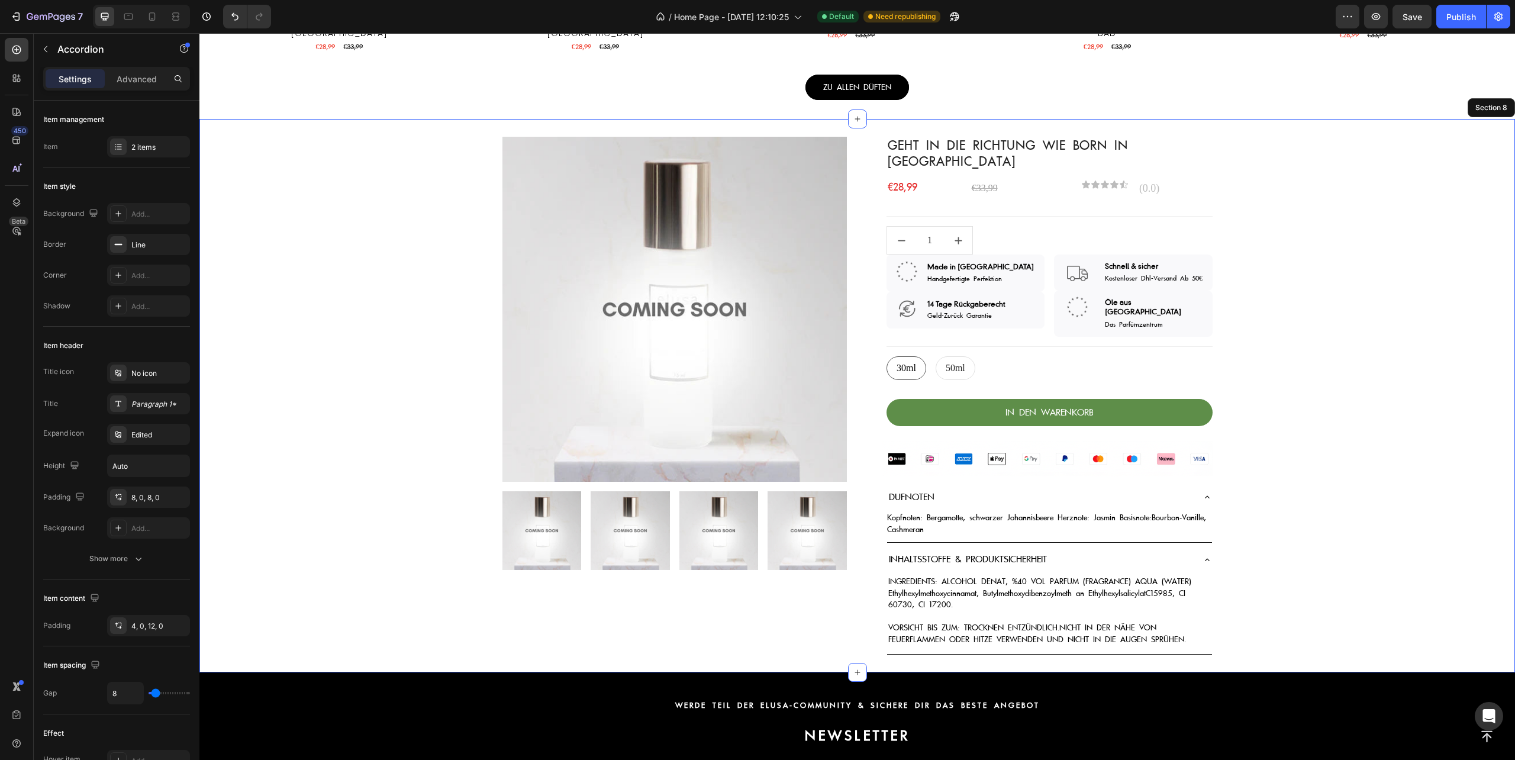
click at [365, 292] on div "Product Images & Gallery Geht in die Richtung wie Born in [GEOGRAPHIC_DATA] (P)…" at bounding box center [857, 395] width 1316 height 517
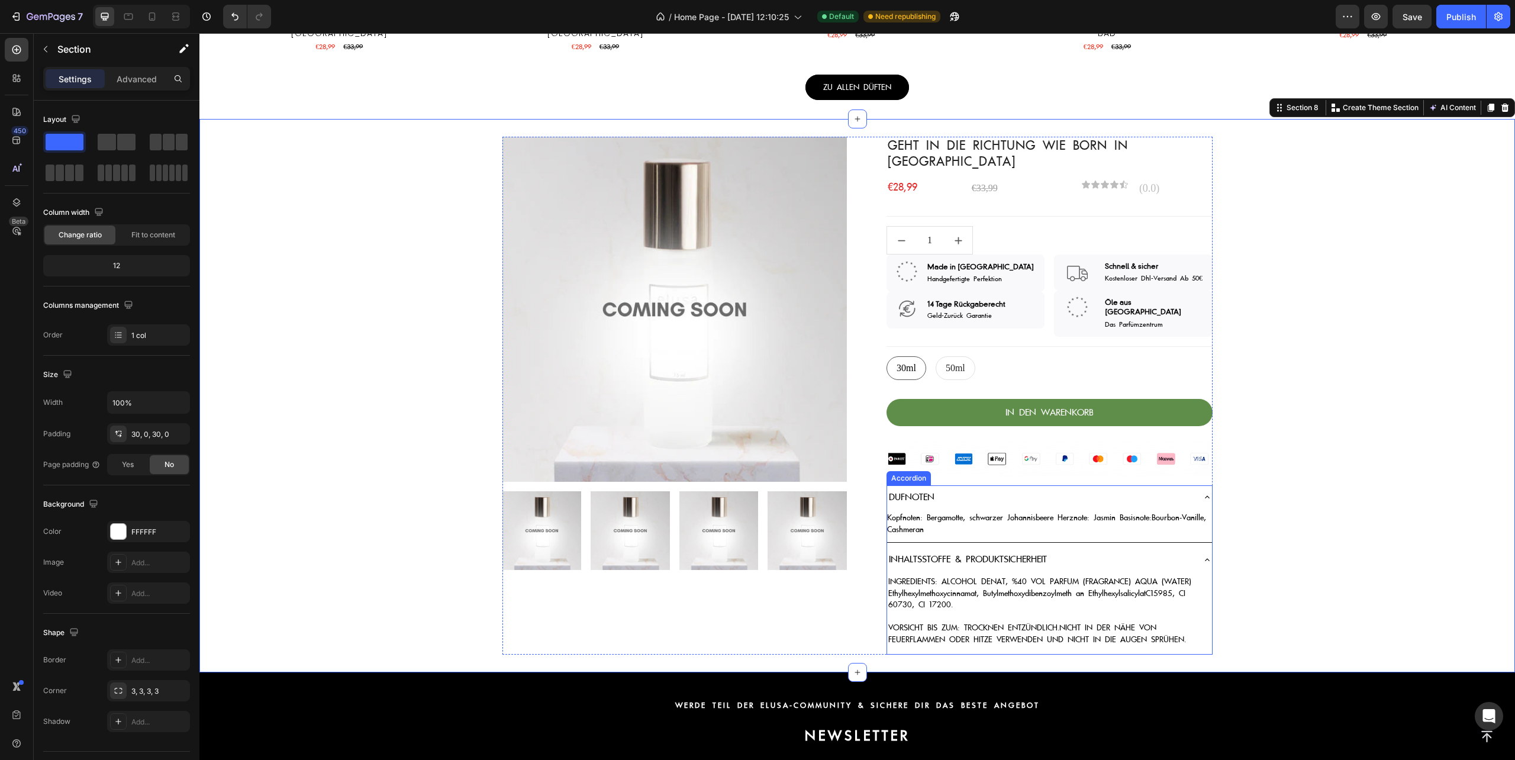
click at [1194, 548] on div "Inhaltsstoffe & Produktsicherheit" at bounding box center [1049, 560] width 325 height 25
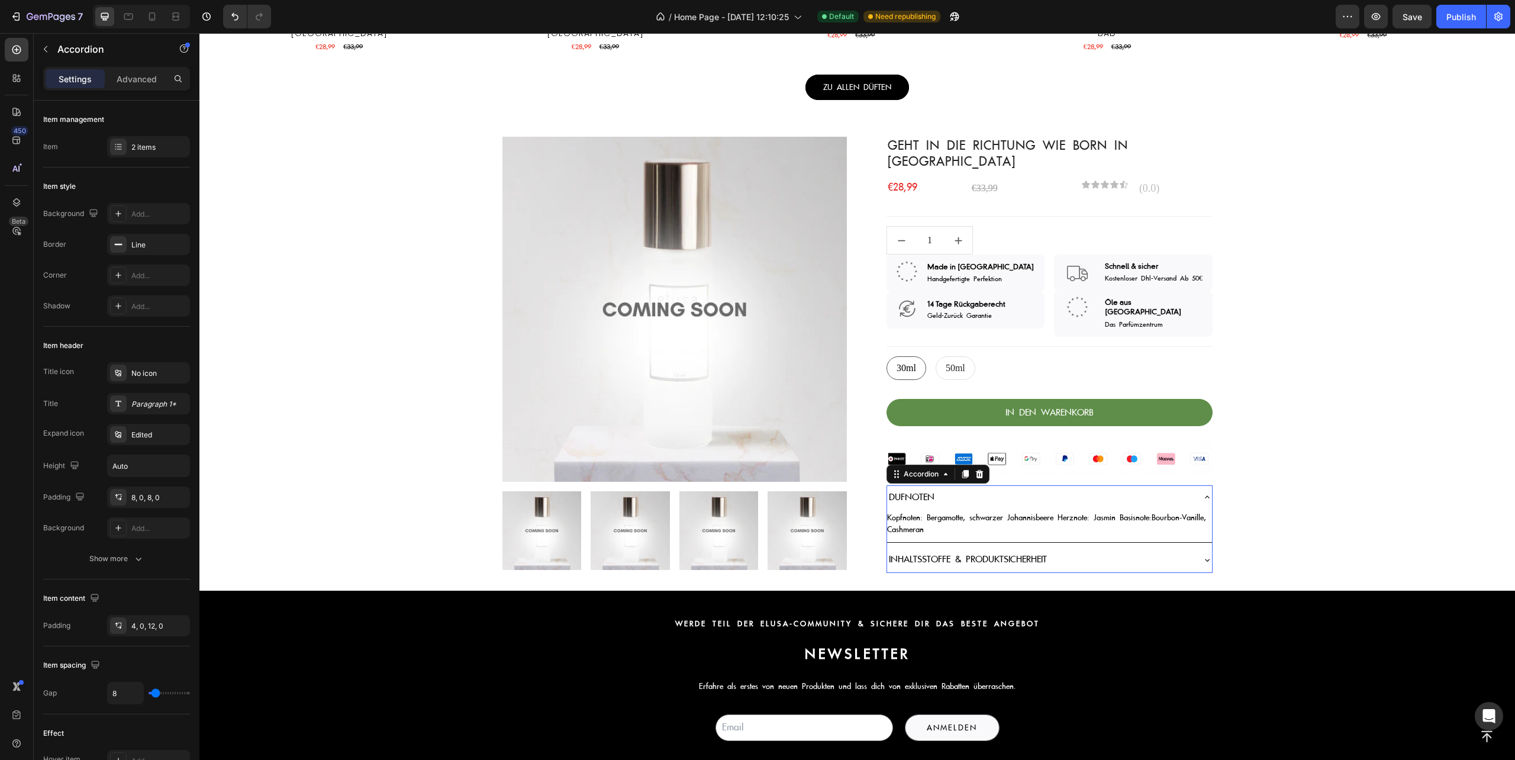
click at [1203, 555] on icon at bounding box center [1207, 559] width 9 height 9
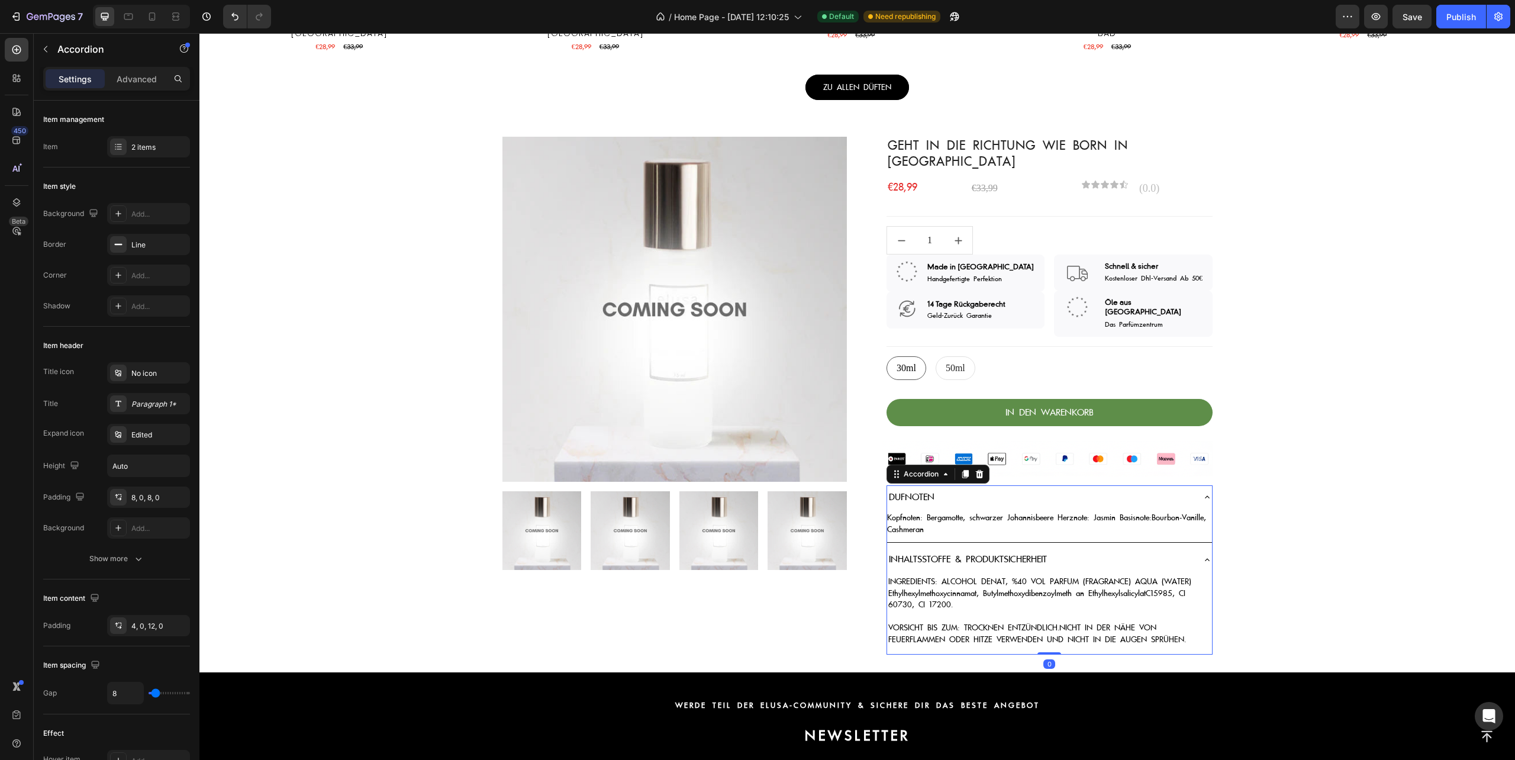
click at [1203, 555] on icon at bounding box center [1207, 559] width 9 height 9
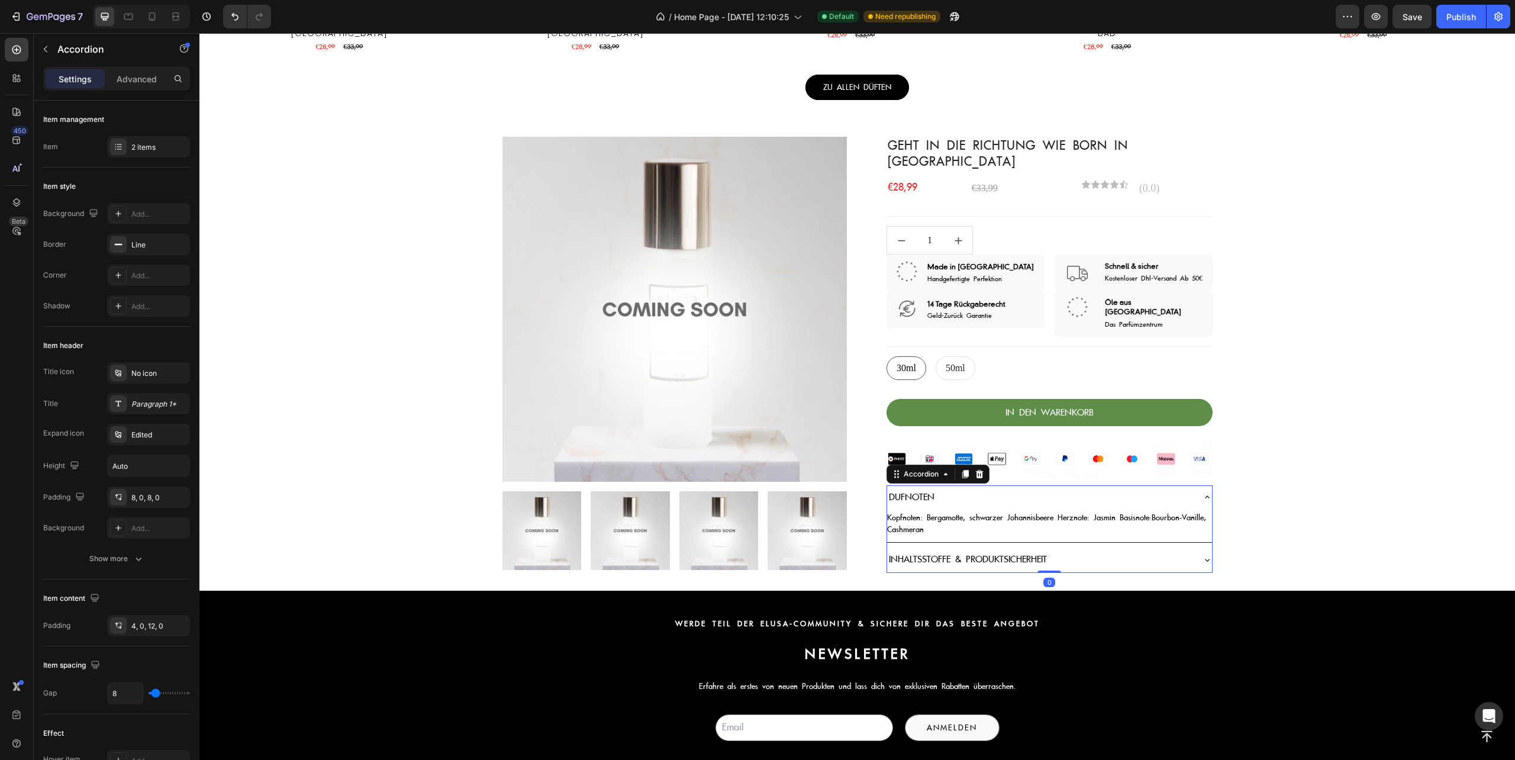
click at [1364, 465] on div "Product Images & Gallery Geht in die Richtung wie Born in [GEOGRAPHIC_DATA] (P)…" at bounding box center [857, 355] width 1316 height 436
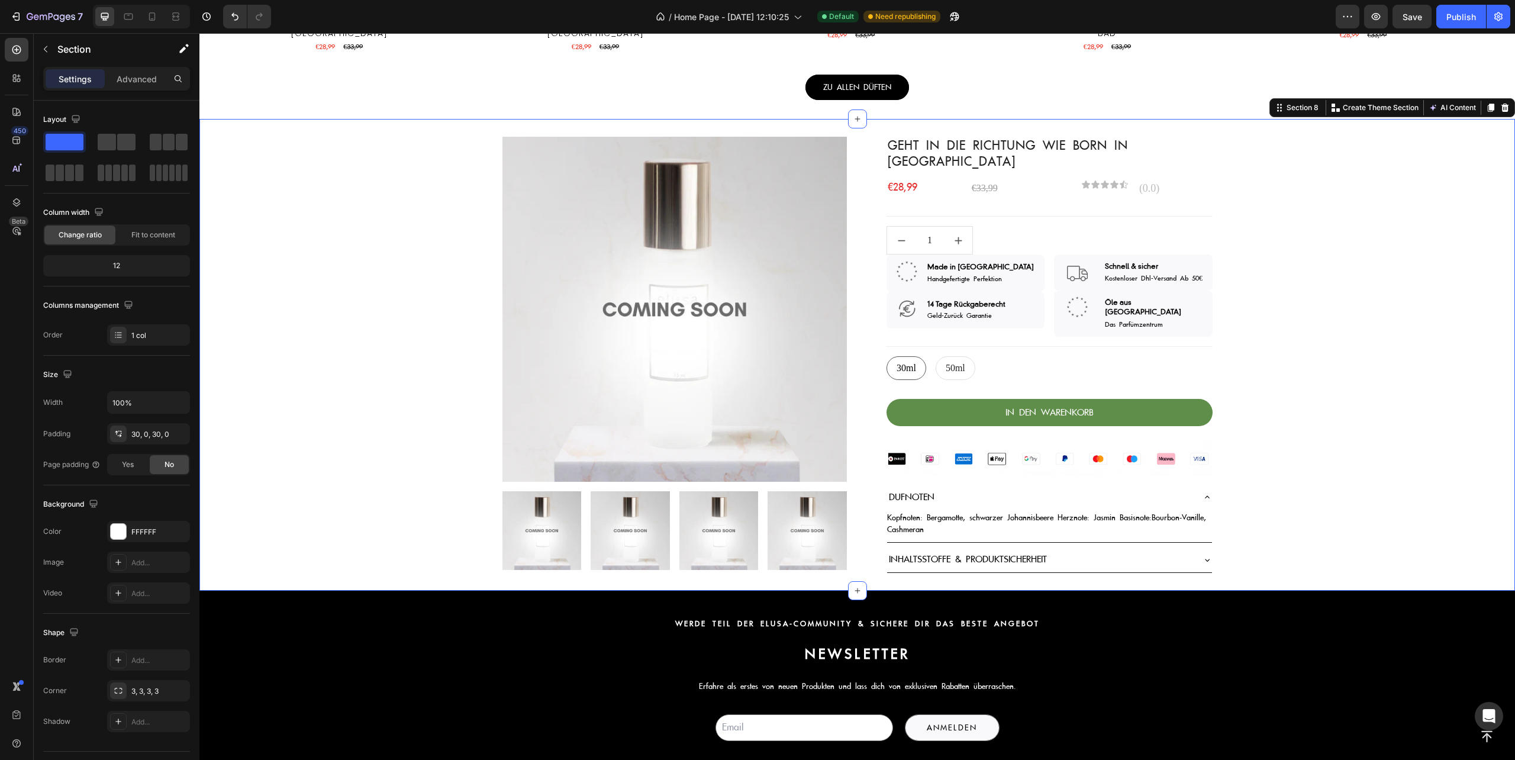
click at [308, 188] on div "Product Images & Gallery Geht in die Richtung wie Born in [GEOGRAPHIC_DATA] (P)…" at bounding box center [857, 355] width 1316 height 436
click at [901, 180] on div "€28,99" at bounding box center [924, 187] width 75 height 15
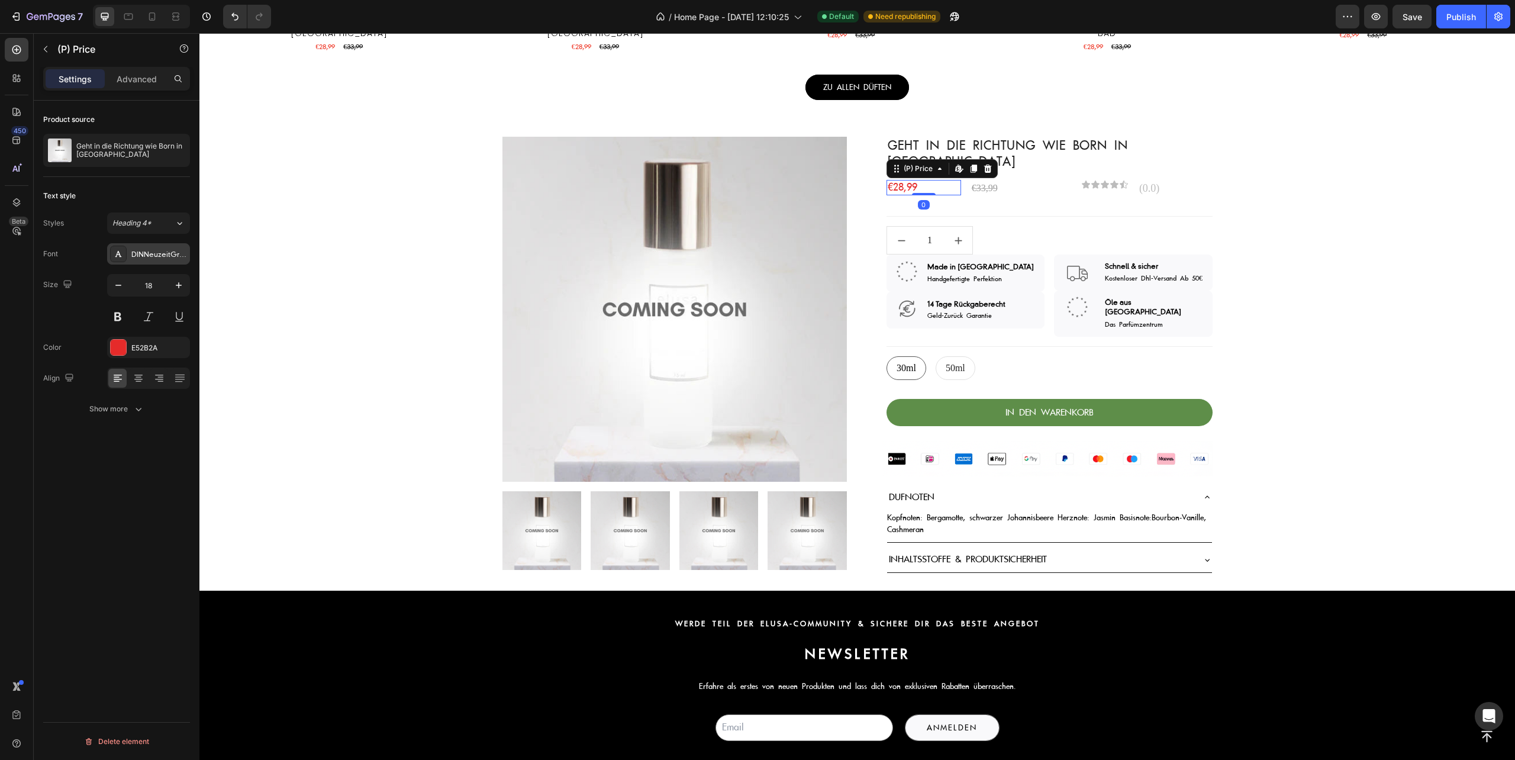
click at [142, 252] on div "DINNeuzeitGroteskLT" at bounding box center [159, 254] width 56 height 11
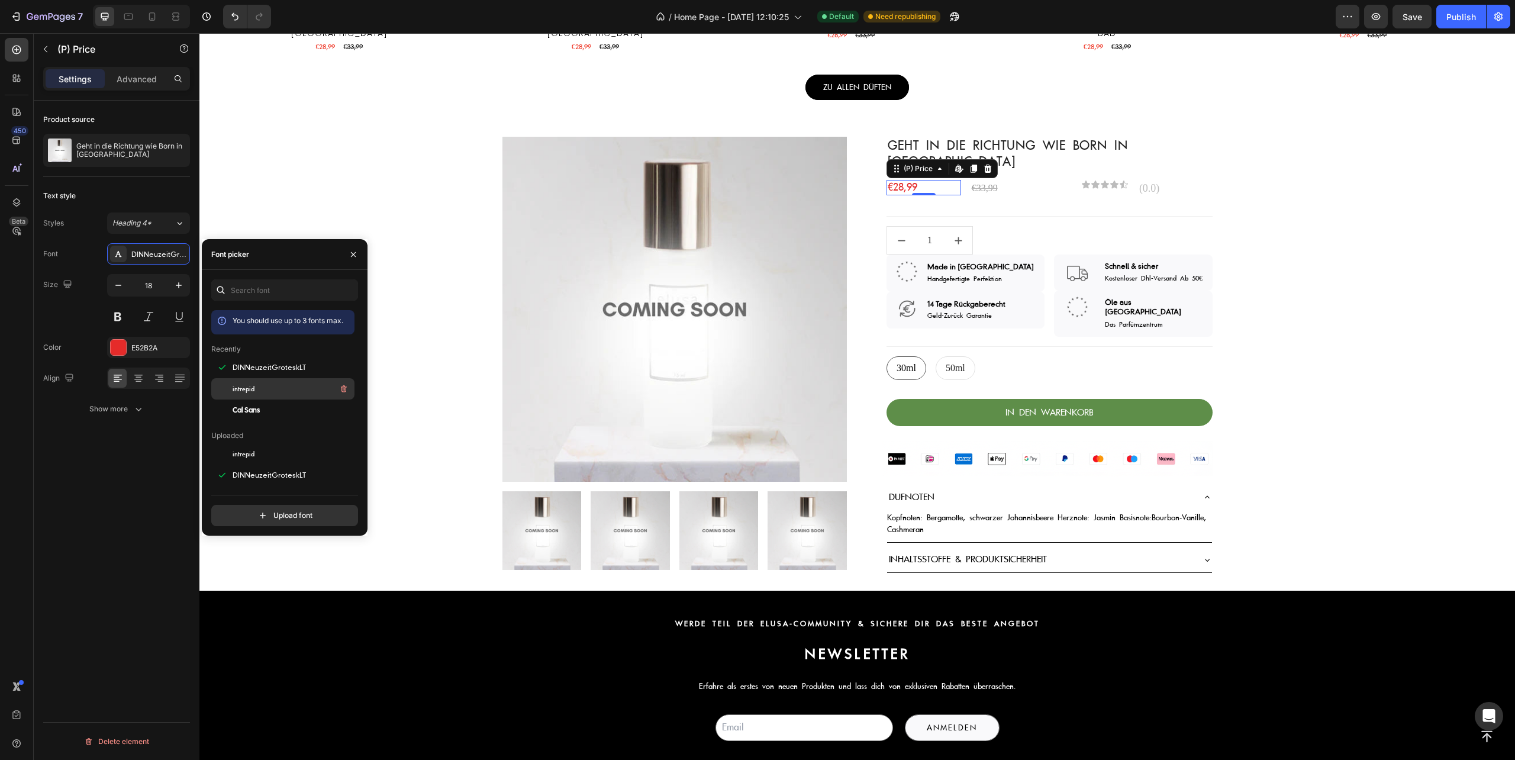
click at [259, 382] on div "intrepid" at bounding box center [293, 389] width 120 height 14
click at [986, 180] on div "€33,99" at bounding box center [1008, 188] width 75 height 17
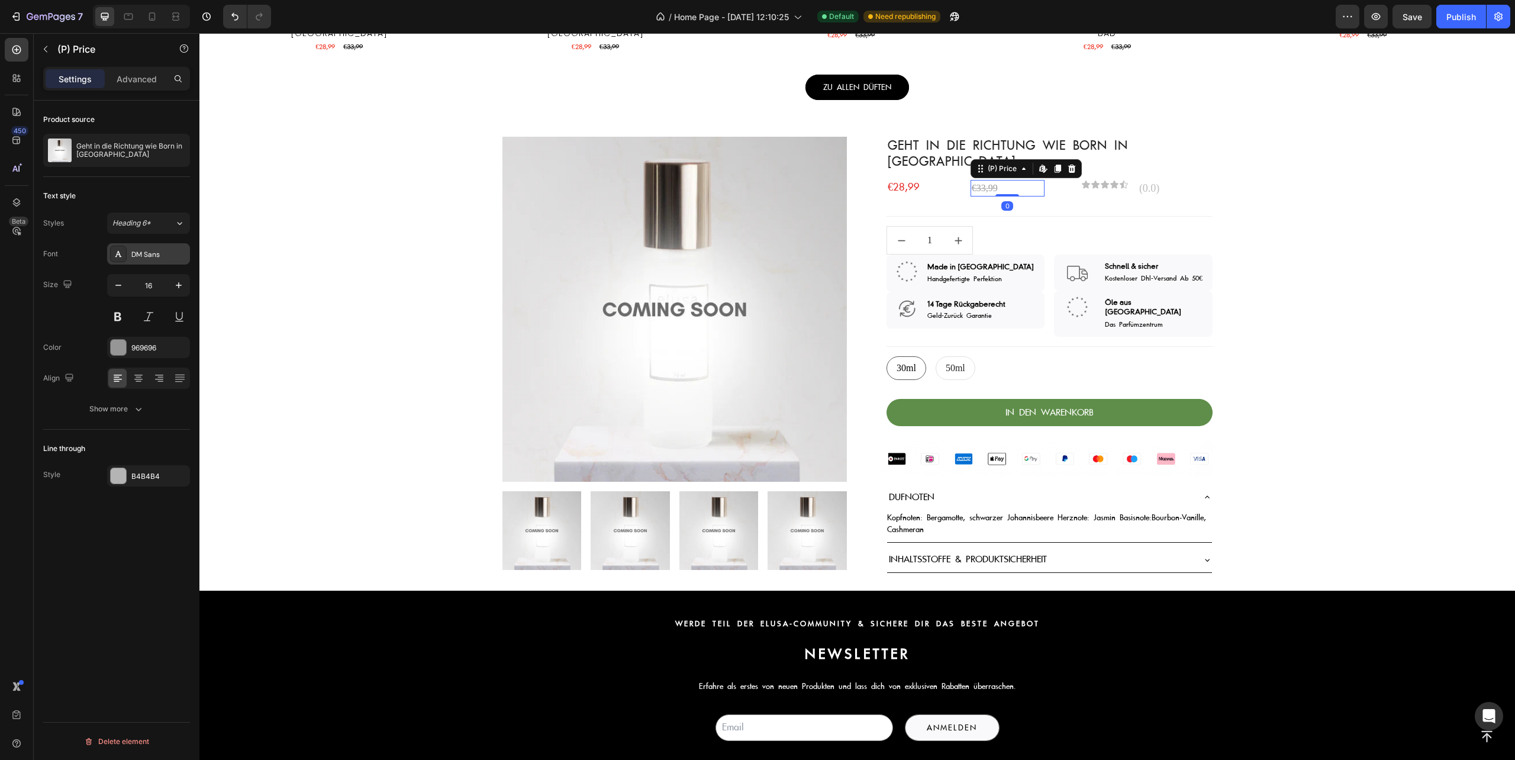
drag, startPoint x: 150, startPoint y: 253, endPoint x: 154, endPoint y: 273, distance: 20.7
click at [150, 253] on div "DM Sans" at bounding box center [159, 254] width 56 height 11
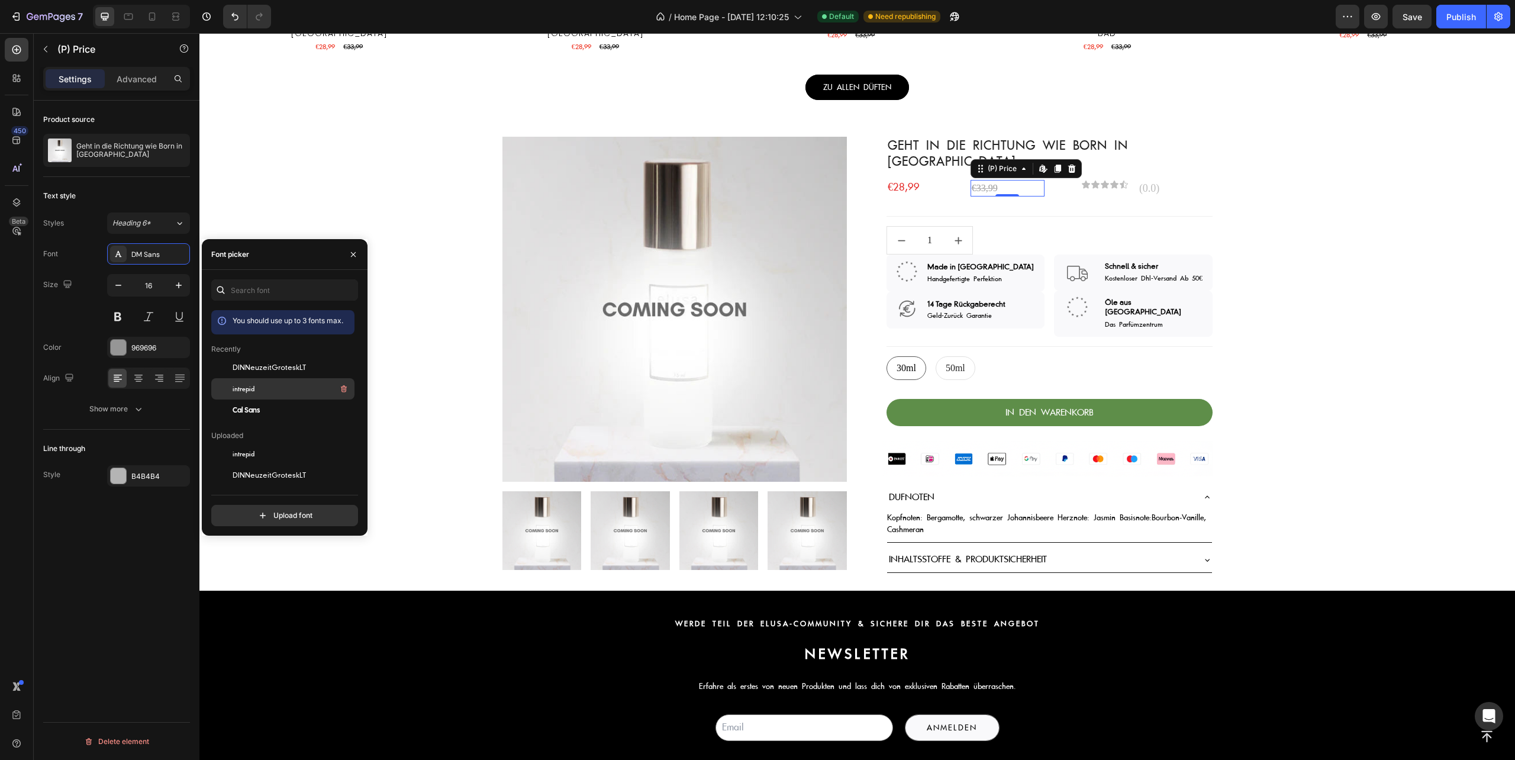
click at [244, 382] on div "intrepid" at bounding box center [293, 389] width 120 height 14
click at [1216, 175] on div "Product Images & Gallery Geht in die Richtung wie Born in [GEOGRAPHIC_DATA] (P)…" at bounding box center [857, 355] width 1316 height 436
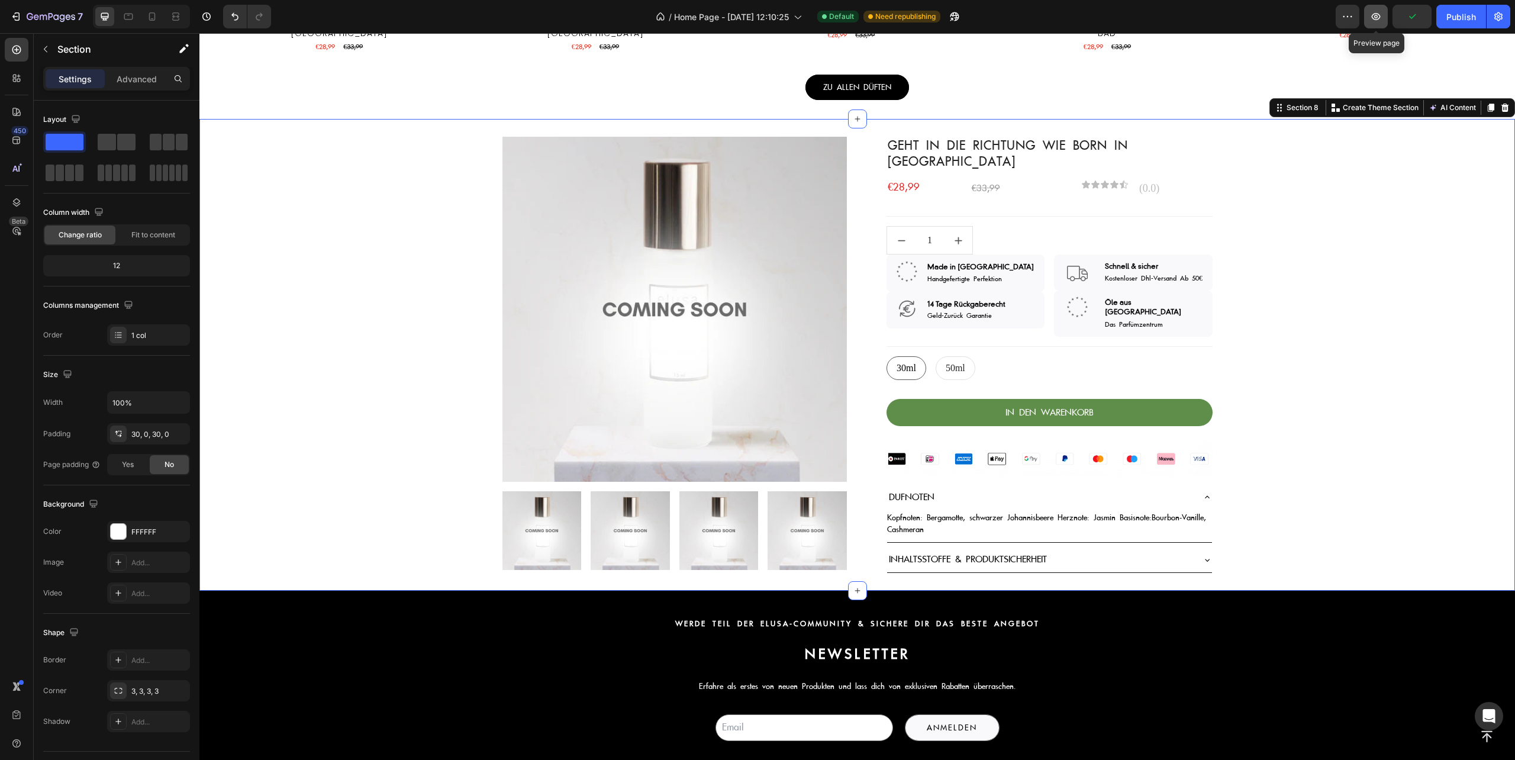
click at [1378, 17] on icon "button" at bounding box center [1376, 17] width 12 height 12
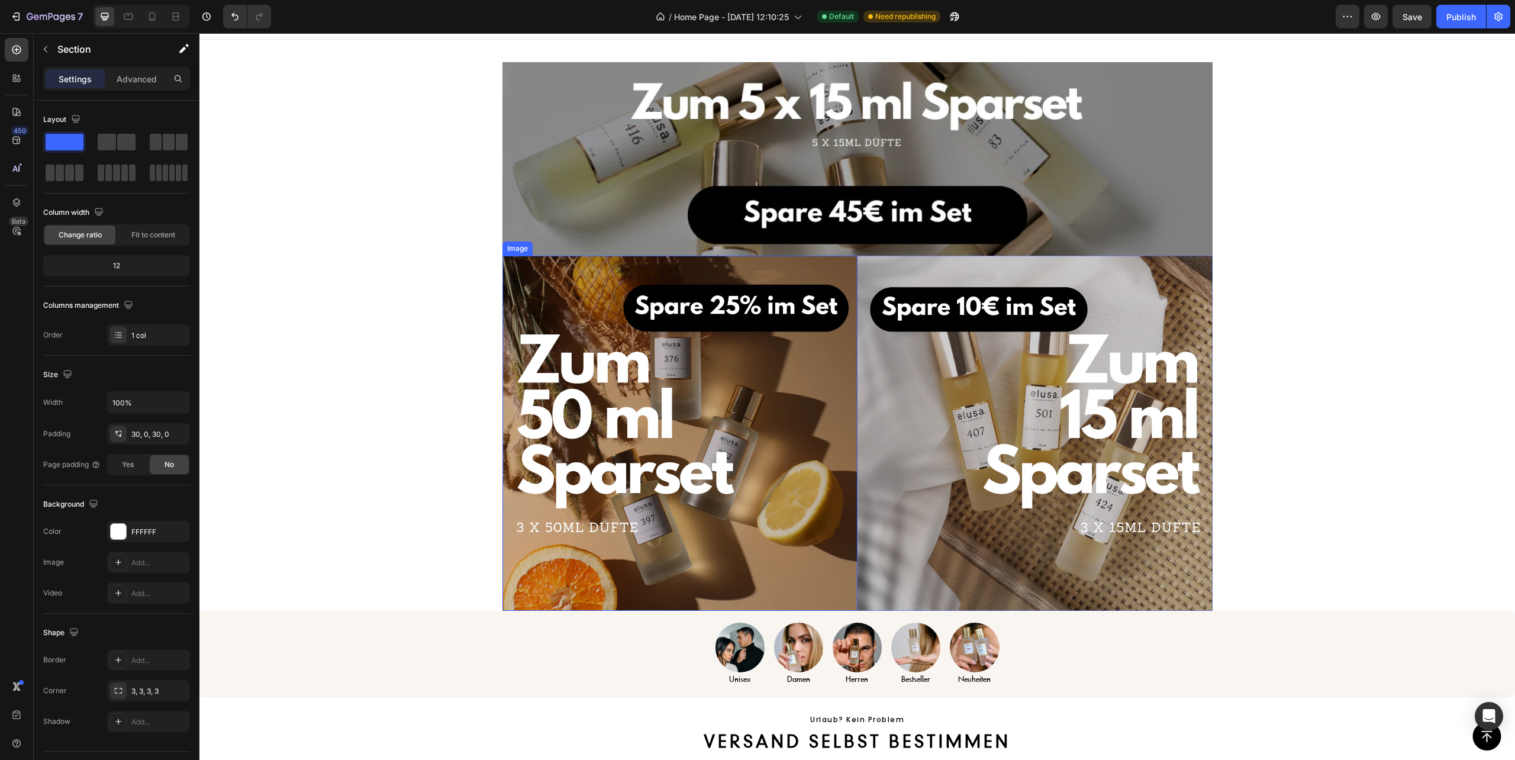
scroll to position [175, 0]
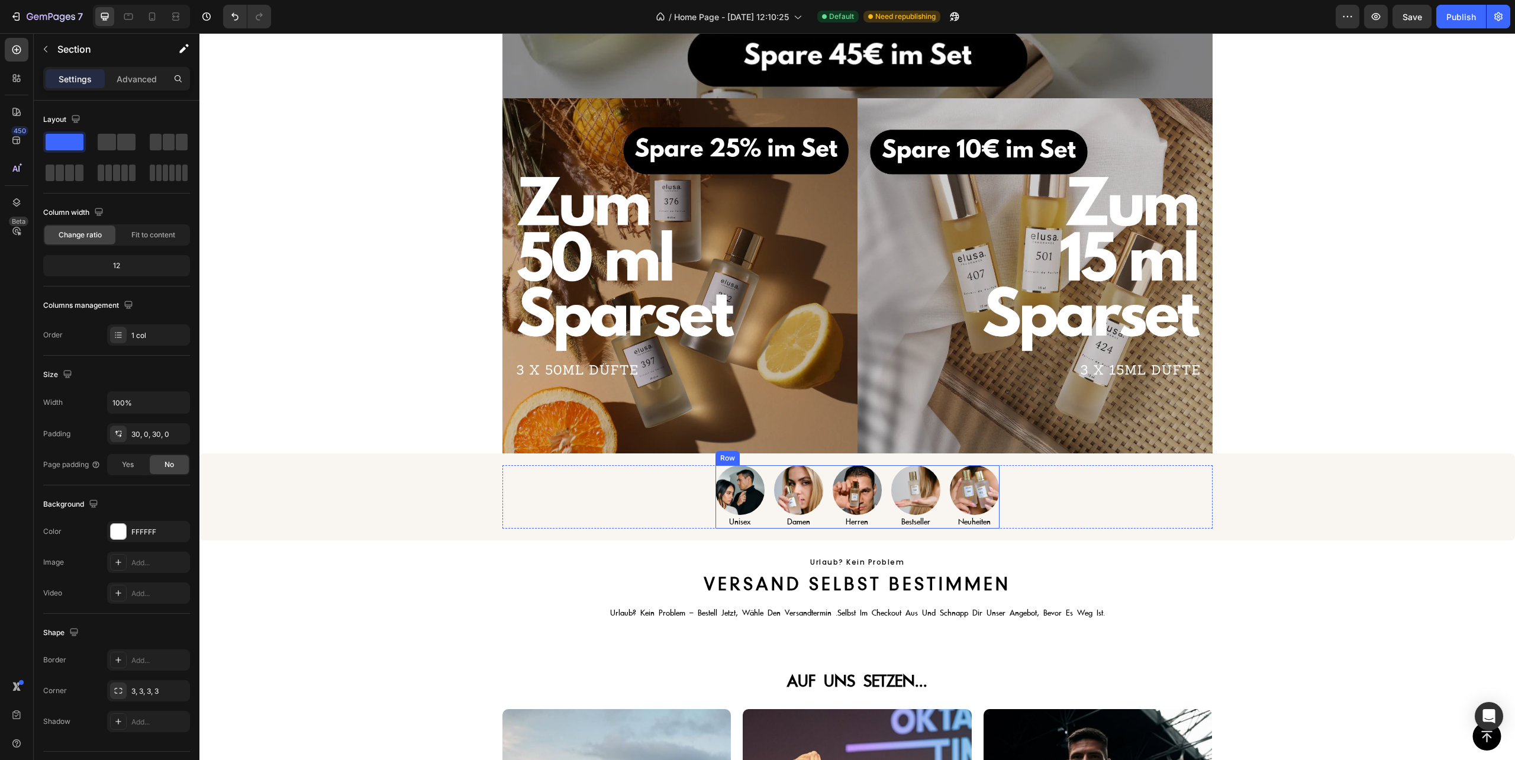
click at [759, 521] on div "Image damen Text Block Image unisex Text Block Image [PERSON_NAME] Text Block I…" at bounding box center [858, 496] width 284 height 63
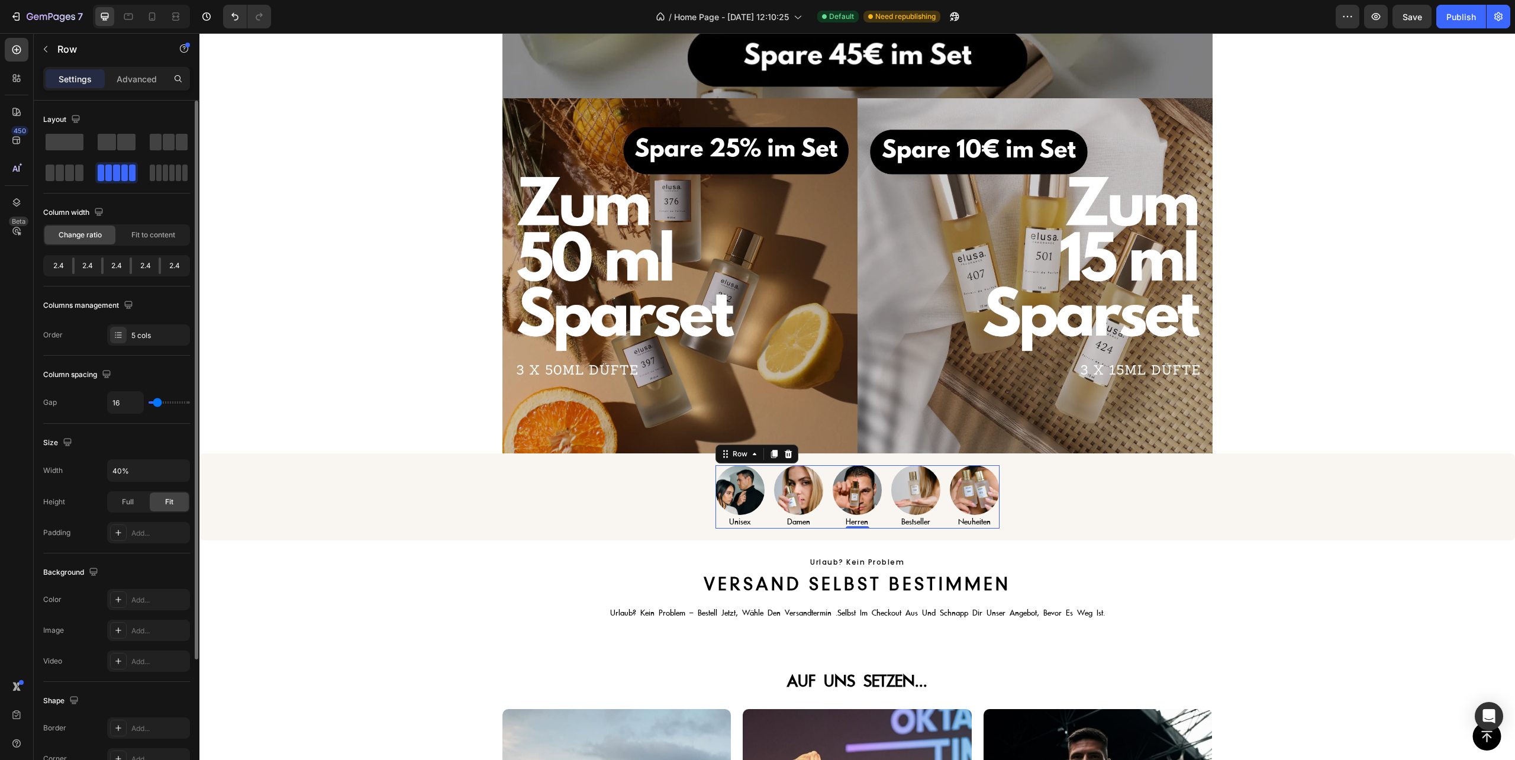
type input "14"
type input "11"
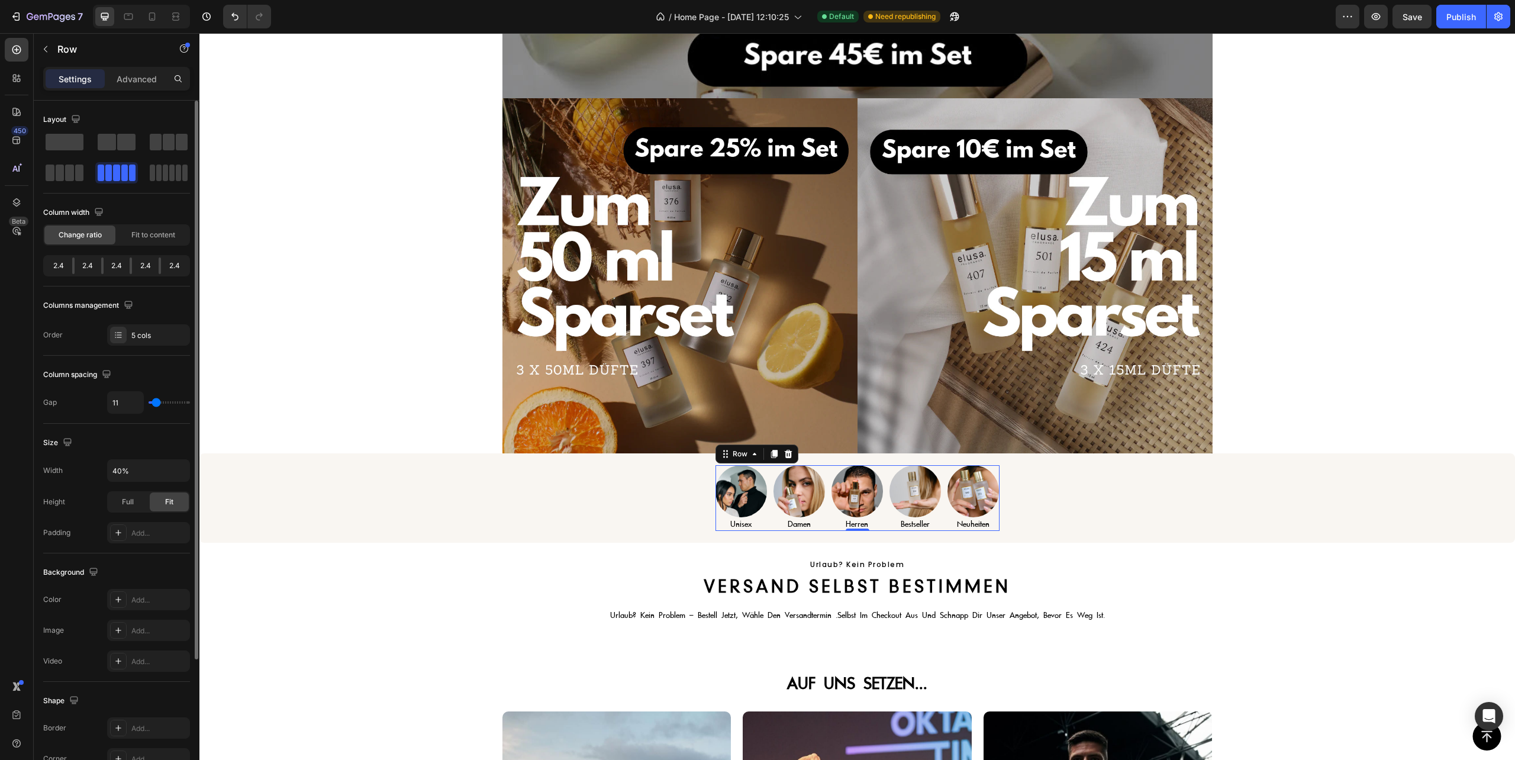
type input "5"
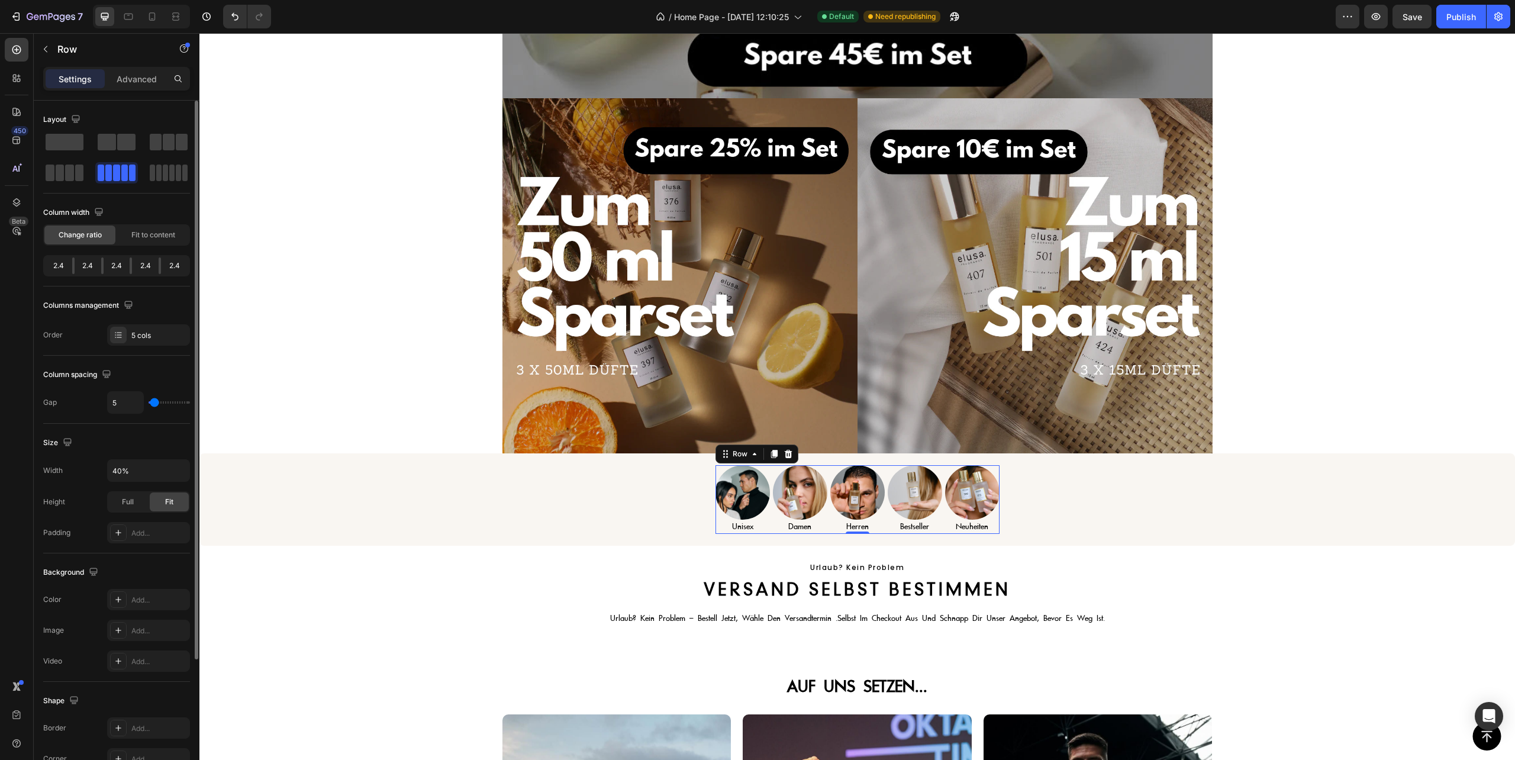
type input "5"
click at [154, 404] on input "range" at bounding box center [169, 402] width 41 height 2
click at [129, 401] on input "5" at bounding box center [126, 402] width 36 height 21
type input "8"
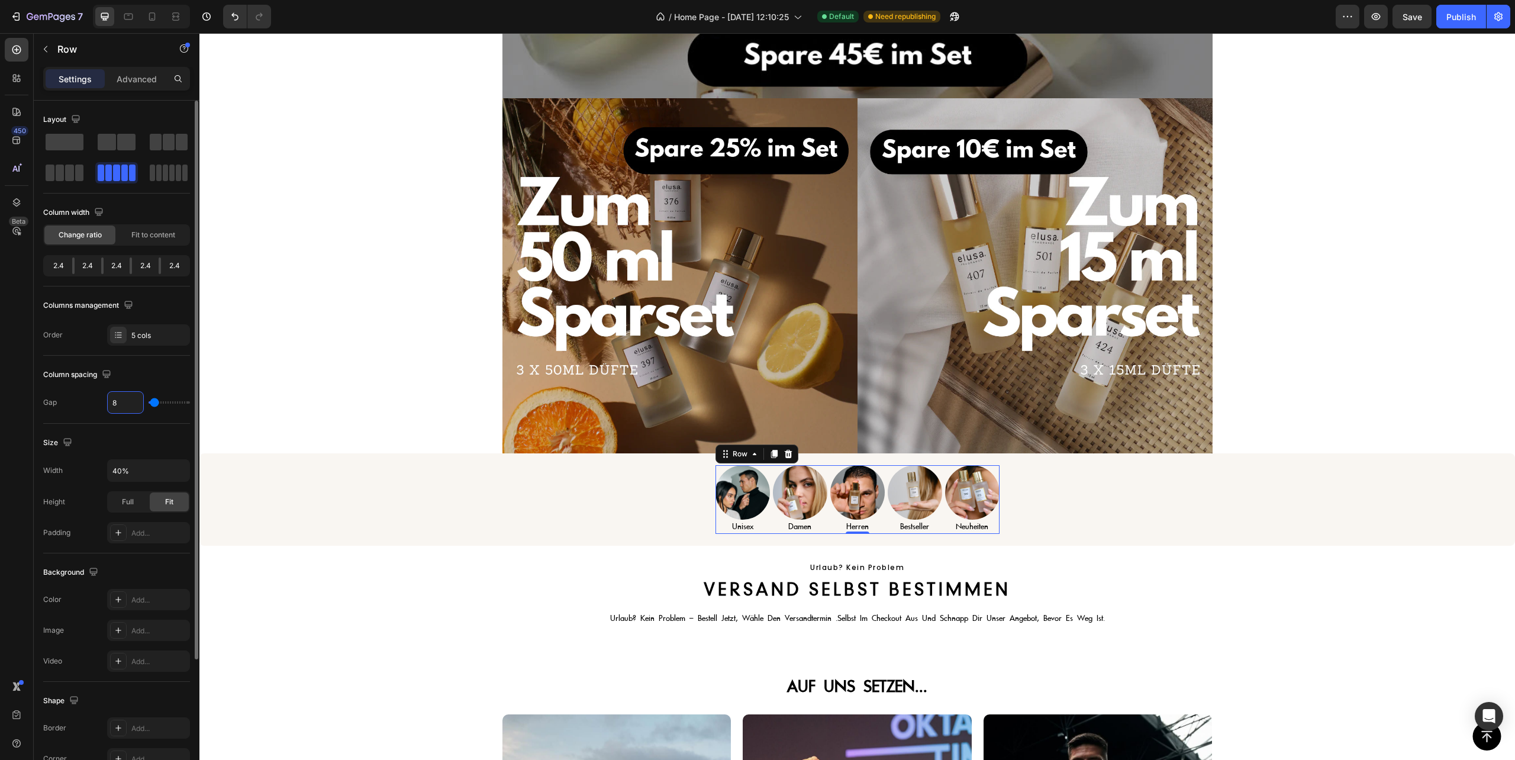
type input "8"
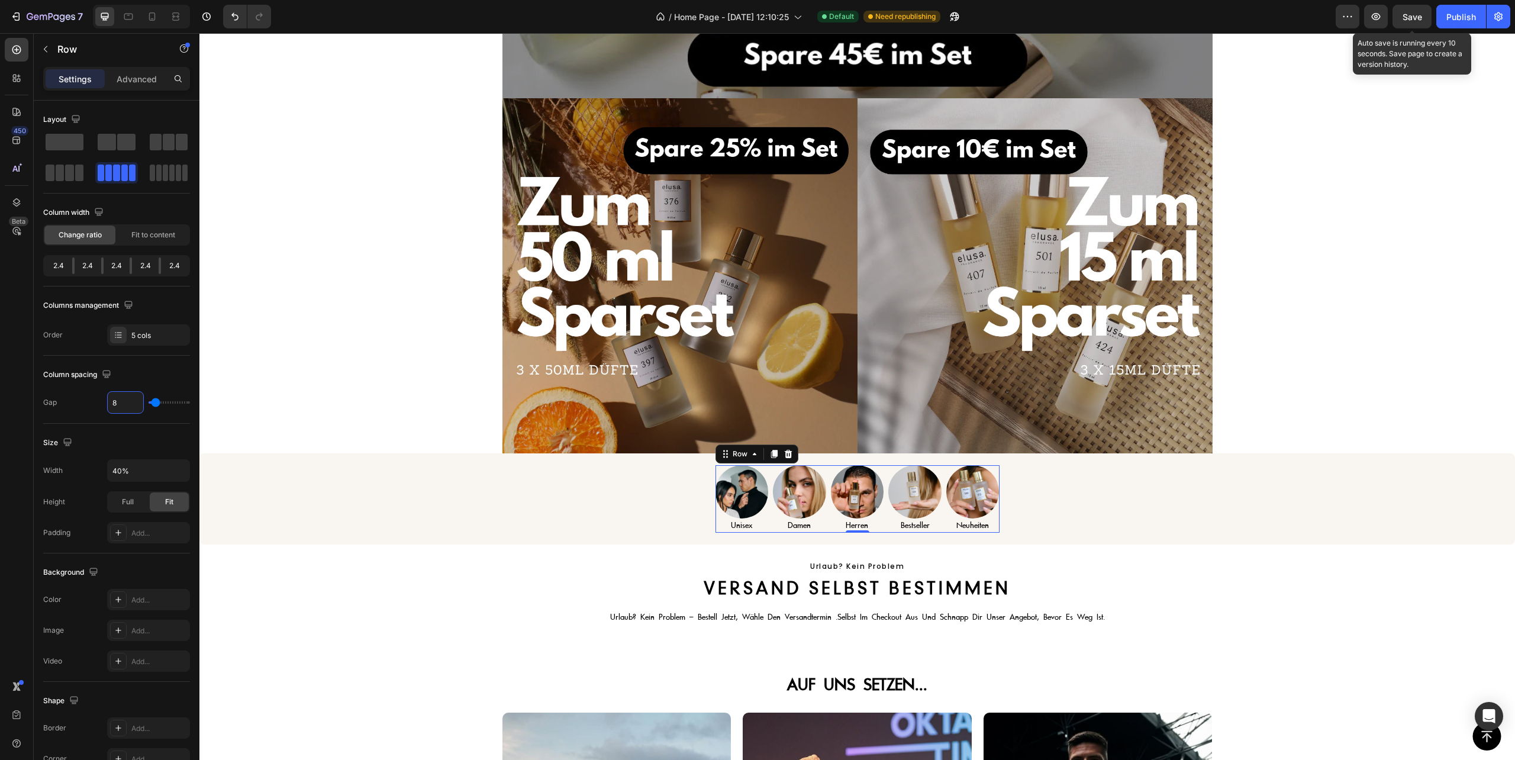
type input "8"
click at [1411, 17] on span "Save" at bounding box center [1413, 17] width 20 height 10
click at [1378, 15] on icon "button" at bounding box center [1376, 16] width 9 height 7
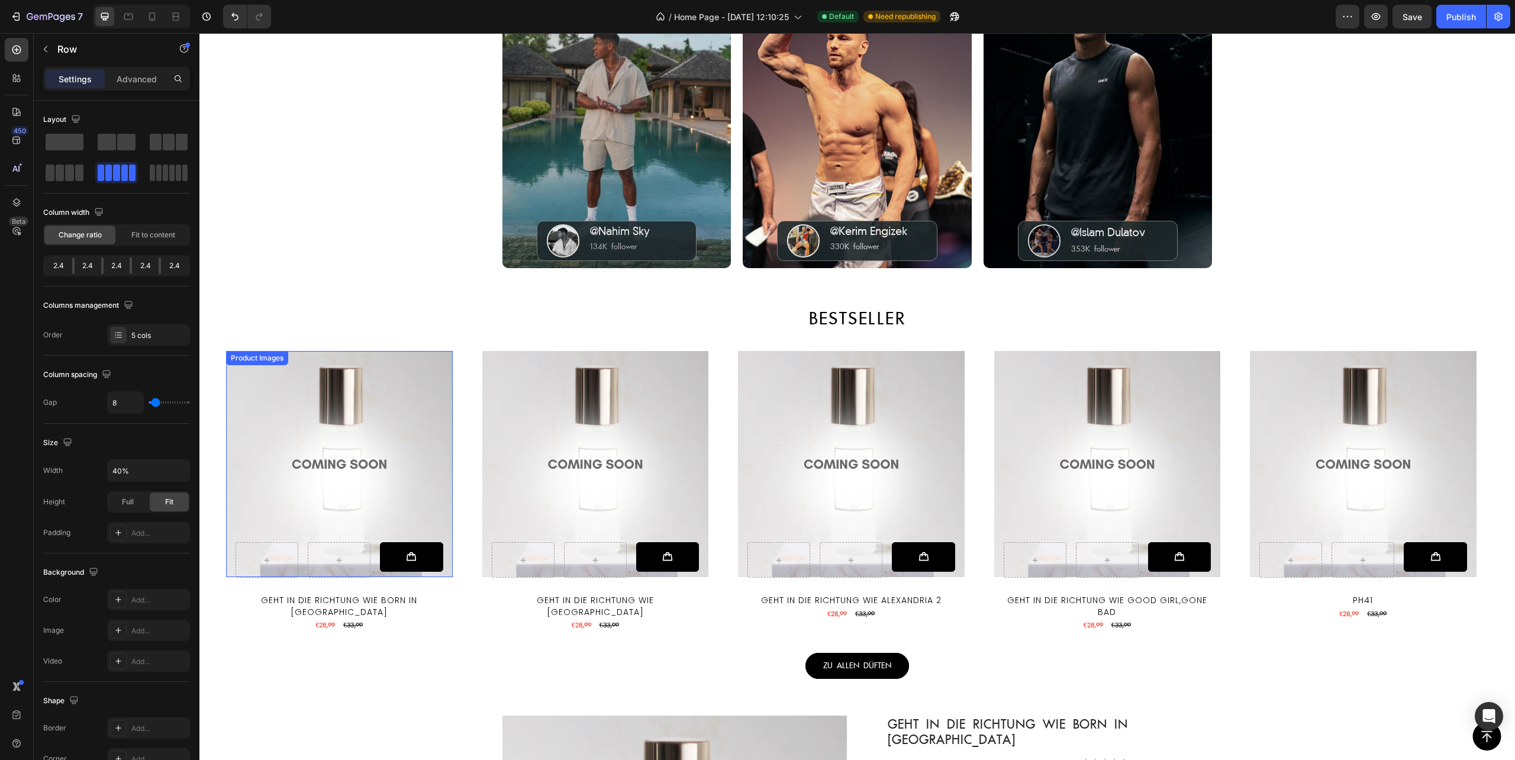
scroll to position [885, 0]
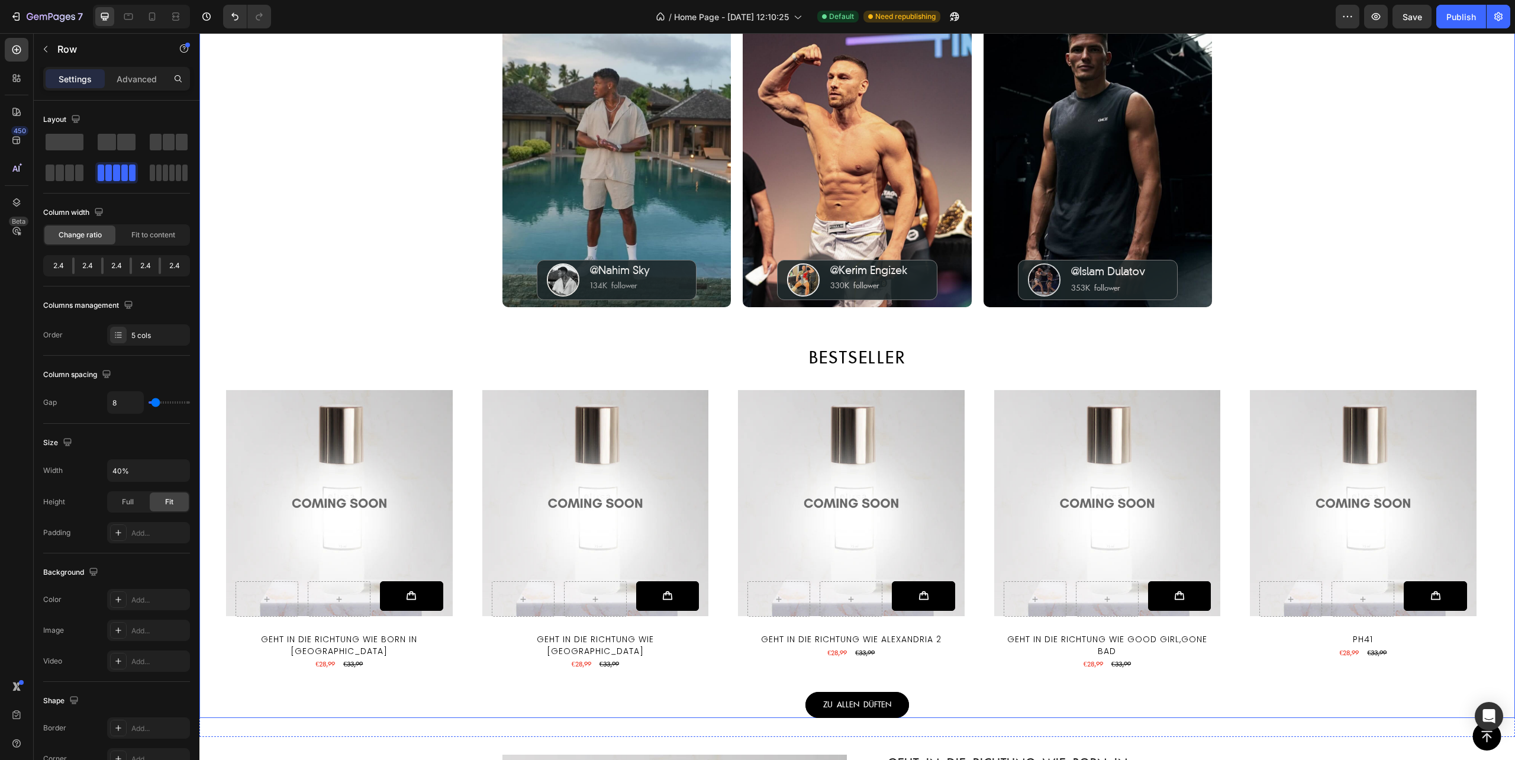
click at [211, 424] on div "Product Images Add to Cart Row Geht in die Richtung wie Born in [GEOGRAPHIC_DAT…" at bounding box center [857, 537] width 1316 height 312
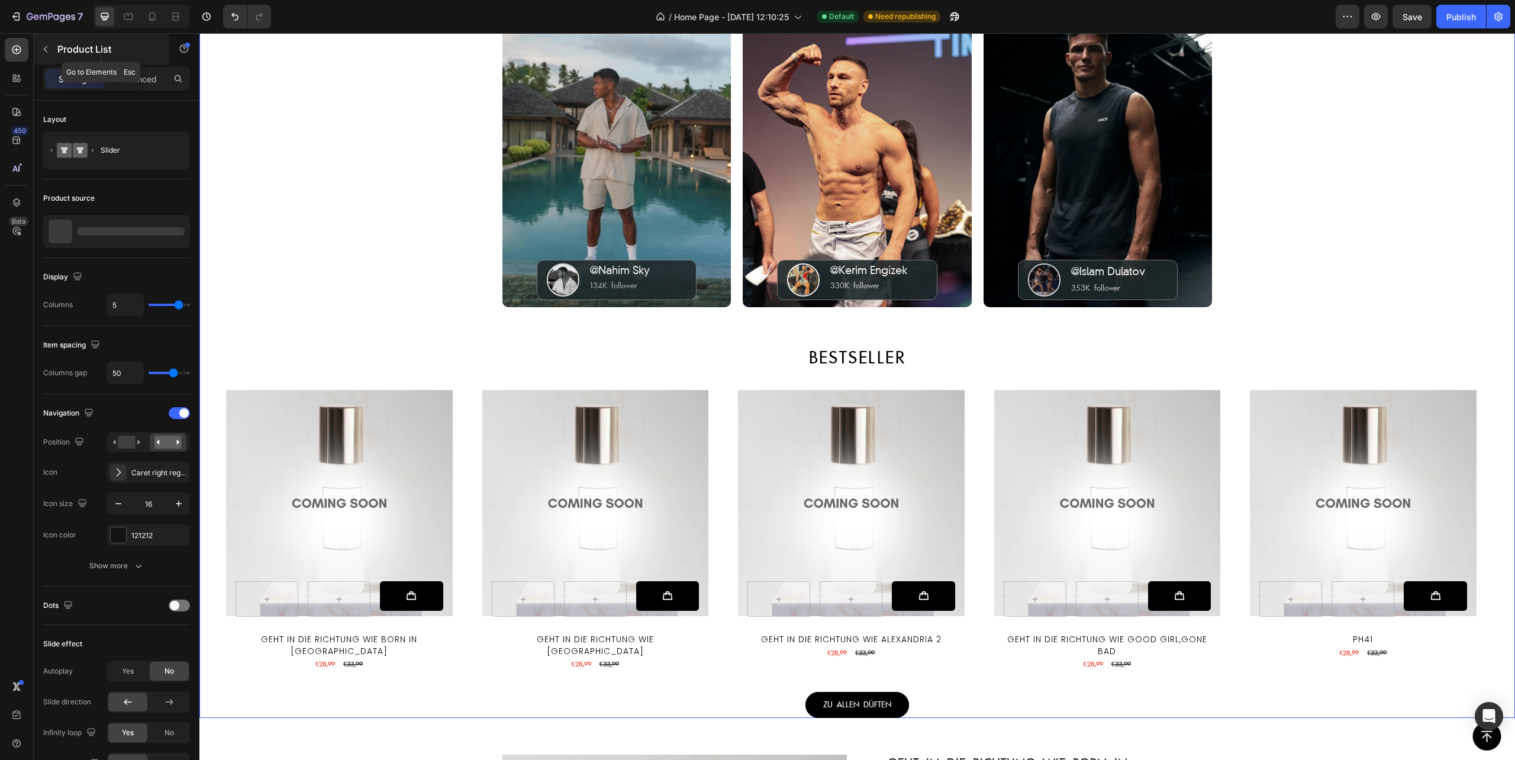
click at [50, 54] on button "button" at bounding box center [45, 49] width 19 height 19
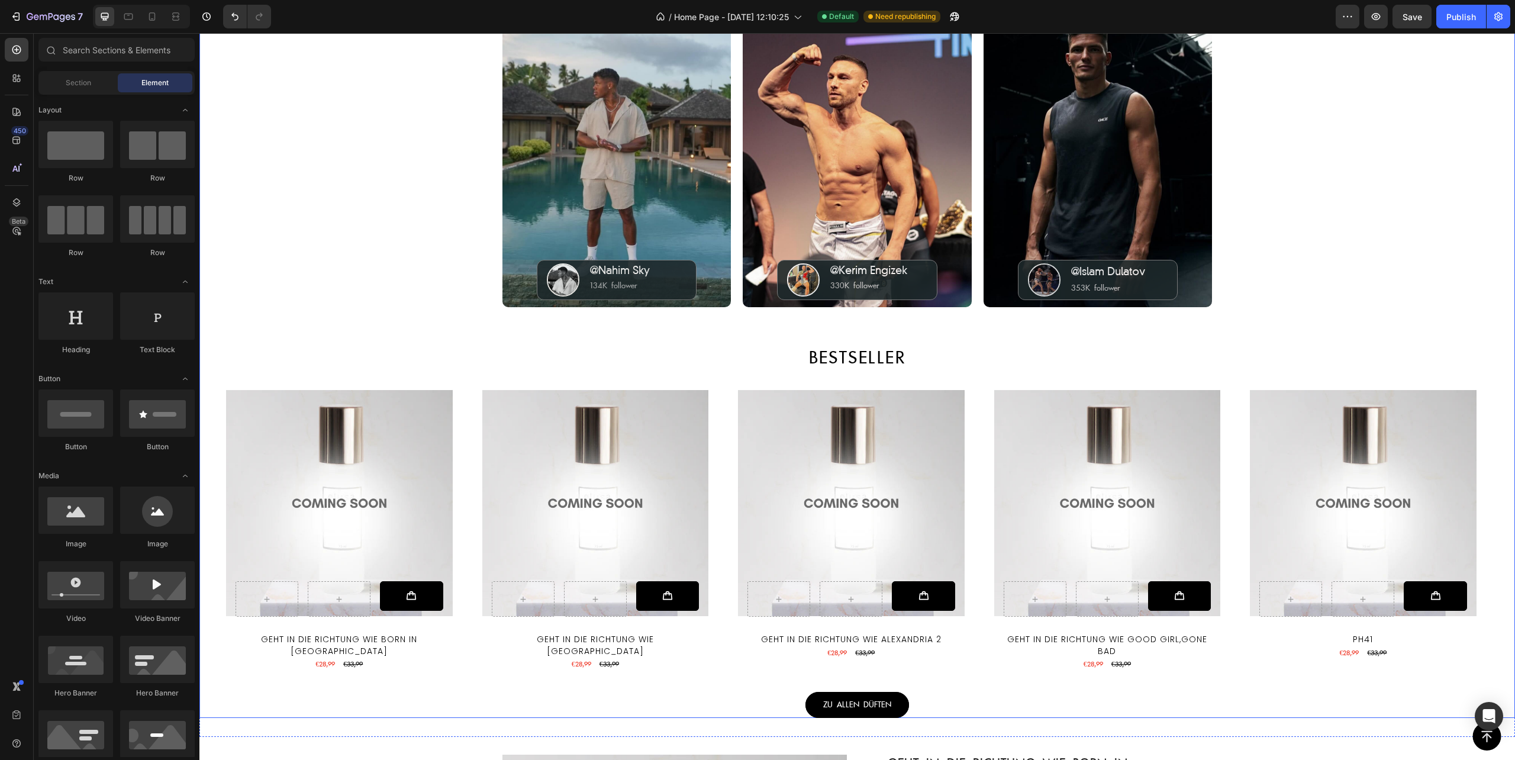
click at [214, 408] on div "Product Images Add to Cart Row Geht in die Richtung wie Born in [GEOGRAPHIC_DAT…" at bounding box center [857, 537] width 1316 height 312
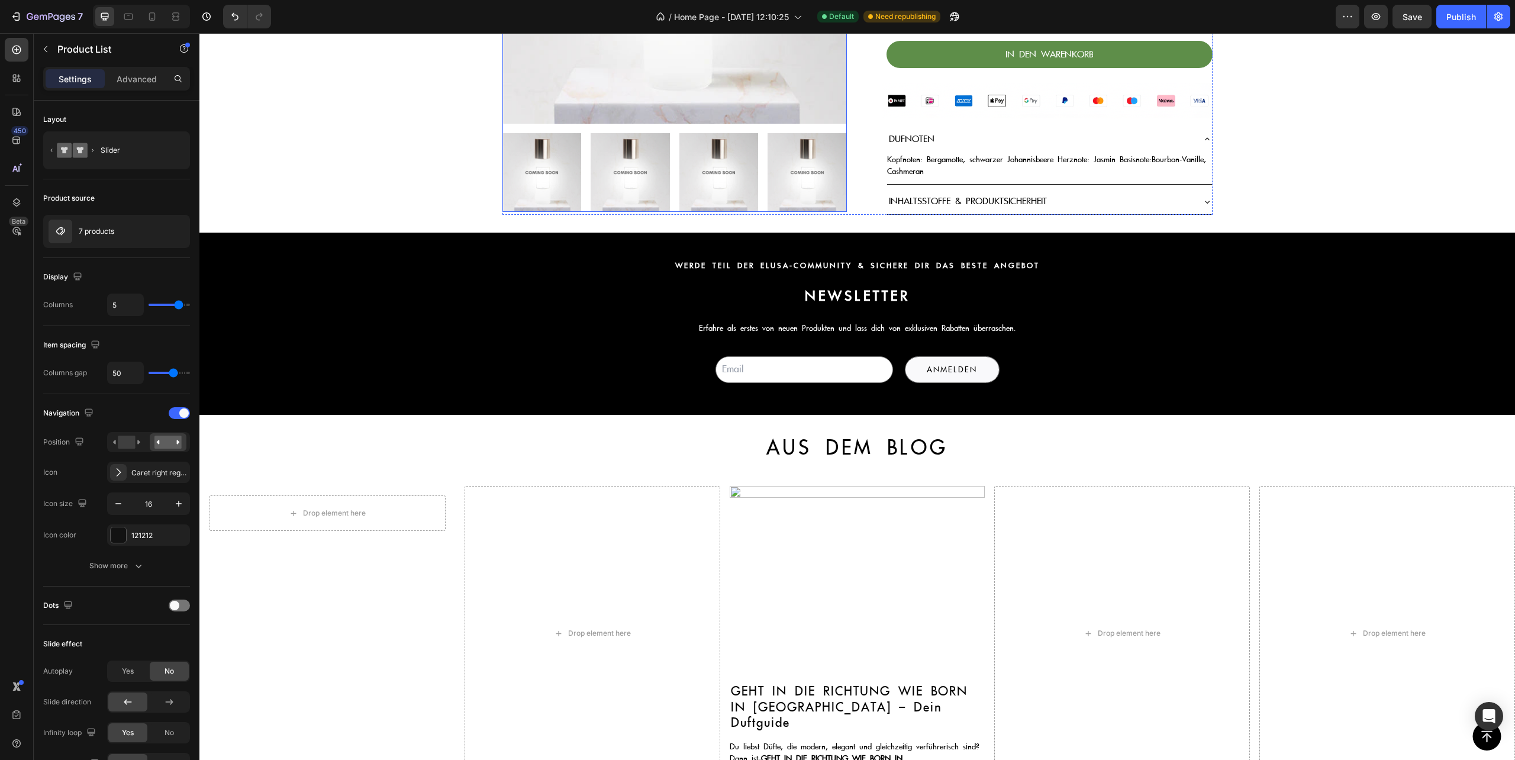
scroll to position [2227, 0]
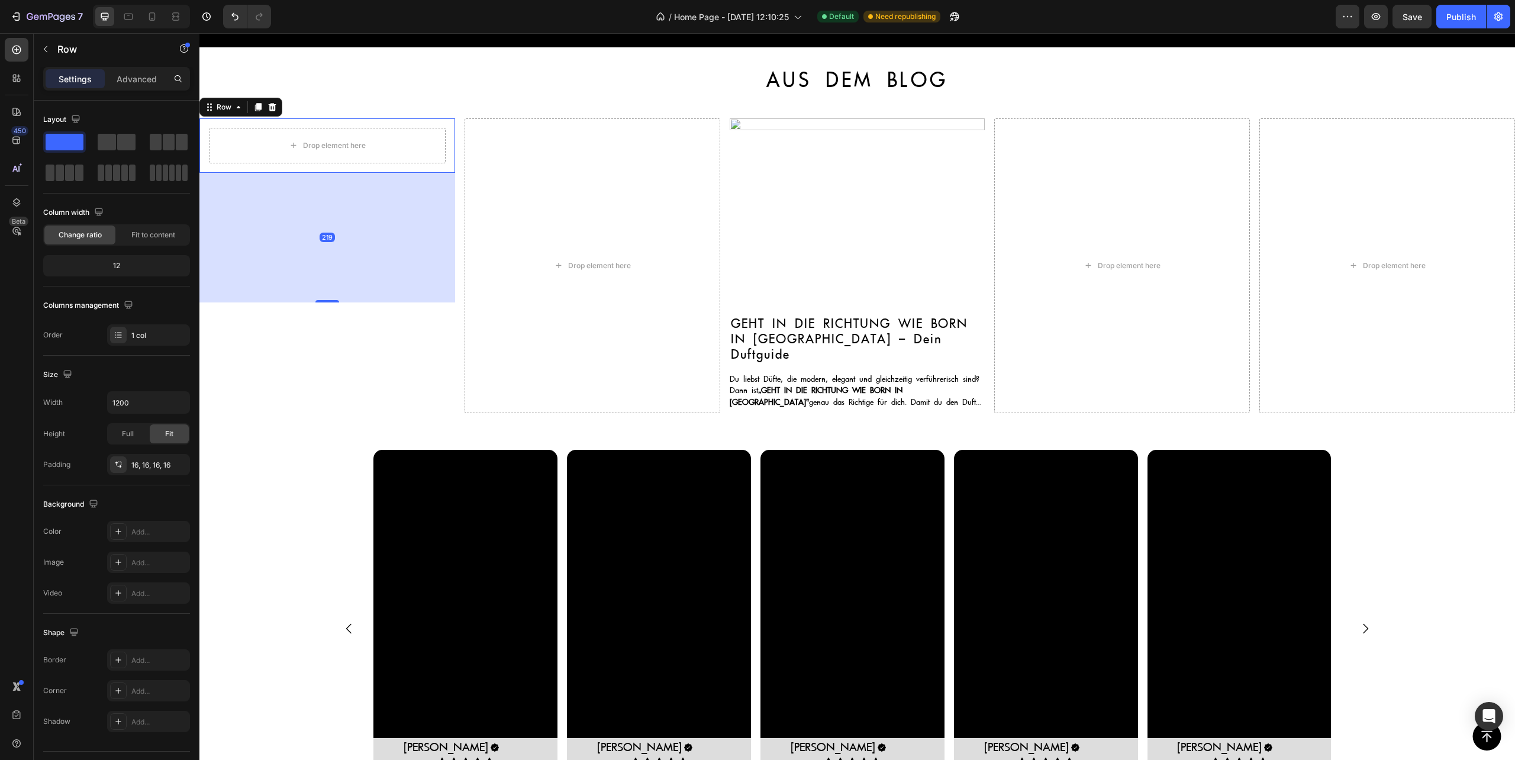
drag, startPoint x: 323, startPoint y: 171, endPoint x: 309, endPoint y: 294, distance: 123.3
click at [311, 173] on div "219" at bounding box center [327, 173] width 256 height 0
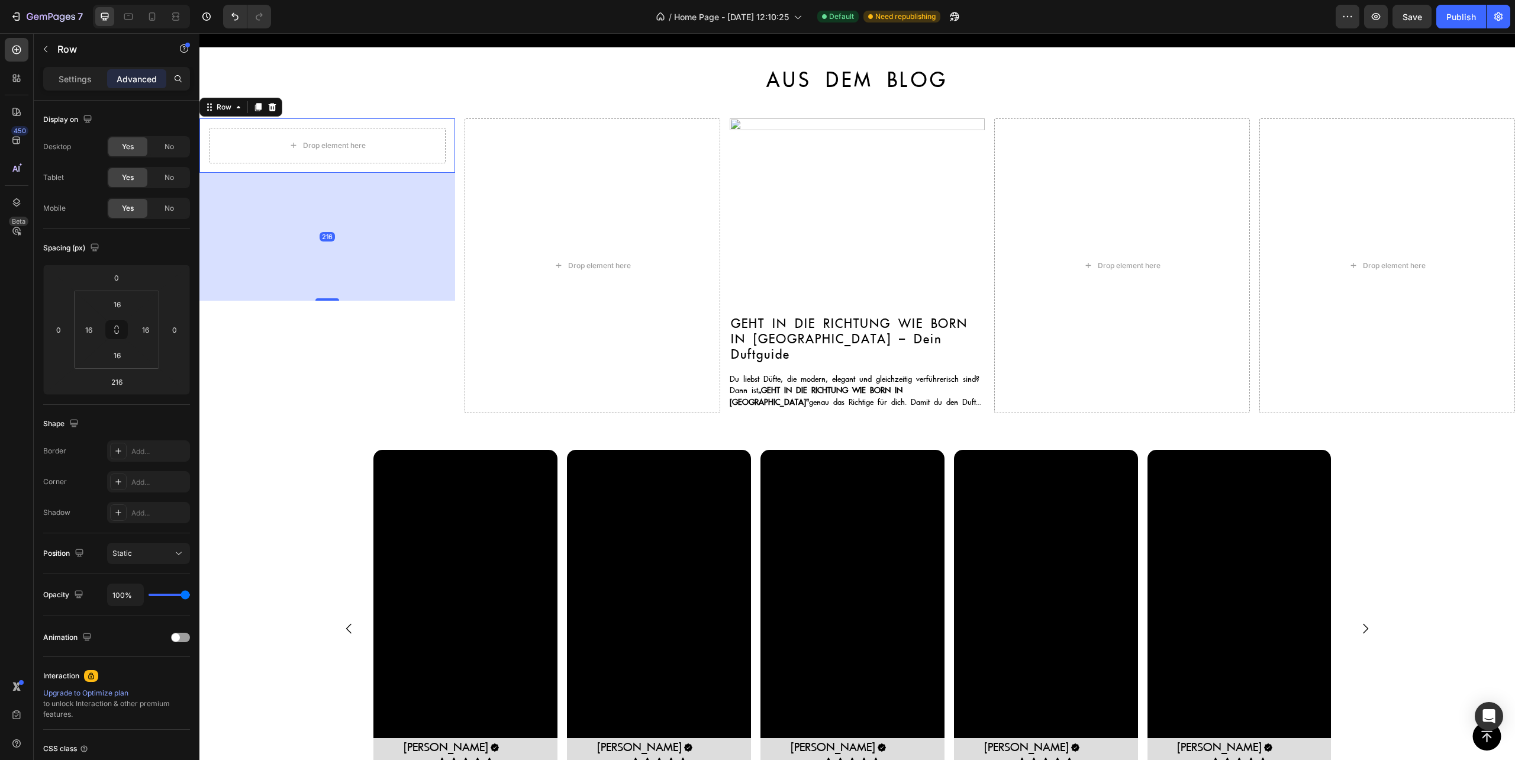
type input "0"
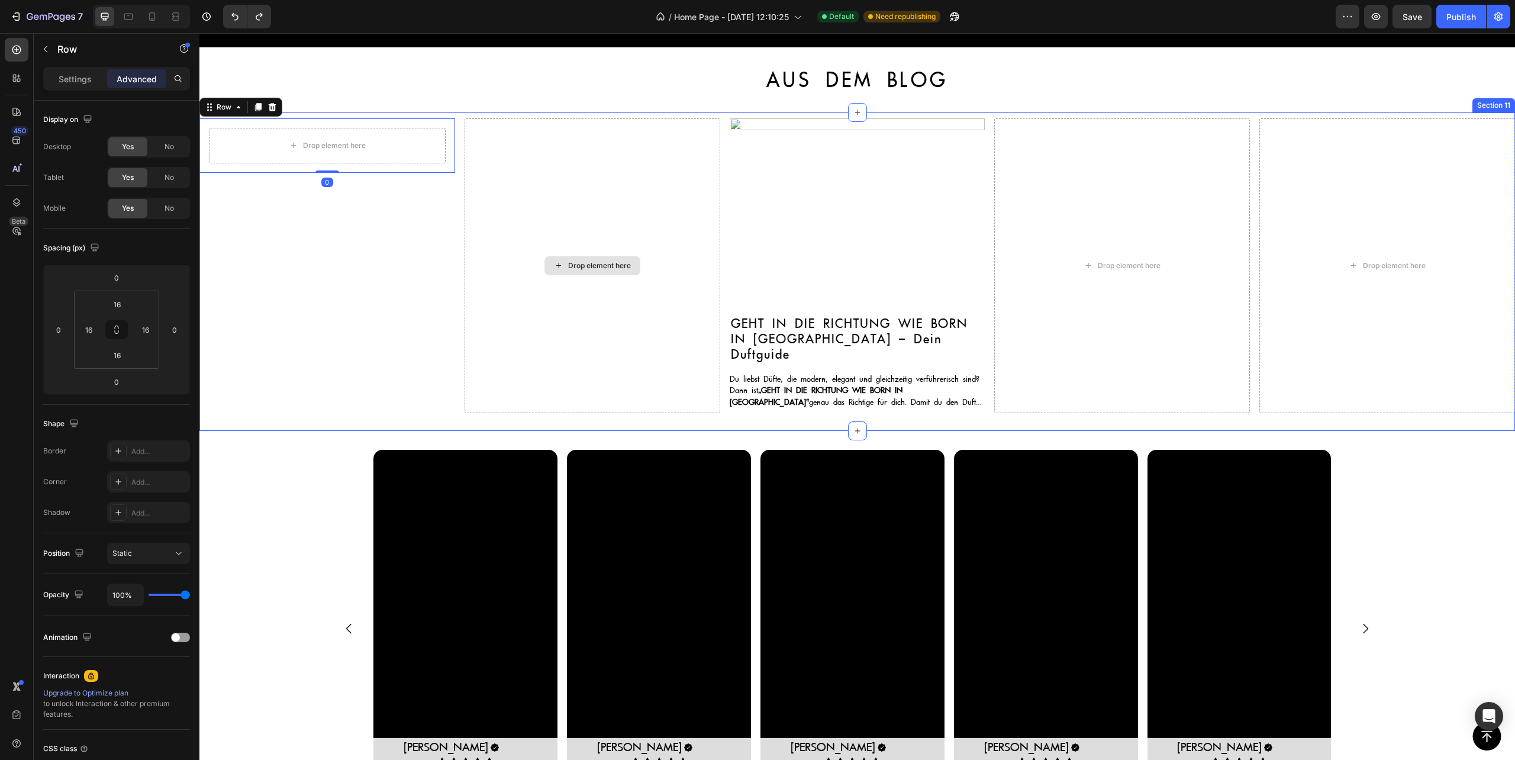
click at [524, 152] on div "Drop element here" at bounding box center [593, 265] width 256 height 295
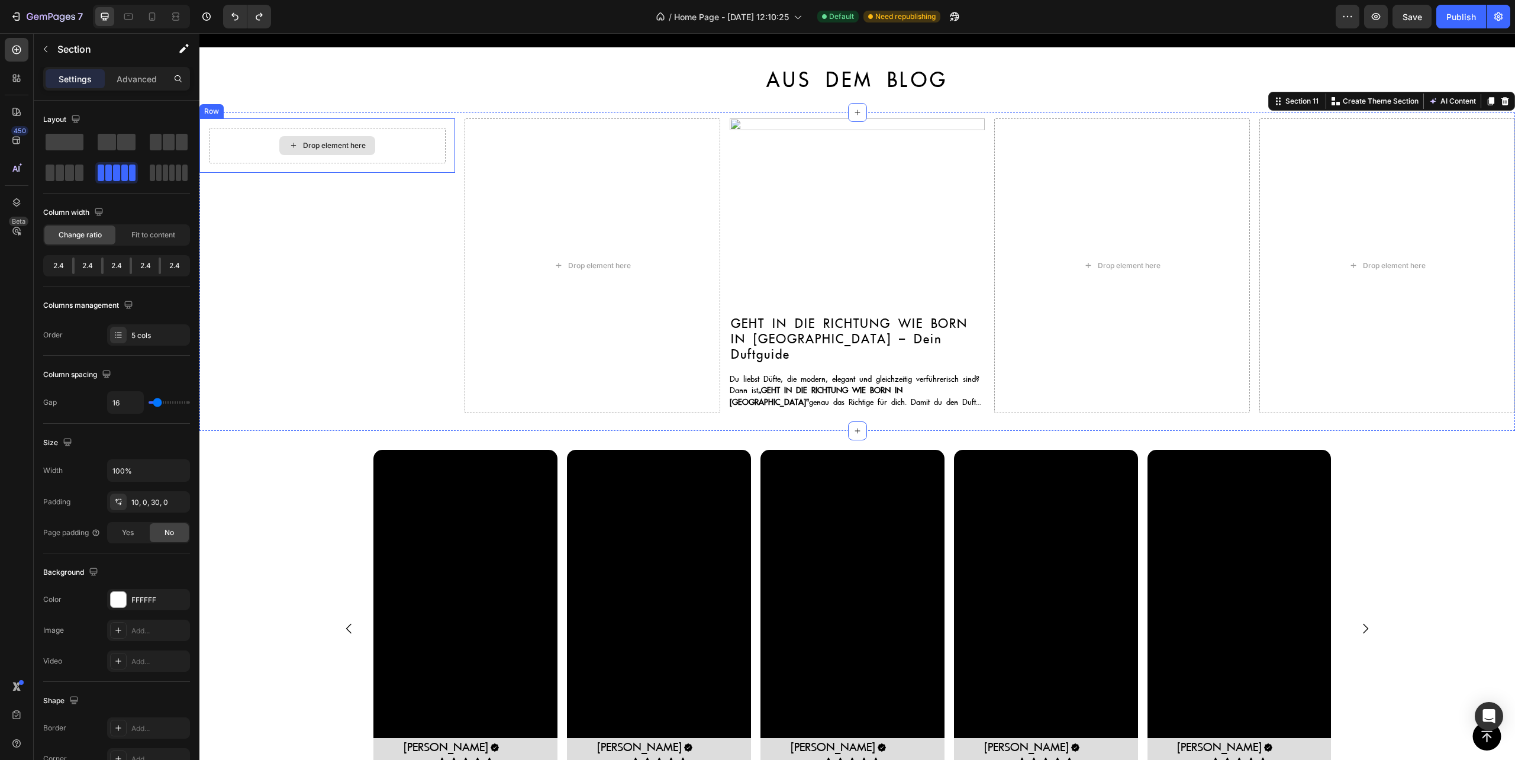
click at [406, 140] on div "Drop element here" at bounding box center [327, 146] width 237 height 36
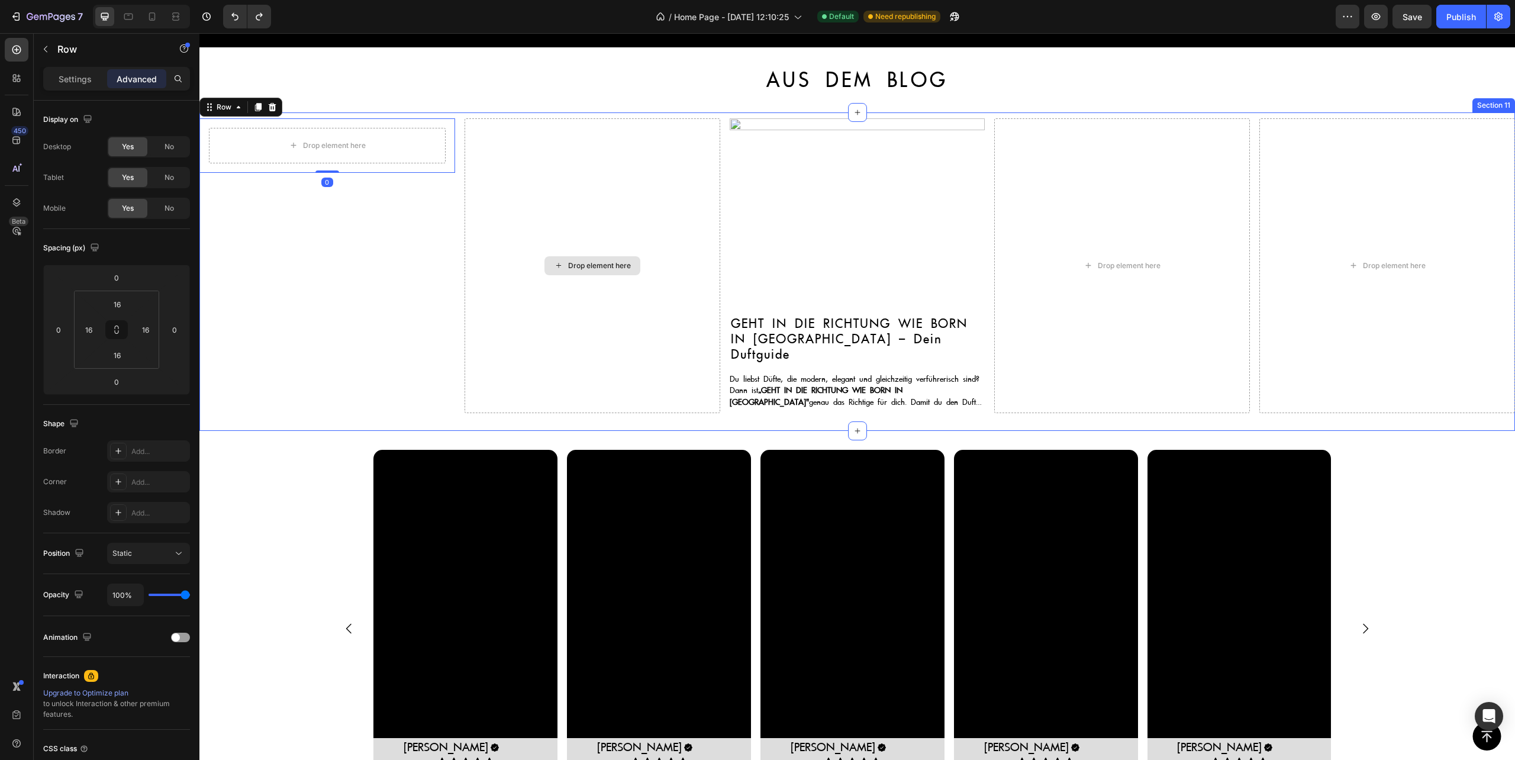
click at [541, 156] on div "Drop element here" at bounding box center [593, 265] width 256 height 295
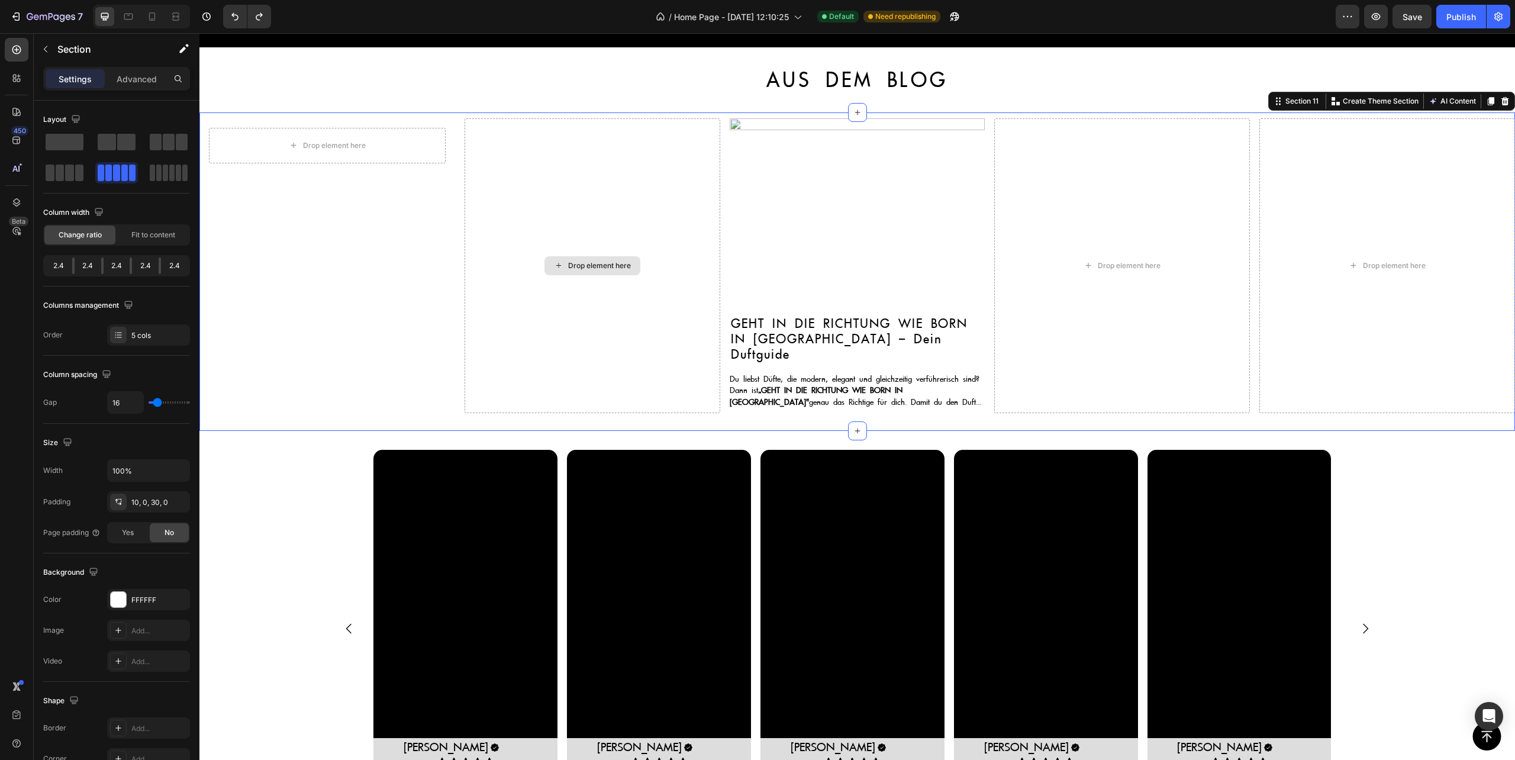
click at [517, 233] on div "Drop element here" at bounding box center [593, 265] width 256 height 295
click at [397, 150] on div "Drop element here" at bounding box center [327, 146] width 237 height 36
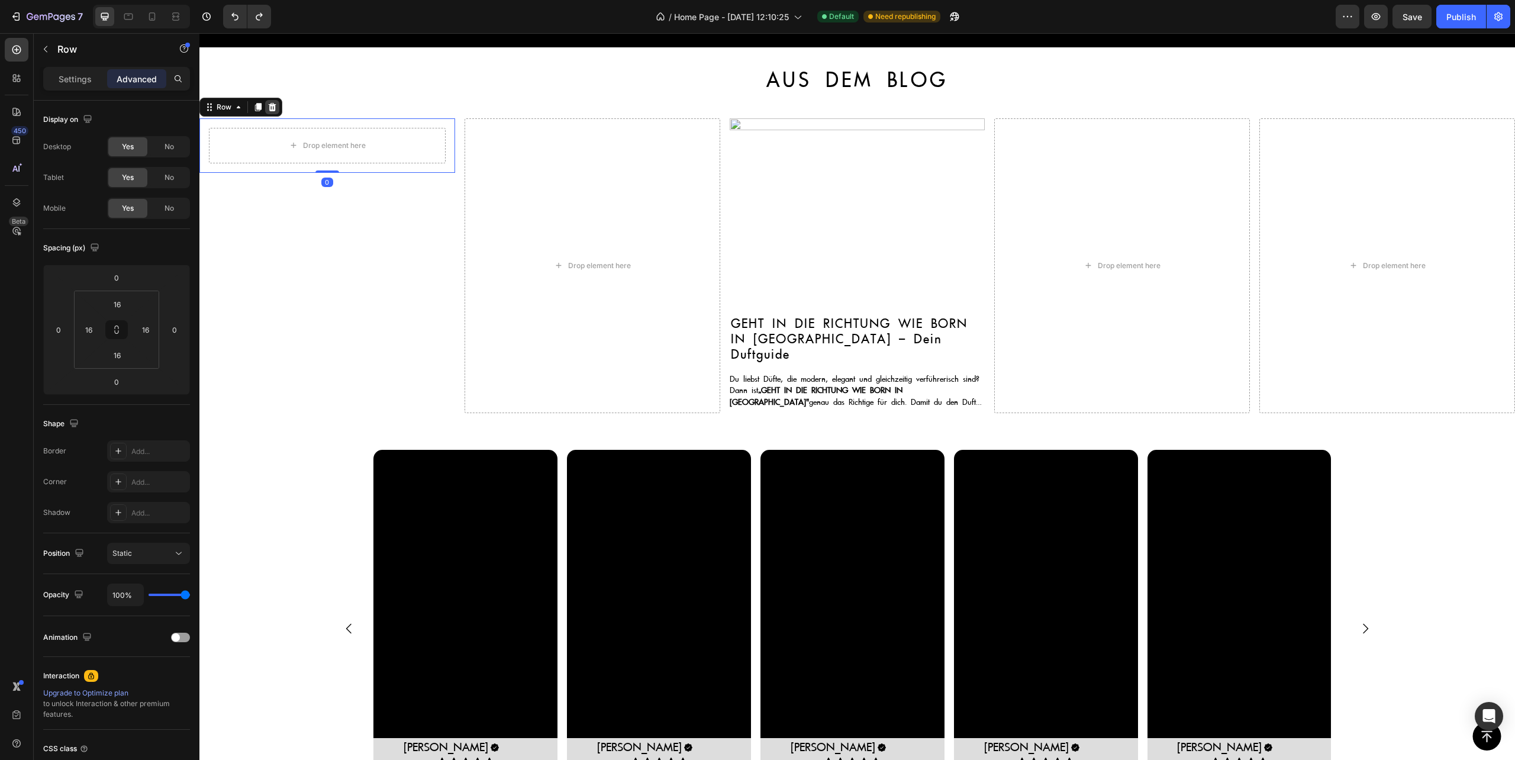
click at [270, 110] on icon at bounding box center [273, 107] width 8 height 8
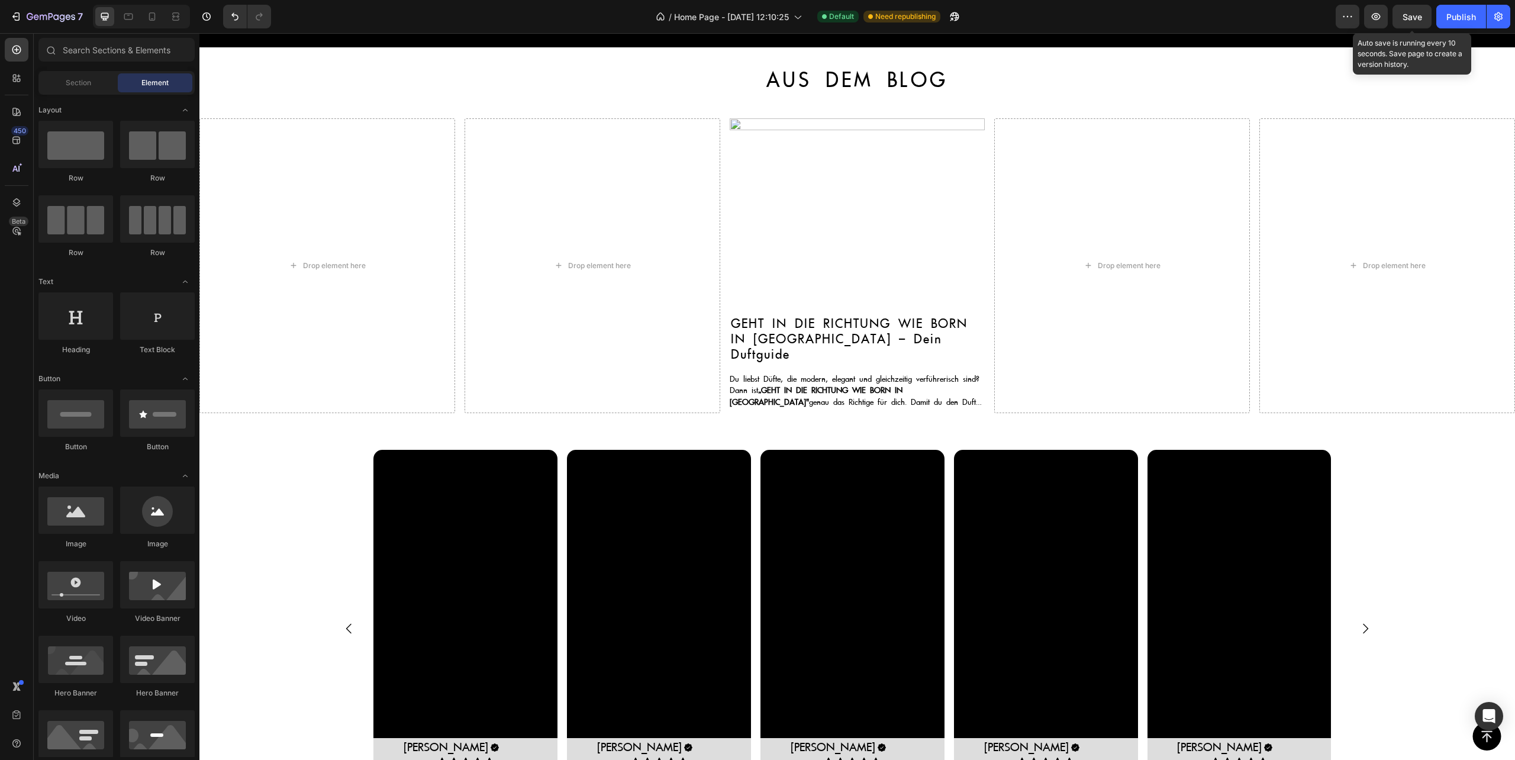
click at [1417, 14] on span "Save" at bounding box center [1413, 17] width 20 height 10
click at [1371, 18] on icon "button" at bounding box center [1376, 17] width 12 height 12
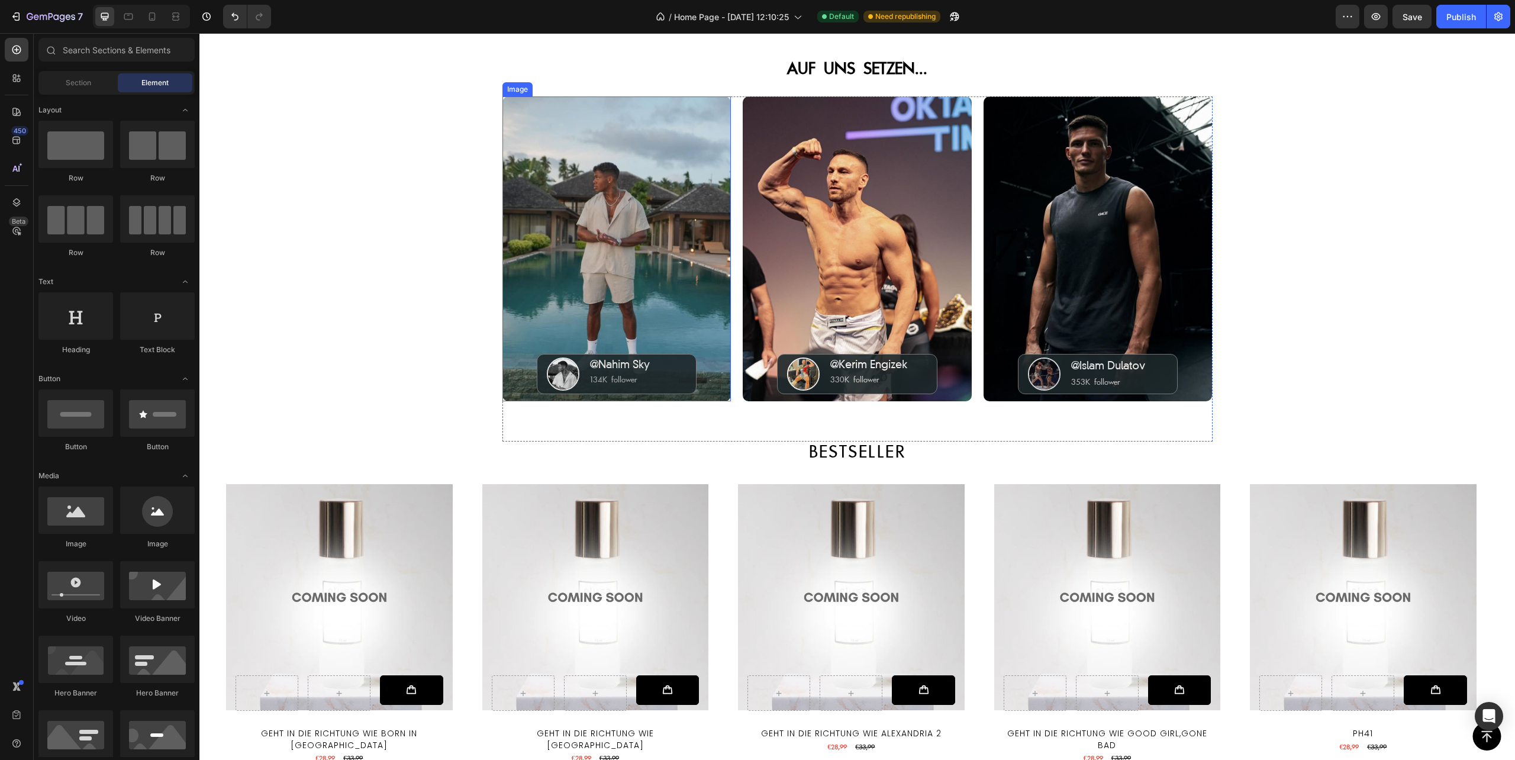
scroll to position [649, 0]
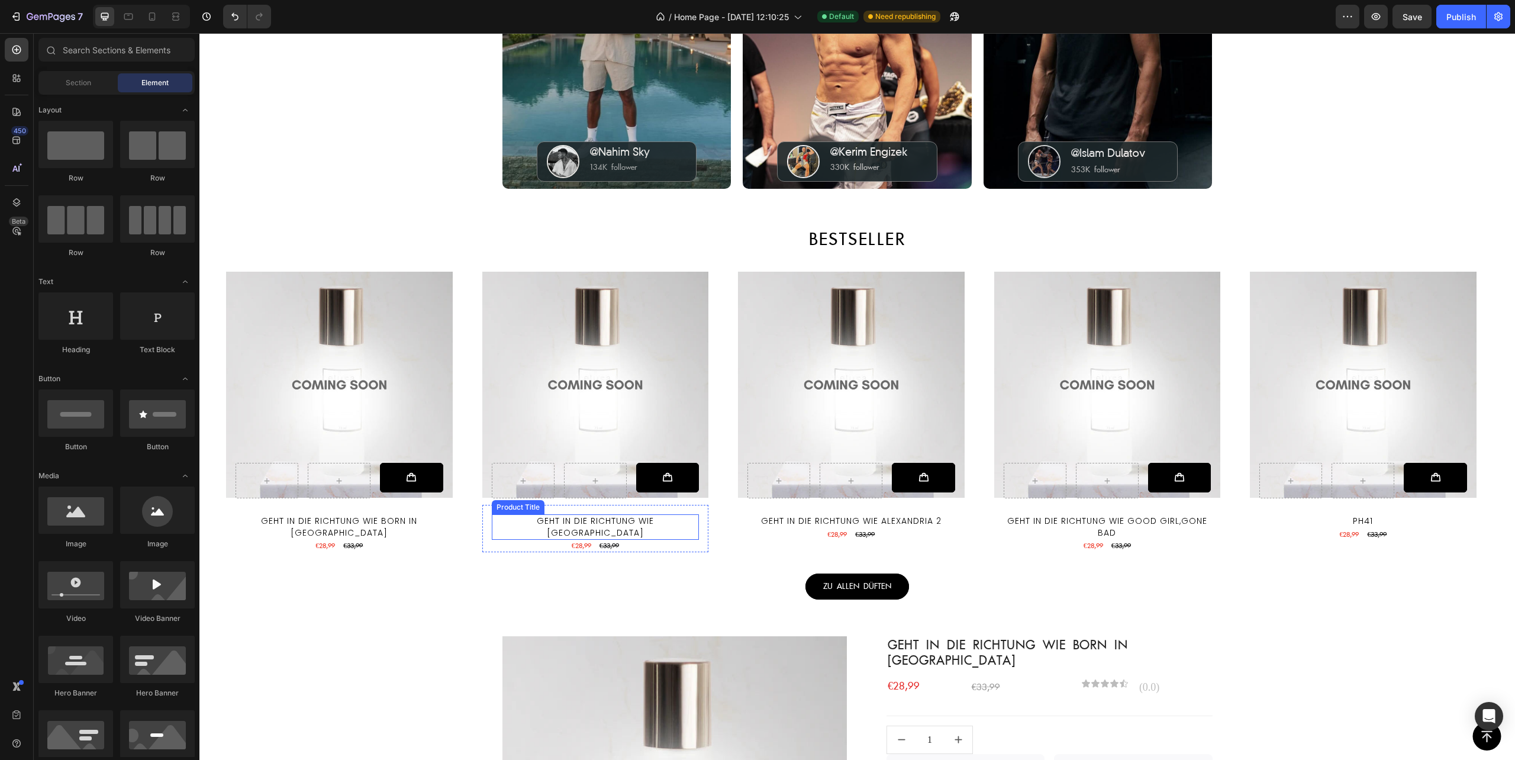
click at [443, 515] on h2 "Geht in die Richtung wie [GEOGRAPHIC_DATA]" at bounding box center [340, 526] width 208 height 25
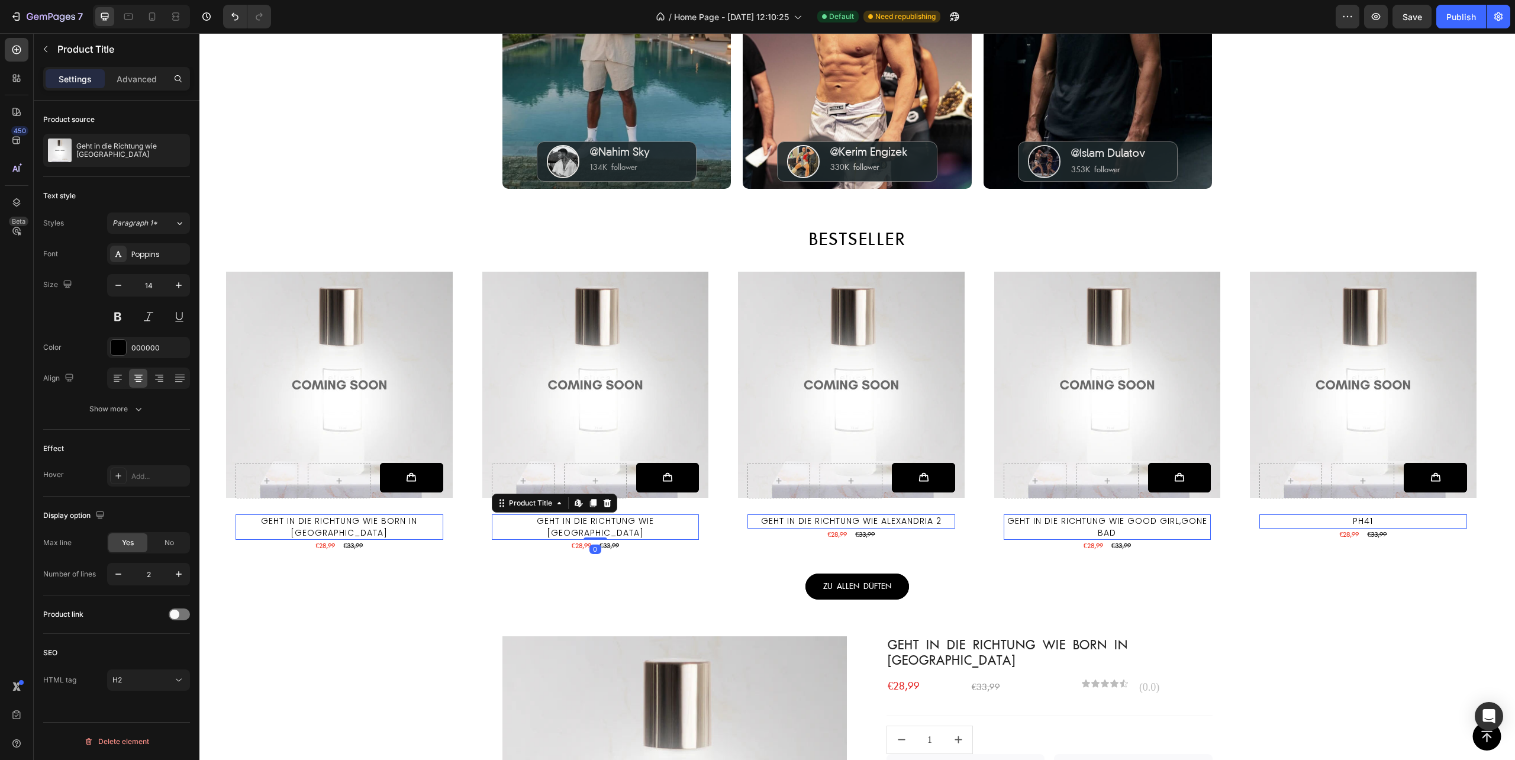
click at [443, 519] on h2 "Geht in die Richtung wie [GEOGRAPHIC_DATA]" at bounding box center [340, 526] width 208 height 25
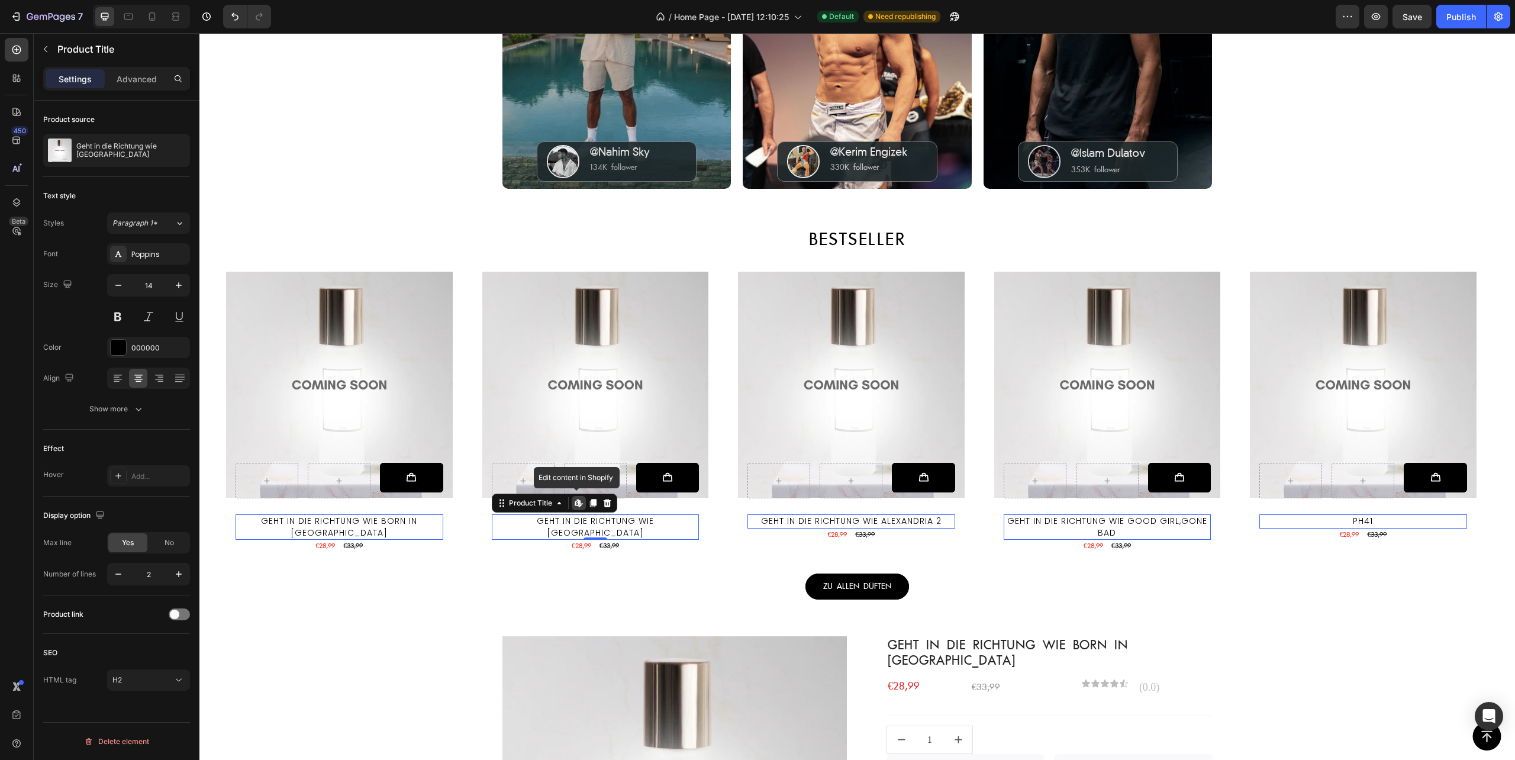
click at [443, 519] on h2 "Geht in die Richtung wie [GEOGRAPHIC_DATA]" at bounding box center [340, 526] width 208 height 25
click at [443, 517] on h2 "Geht in die Richtung wie [GEOGRAPHIC_DATA]" at bounding box center [340, 526] width 208 height 25
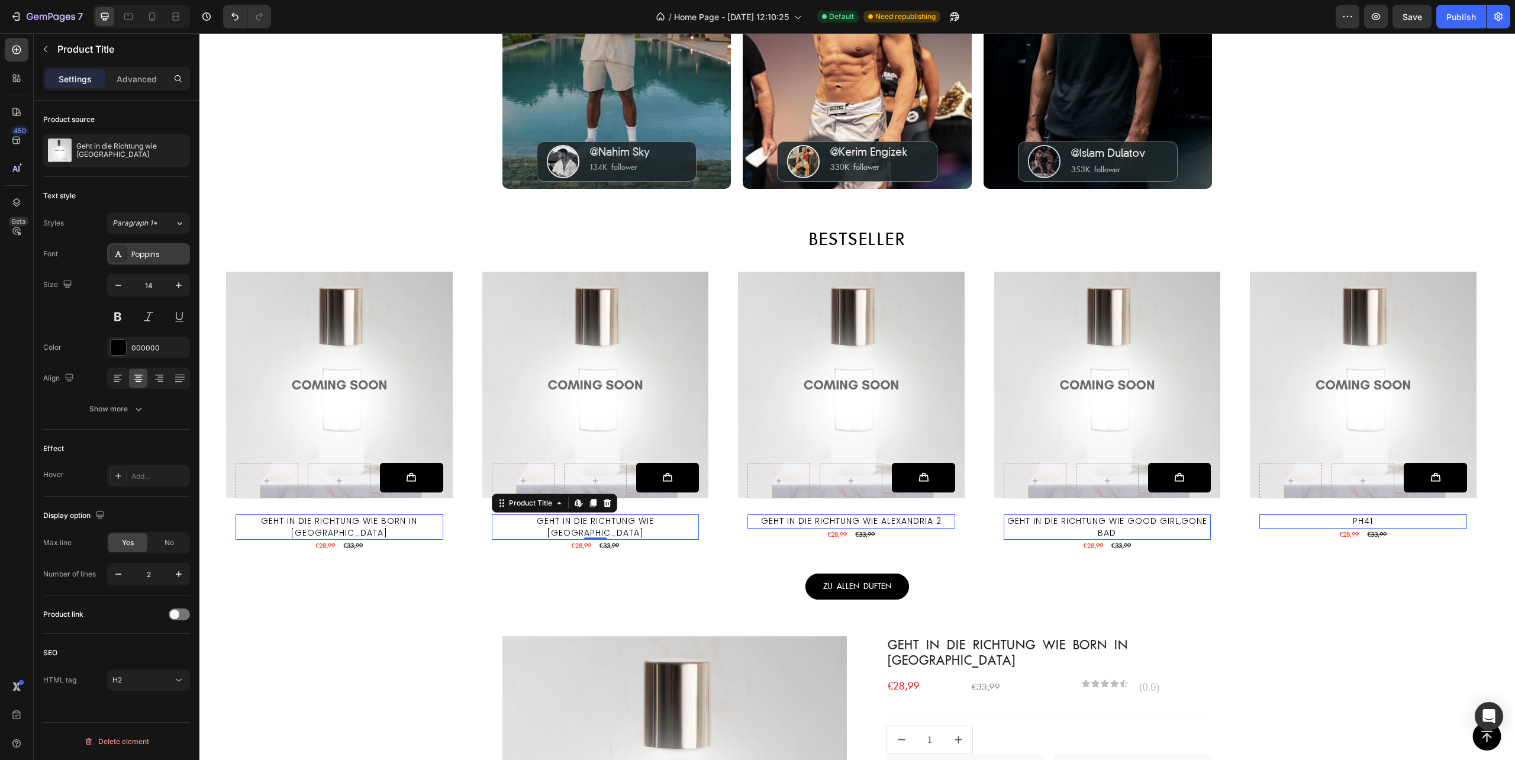
click at [148, 252] on div "Poppins" at bounding box center [159, 254] width 56 height 11
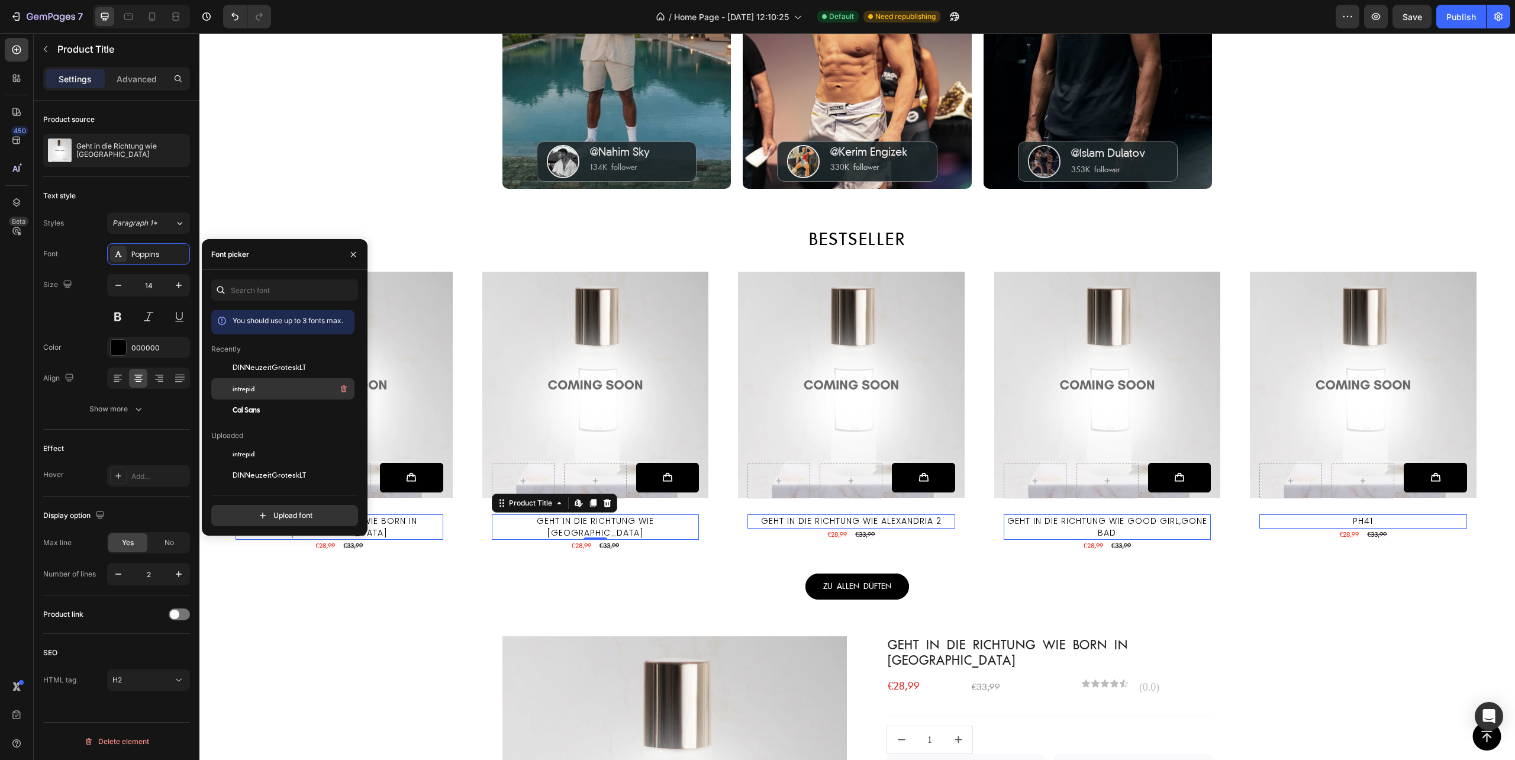
click at [247, 388] on span "intrepid" at bounding box center [244, 389] width 22 height 11
click at [336, 540] on div "€28,99" at bounding box center [325, 546] width 22 height 12
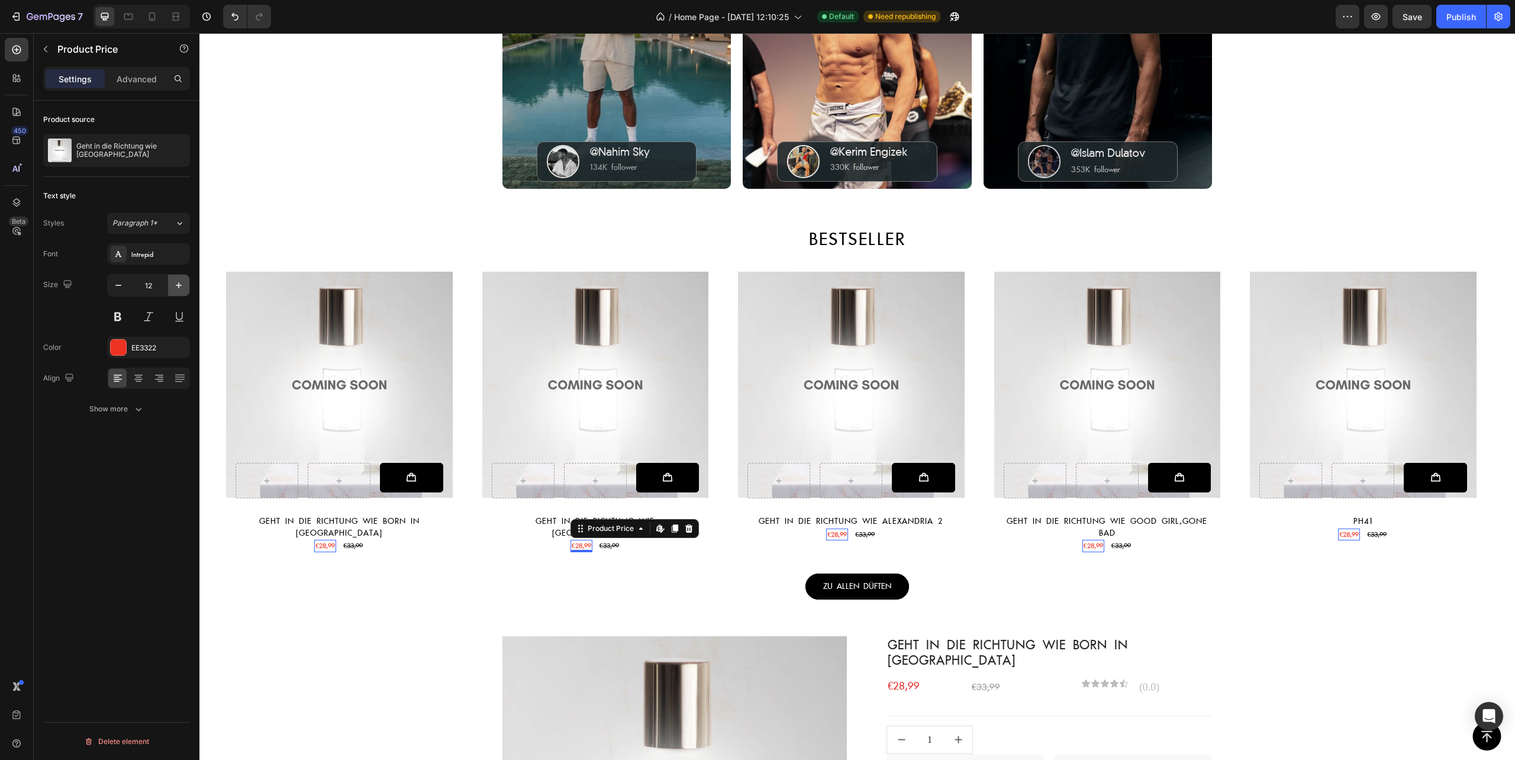
click at [179, 284] on icon "button" at bounding box center [179, 285] width 12 height 12
type input "14"
click at [360, 541] on div "€33,99" at bounding box center [356, 547] width 22 height 12
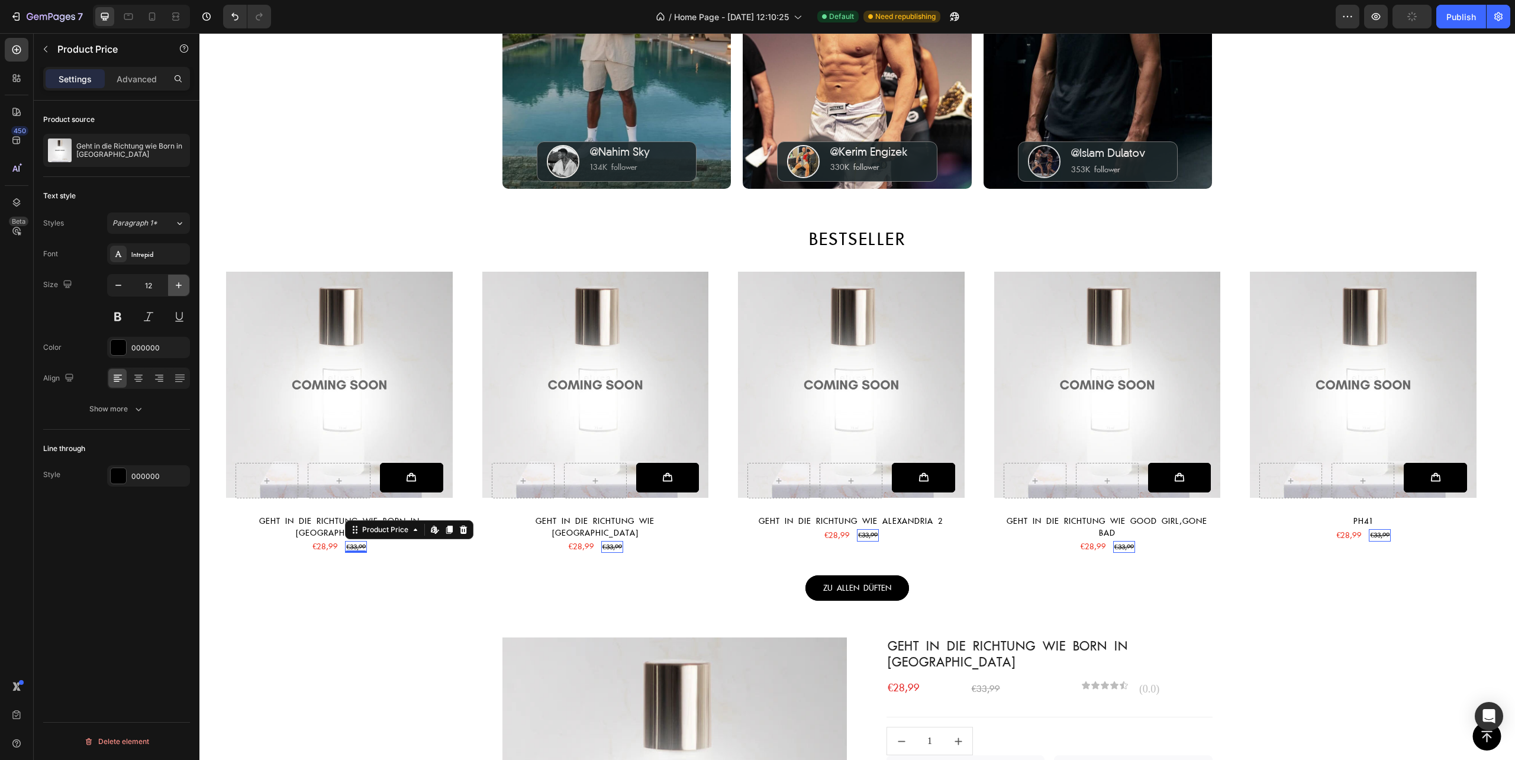
click at [178, 287] on icon "button" at bounding box center [179, 285] width 6 height 6
type input "14"
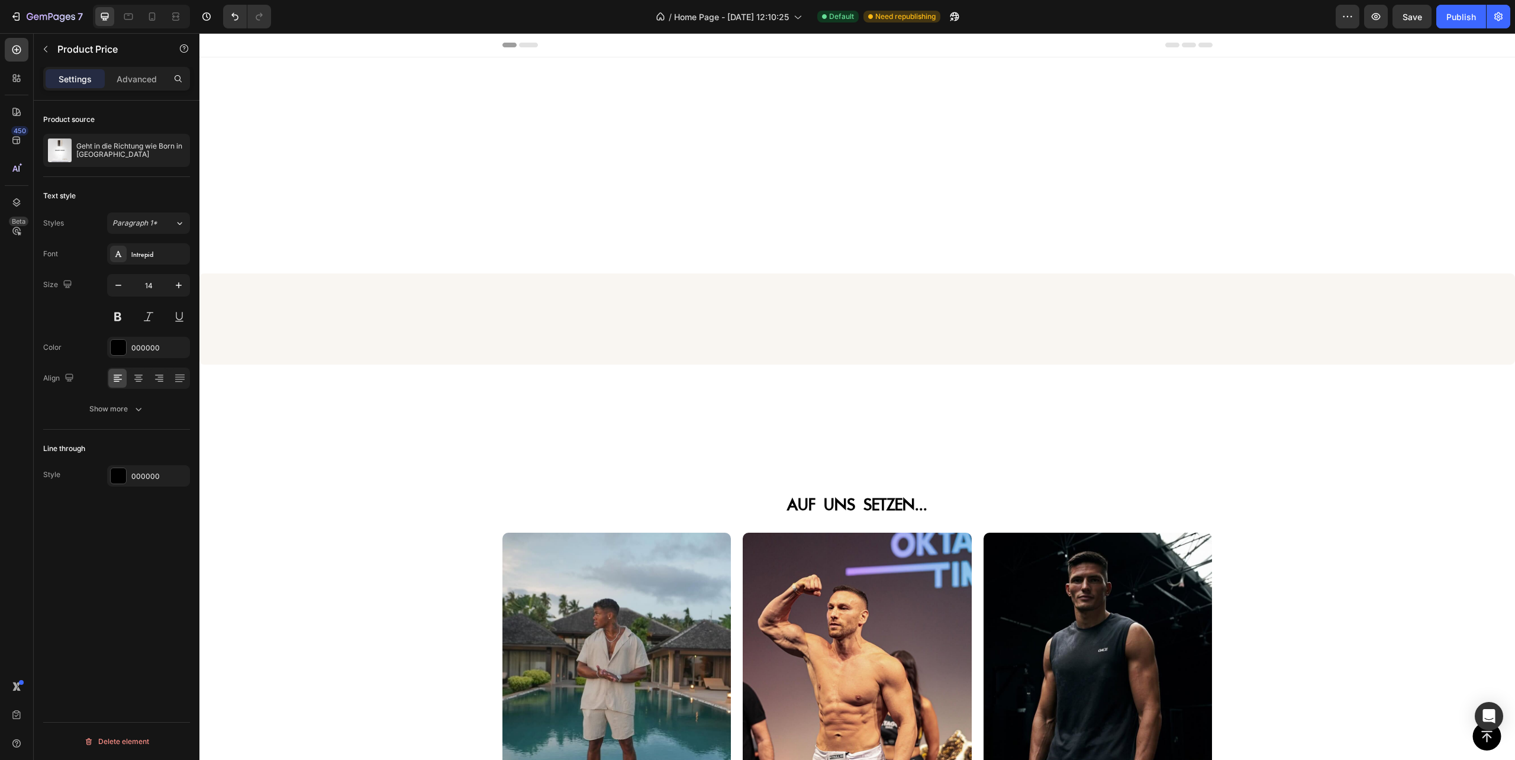
scroll to position [649, 0]
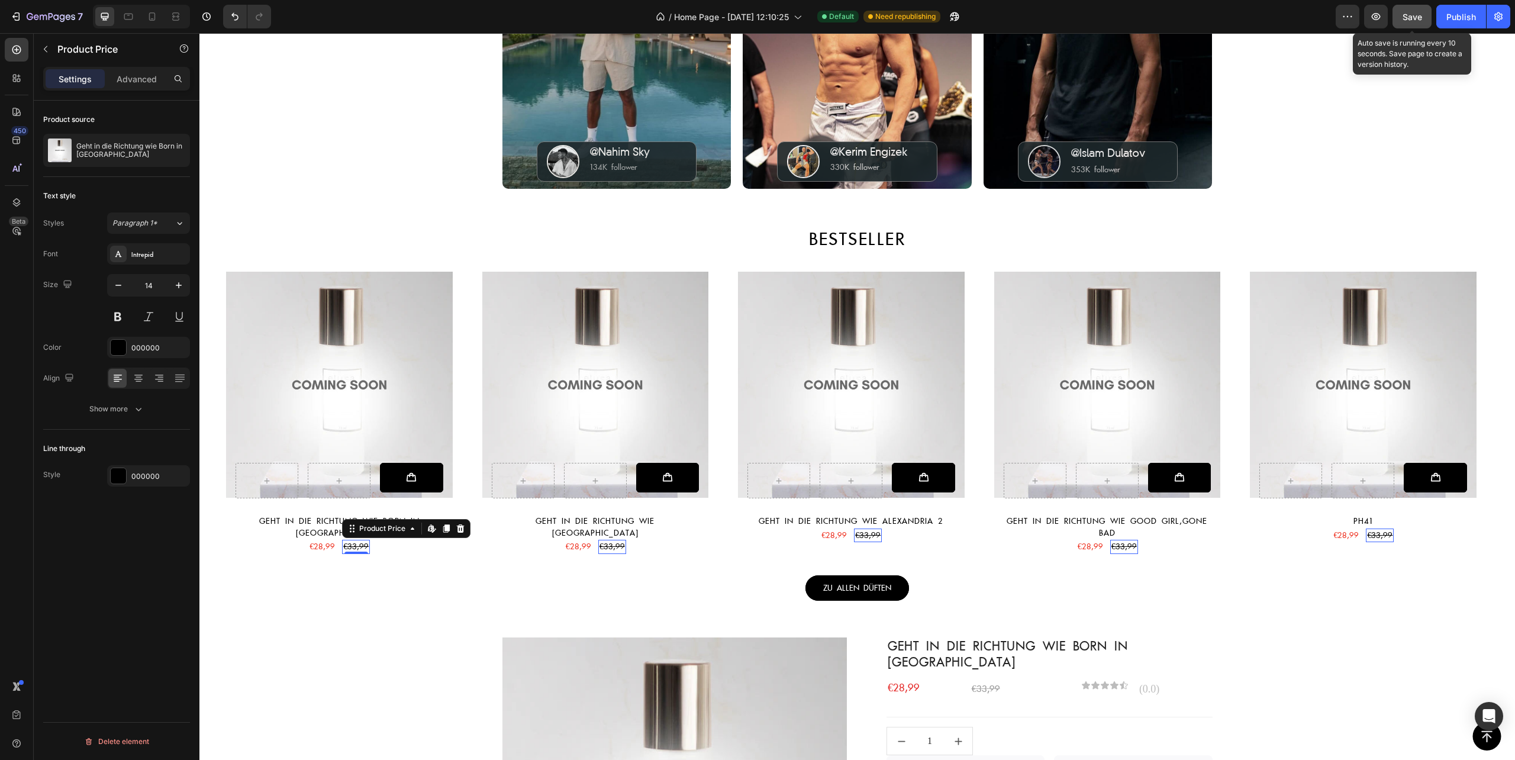
click at [1408, 14] on span "Save" at bounding box center [1413, 17] width 20 height 10
click at [1378, 17] on icon "button" at bounding box center [1376, 16] width 9 height 7
click at [1457, 20] on div "Publish" at bounding box center [1462, 17] width 30 height 12
click at [323, 540] on div "€28,99" at bounding box center [322, 547] width 28 height 14
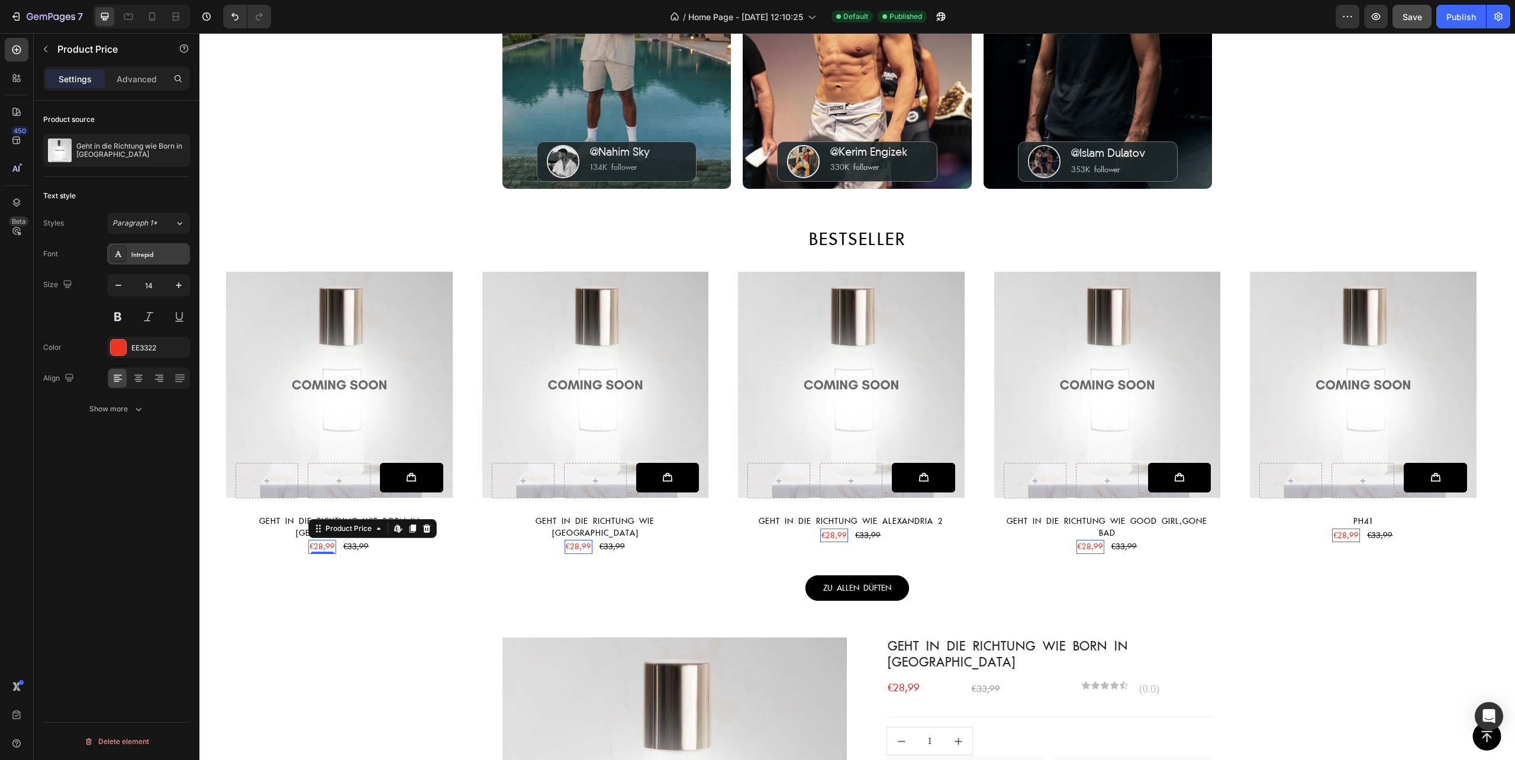
click at [153, 256] on div "Intrepid" at bounding box center [159, 254] width 56 height 11
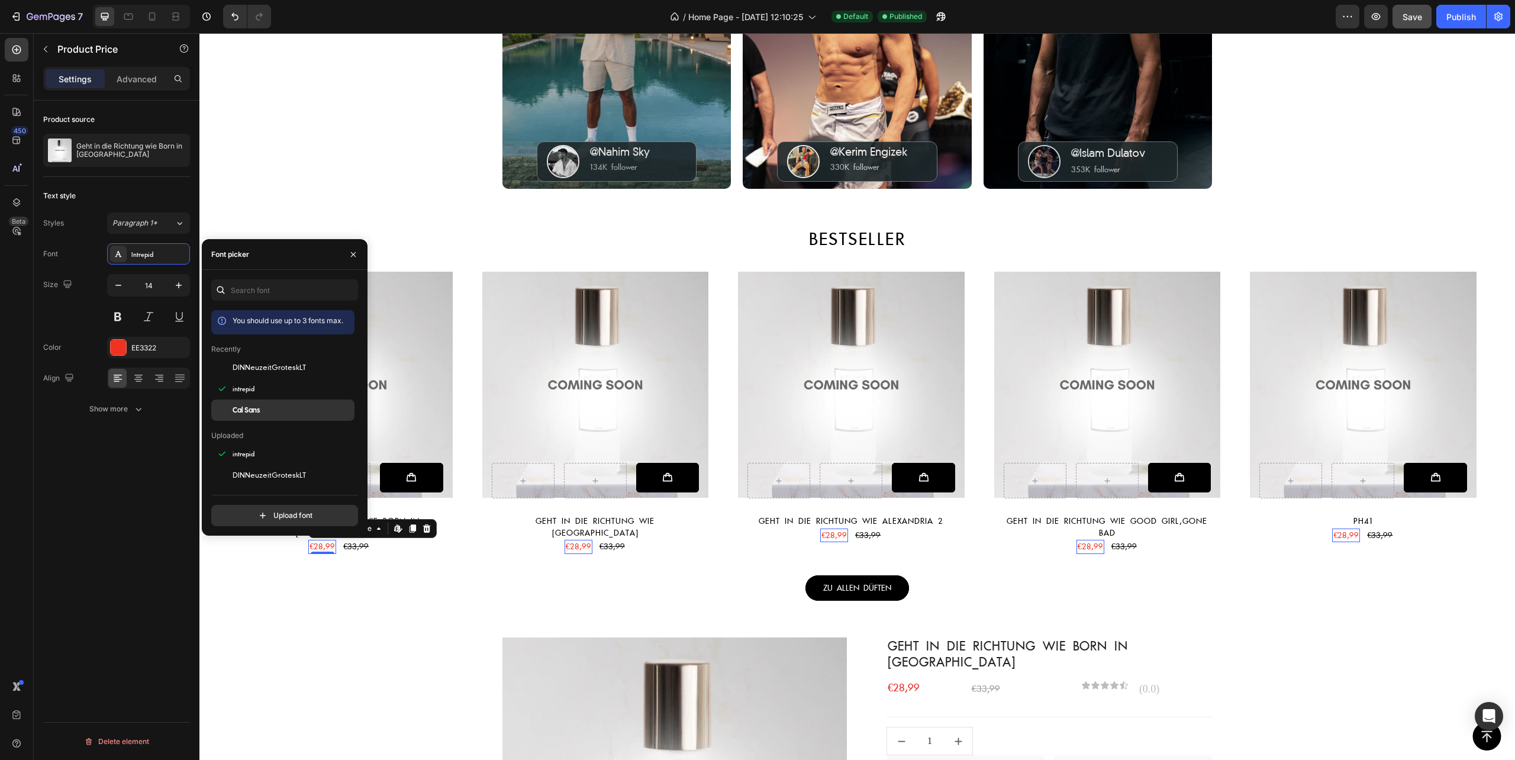
click at [252, 408] on span "Cal Sans" at bounding box center [246, 410] width 27 height 11
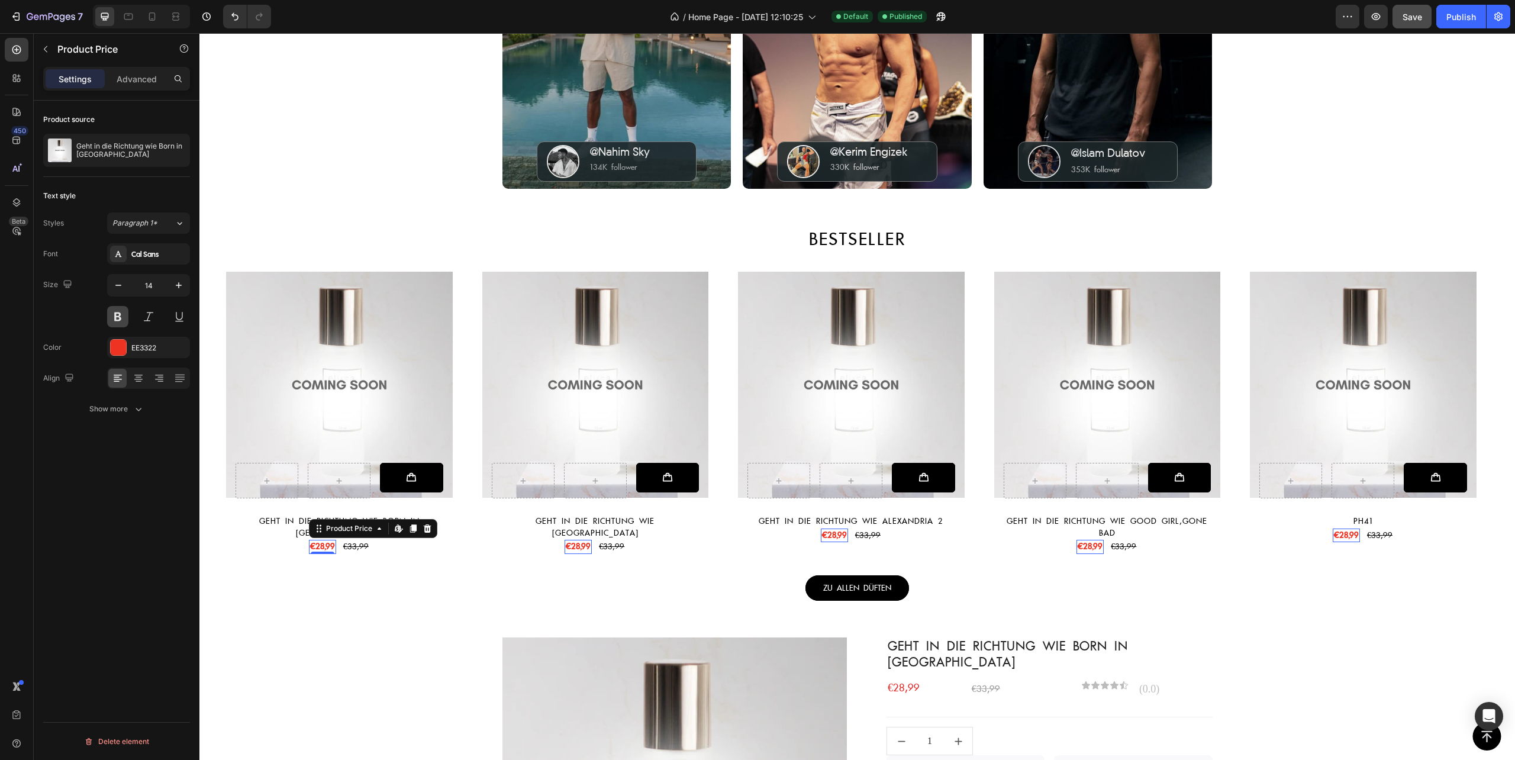
click at [115, 313] on button at bounding box center [117, 316] width 21 height 21
click at [120, 286] on icon "button" at bounding box center [118, 285] width 6 height 1
type input "12"
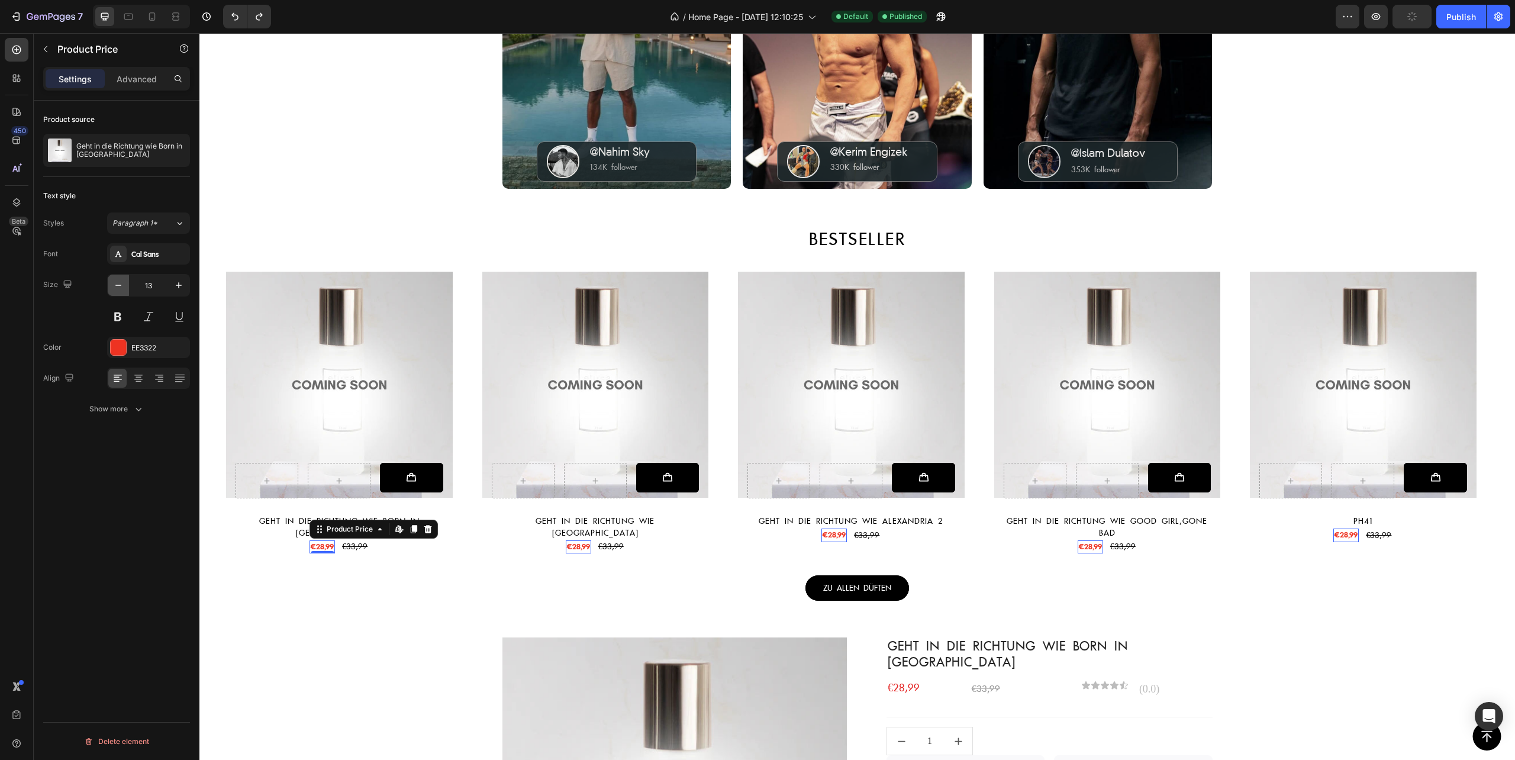
type input "14"
click at [586, 571] on div "Product Images Add to Cart Row Geht in die Richtung wie Born in Roma Product Ti…" at bounding box center [857, 418] width 1316 height 313
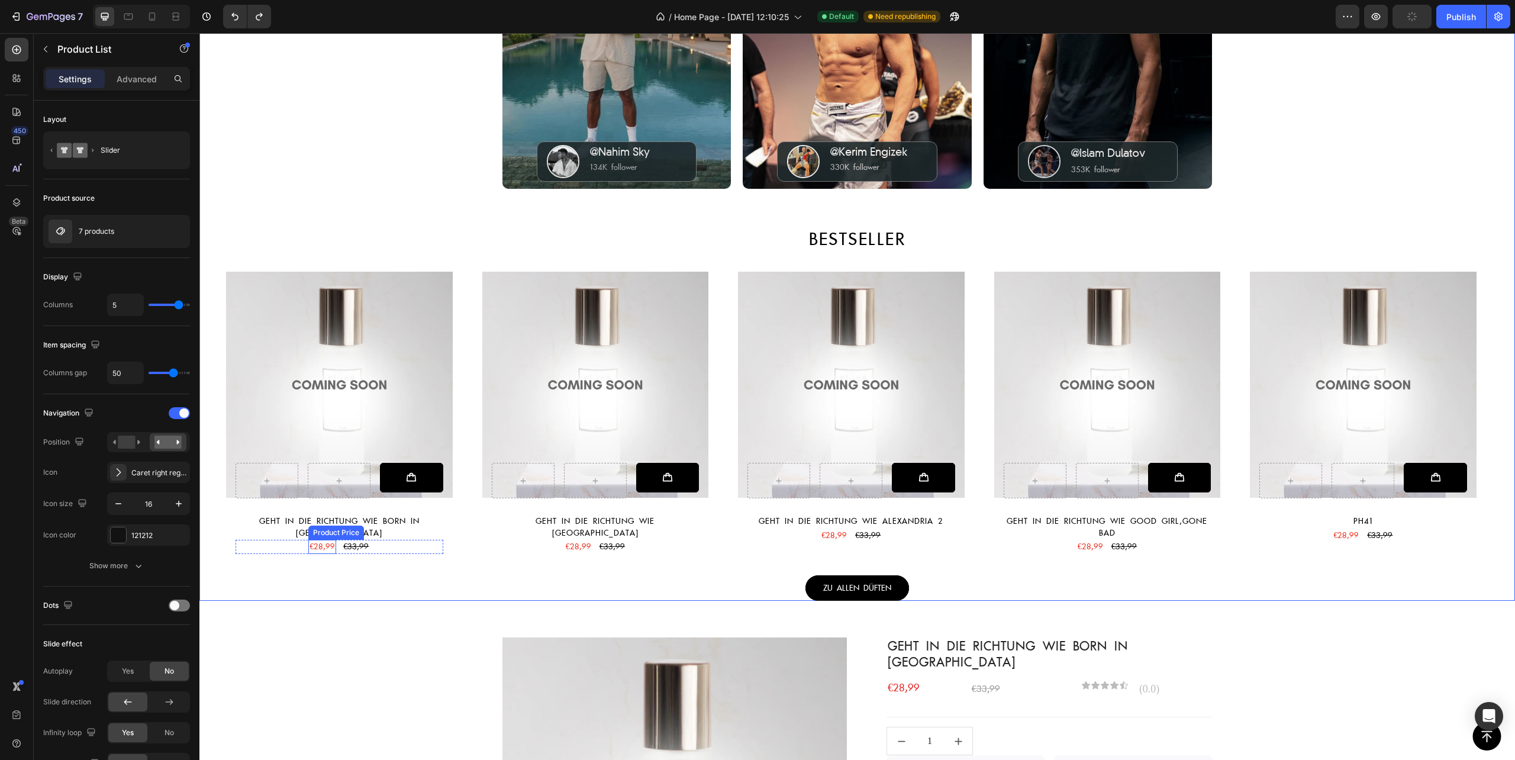
click at [316, 540] on div "€28,99" at bounding box center [322, 547] width 28 height 14
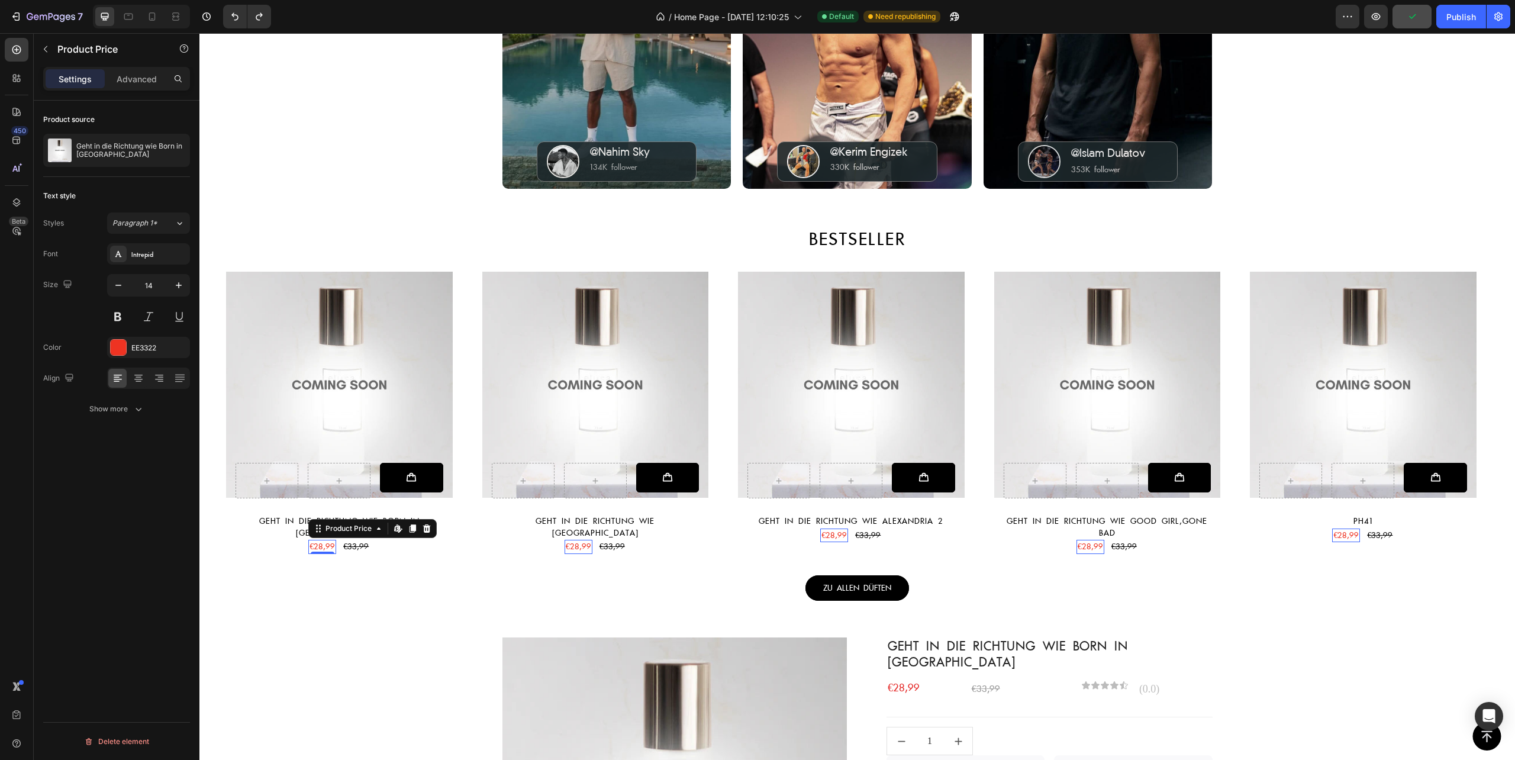
click at [321, 549] on div "0" at bounding box center [323, 553] width 12 height 9
click at [320, 540] on div "€28,99" at bounding box center [322, 547] width 28 height 14
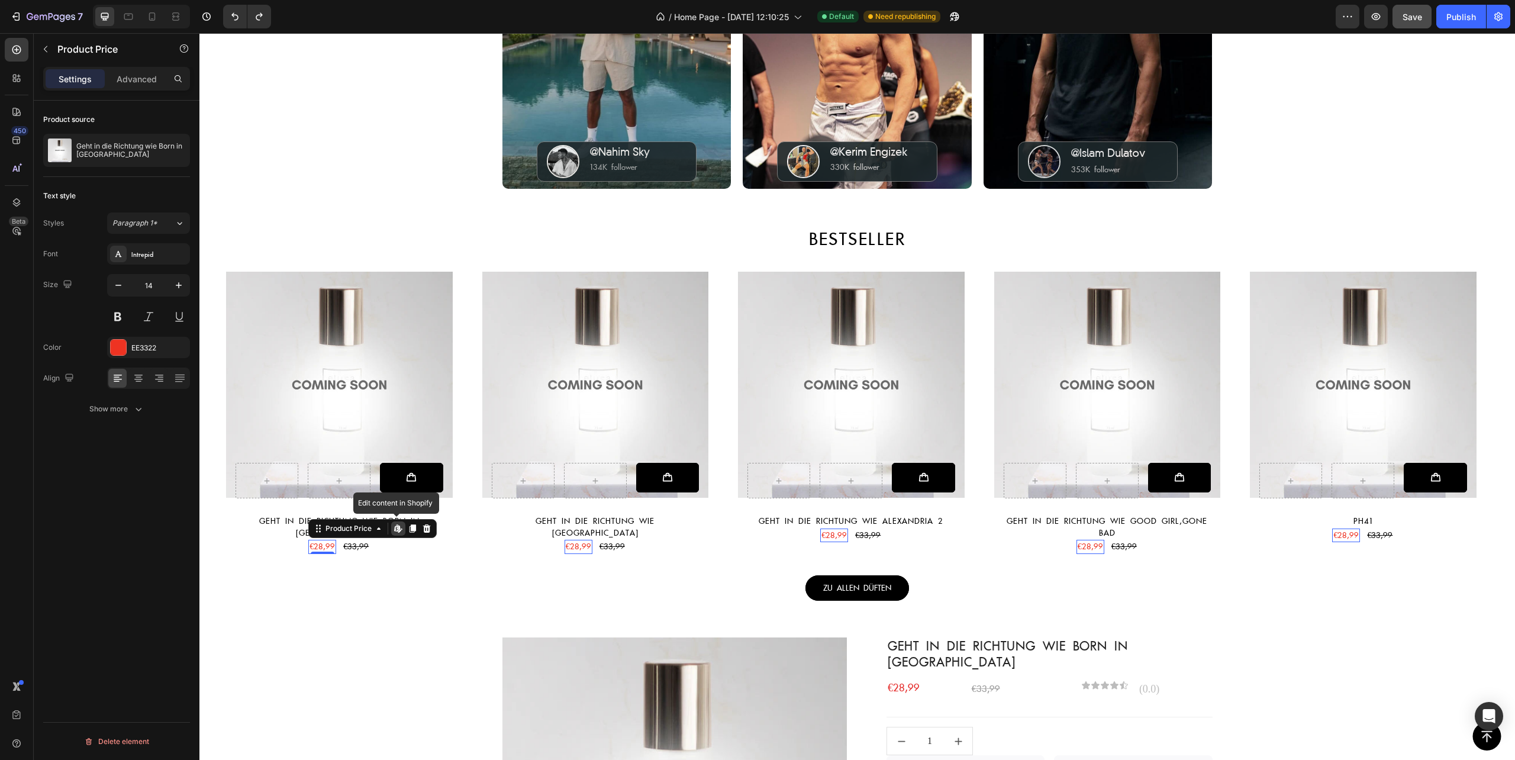
click at [320, 540] on div "€28,99" at bounding box center [322, 547] width 28 height 14
click at [174, 285] on icon "button" at bounding box center [179, 285] width 12 height 12
type input "16"
click at [370, 541] on div "€33,99" at bounding box center [358, 548] width 28 height 14
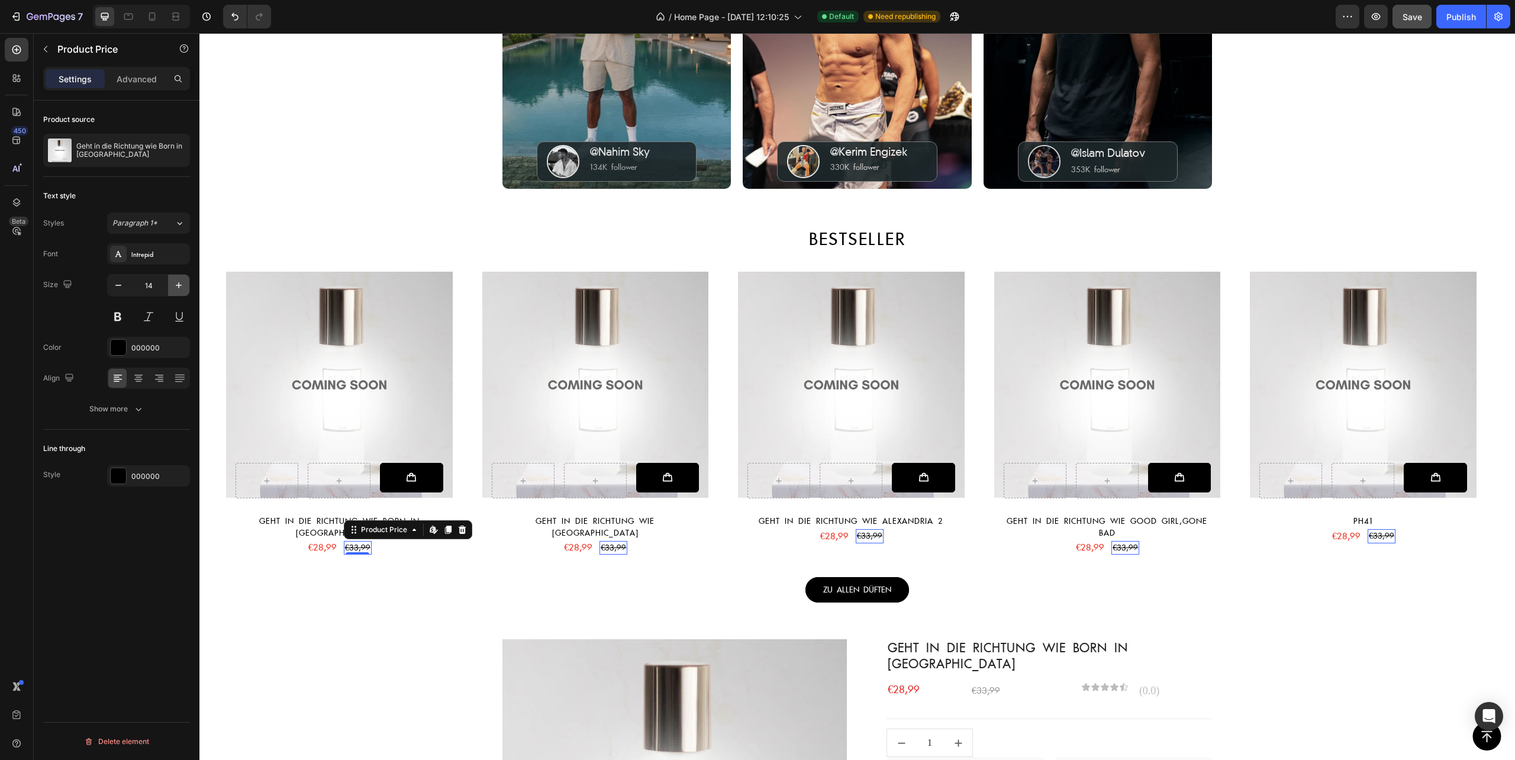
click at [178, 287] on icon "button" at bounding box center [179, 285] width 12 height 12
click at [1378, 17] on icon "button" at bounding box center [1376, 16] width 9 height 7
click at [124, 17] on icon at bounding box center [128, 17] width 9 height 7
type input "14"
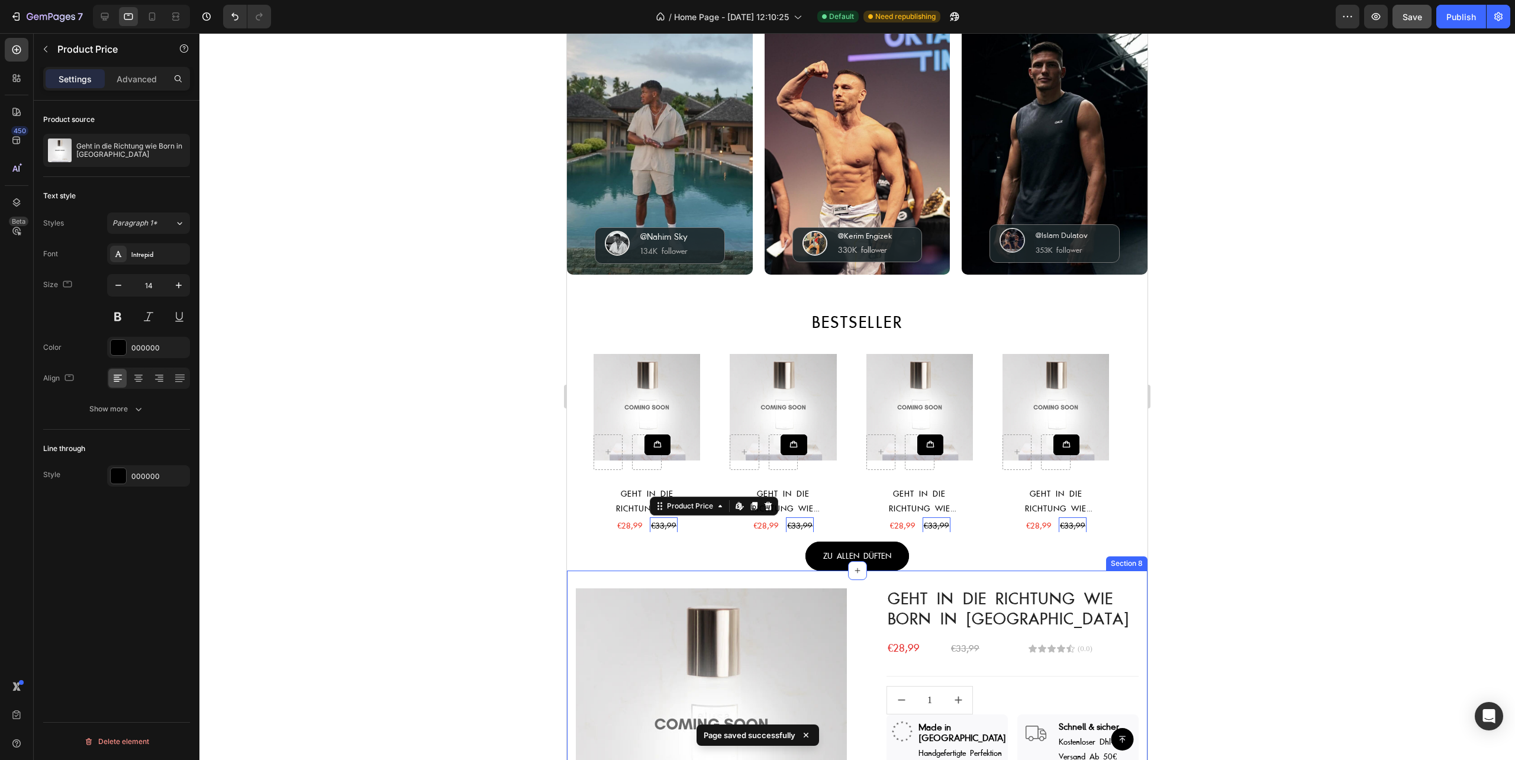
scroll to position [446, 0]
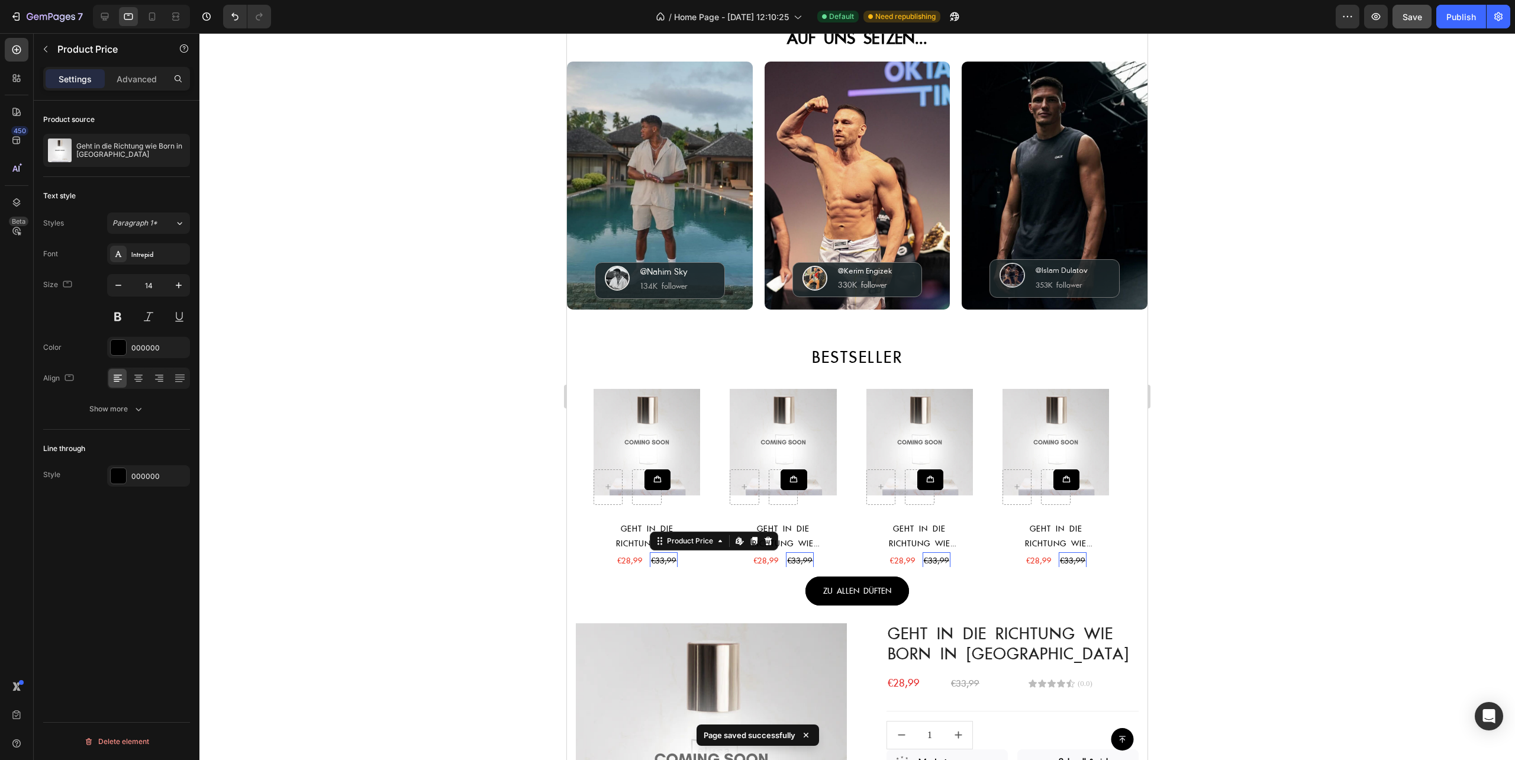
click at [455, 401] on div at bounding box center [857, 396] width 1316 height 727
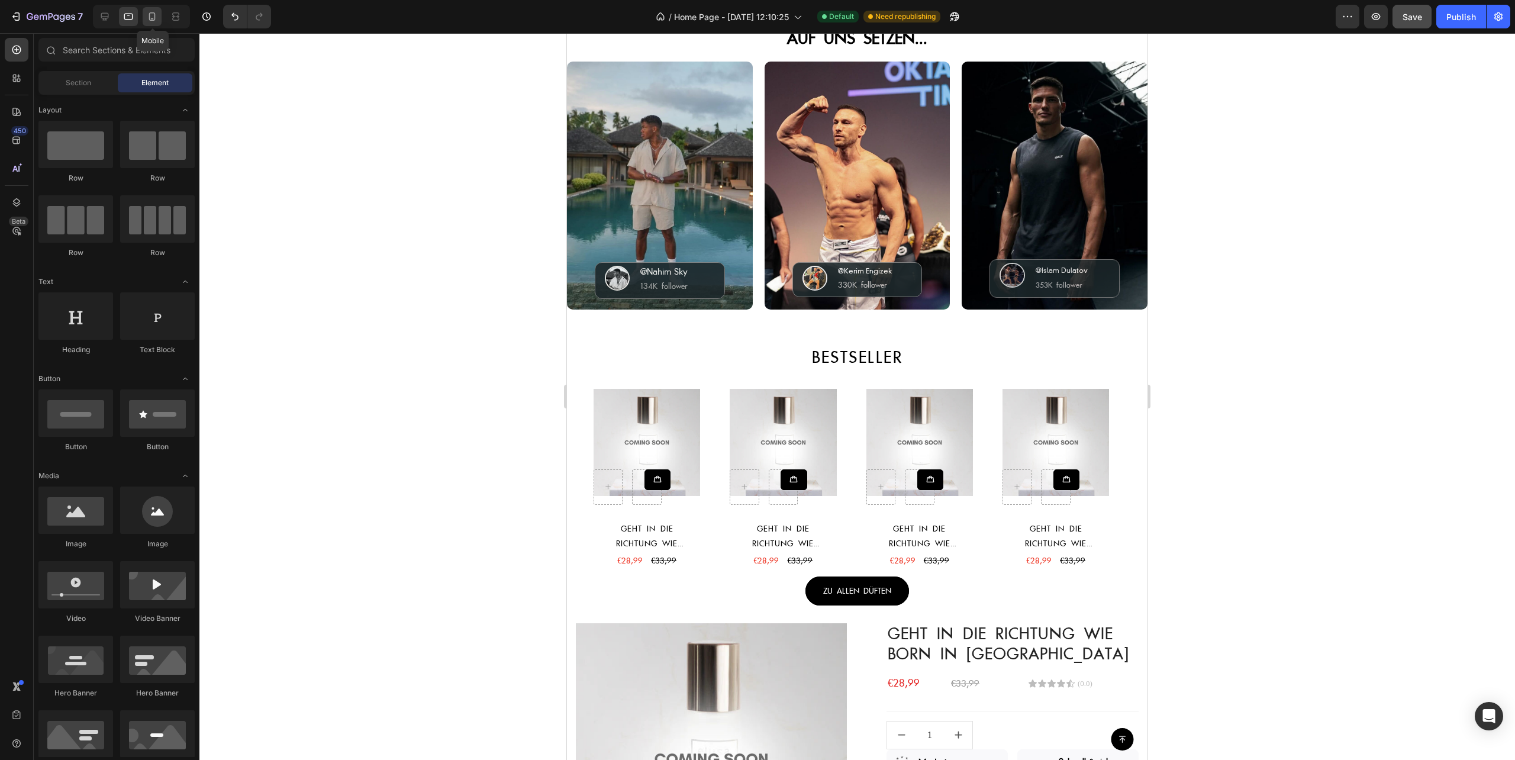
click at [150, 12] on icon at bounding box center [152, 17] width 12 height 12
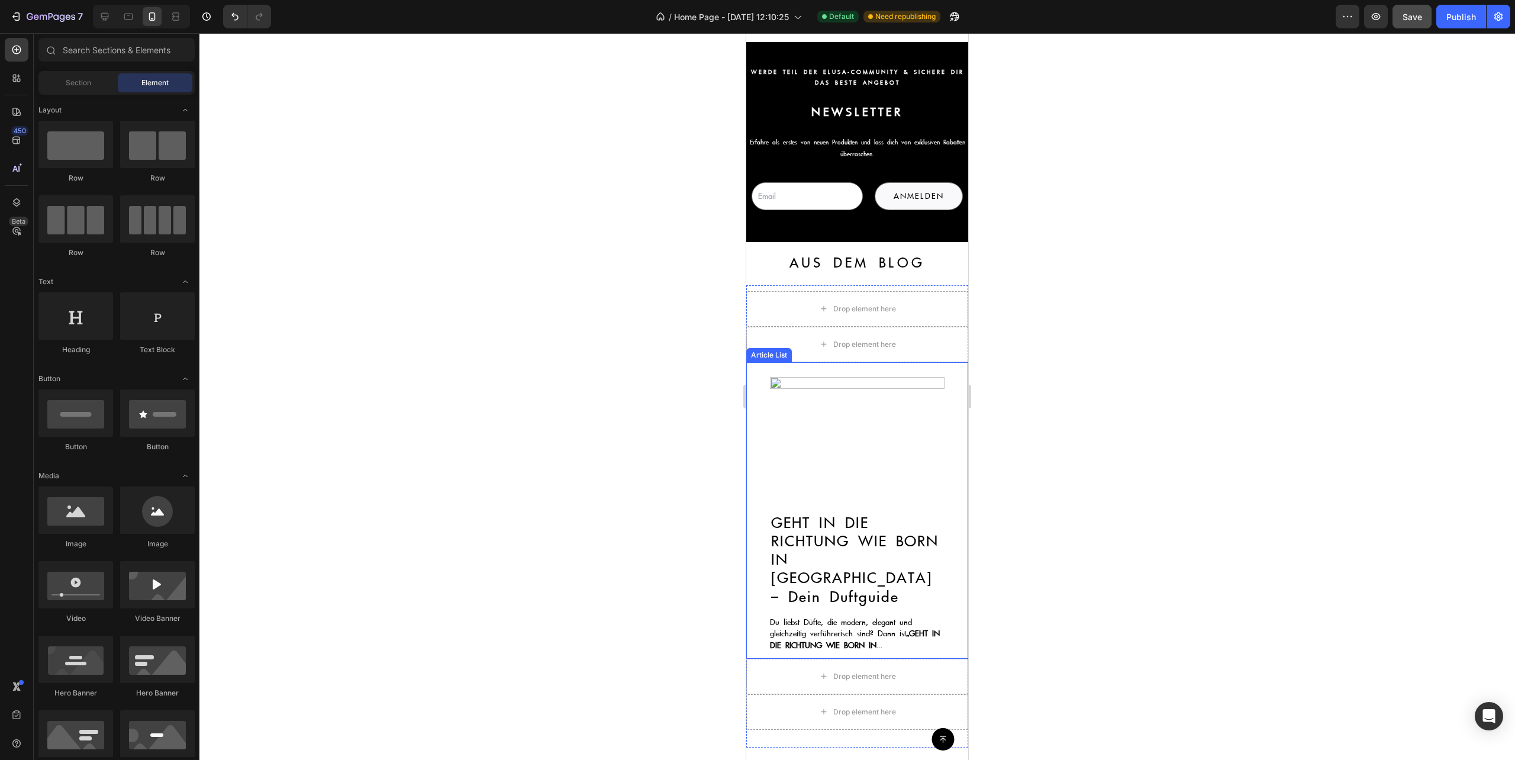
scroll to position [1973, 0]
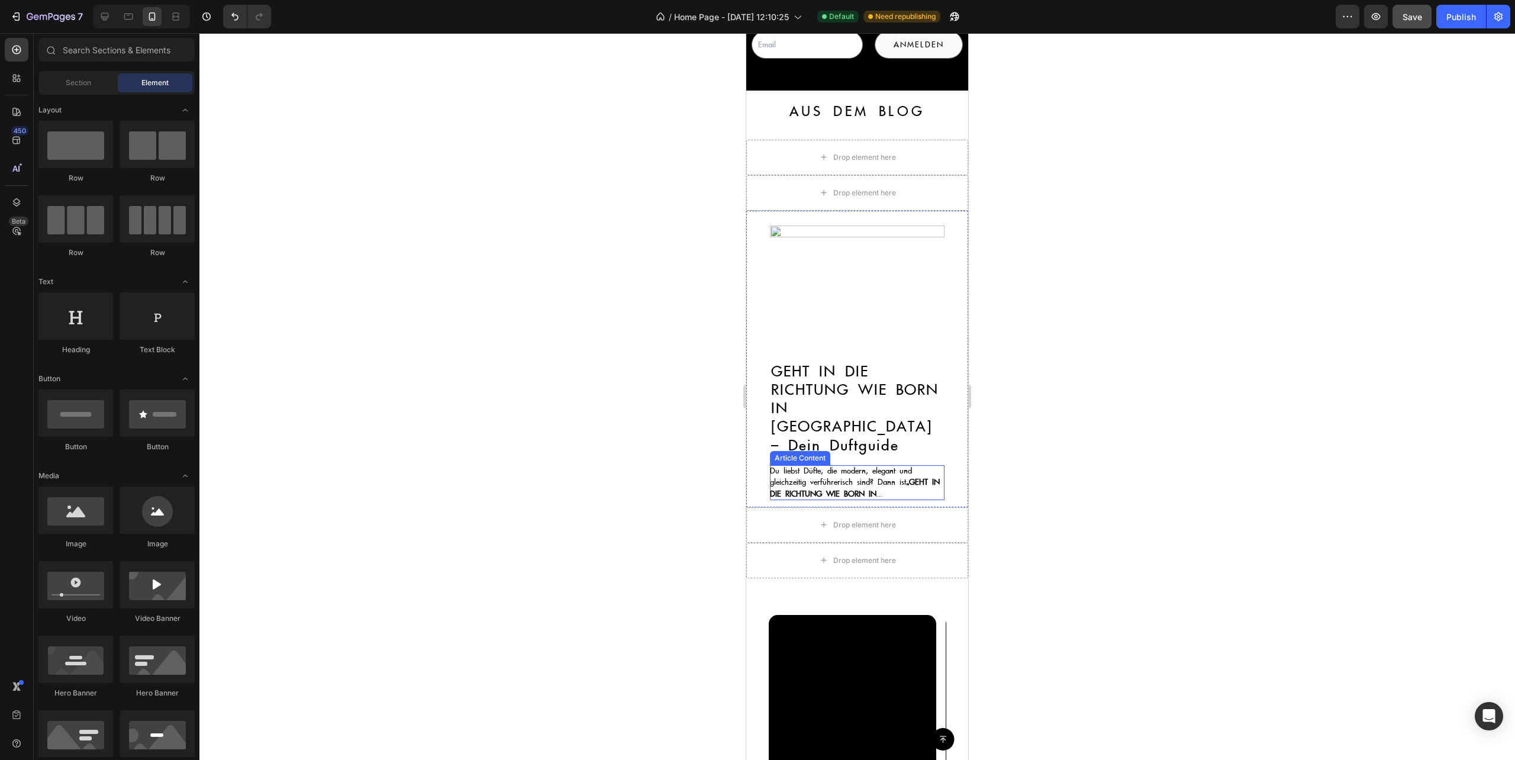
click at [908, 466] on span "Du liebst Düfte, die modern, elegant und gleichzeitig verführerisch sind? Dann …" at bounding box center [841, 477] width 142 height 22
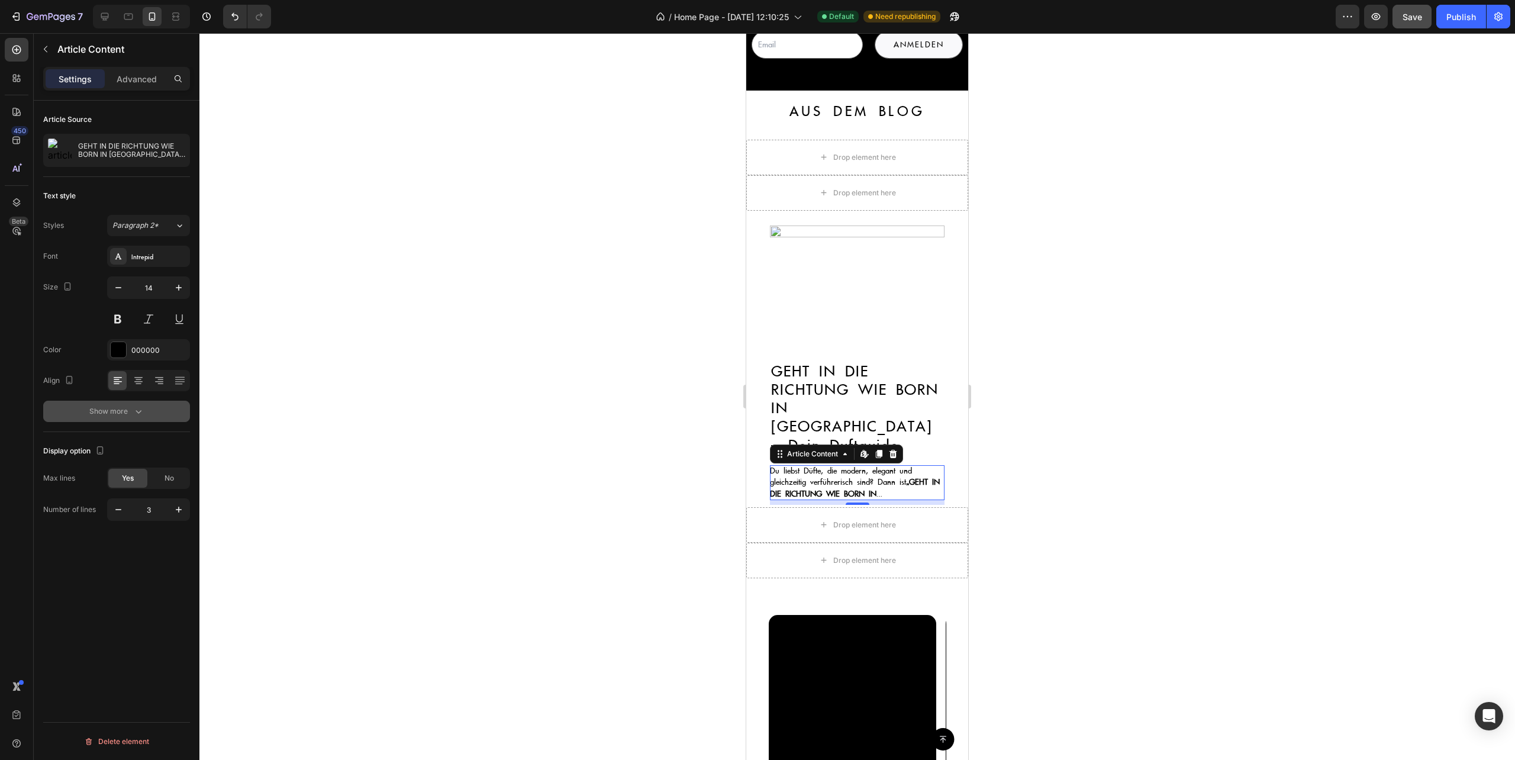
click at [134, 417] on icon "button" at bounding box center [139, 411] width 12 height 12
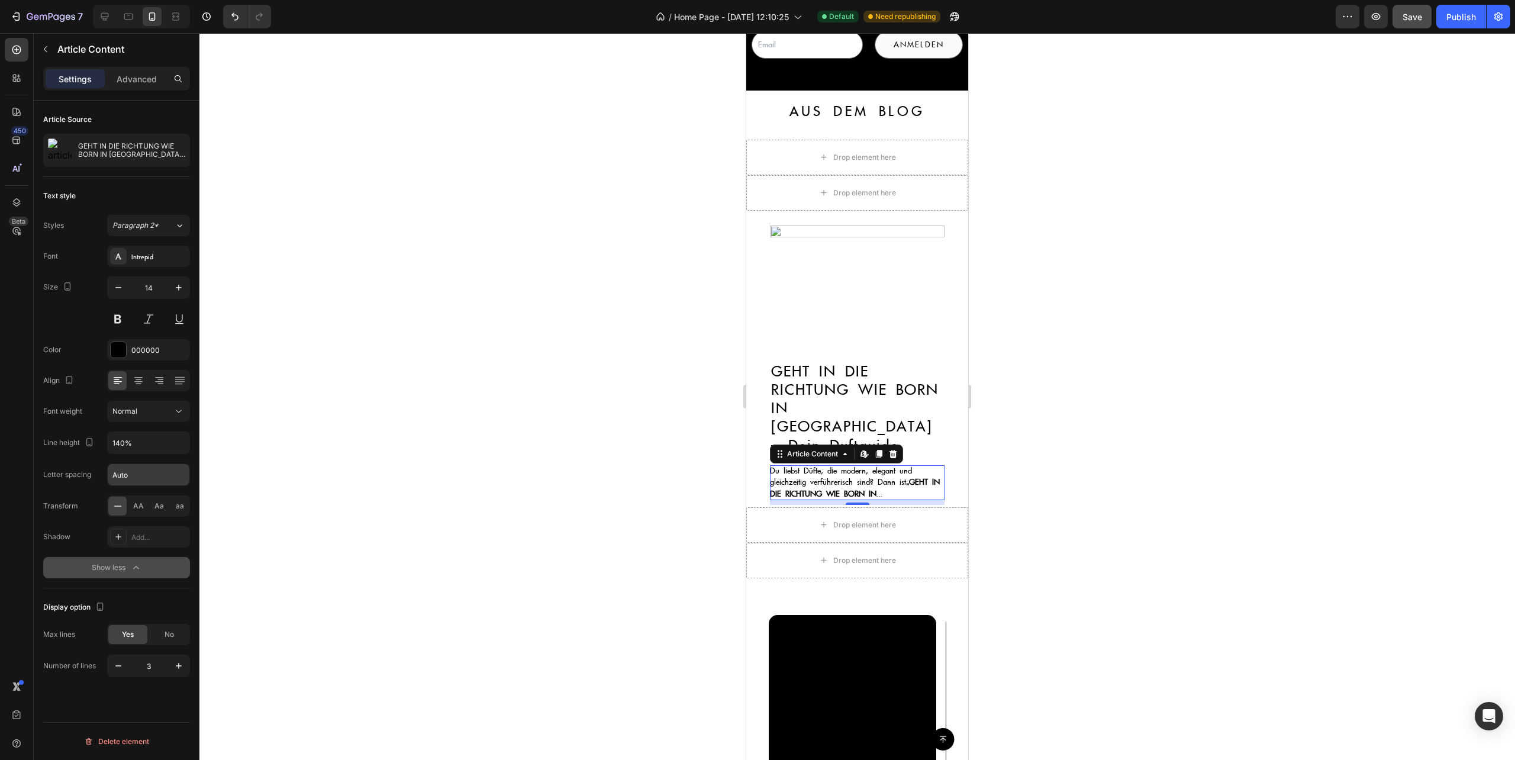
click at [137, 471] on input "Auto" at bounding box center [149, 474] width 82 height 21
click at [153, 447] on input "140%" at bounding box center [149, 442] width 82 height 21
click at [173, 446] on icon "button" at bounding box center [179, 443] width 12 height 12
click at [130, 545] on span "150%" at bounding box center [121, 541] width 19 height 11
type input "150%"
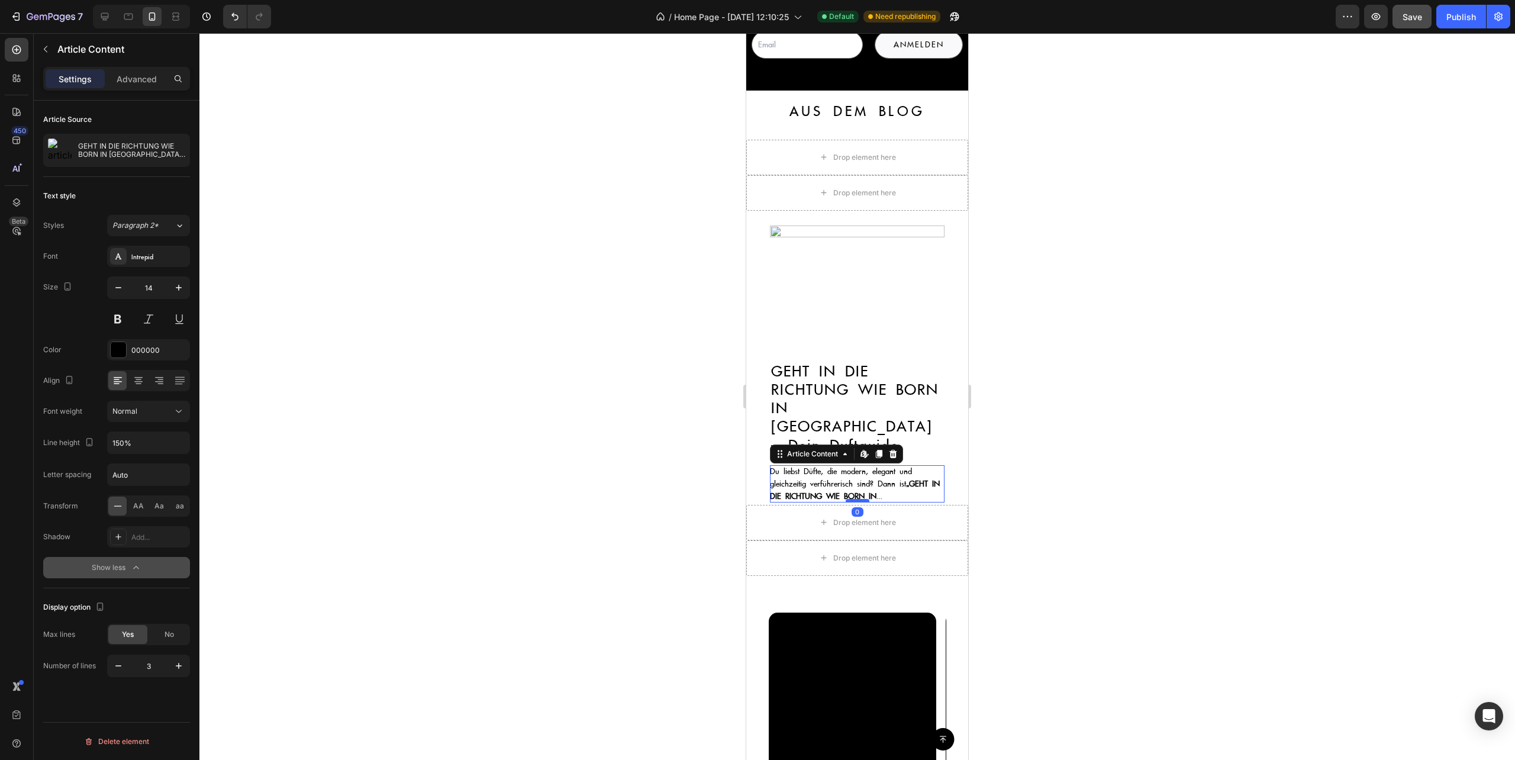
click at [852, 499] on div at bounding box center [858, 501] width 24 height 4
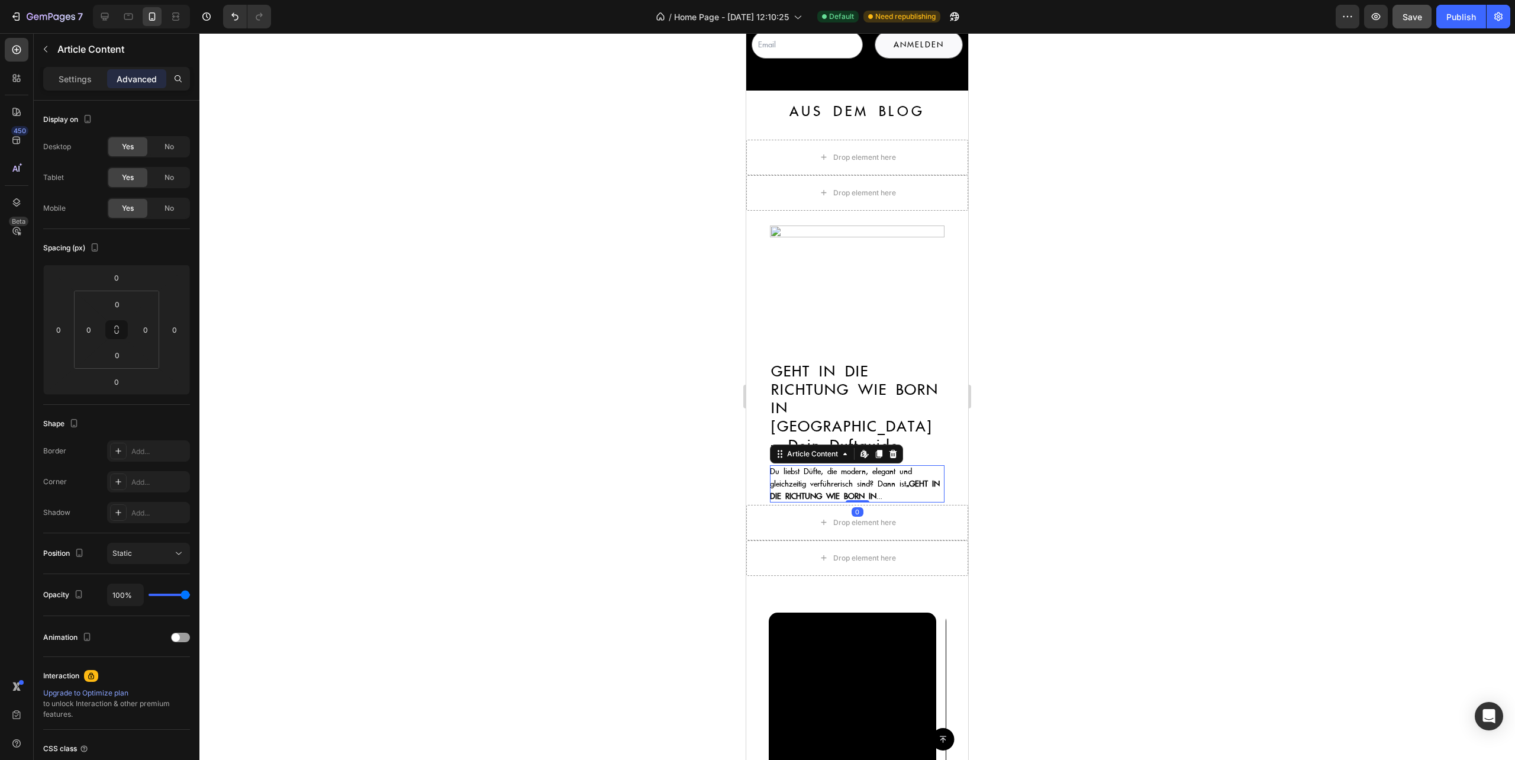
click at [1003, 465] on div at bounding box center [857, 396] width 1316 height 727
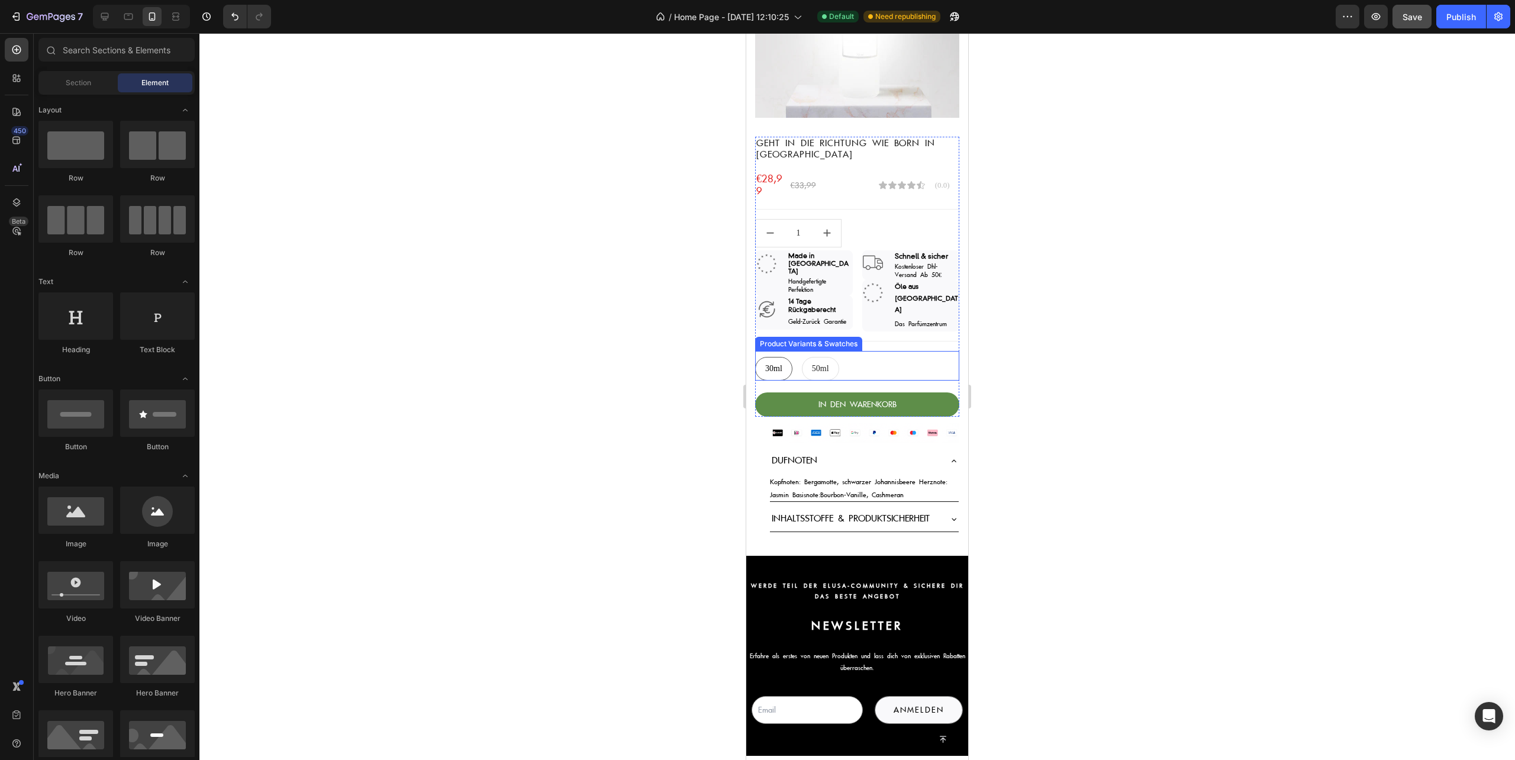
scroll to position [1187, 0]
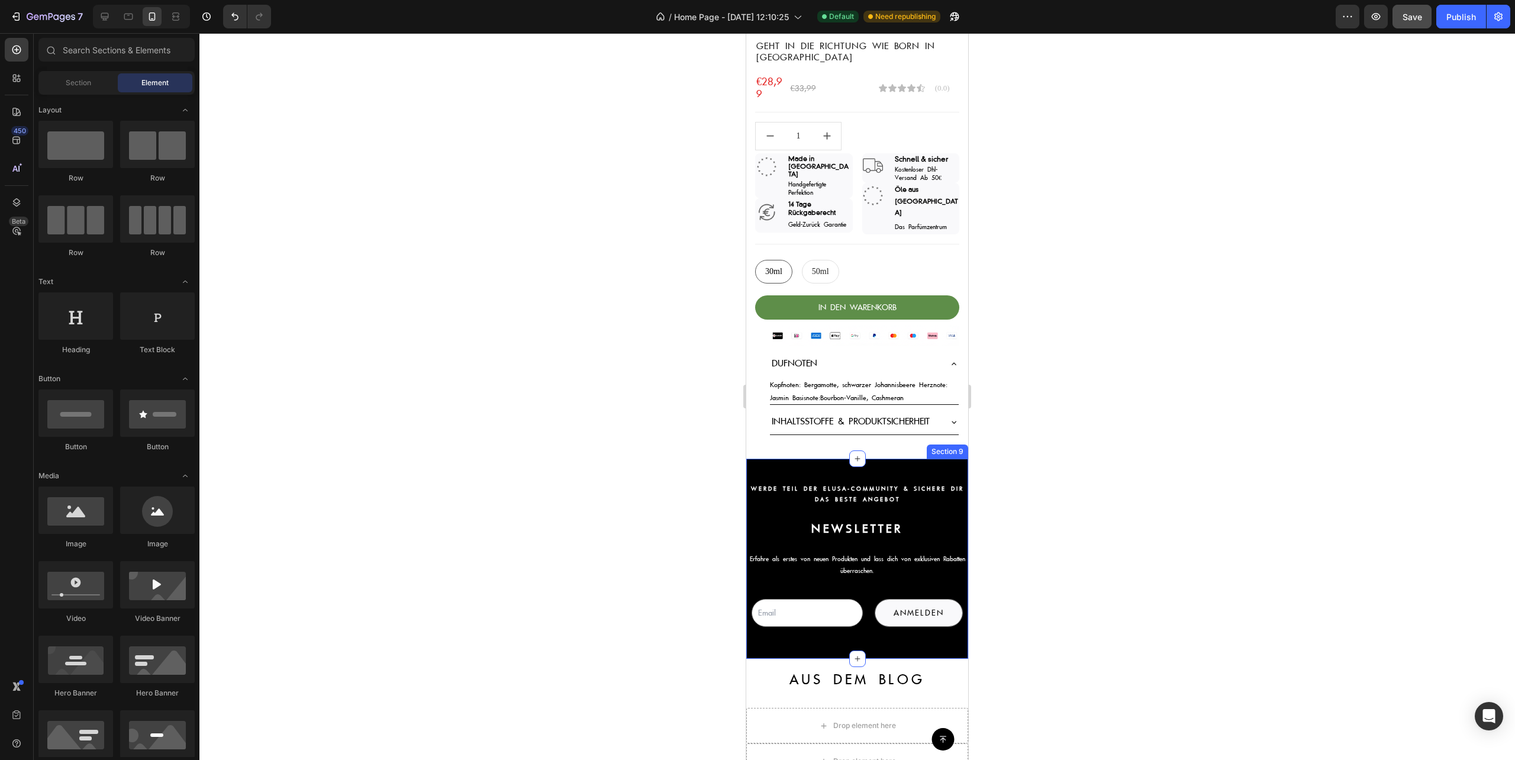
click at [942, 467] on div "Werde Teil der Elusa-Community & sichere Dir das beste Angebot Text Block Newsl…" at bounding box center [857, 559] width 222 height 200
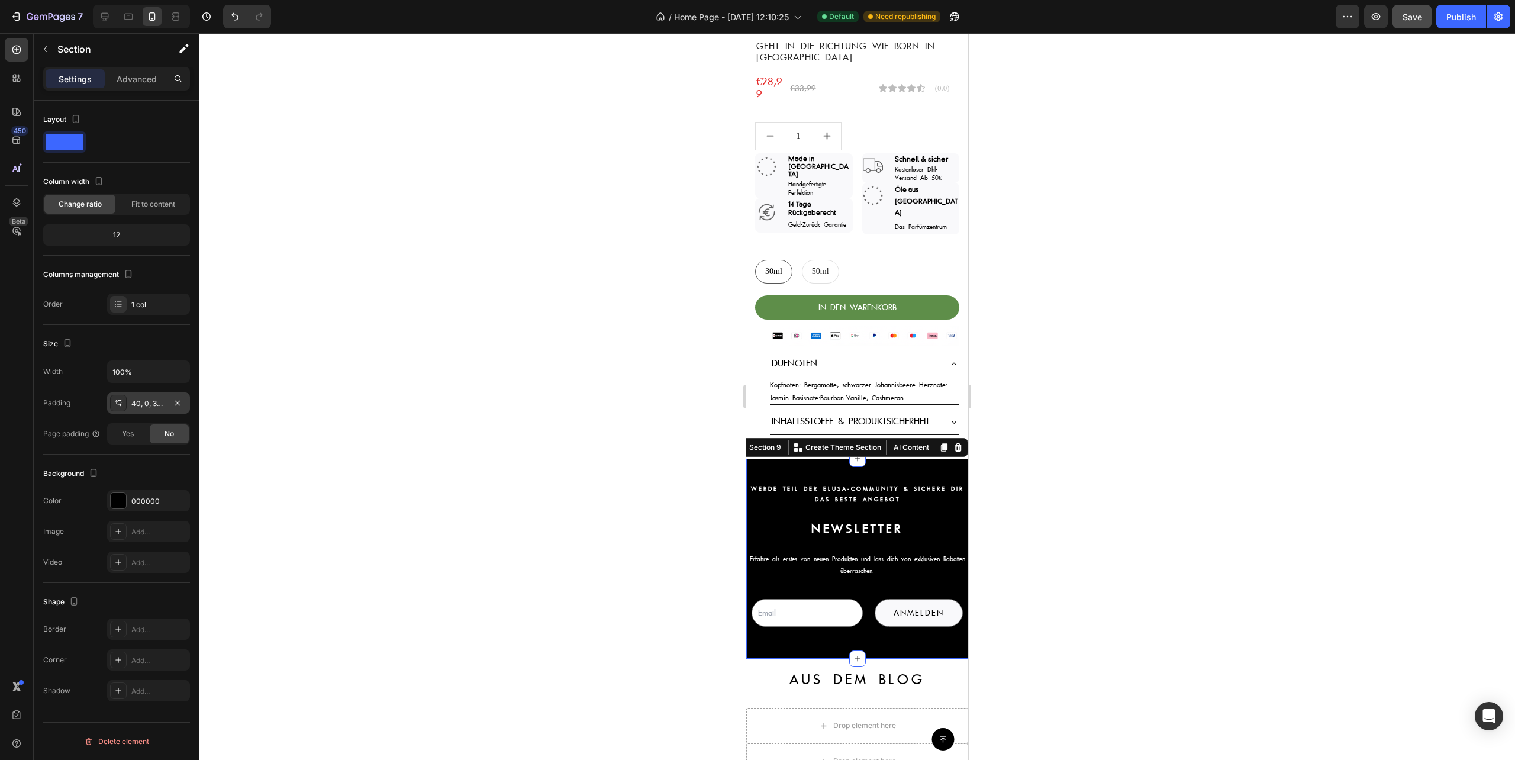
click at [149, 408] on div "40, 0, 30, 0" at bounding box center [148, 403] width 34 height 11
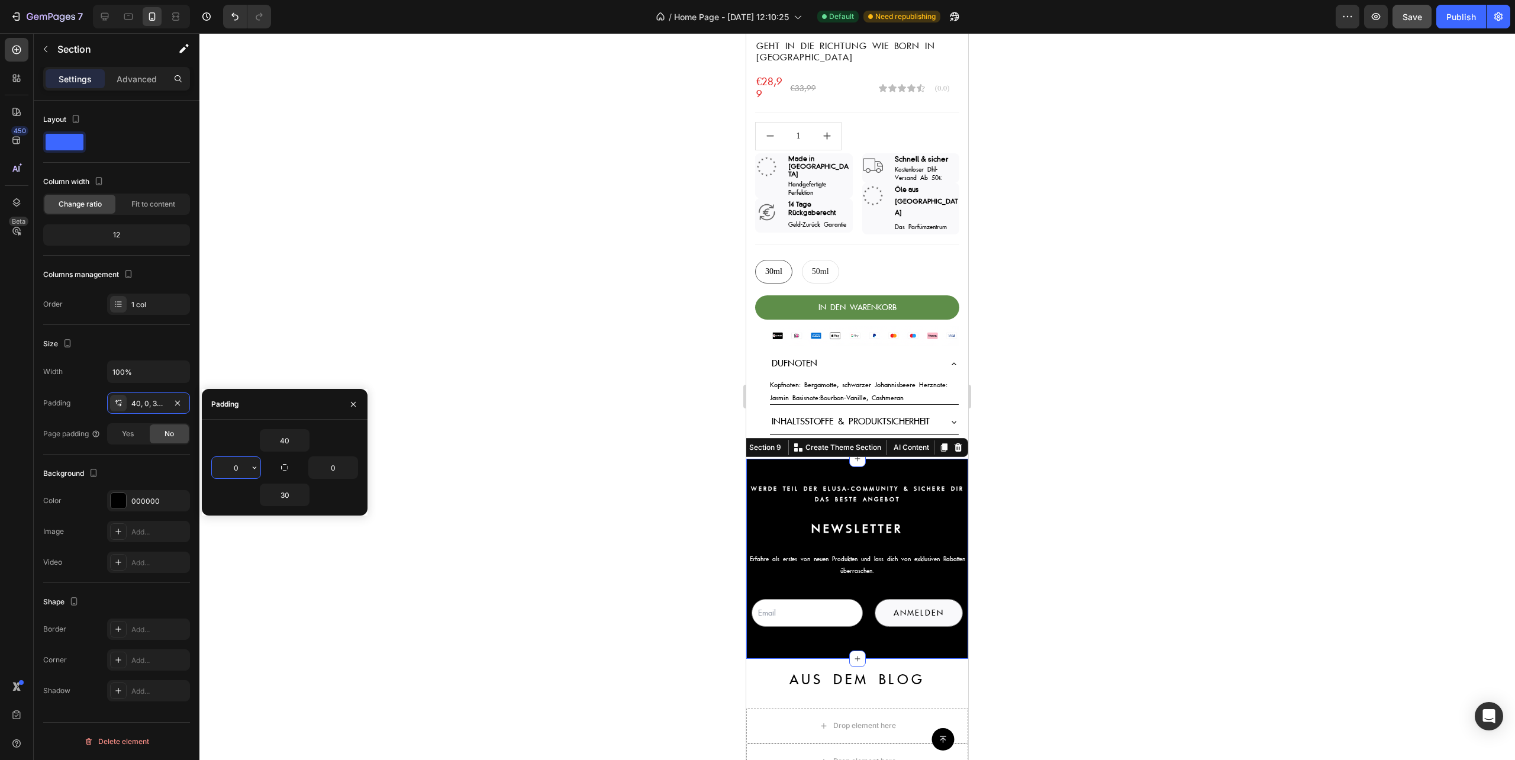
click at [240, 474] on input "0" at bounding box center [236, 467] width 49 height 21
type input "2"
type input "10"
click at [334, 467] on input "0" at bounding box center [333, 467] width 49 height 21
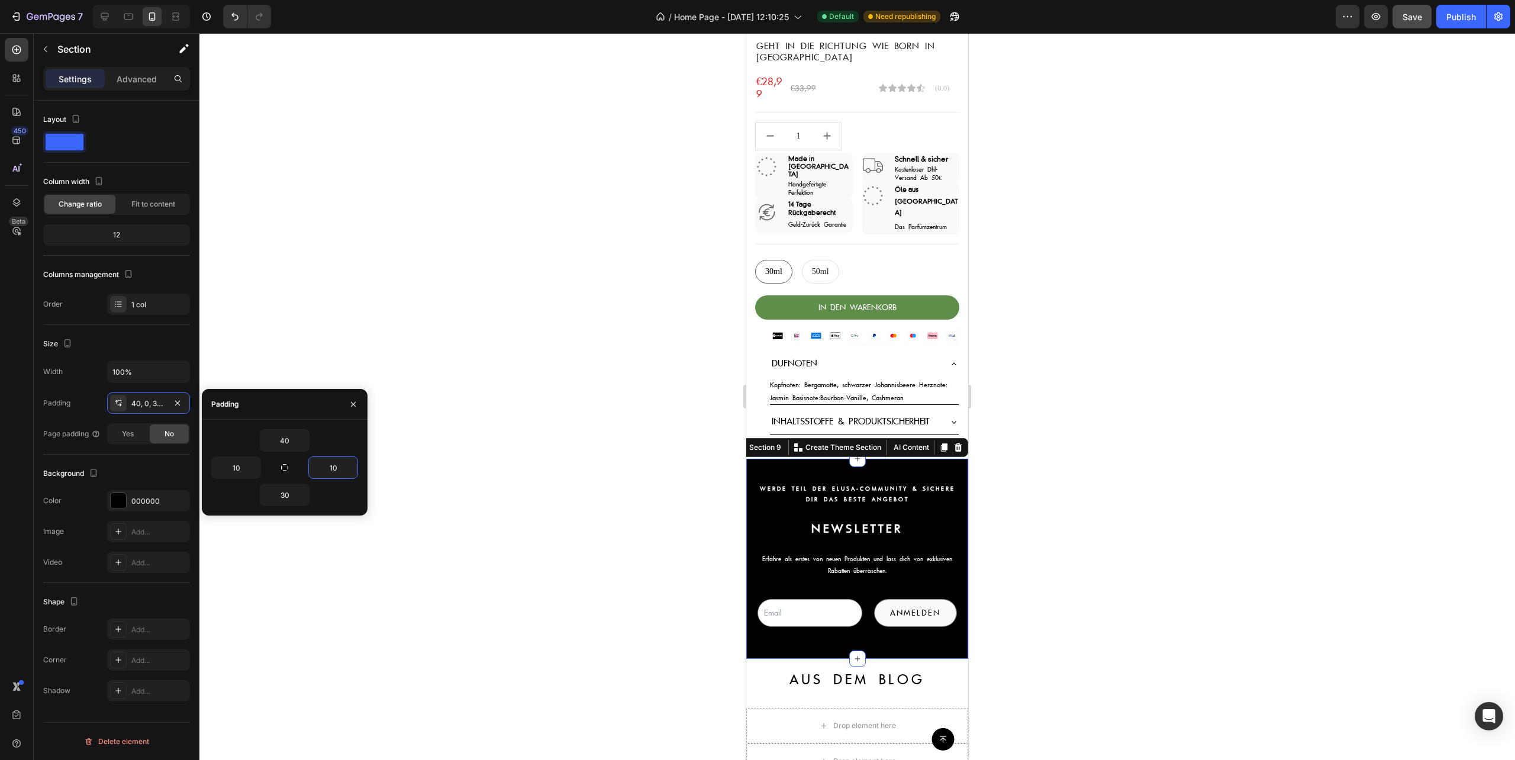
type input "1"
click at [245, 469] on input "10" at bounding box center [236, 467] width 49 height 21
type input "0"
click at [245, 469] on input "10" at bounding box center [236, 467] width 49 height 21
type input "5"
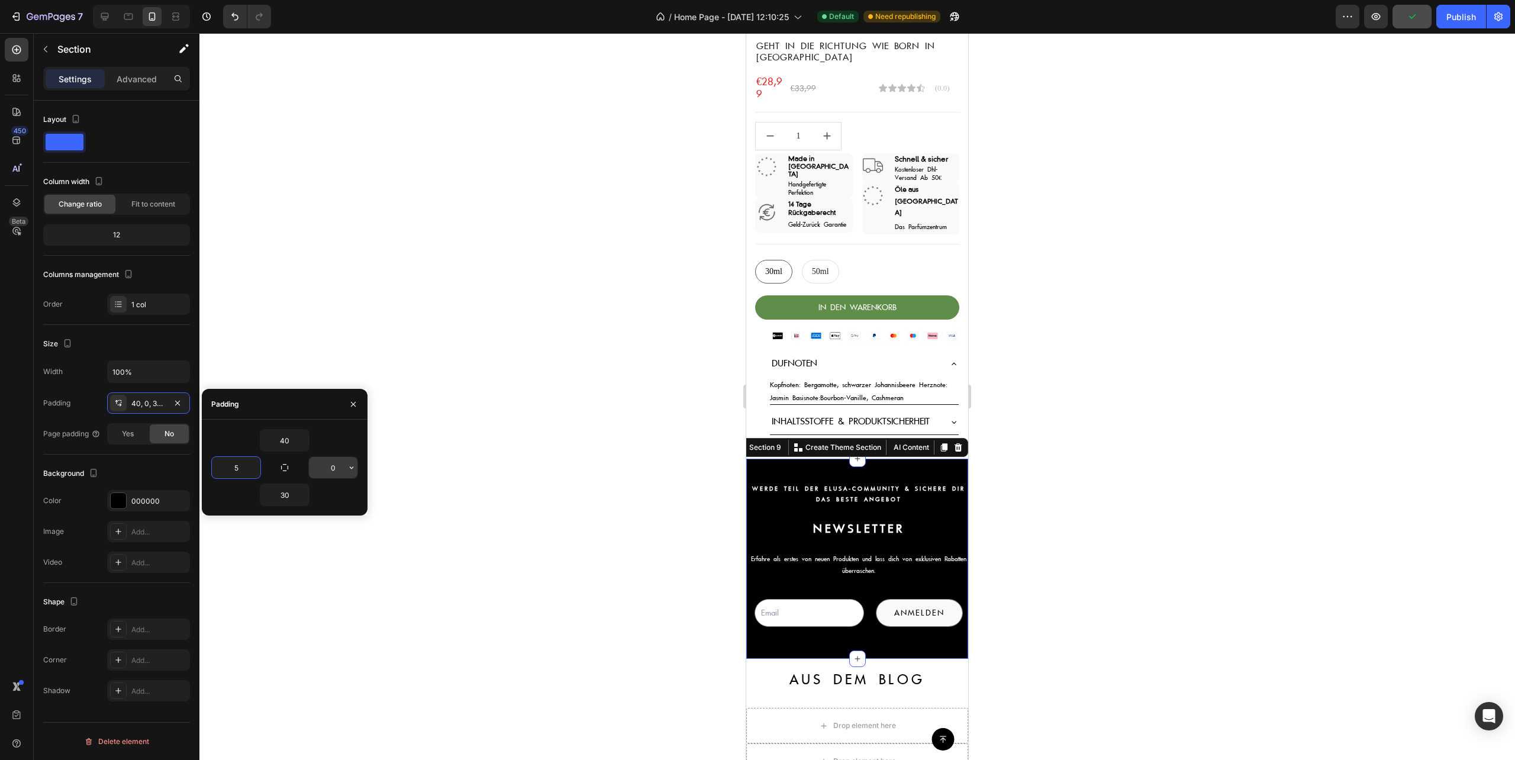
click at [327, 465] on input "0" at bounding box center [333, 467] width 49 height 21
type input "5"
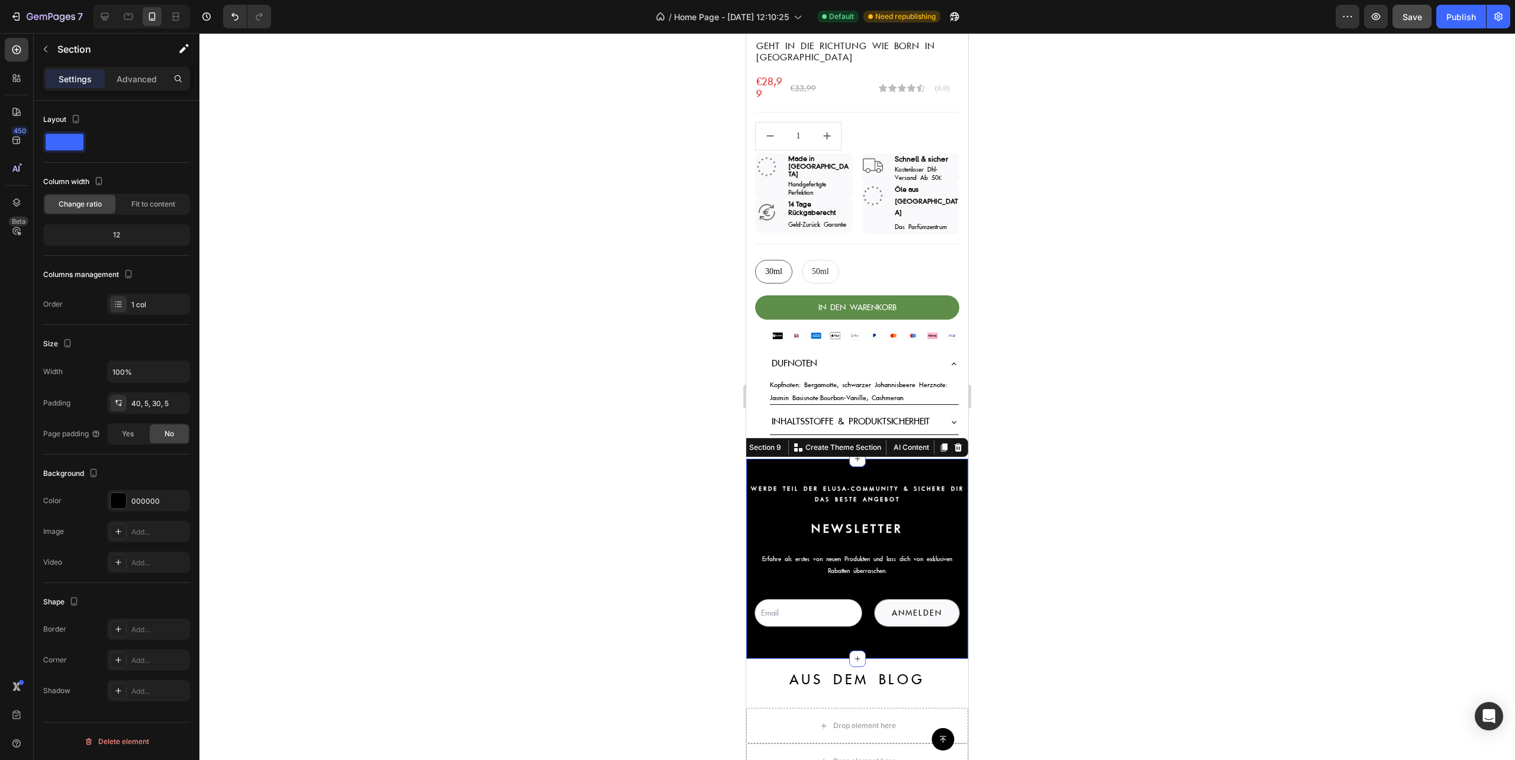
click at [1037, 464] on div at bounding box center [857, 396] width 1316 height 727
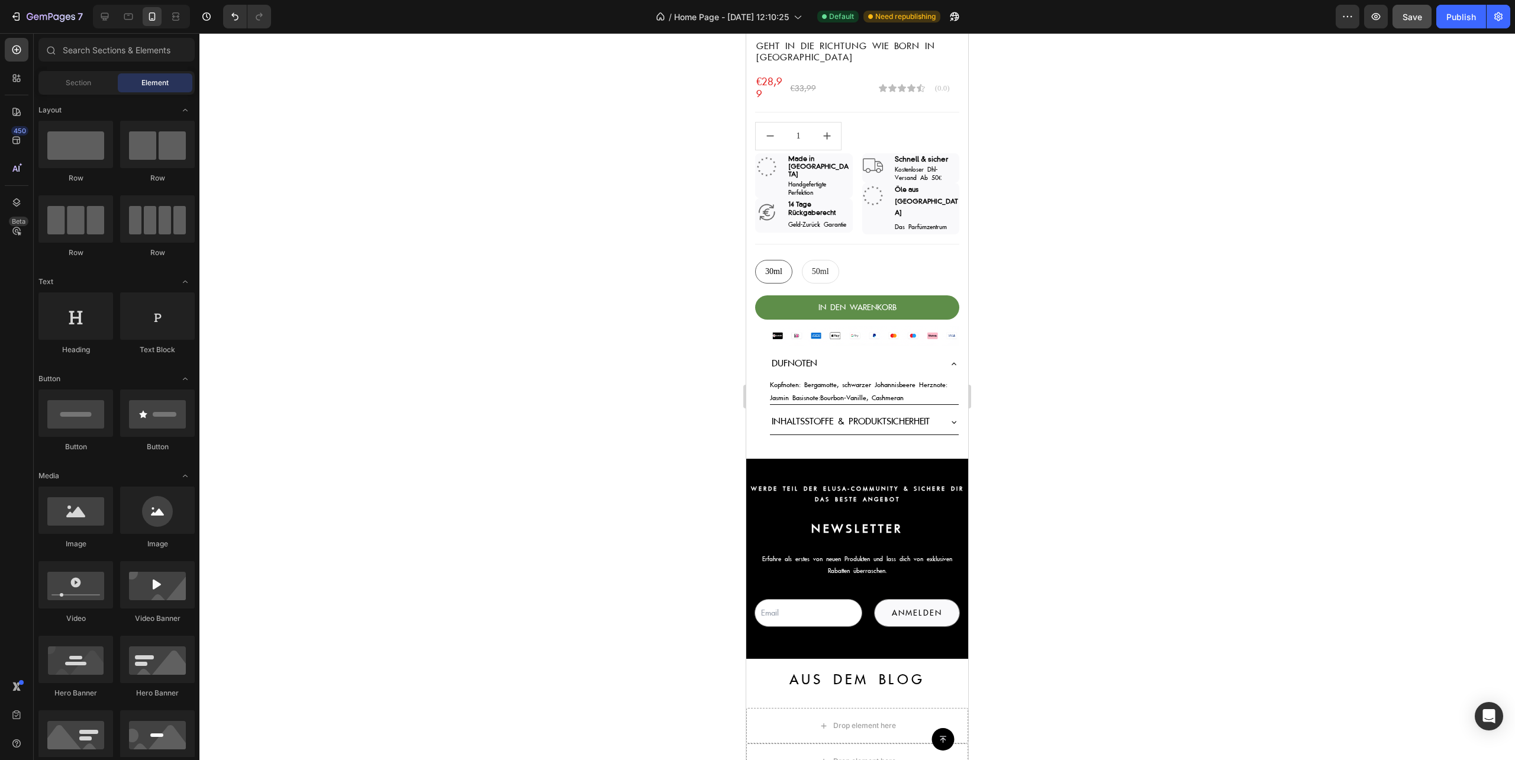
click at [1004, 453] on div at bounding box center [857, 396] width 1316 height 727
click at [933, 410] on div "Inhaltsstoffe & Produktsicherheit" at bounding box center [864, 422] width 189 height 25
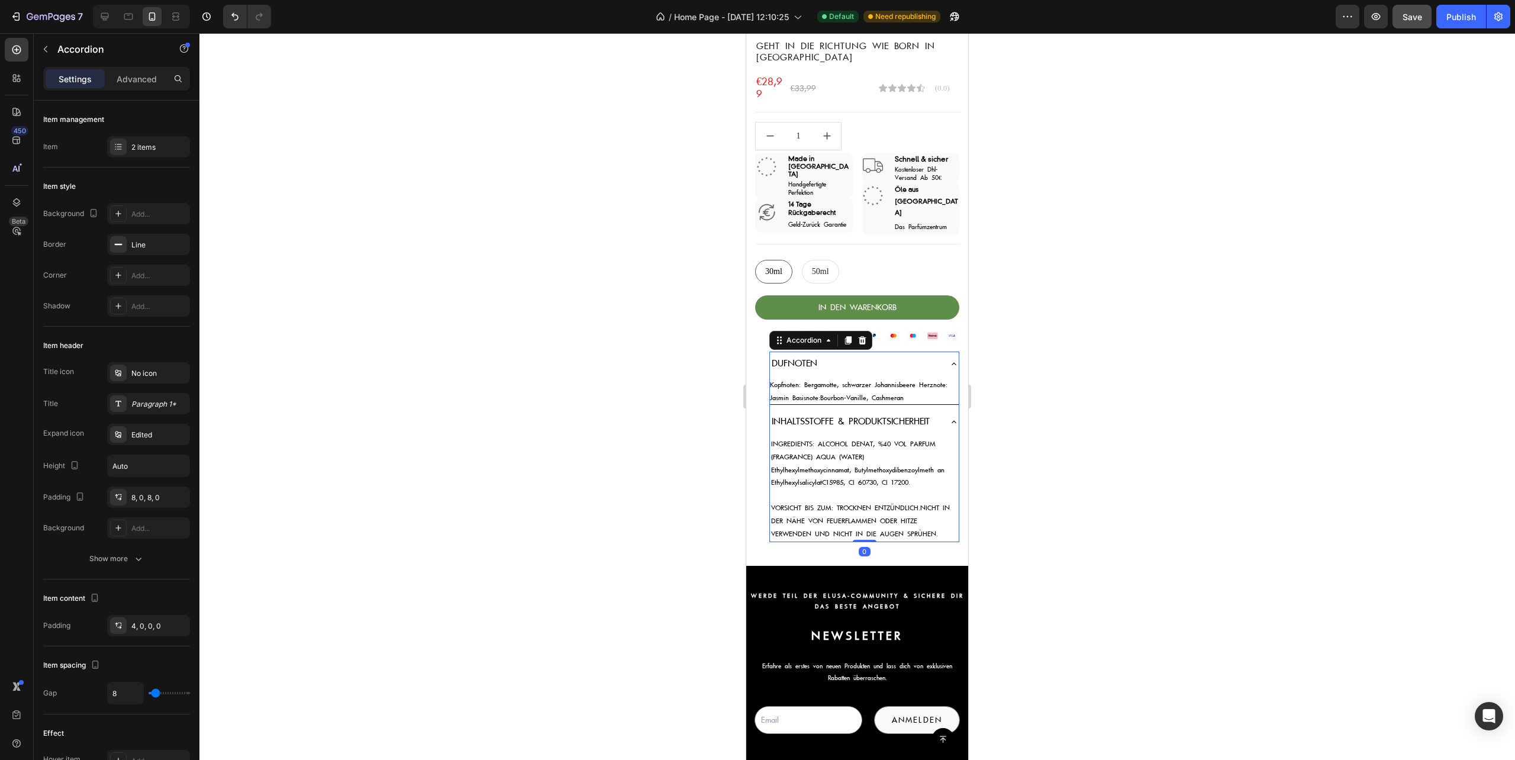
click at [949, 417] on icon at bounding box center [953, 421] width 9 height 9
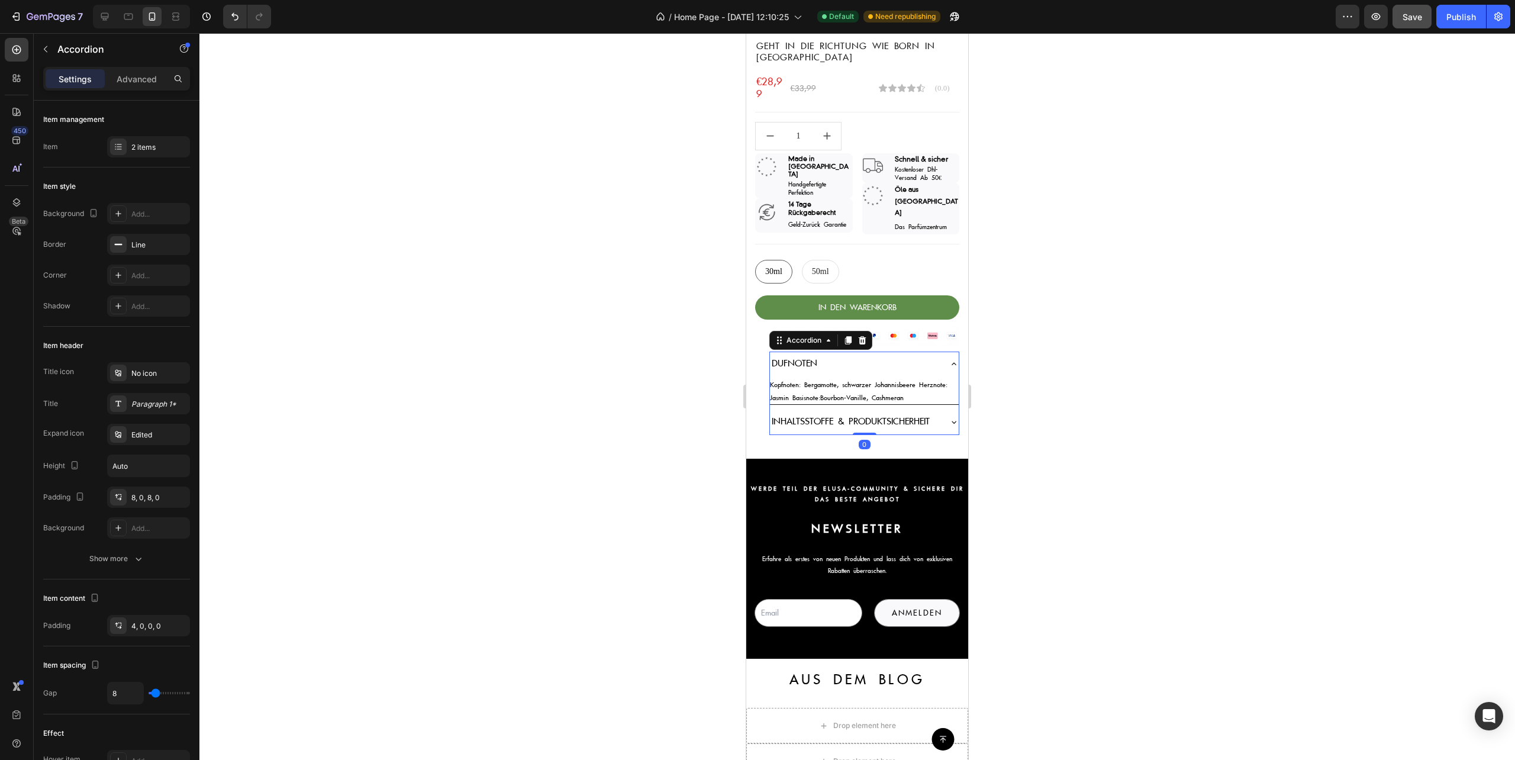
click at [938, 353] on div "Dufnoten" at bounding box center [864, 364] width 189 height 25
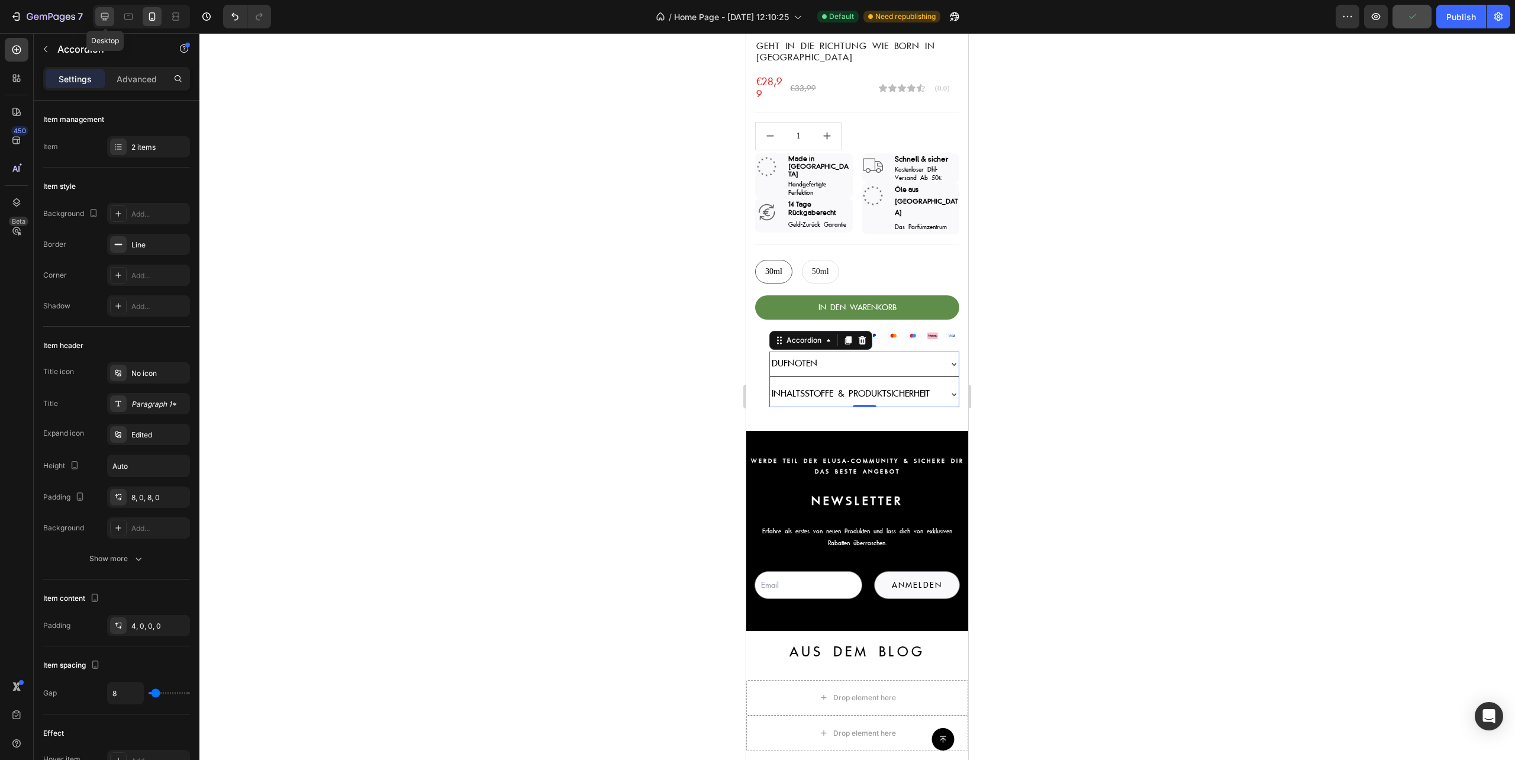
click at [105, 14] on icon at bounding box center [105, 17] width 12 height 12
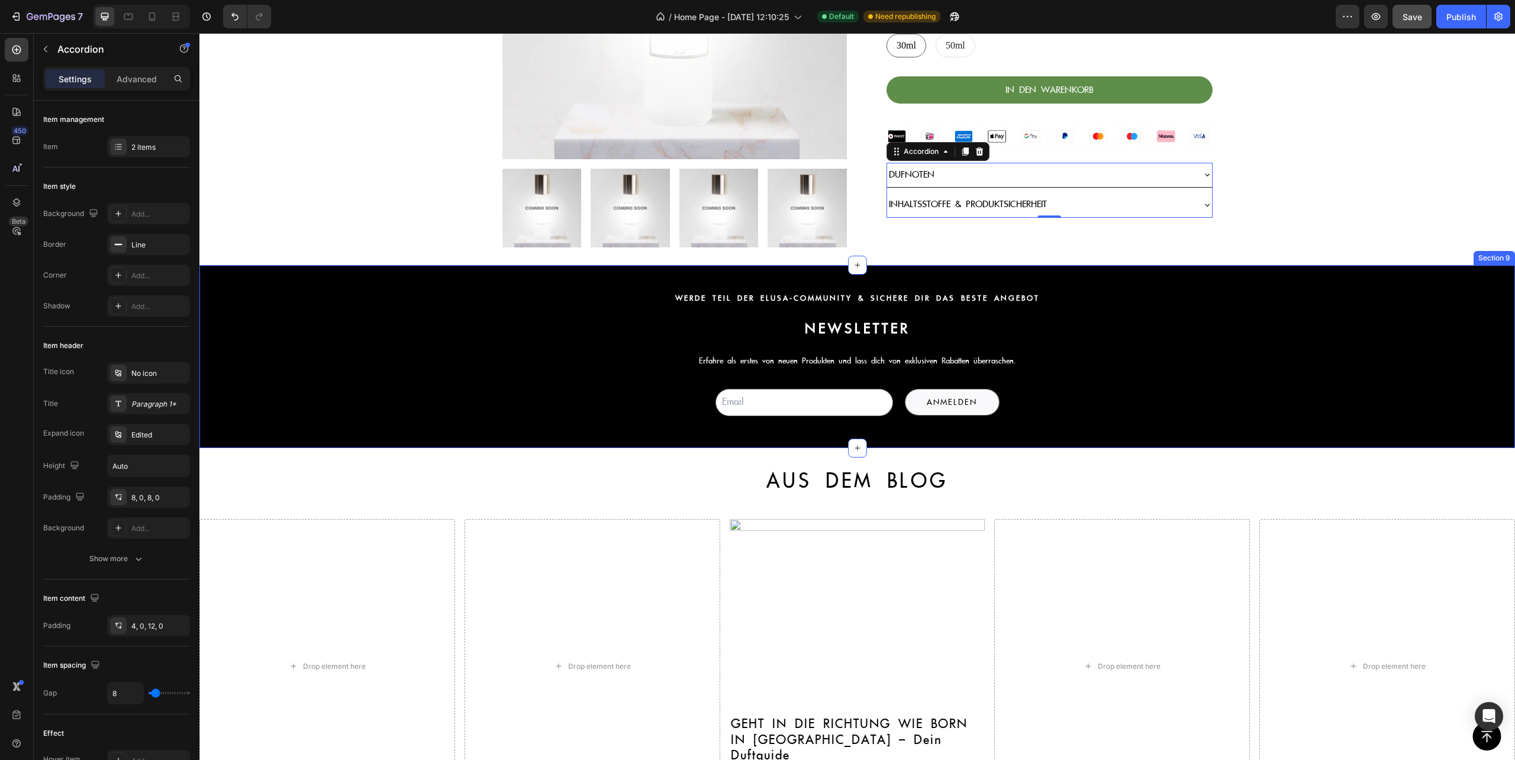
scroll to position [1252, 0]
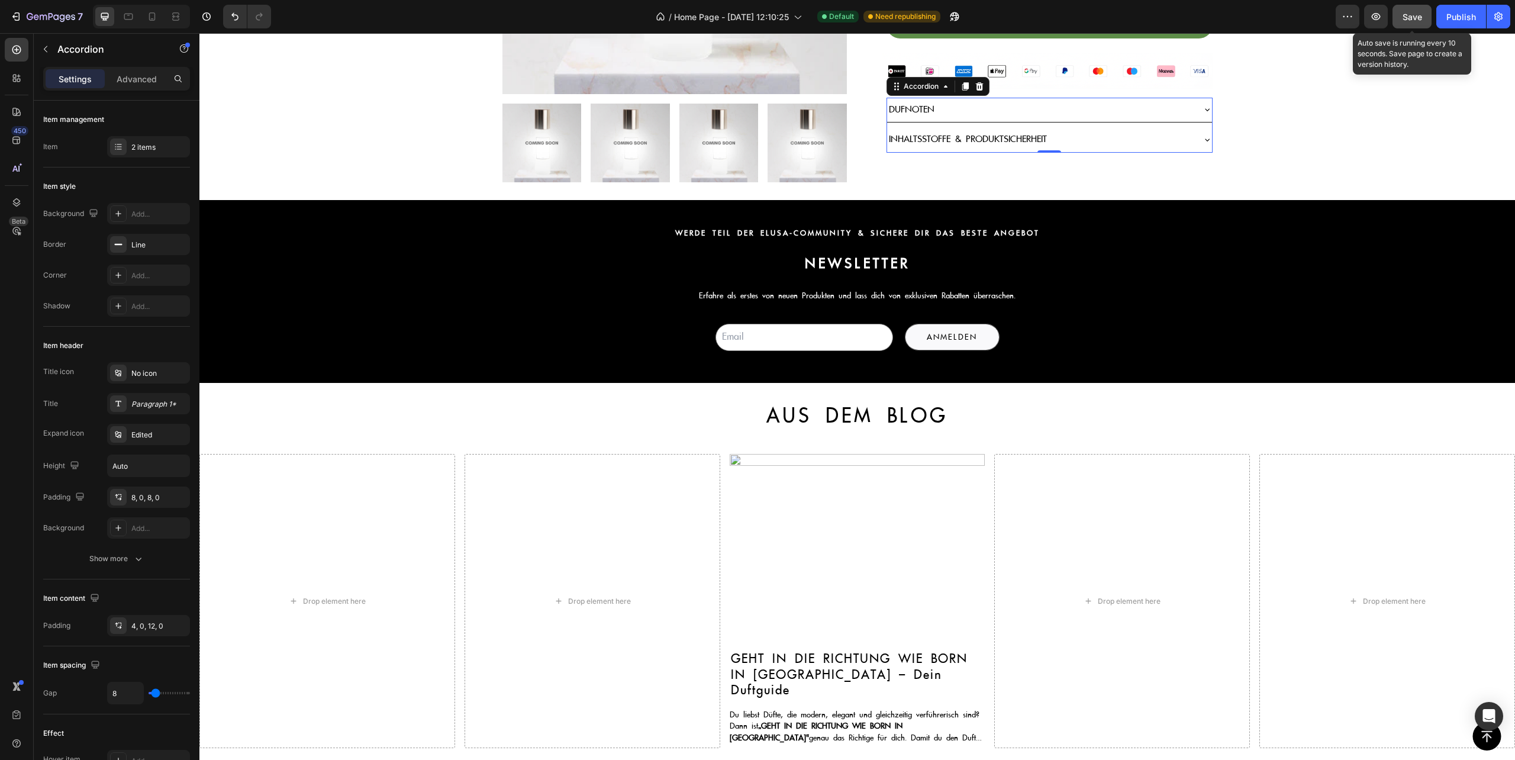
click at [1415, 15] on span "Save" at bounding box center [1413, 17] width 20 height 10
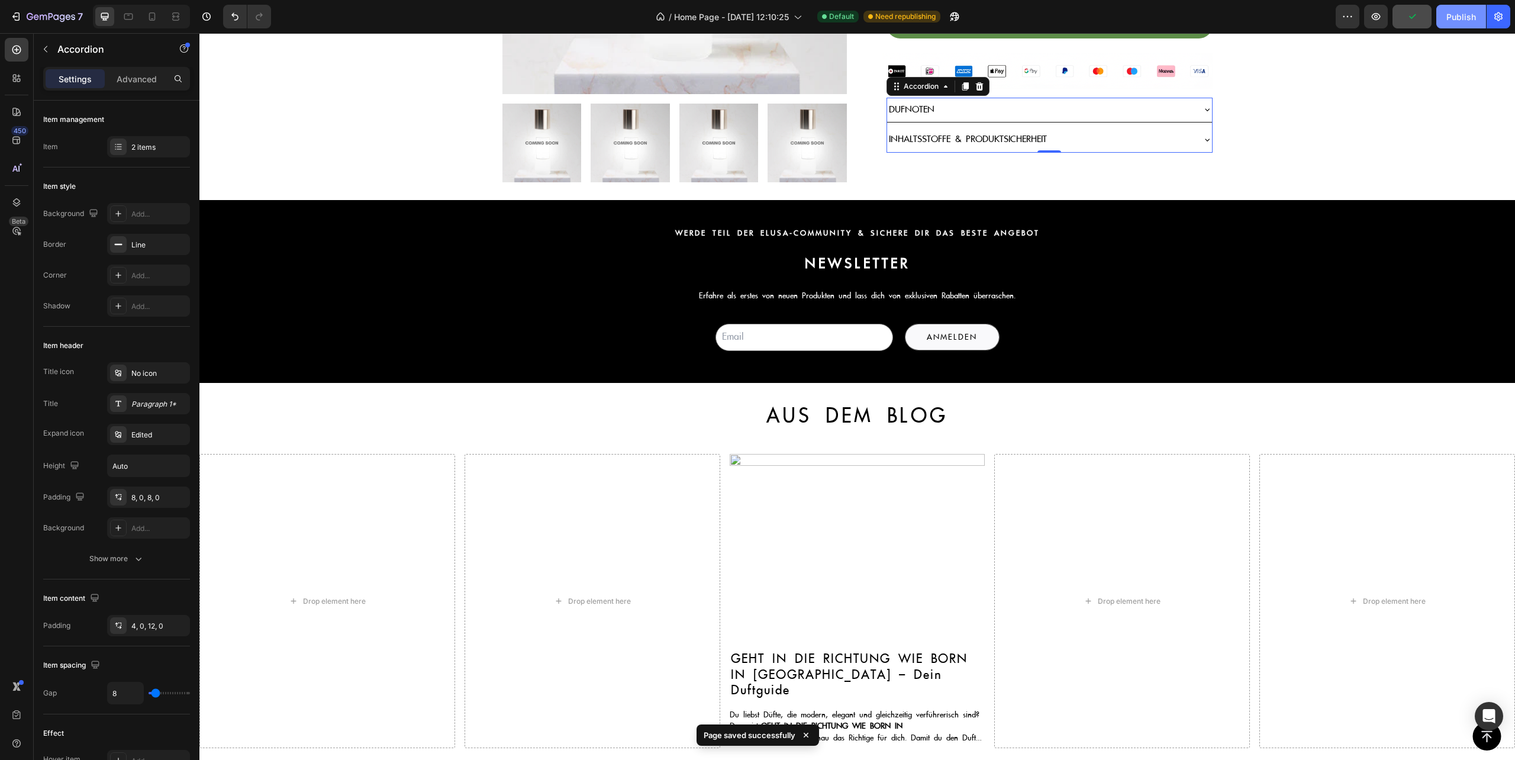
click at [1466, 17] on div "Publish" at bounding box center [1462, 17] width 30 height 12
